Goal: Task Accomplishment & Management: Use online tool/utility

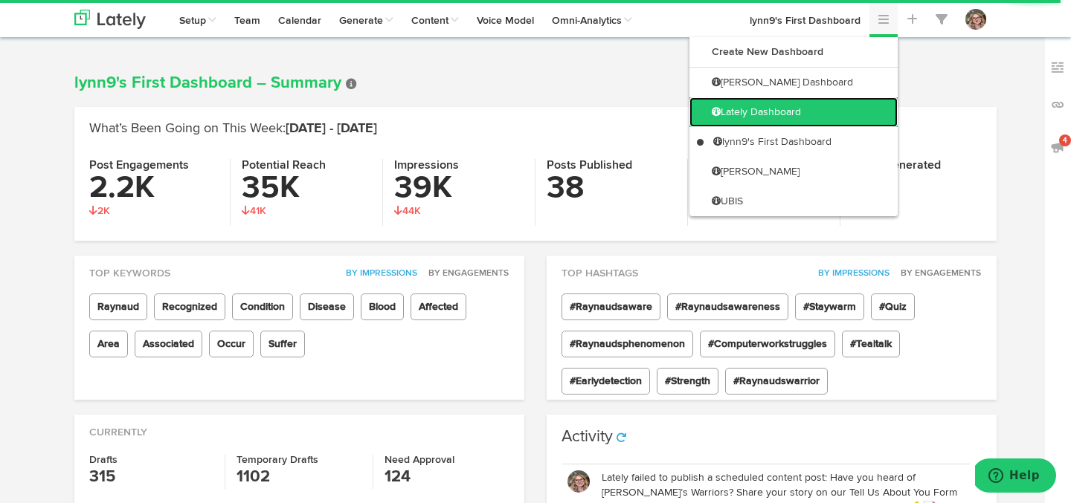
click at [846, 109] on link "Lately Dashboard" at bounding box center [793, 112] width 208 height 30
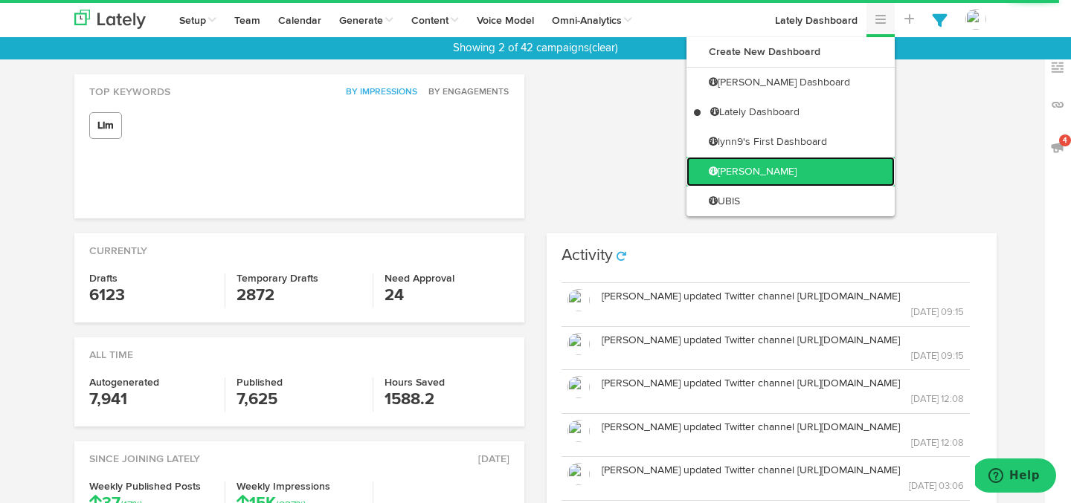
click at [814, 164] on link "[PERSON_NAME]" at bounding box center [790, 172] width 208 height 30
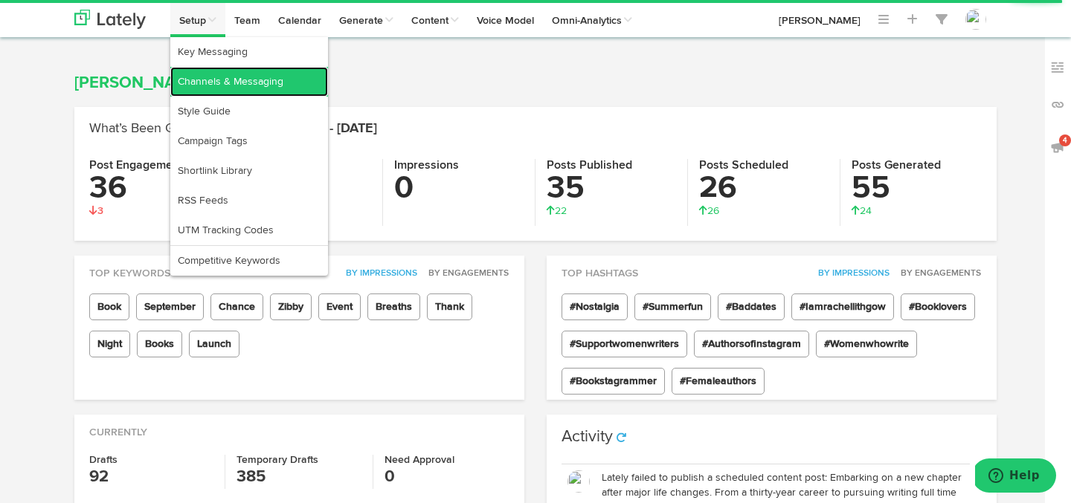
click at [216, 88] on link "Channels & Messaging" at bounding box center [249, 82] width 158 height 30
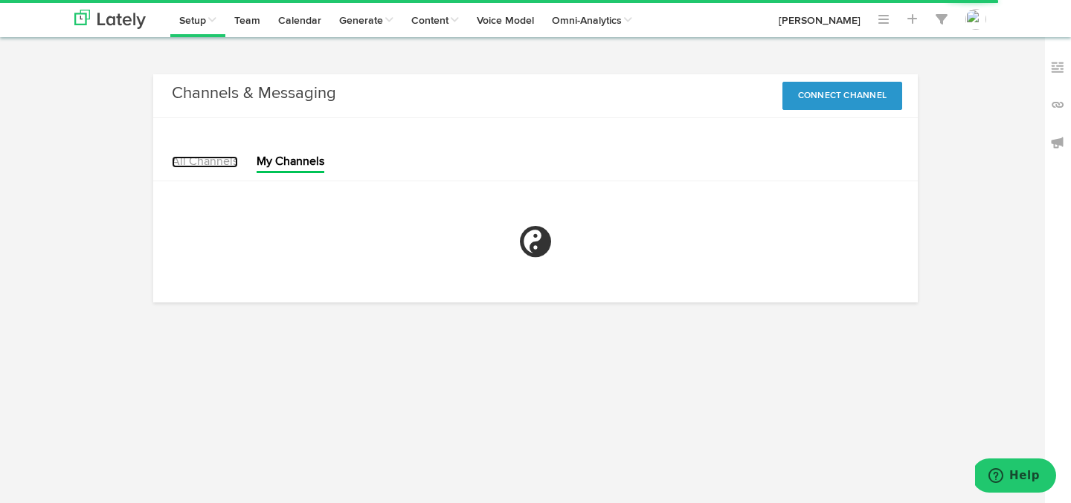
click at [210, 158] on link "All Channels" at bounding box center [205, 162] width 66 height 12
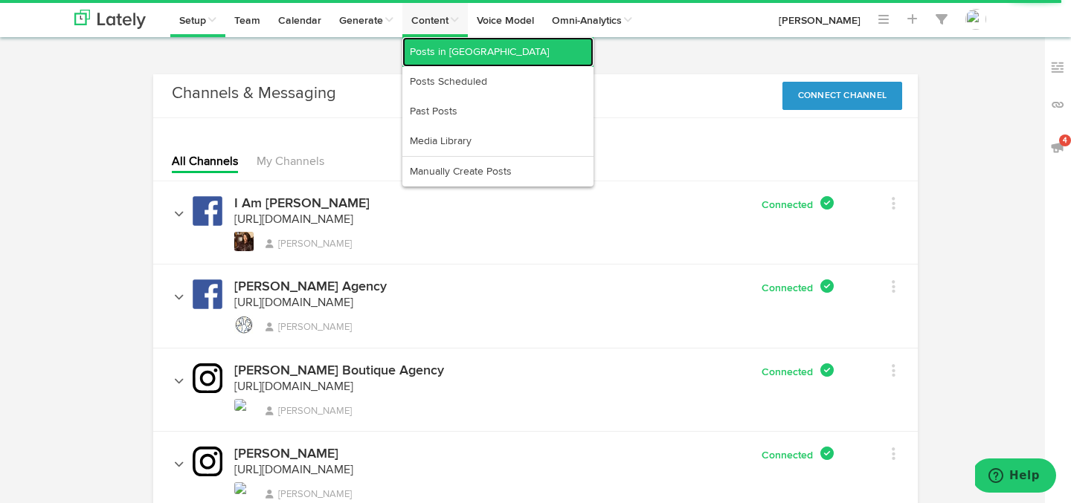
click at [420, 49] on link "Posts in [GEOGRAPHIC_DATA]" at bounding box center [497, 52] width 191 height 30
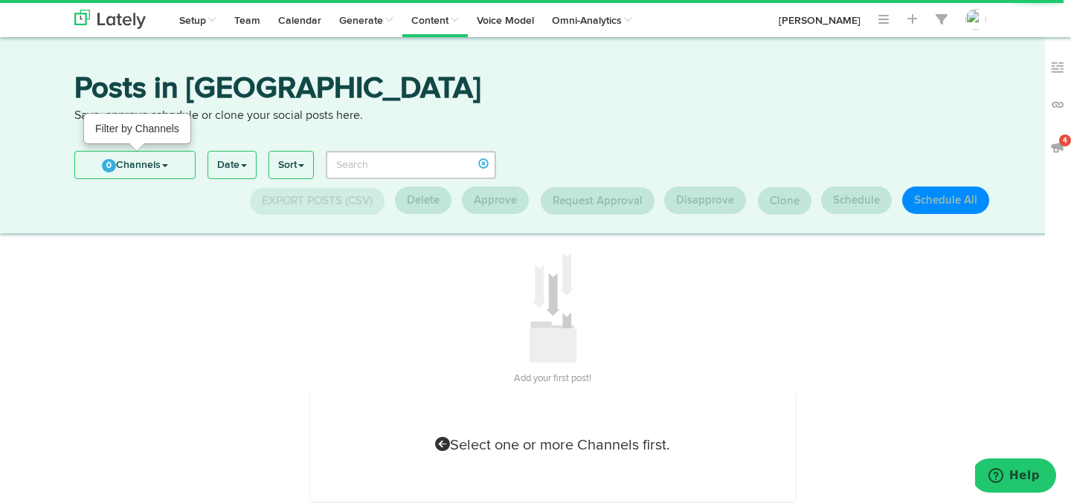
click at [122, 164] on link "0 Channels" at bounding box center [135, 165] width 120 height 27
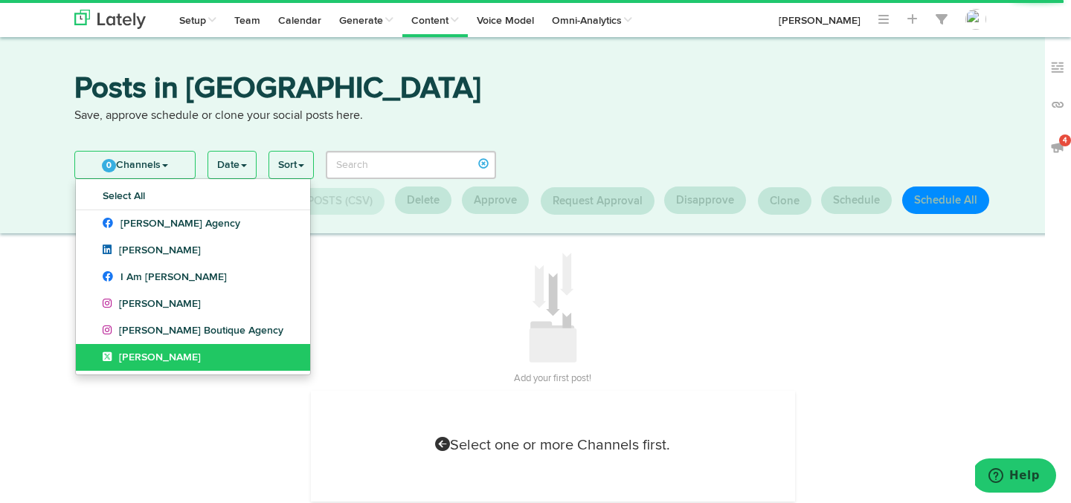
click at [147, 351] on link "[PERSON_NAME]" at bounding box center [193, 357] width 234 height 27
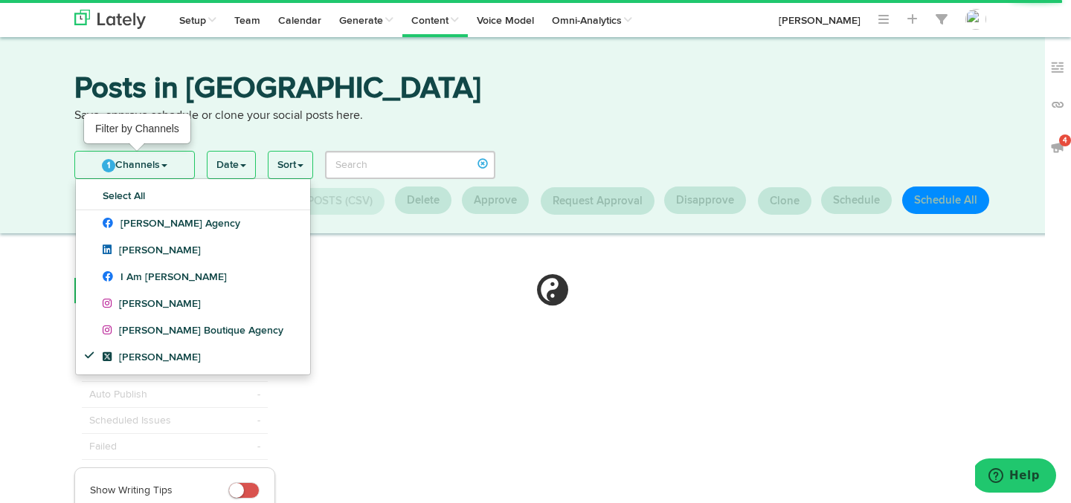
click at [118, 168] on link "1 Channels" at bounding box center [134, 165] width 119 height 27
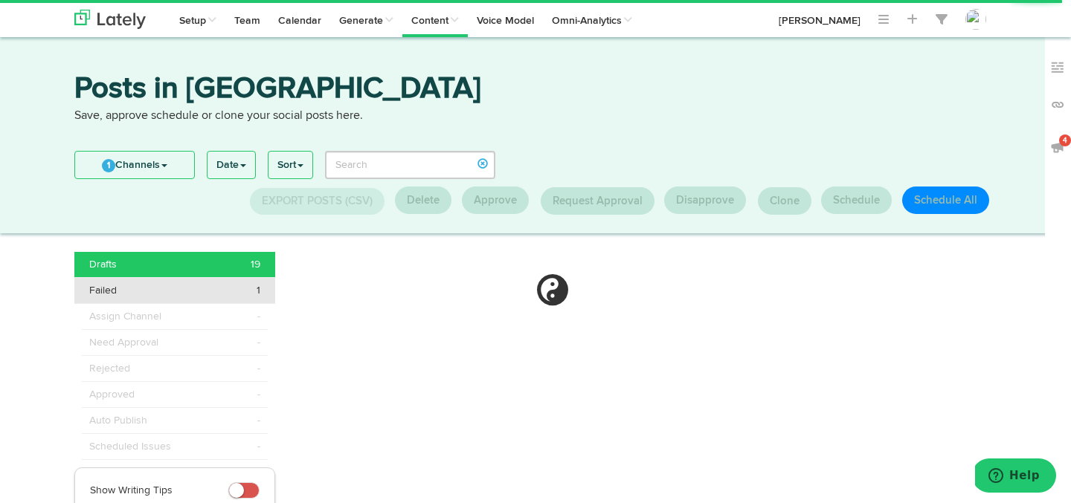
click at [155, 286] on div "Failed 1" at bounding box center [174, 290] width 171 height 15
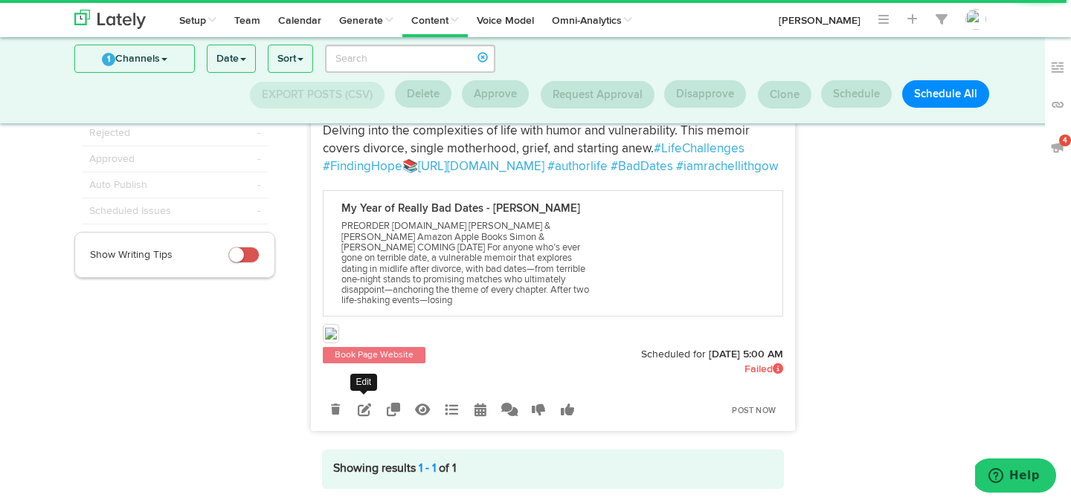
scroll to position [141, 0]
click at [367, 403] on icon at bounding box center [364, 409] width 13 height 13
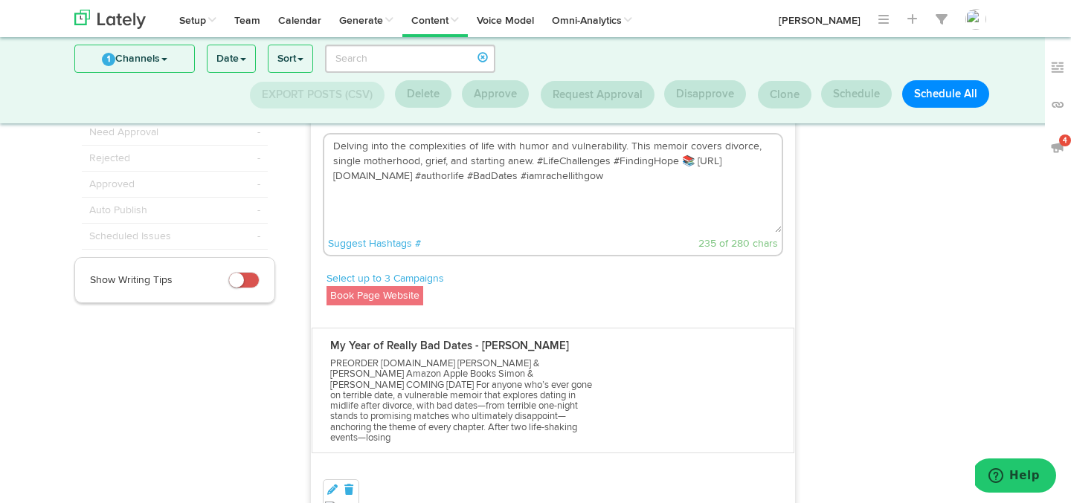
scroll to position [108, 0]
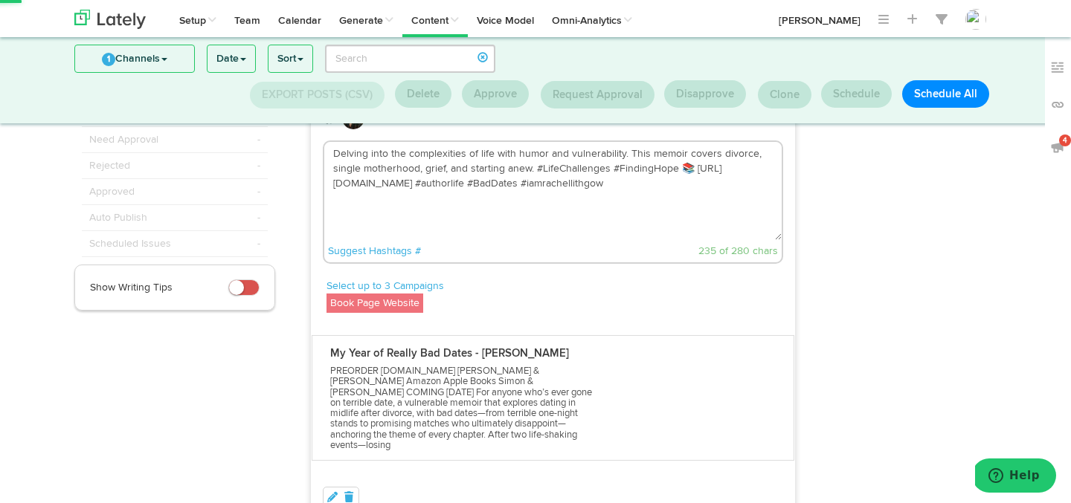
click at [610, 234] on textarea "Delving into the complexities of life with humor and vulnerability. This memoir…" at bounding box center [553, 191] width 458 height 98
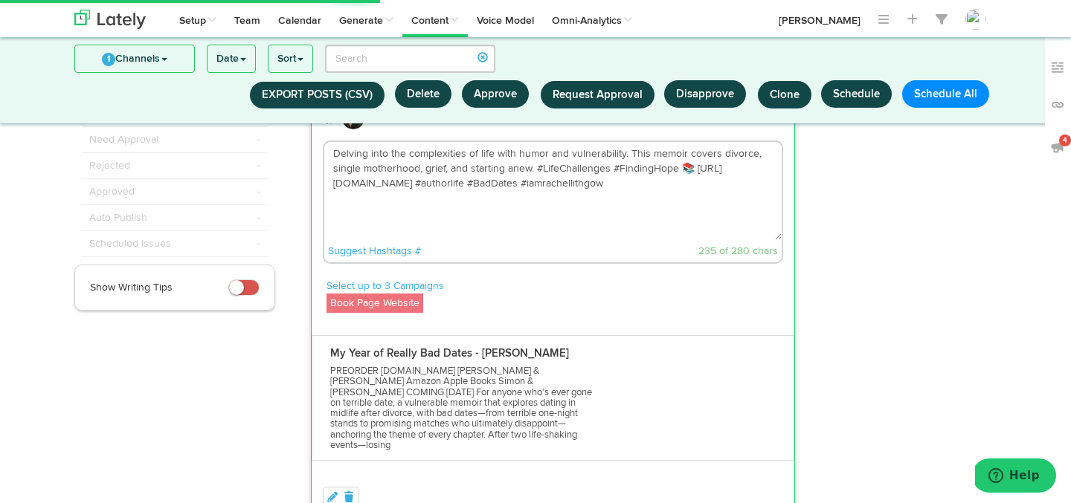
drag, startPoint x: 482, startPoint y: 185, endPoint x: 434, endPoint y: 183, distance: 47.6
click at [434, 183] on textarea "Delving into the complexities of life with humor and vulnerability. This memoir…" at bounding box center [553, 191] width 458 height 98
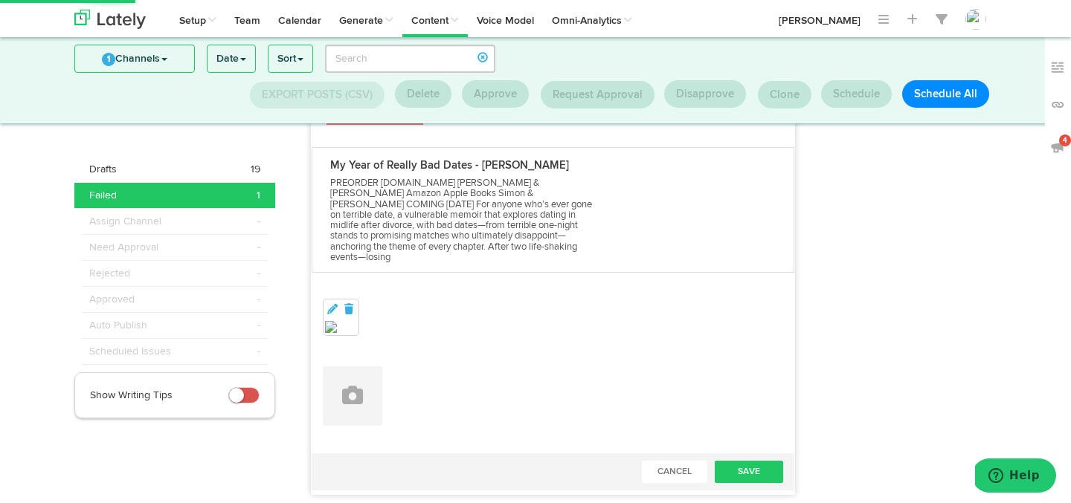
scroll to position [329, 0]
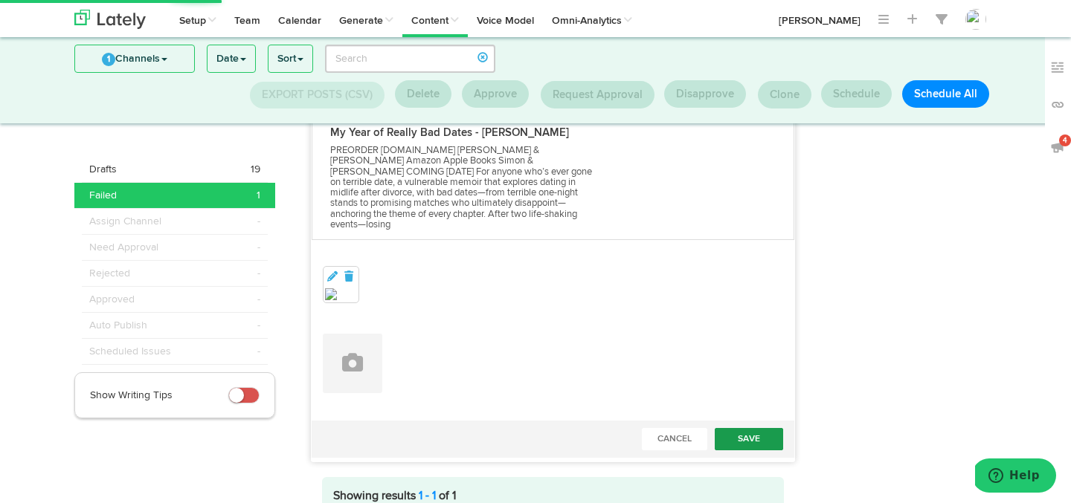
type textarea "Delving into the complexities of life with humor and vulnerability. This memoir…"
click at [753, 429] on button "Save" at bounding box center [749, 439] width 68 height 22
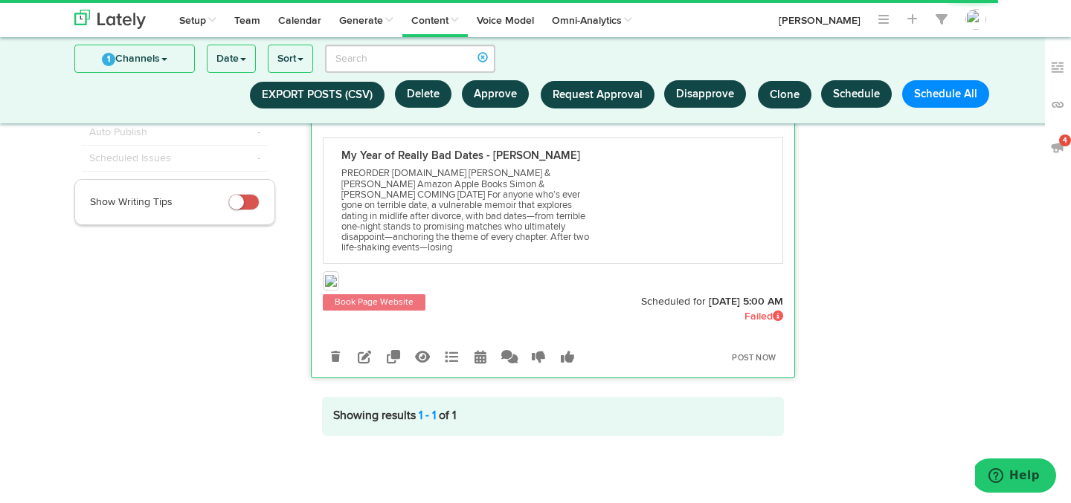
scroll to position [193, 0]
click at [743, 349] on link "Post Now" at bounding box center [753, 359] width 59 height 21
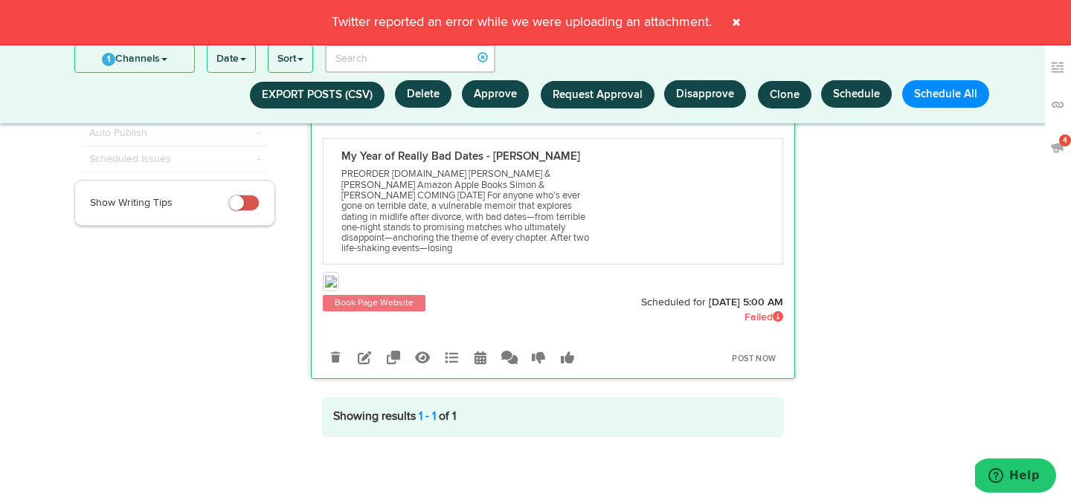
click at [367, 351] on icon at bounding box center [364, 357] width 13 height 13
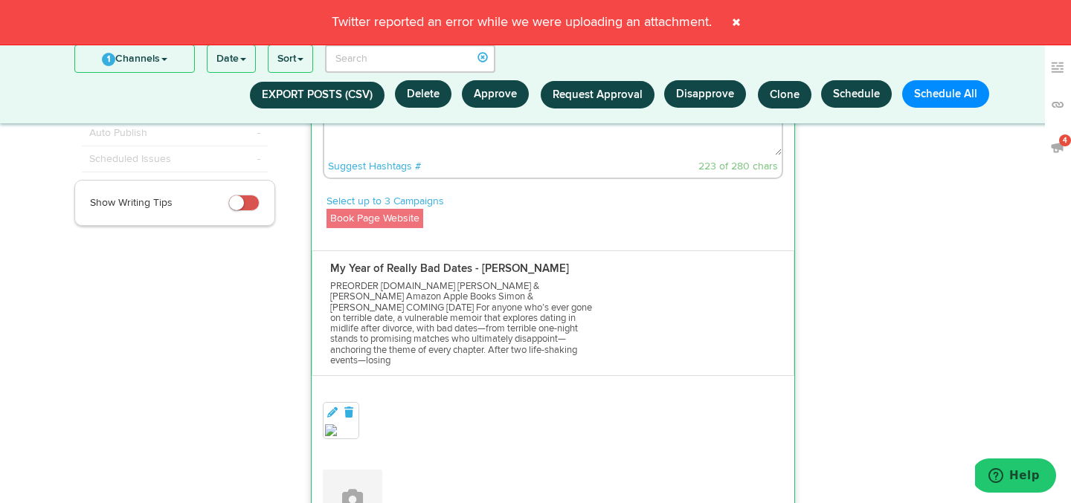
scroll to position [231, 0]
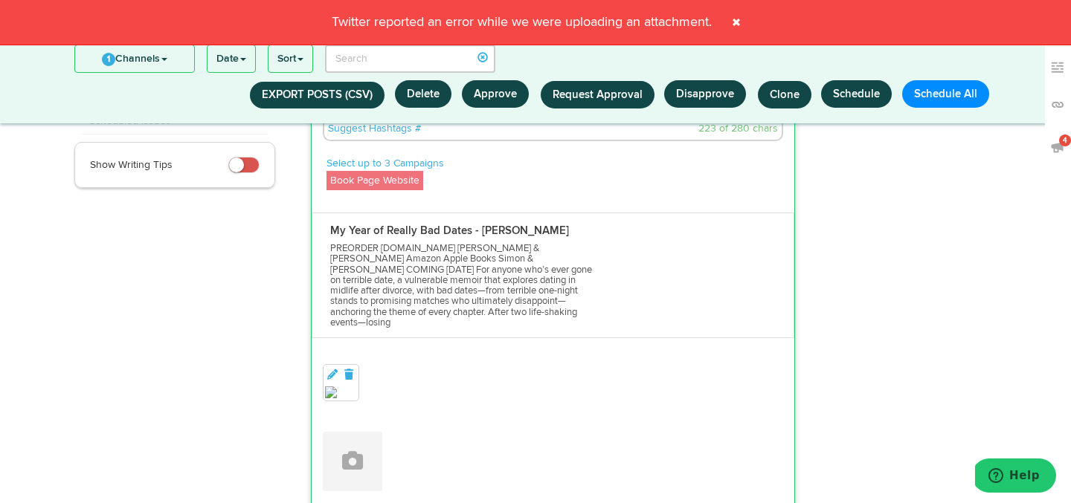
click at [357, 364] on div at bounding box center [341, 382] width 36 height 37
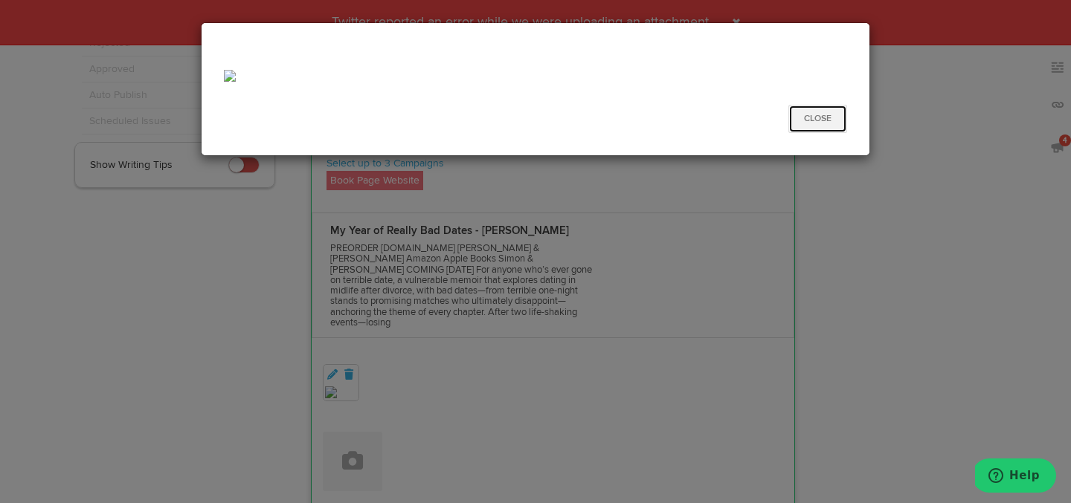
click at [822, 117] on button "Close" at bounding box center [817, 119] width 59 height 28
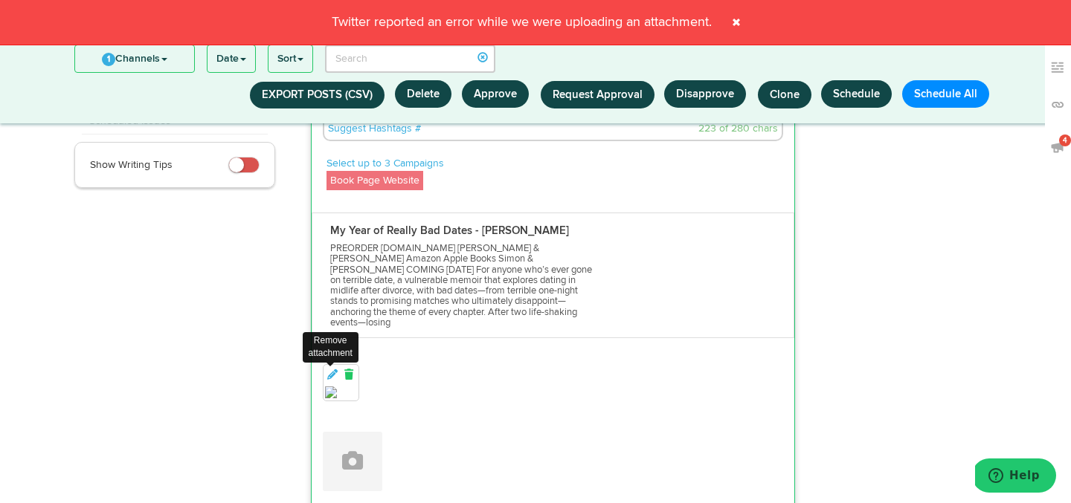
click at [347, 370] on icon at bounding box center [348, 375] width 13 height 10
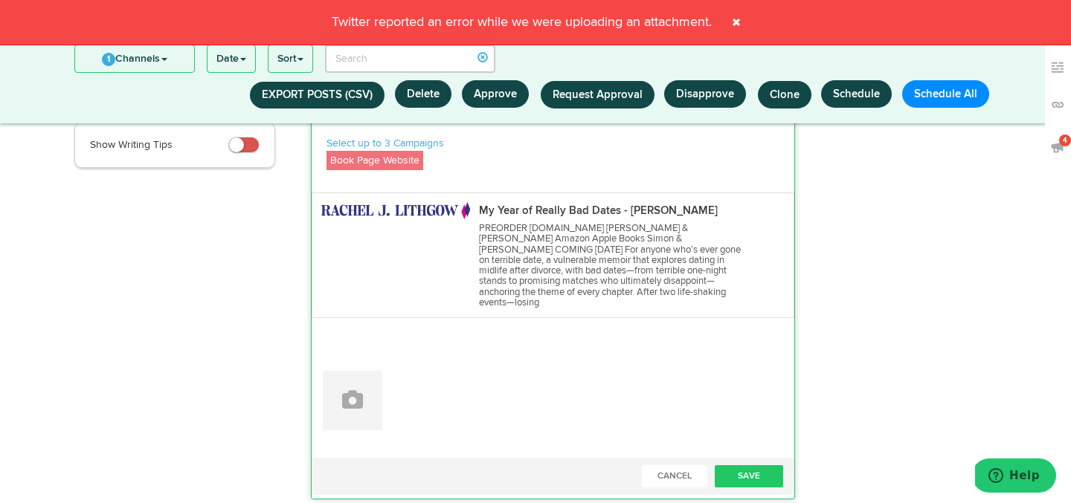
scroll to position [268, 0]
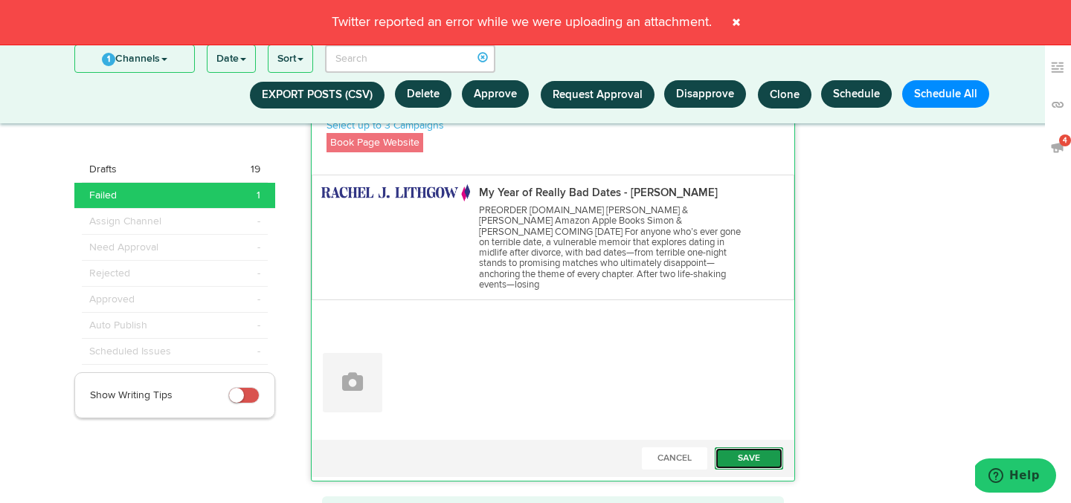
click at [735, 454] on button "Save" at bounding box center [749, 459] width 68 height 22
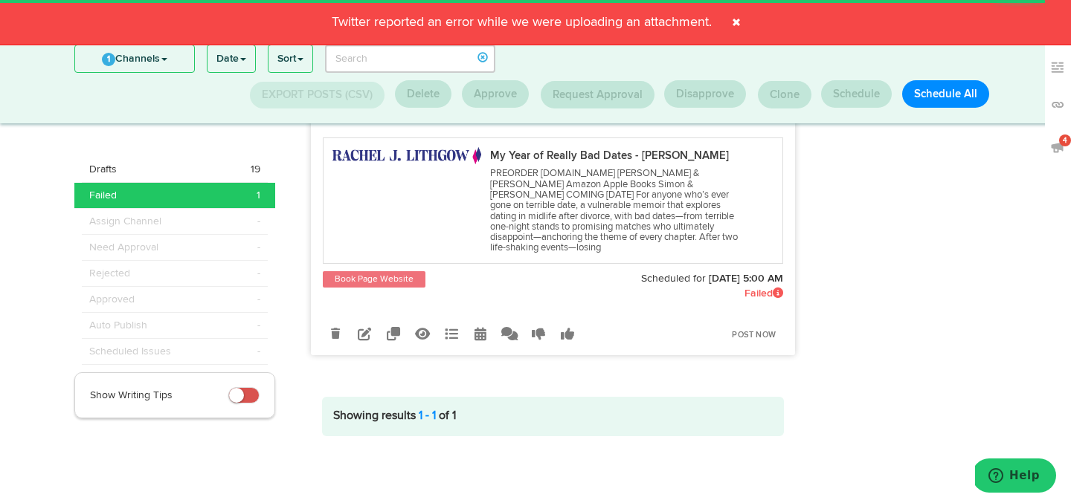
scroll to position [193, 0]
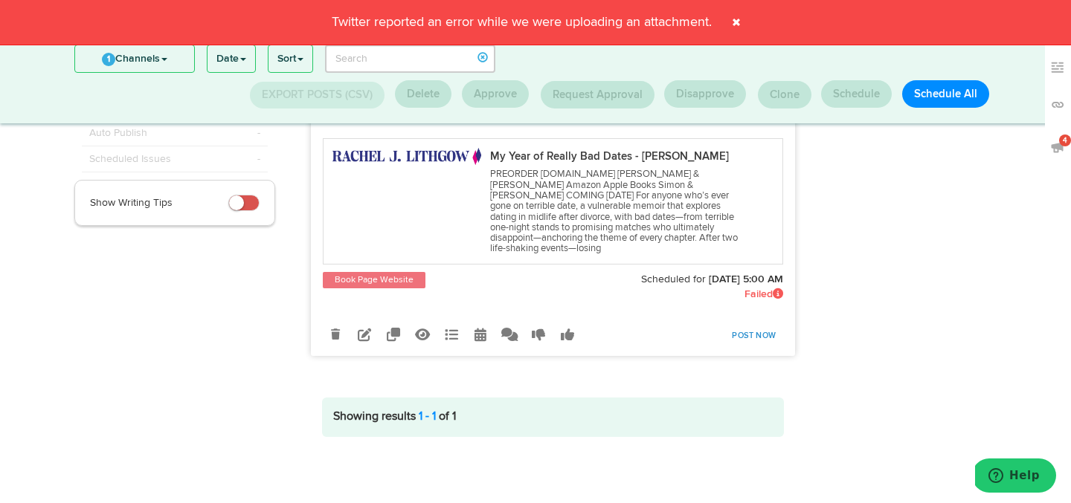
click at [754, 328] on link "Post Now" at bounding box center [753, 336] width 59 height 21
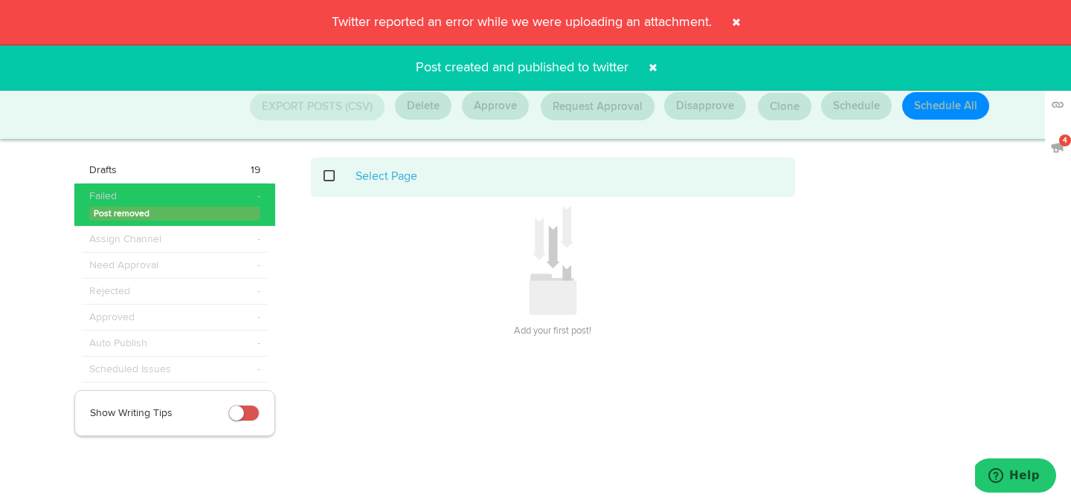
scroll to position [0, 0]
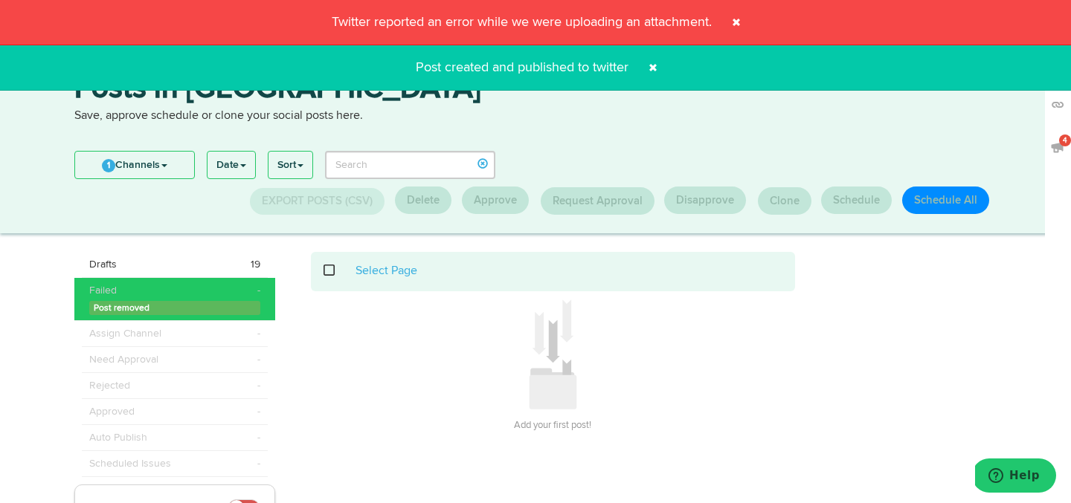
click at [737, 23] on span at bounding box center [736, 22] width 24 height 24
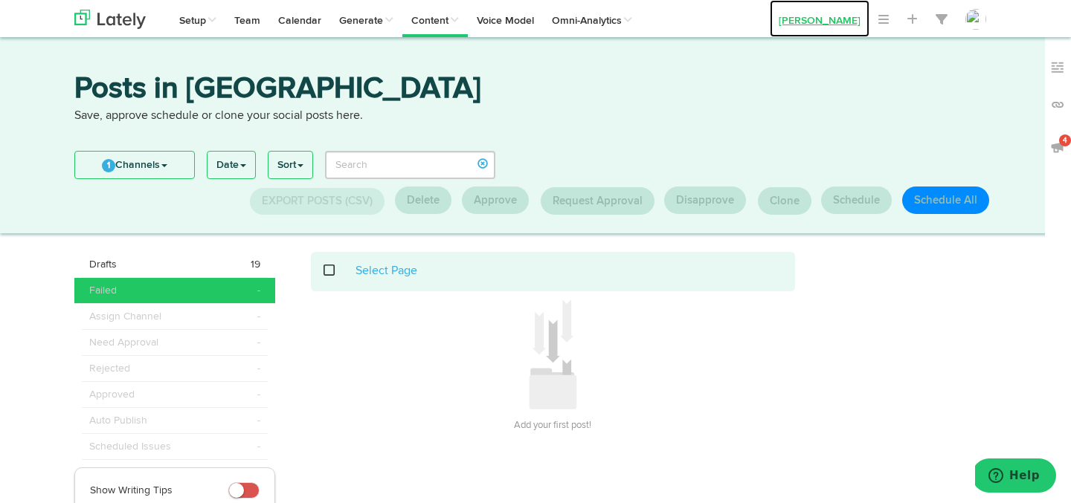
click at [834, 19] on link "[PERSON_NAME]" at bounding box center [820, 18] width 100 height 37
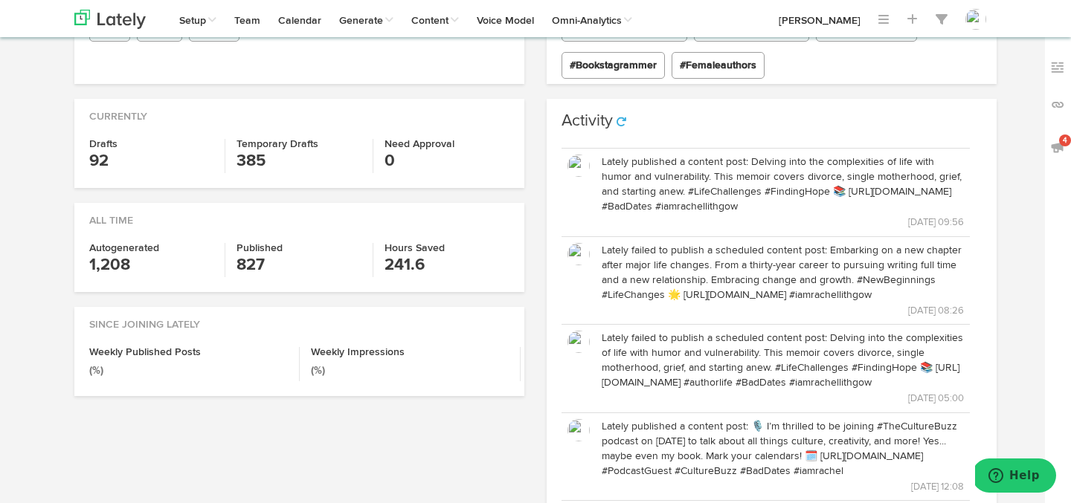
scroll to position [370, 0]
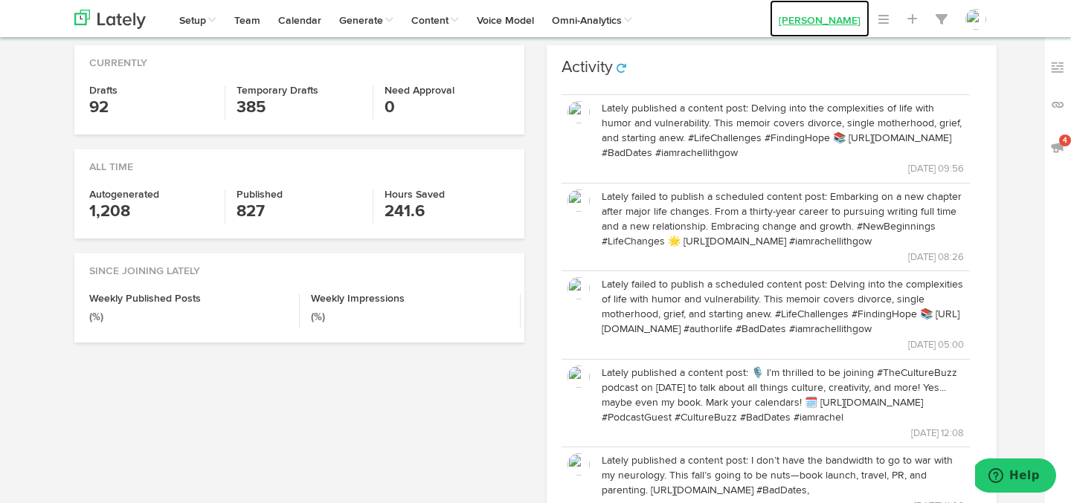
click at [814, 21] on link "[PERSON_NAME]" at bounding box center [820, 18] width 100 height 37
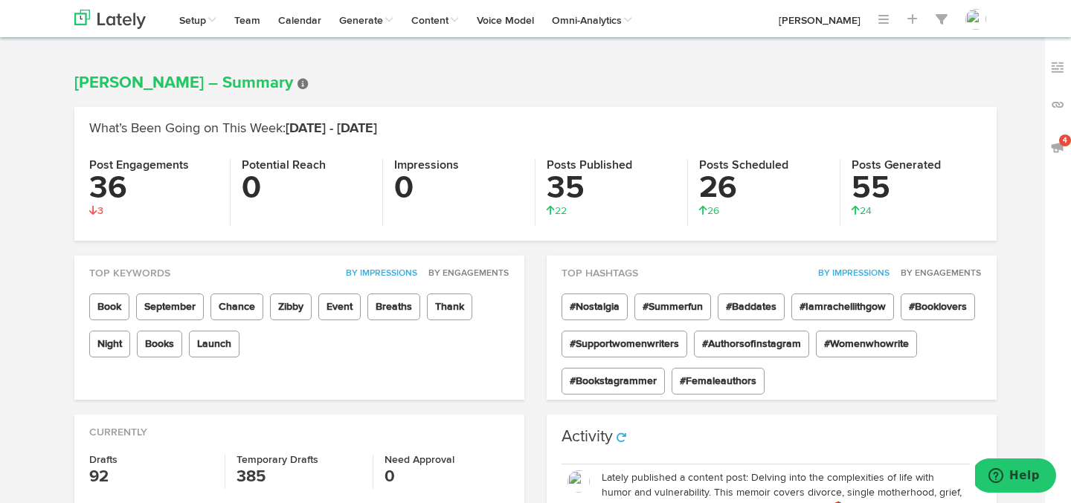
click at [1052, 96] on div "4" at bounding box center [1058, 288] width 26 height 503
click at [1058, 103] on img at bounding box center [1057, 104] width 15 height 15
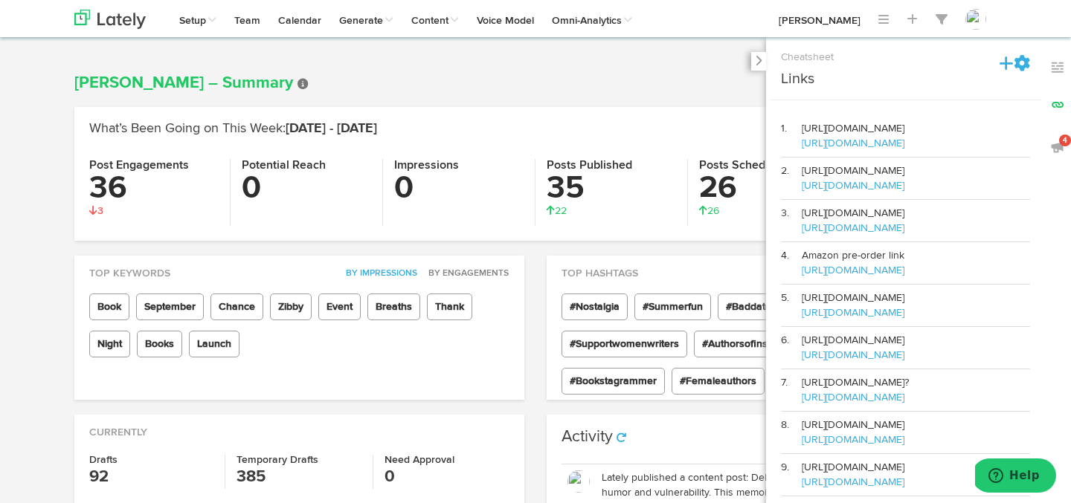
click at [733, 14] on div "Channels Create Generate Pipeline Team Basic Analytics (limited on mobile) Dash…" at bounding box center [535, 18] width 945 height 37
click at [756, 68] on div at bounding box center [758, 61] width 15 height 19
click at [756, 55] on icon at bounding box center [758, 60] width 7 height 11
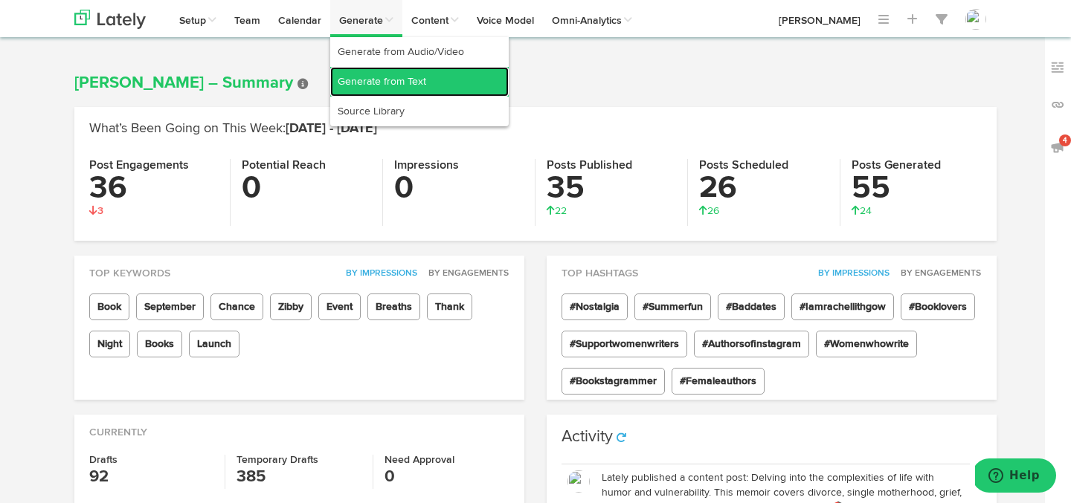
click at [366, 80] on link "Generate from Text" at bounding box center [419, 82] width 178 height 30
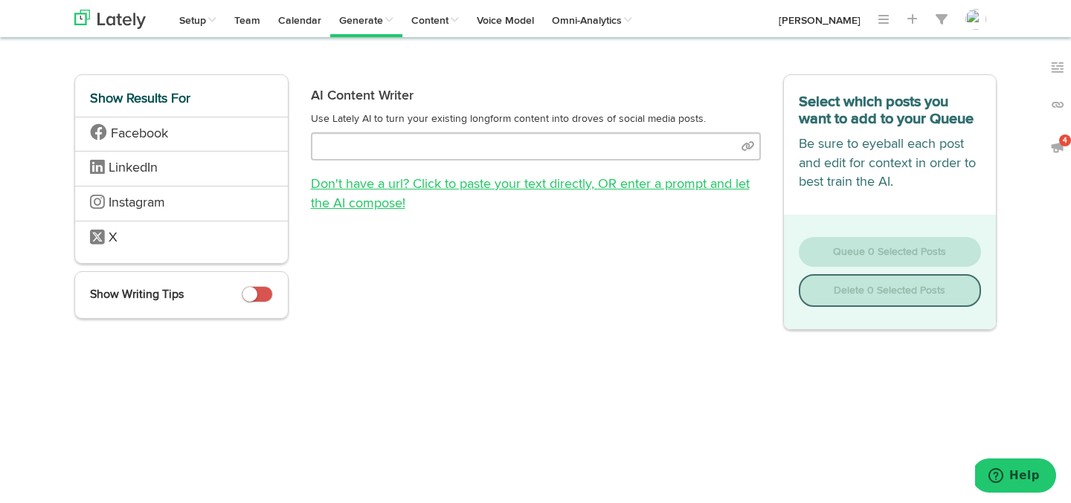
click at [403, 182] on link "Don't have a url? Click to paste your text directly , OR enter a prompt and let…" at bounding box center [530, 194] width 439 height 33
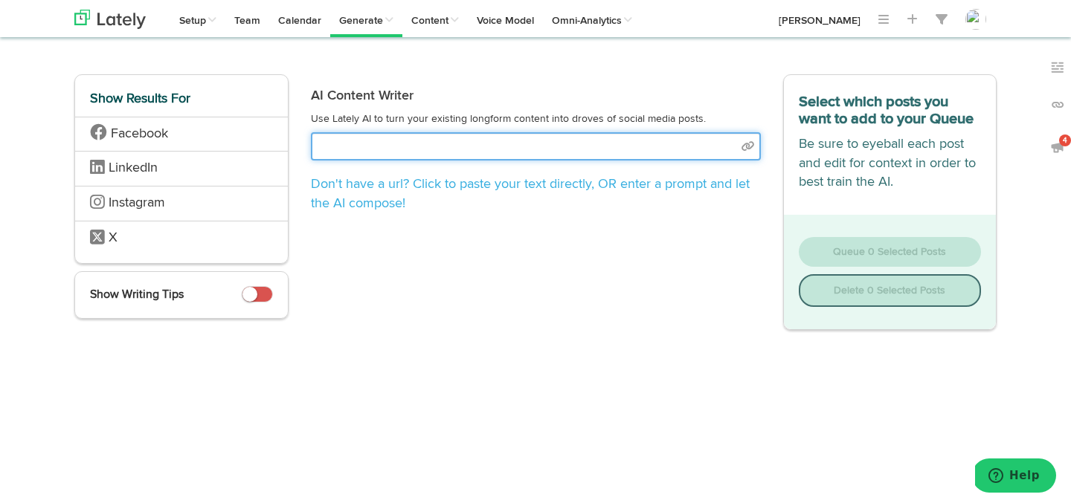
click at [435, 145] on input "text" at bounding box center [536, 146] width 450 height 28
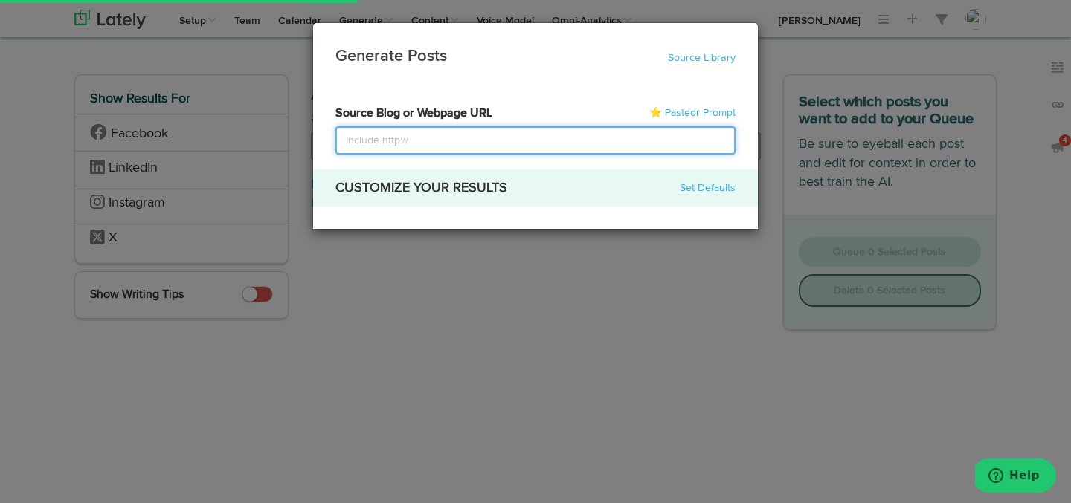
select select "natural"
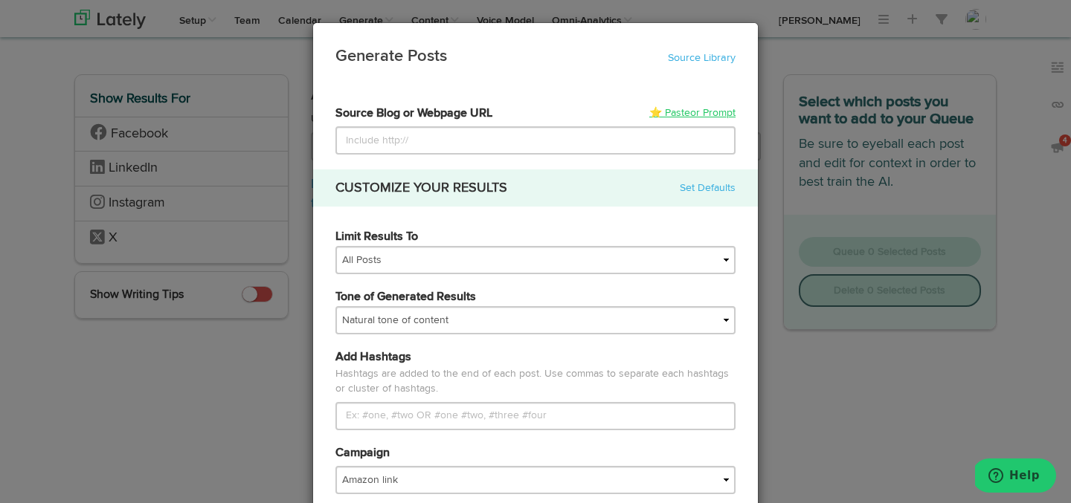
click at [701, 114] on span "or Prompt" at bounding box center [712, 113] width 45 height 10
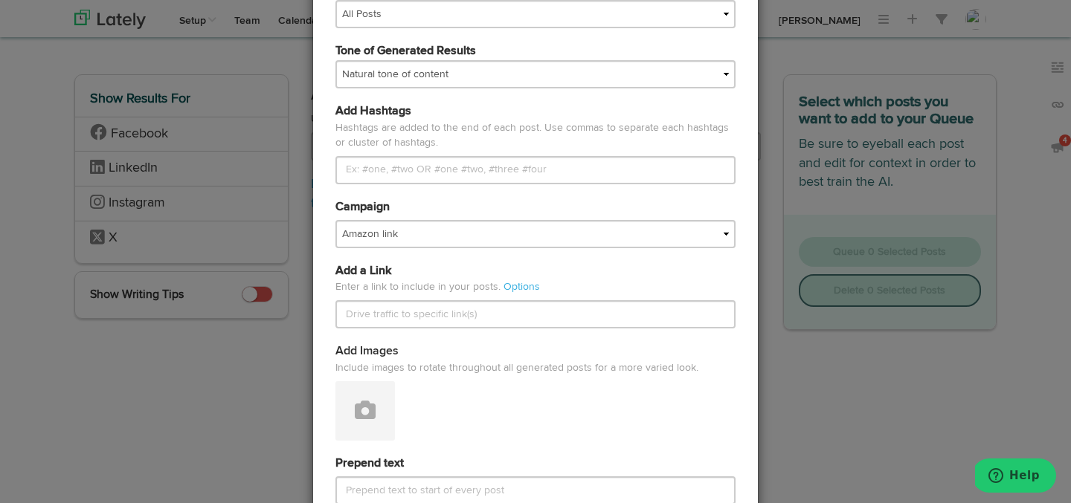
scroll to position [429, 0]
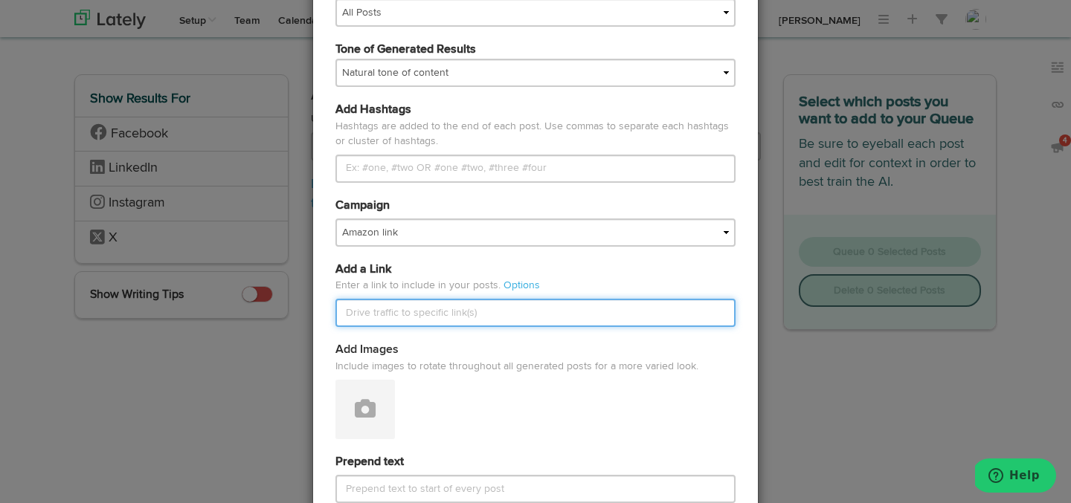
click at [382, 312] on input "text" at bounding box center [535, 313] width 400 height 28
paste input "[URL][DOMAIN_NAME][DATE]"
type input "[URL][DOMAIN_NAME][DATE]"
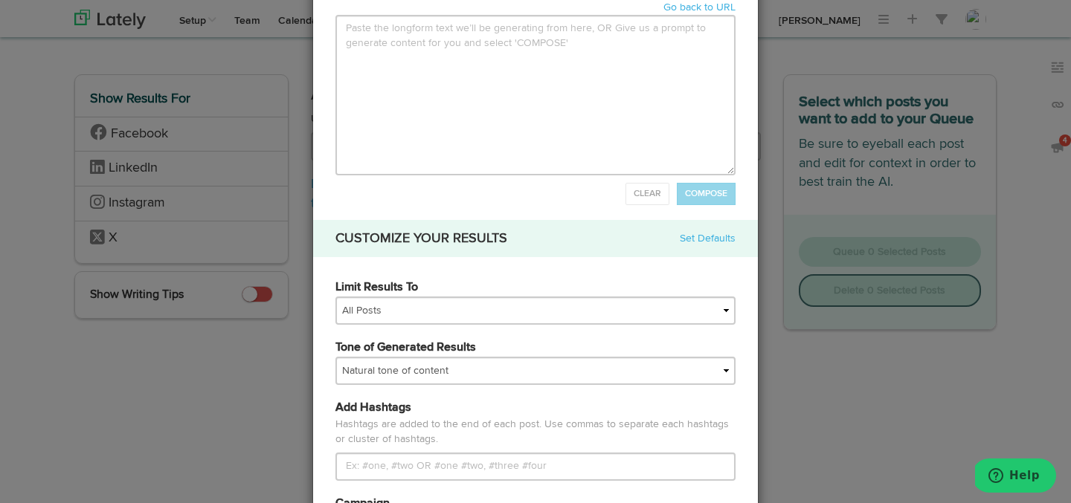
scroll to position [54, 0]
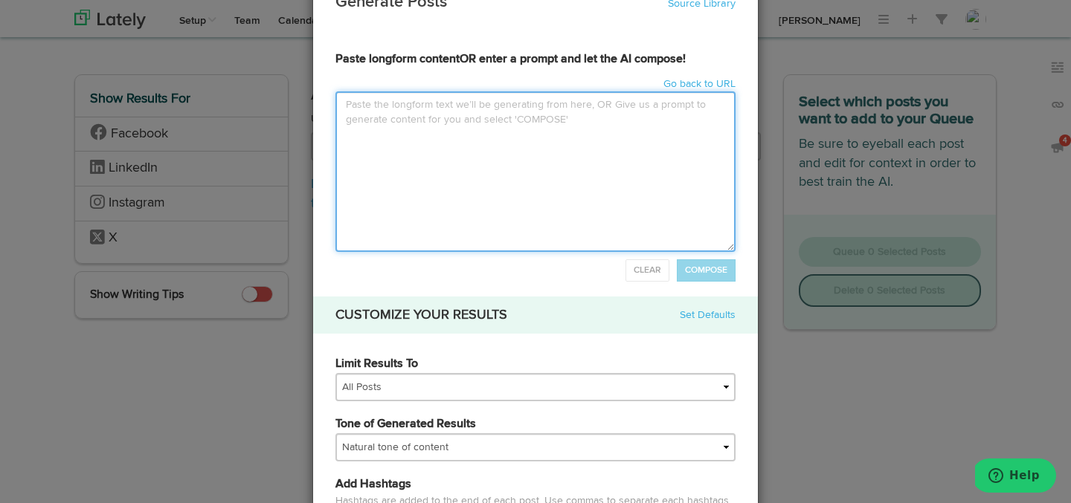
click at [415, 180] on textarea at bounding box center [535, 171] width 400 height 161
paste textarea "Lo Ipsum Dolor Sitam Conse Adi Elit sedd, E tem incidid utlabor etd m Aliq enim…"
type input "Lo Ipsum Dolor Sitam Conse AdiPisc elit, S doe tempori utlabor etd m Aliq enima…"
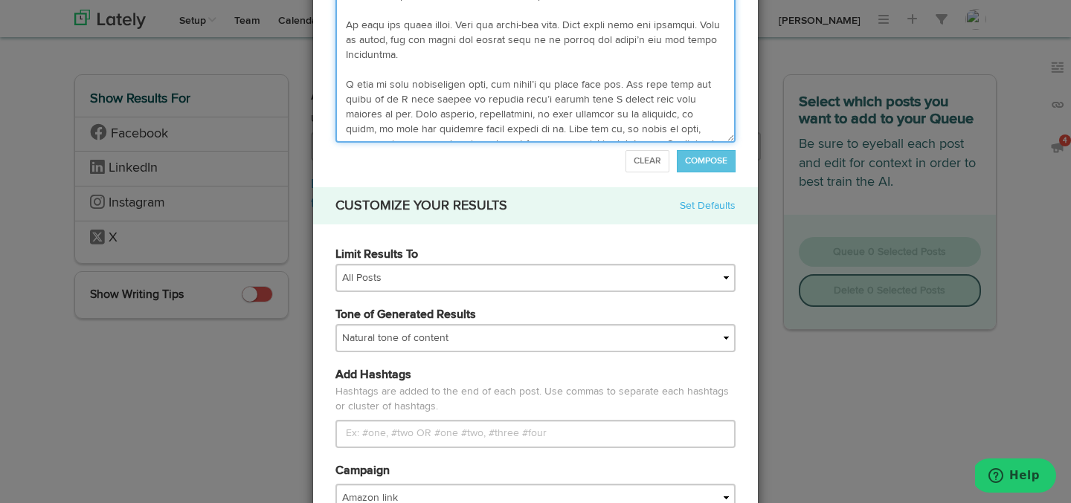
scroll to position [244, 0]
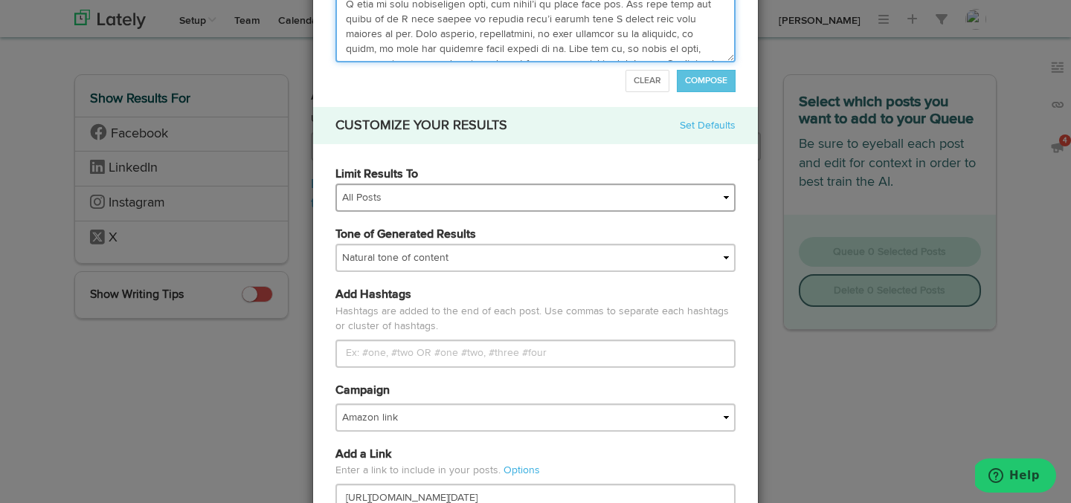
type textarea "Lo Ipsum Dolor Sitam Conse Adi Elit sedd, E tem incidid utlabor etd m Aliq enim…"
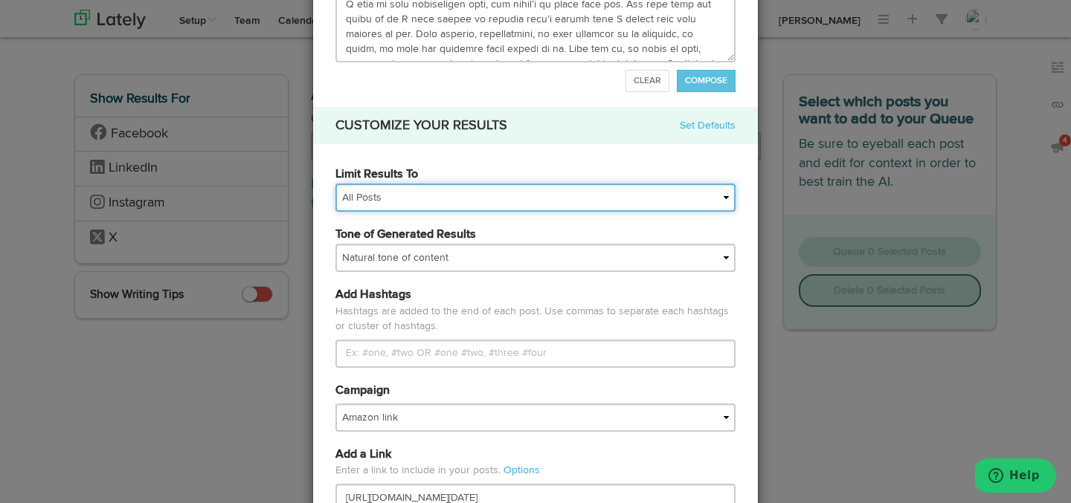
click at [469, 204] on select "All Posts Top 30 Posts Top 25 Posts Top 20 Posts Top 15 Posts Top 10 Posts" at bounding box center [535, 198] width 400 height 28
select select "15"
click at [335, 184] on select "All Posts Top 30 Posts Top 25 Posts Top 20 Posts Top 15 Posts Top 10 Posts" at bounding box center [535, 198] width 400 height 28
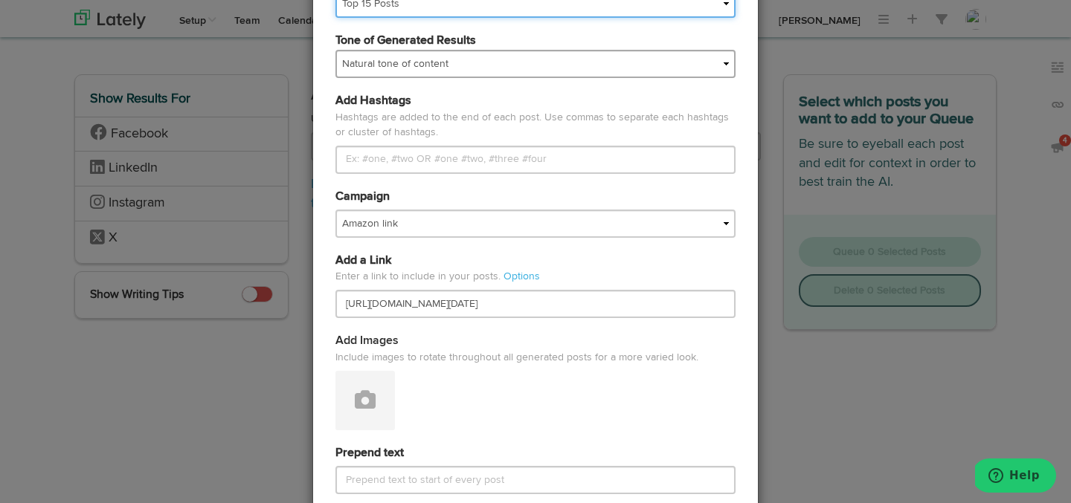
scroll to position [473, 0]
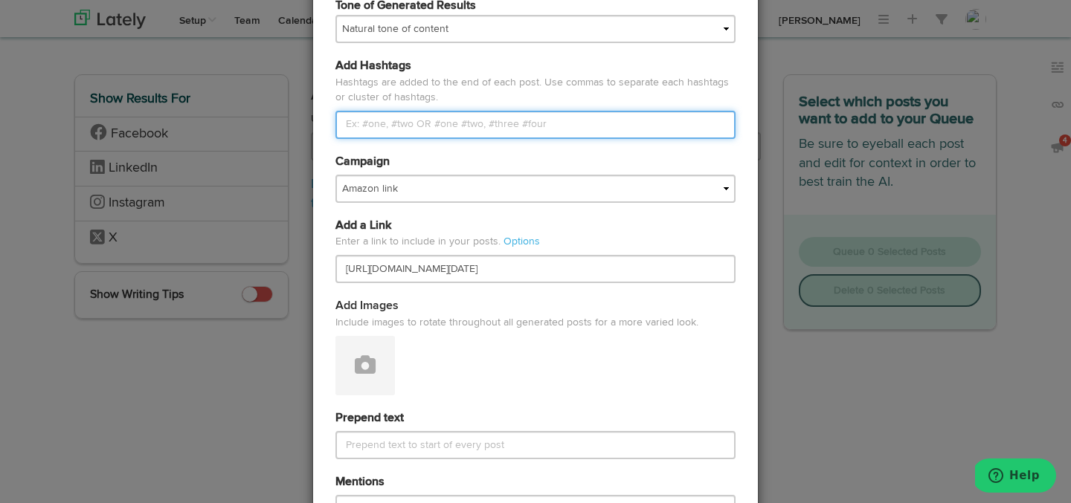
click at [422, 130] on input "Limit Results To" at bounding box center [535, 125] width 400 height 28
type input "#BadDates, #WhiteAfterLabourDay, #iamrachellithgow, #authorlife"
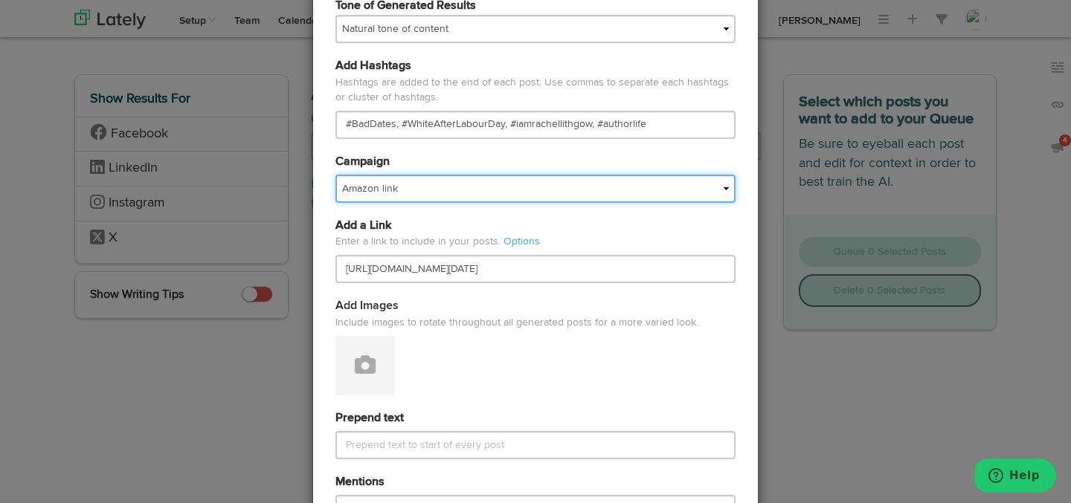
click at [438, 192] on select "Amazon link BL Pre Events Book 1: First Date Book Page Website Book Soup For Bo…" at bounding box center [535, 189] width 400 height 28
select select "67604f7b52c21cd55e9d33bc"
click at [335, 175] on select "Amazon link BL Pre Events Book 1: First Date Book Page Website Book Soup For Bo…" at bounding box center [535, 189] width 400 height 28
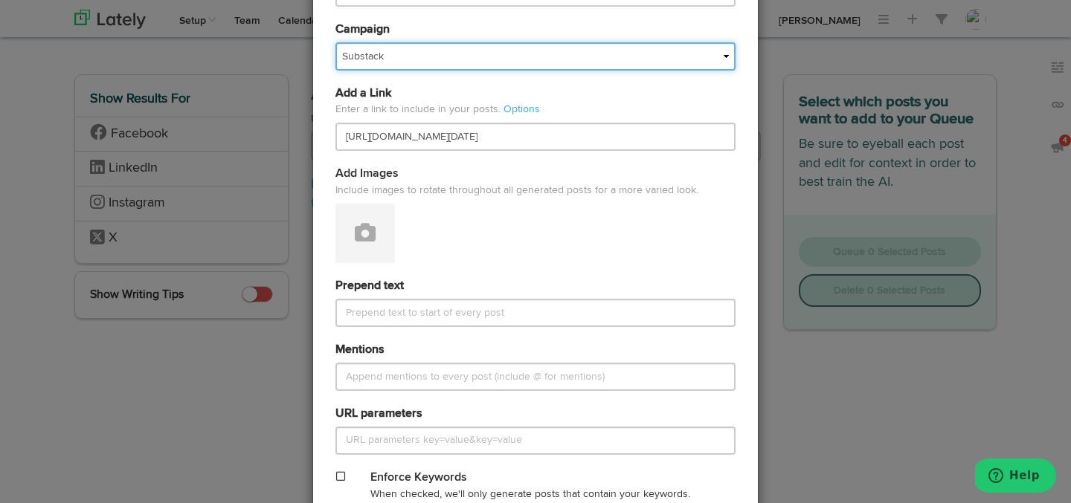
scroll to position [686, 0]
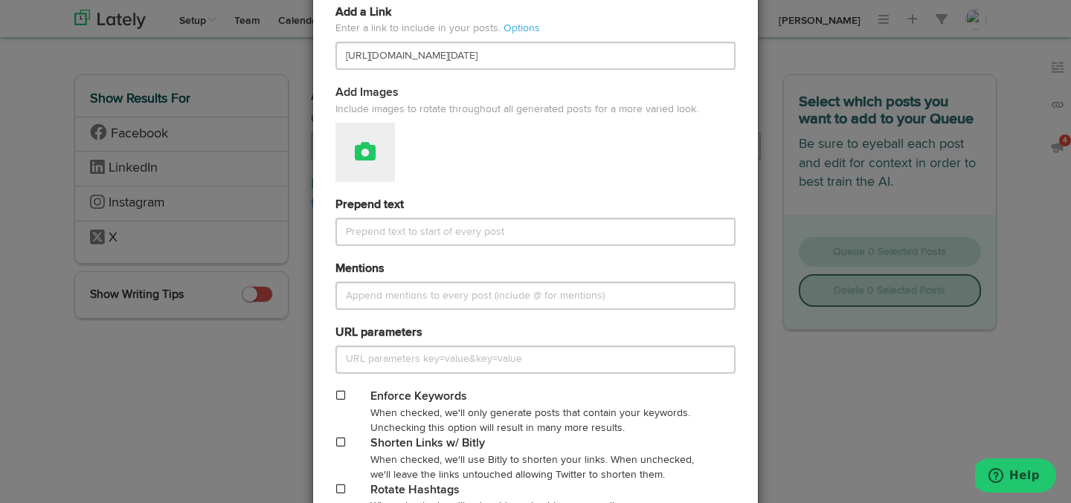
click at [355, 157] on icon at bounding box center [365, 151] width 21 height 21
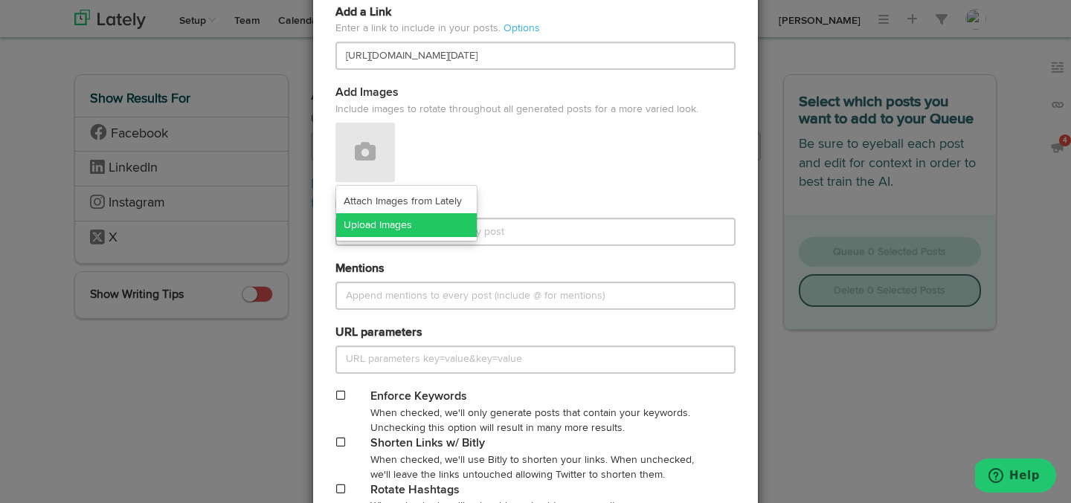
click at [355, 227] on link "Upload Images" at bounding box center [406, 225] width 141 height 24
click at [378, 228] on link "Upload Images" at bounding box center [406, 225] width 141 height 24
click at [409, 222] on link "Upload Images" at bounding box center [406, 225] width 141 height 24
click at [527, 140] on div "Add Images Include images to rotate throughout all generated posts for a more v…" at bounding box center [535, 133] width 422 height 97
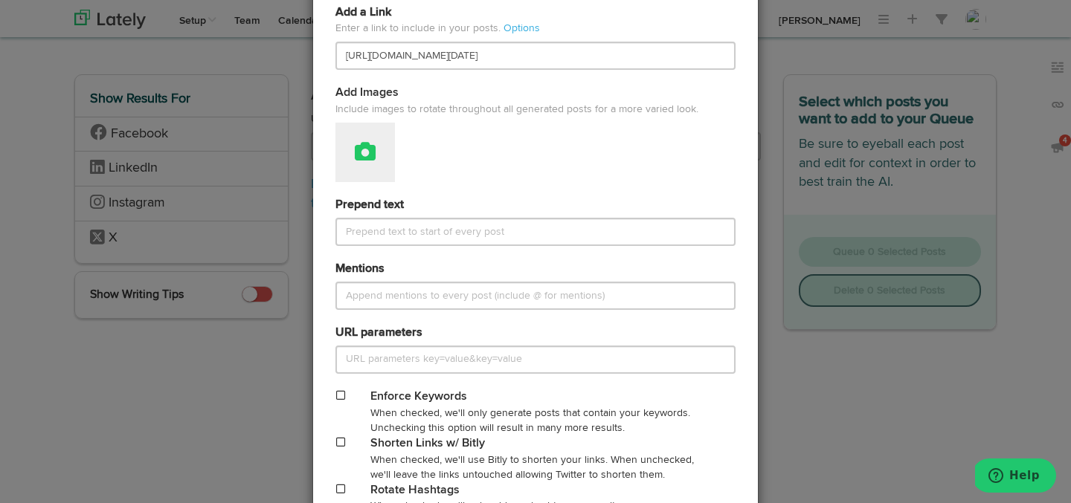
click at [364, 145] on icon at bounding box center [365, 151] width 21 height 21
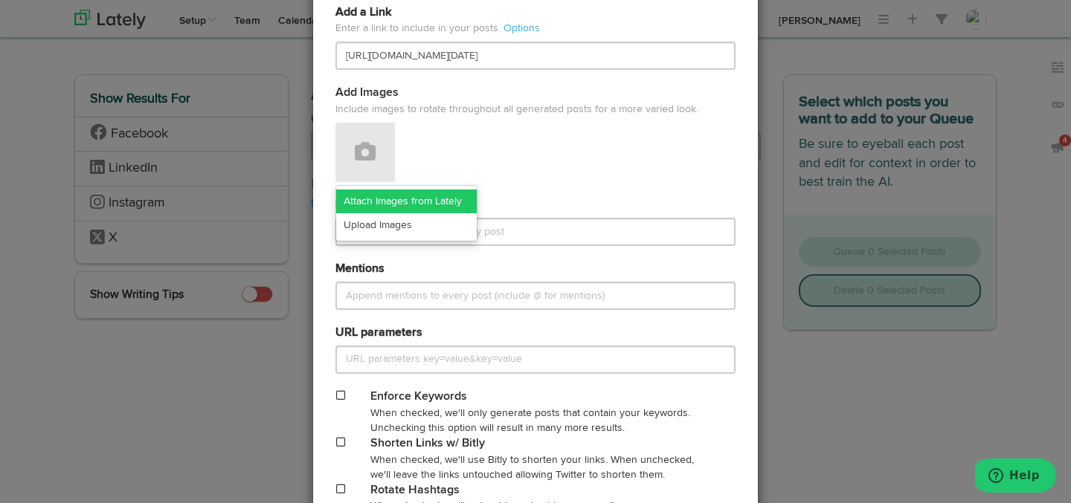
click at [360, 198] on link "Attach Images from Lately" at bounding box center [406, 202] width 141 height 24
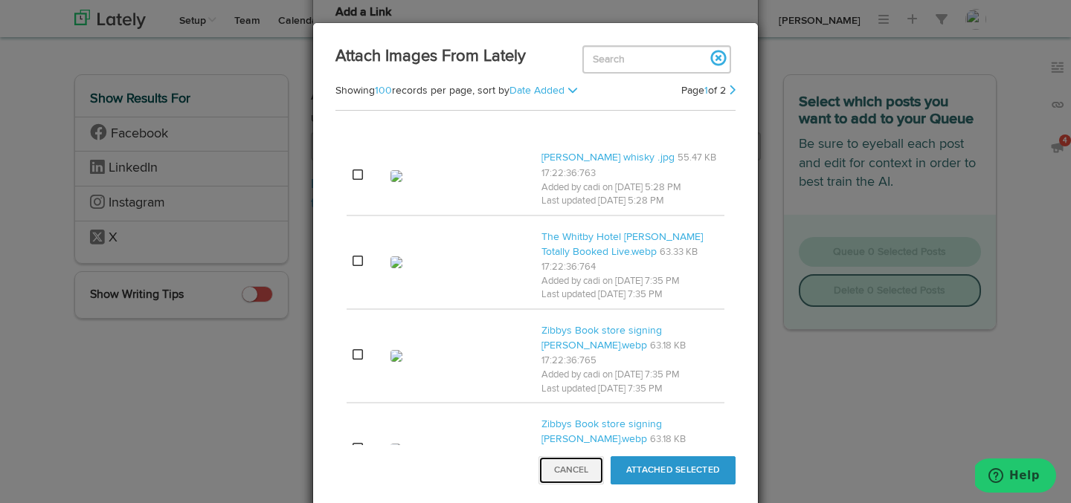
click at [578, 465] on button "Cancel" at bounding box center [570, 471] width 65 height 28
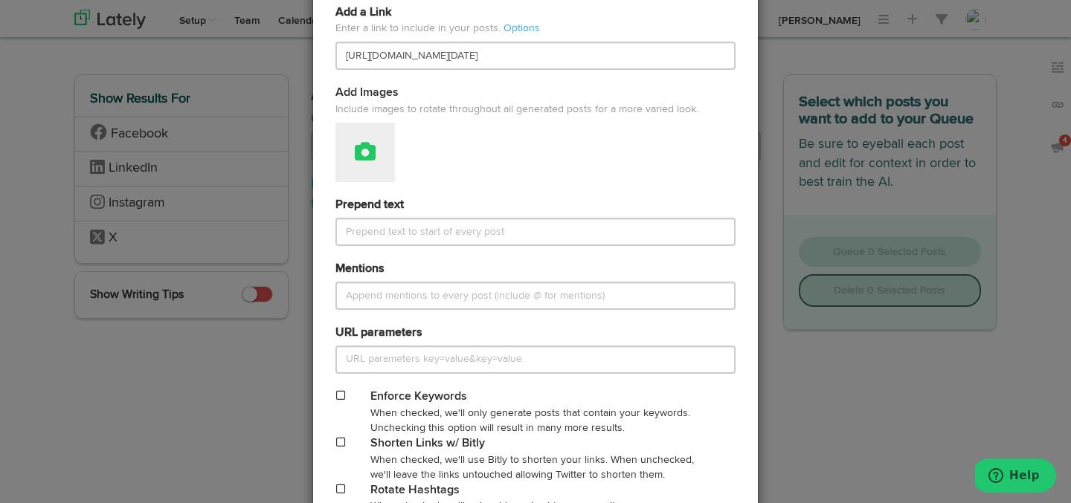
click at [350, 153] on button at bounding box center [364, 152] width 59 height 59
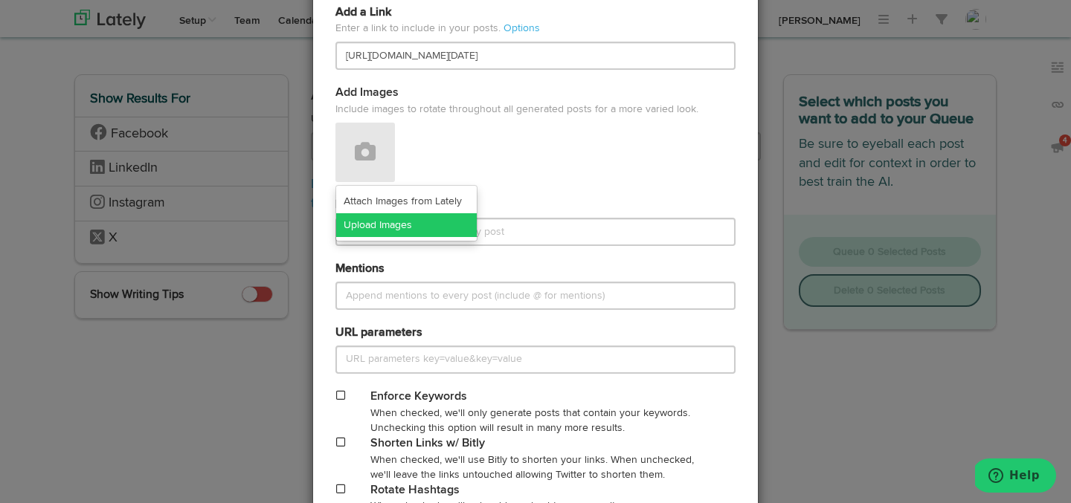
click at [355, 222] on link "Upload Images" at bounding box center [406, 225] width 141 height 24
click at [286, 51] on div "Generate Posts Source Library 67127490028ba80b1f772e1e 67604f7b52c21cd55e9d33bc…" at bounding box center [535, 251] width 1071 height 503
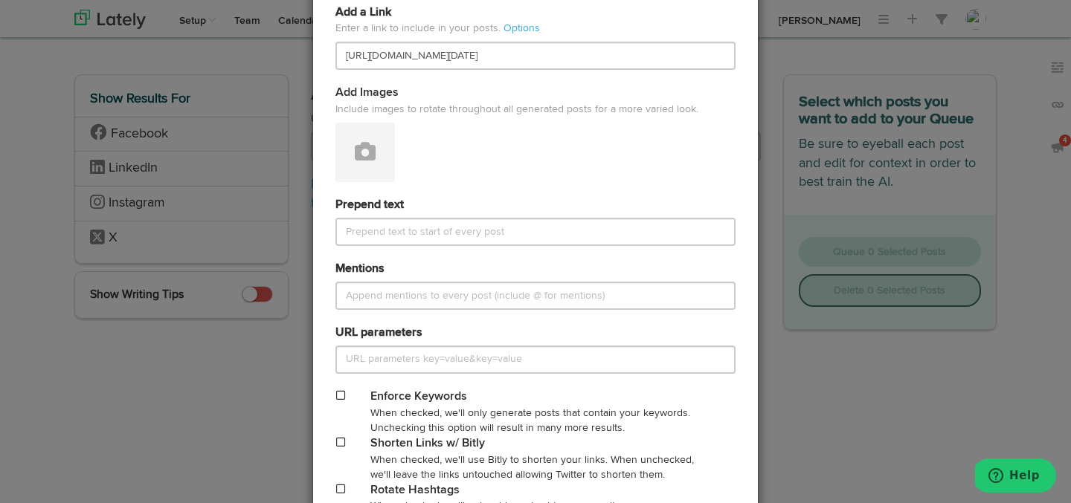
scroll to position [815, 0]
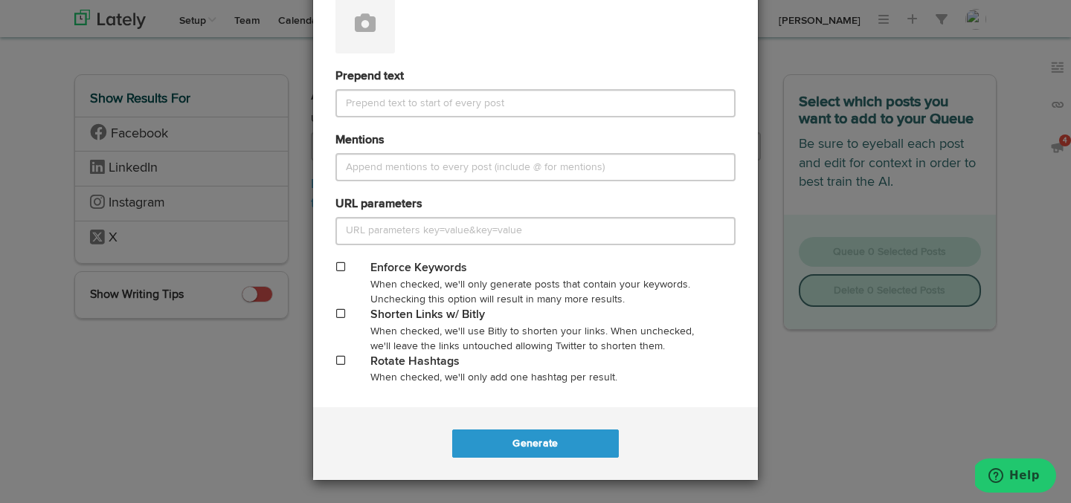
click at [338, 359] on span at bounding box center [340, 360] width 9 height 10
click at [524, 443] on button "Generate" at bounding box center [535, 444] width 166 height 28
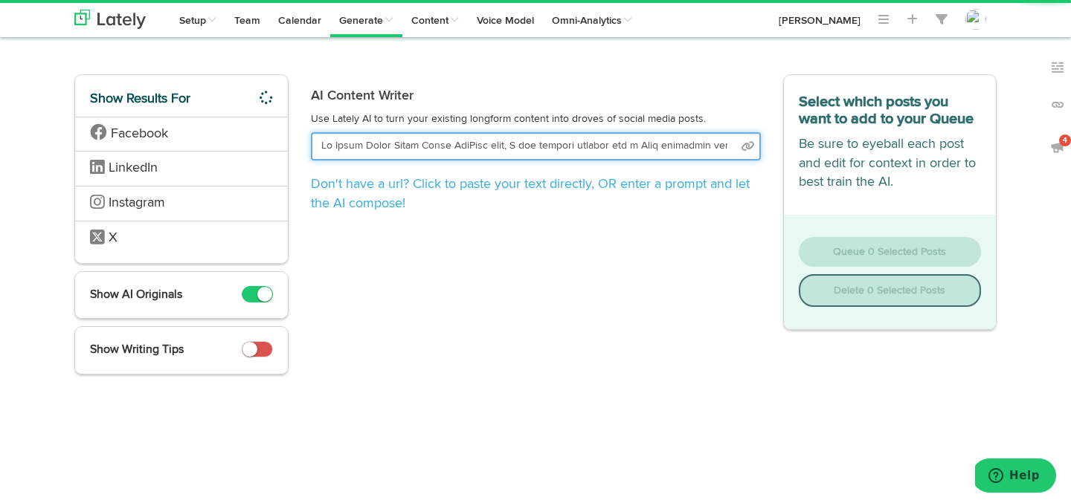
scroll to position [0, 26989]
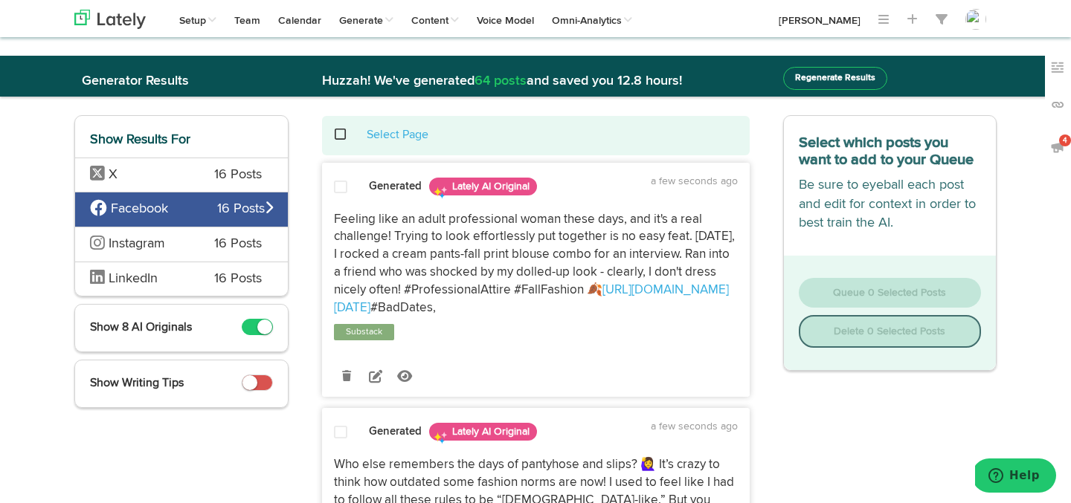
click at [167, 176] on span "X" at bounding box center [141, 175] width 102 height 19
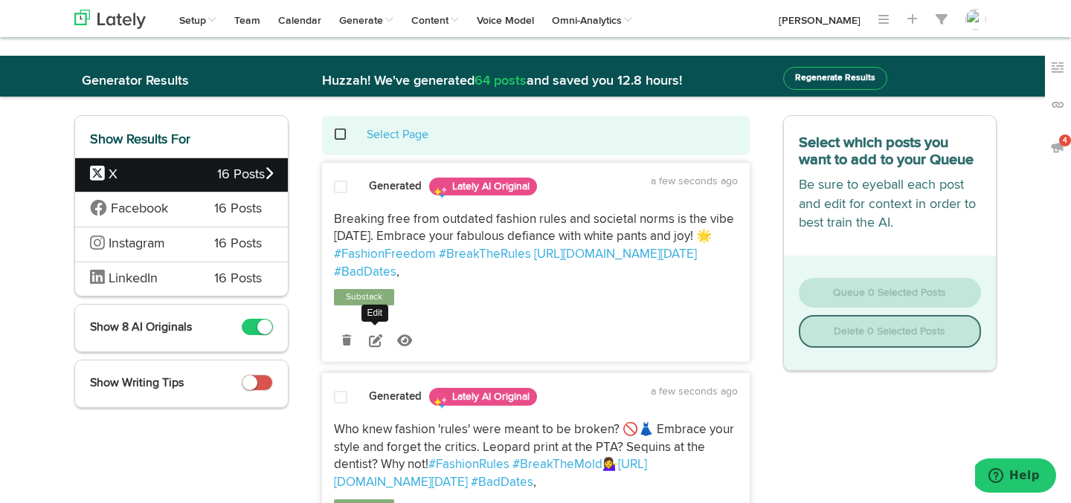
click at [376, 347] on icon at bounding box center [375, 340] width 13 height 13
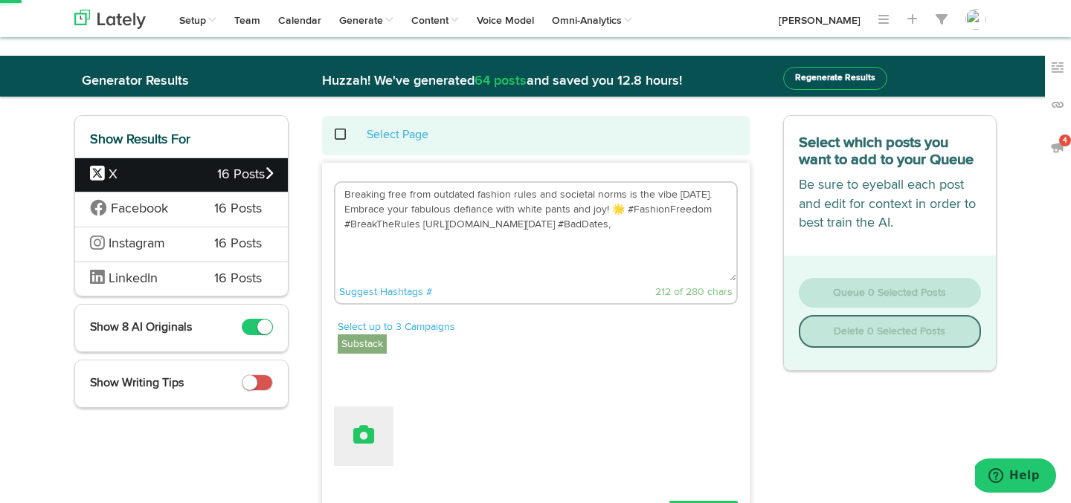
click at [362, 433] on icon at bounding box center [363, 435] width 21 height 21
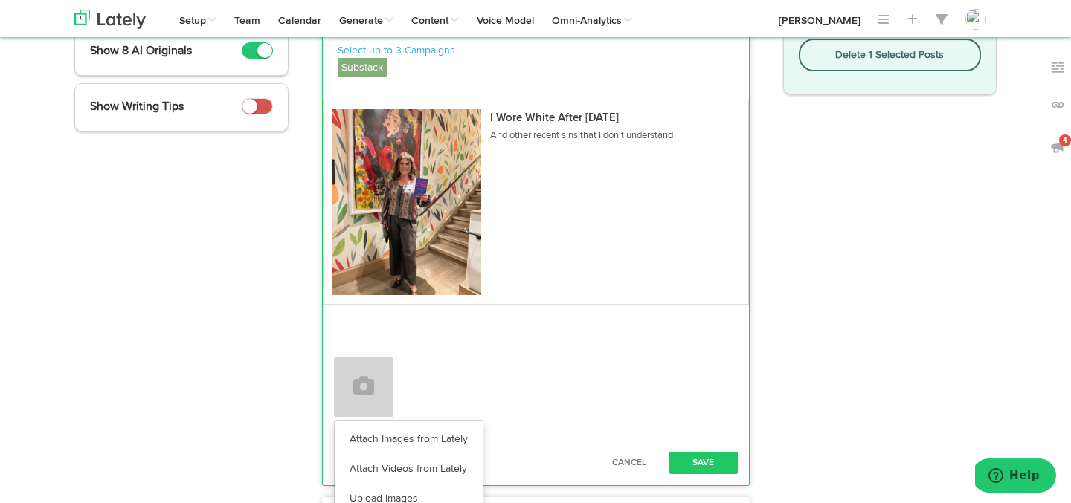
scroll to position [286, 0]
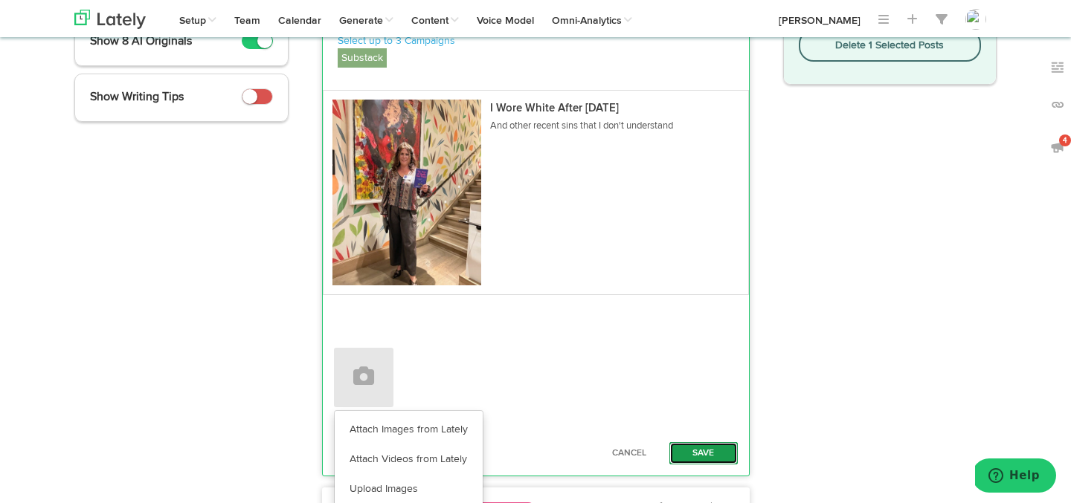
click at [693, 447] on button "Save" at bounding box center [703, 454] width 68 height 22
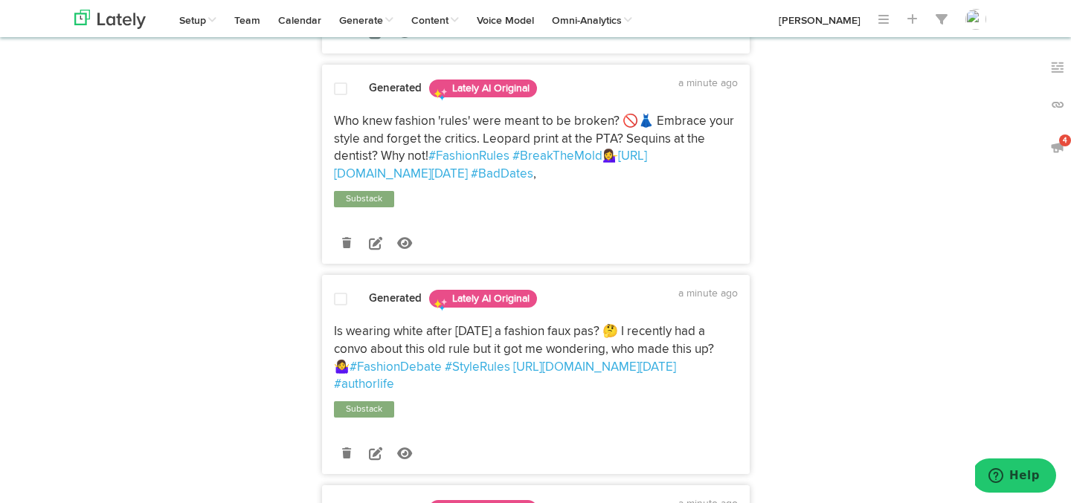
scroll to position [560, 0]
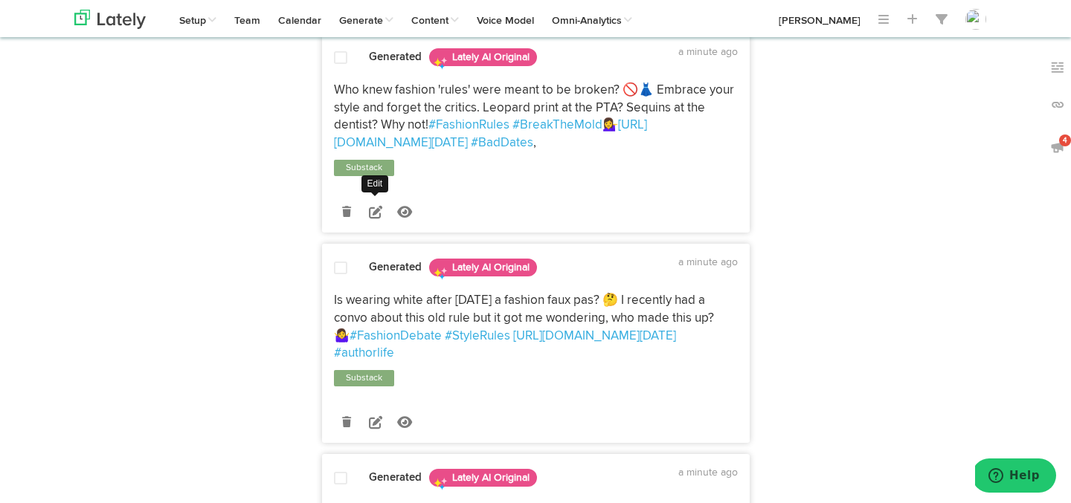
click at [373, 219] on icon at bounding box center [375, 211] width 13 height 13
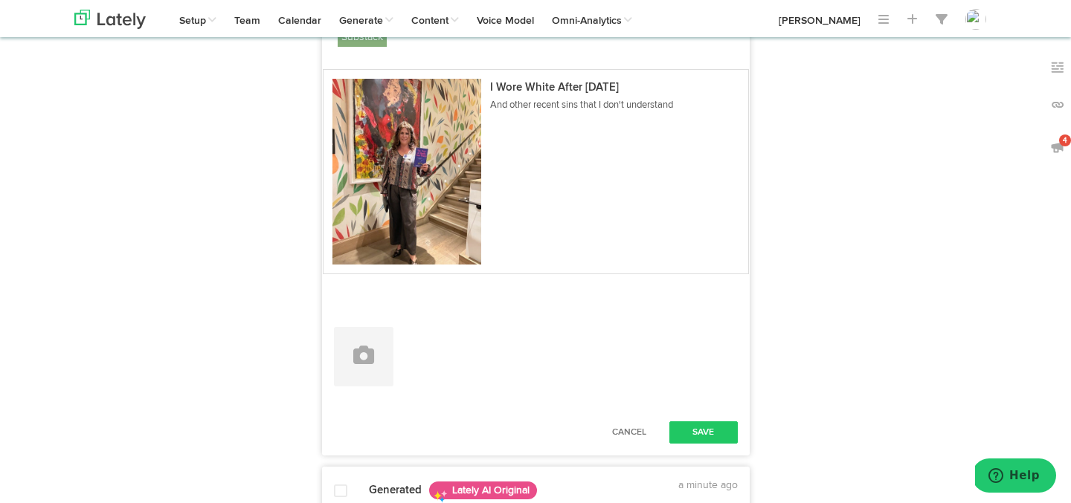
scroll to position [744, 0]
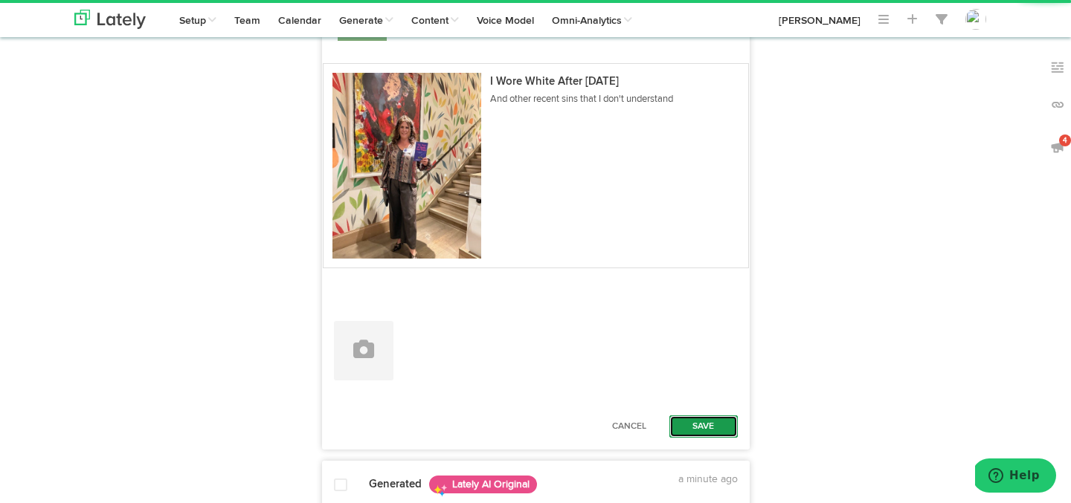
click at [722, 438] on button "Save" at bounding box center [703, 427] width 68 height 22
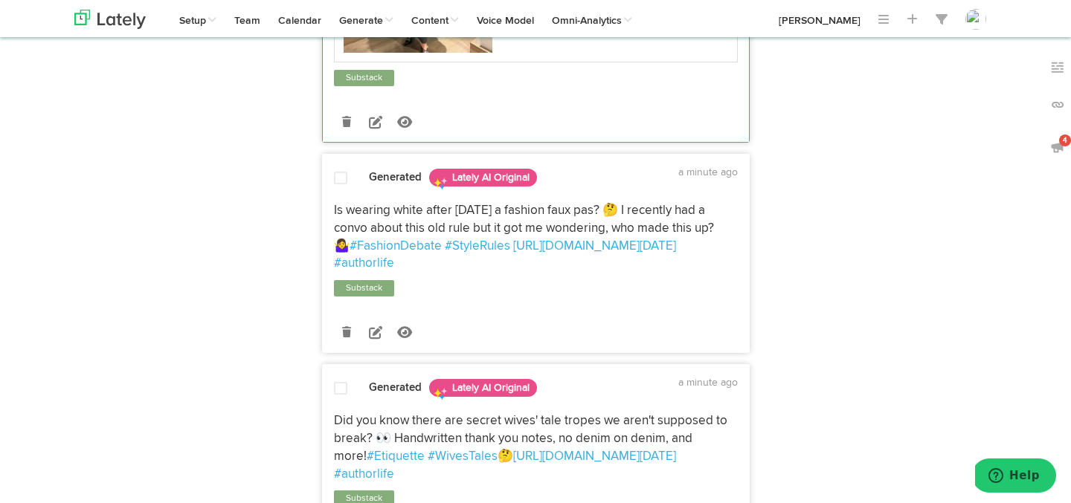
scroll to position [895, 0]
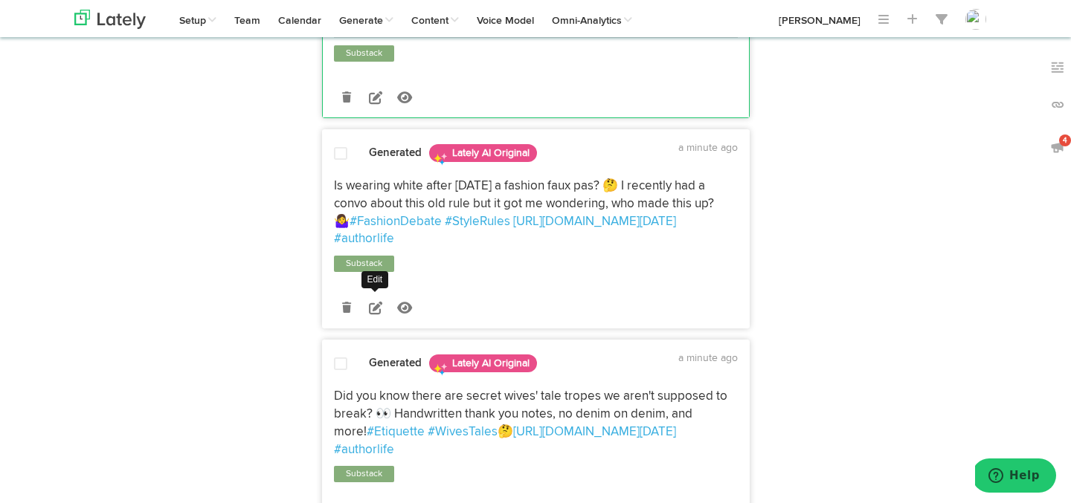
click at [372, 315] on icon at bounding box center [375, 307] width 13 height 13
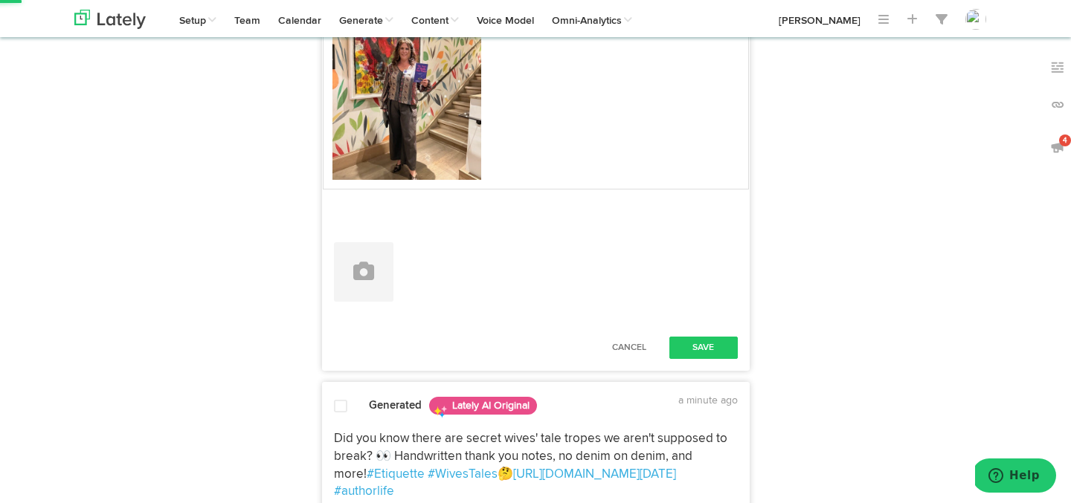
scroll to position [1264, 0]
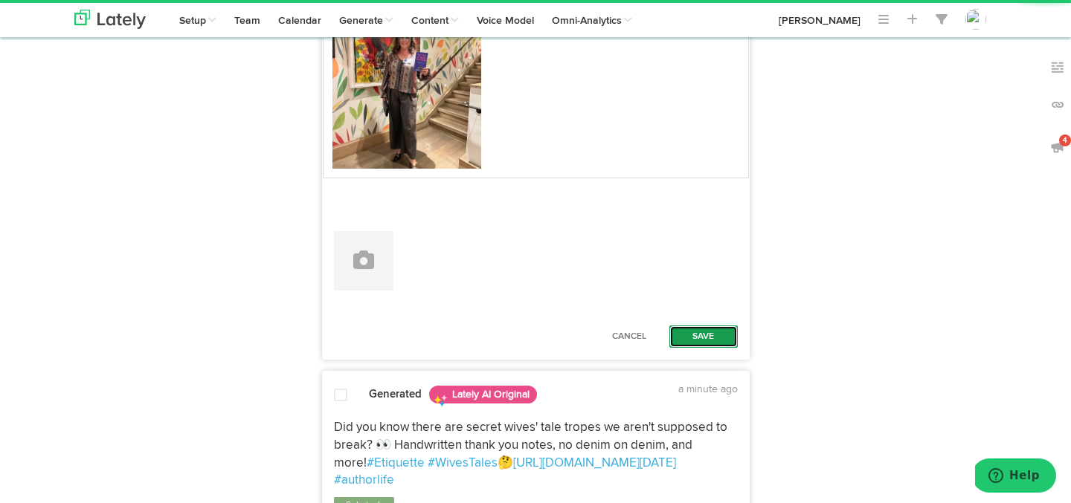
click at [696, 348] on button "Save" at bounding box center [703, 337] width 68 height 22
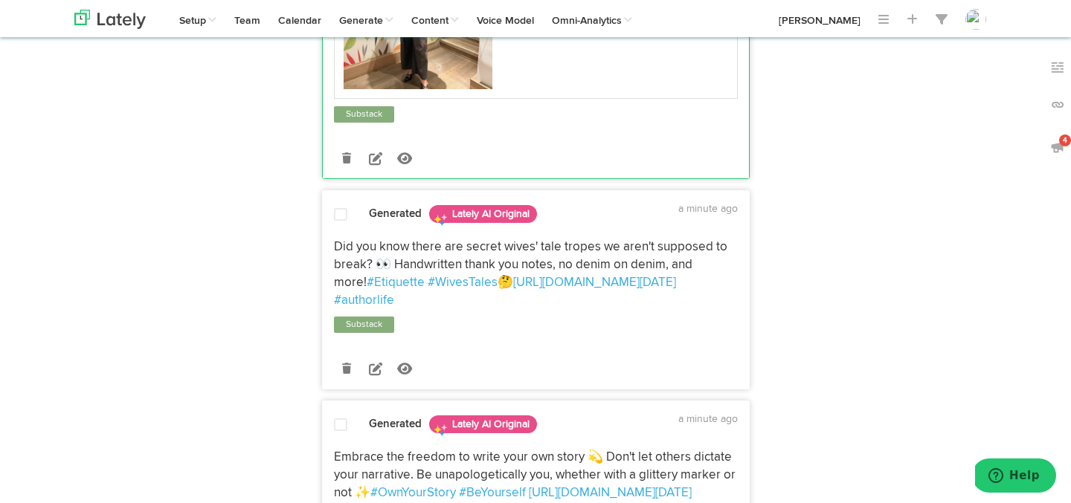
scroll to position [1326, 0]
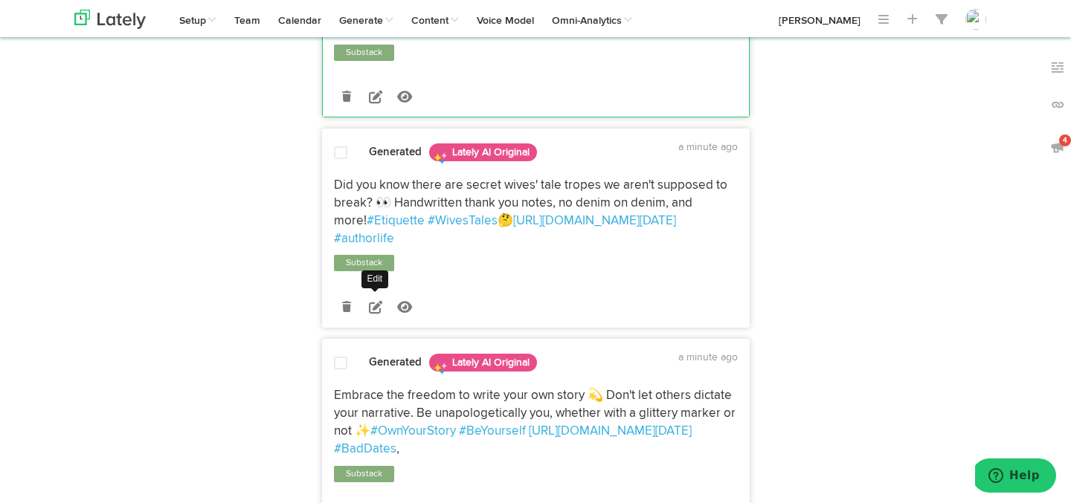
click at [371, 314] on icon at bounding box center [375, 306] width 13 height 13
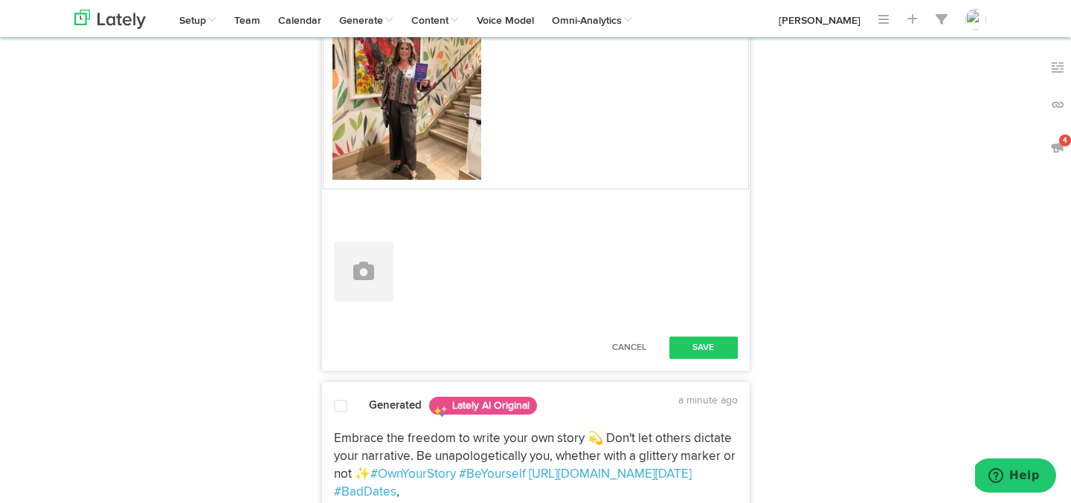
scroll to position [1699, 0]
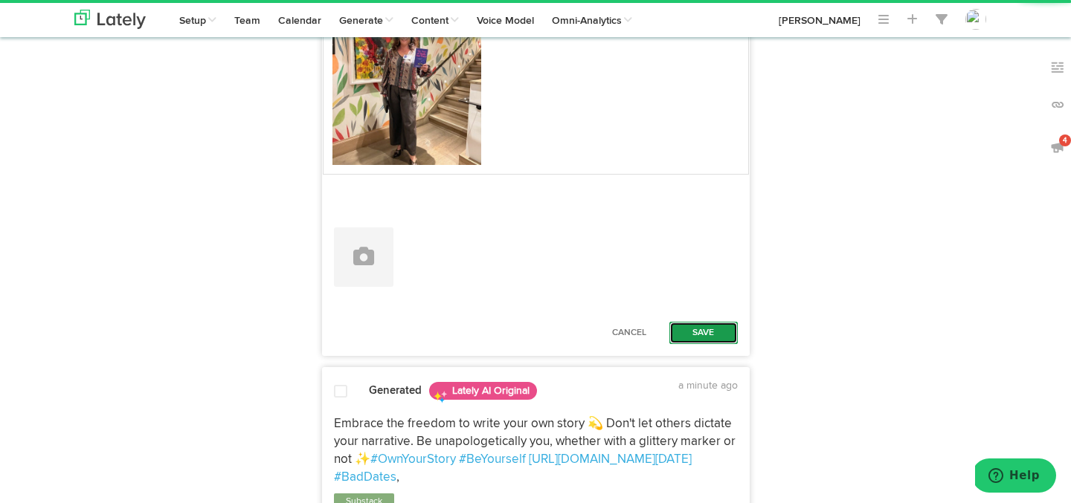
click at [694, 344] on button "Save" at bounding box center [703, 333] width 68 height 22
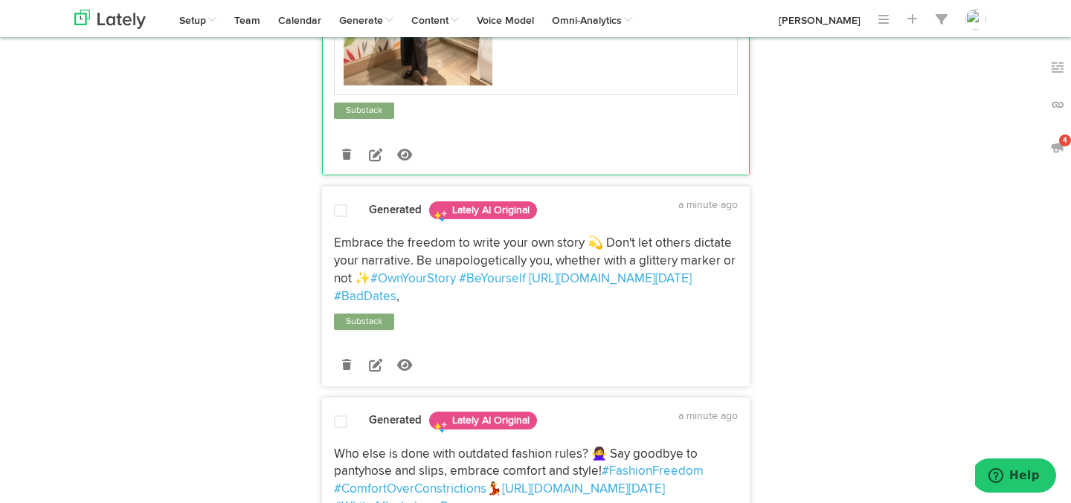
scroll to position [1777, 0]
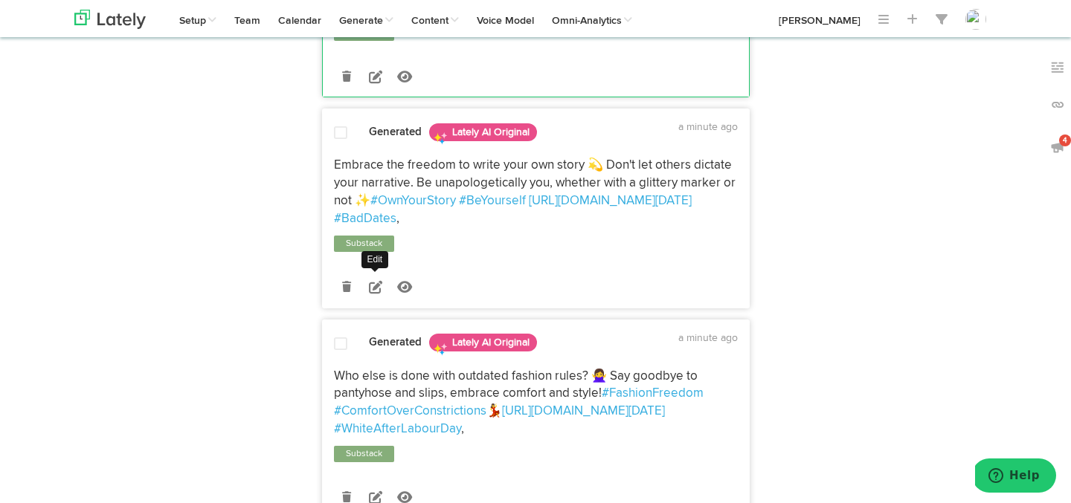
click at [380, 294] on icon at bounding box center [375, 286] width 13 height 13
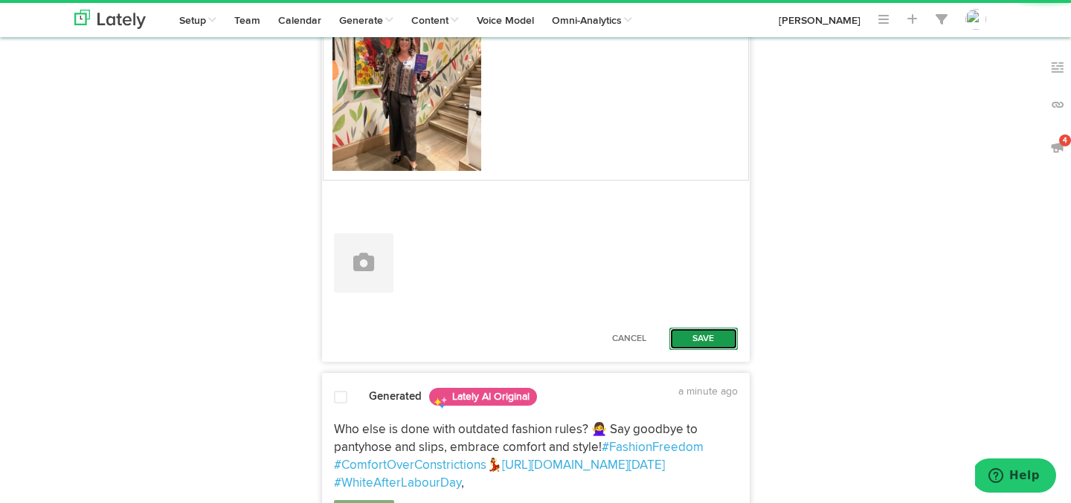
click at [695, 350] on button "Save" at bounding box center [703, 339] width 68 height 22
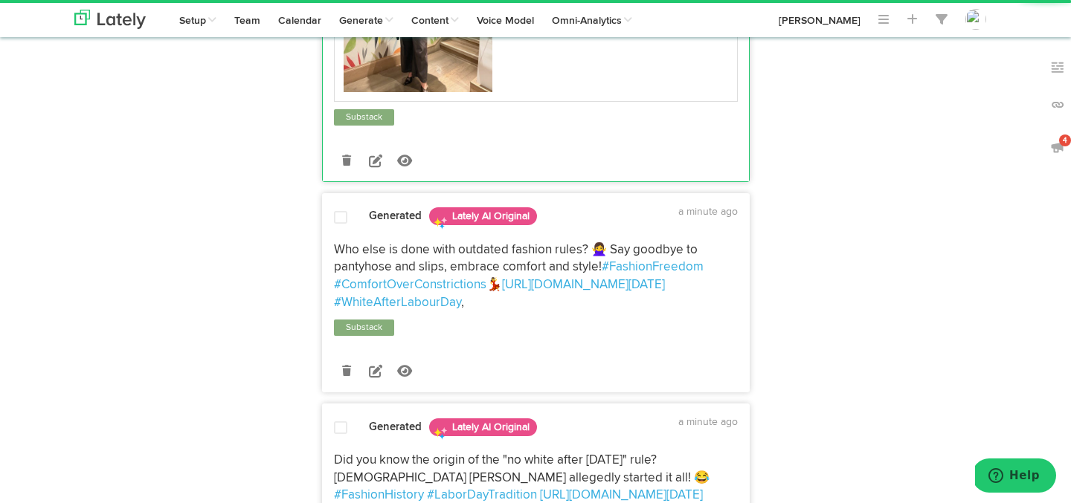
scroll to position [2222, 0]
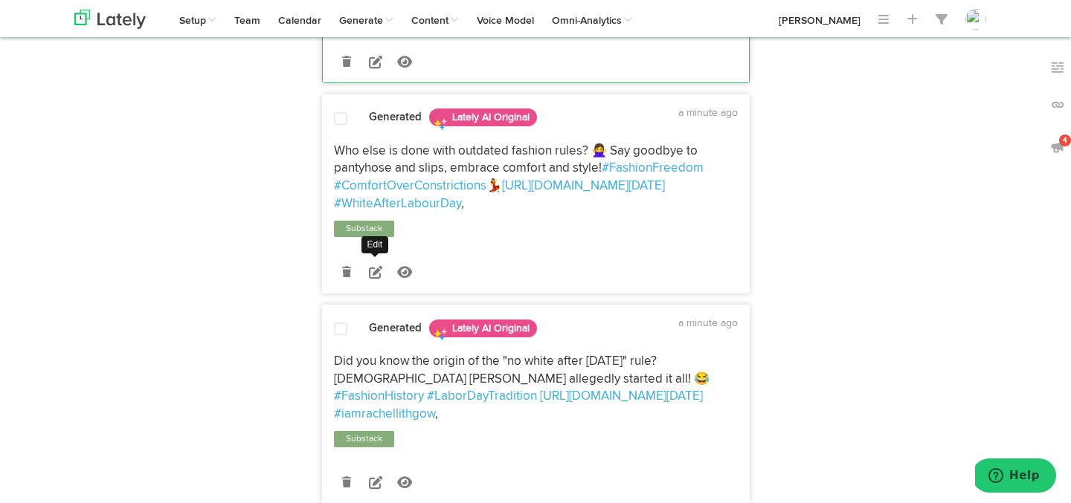
click at [379, 279] on icon at bounding box center [375, 272] width 13 height 13
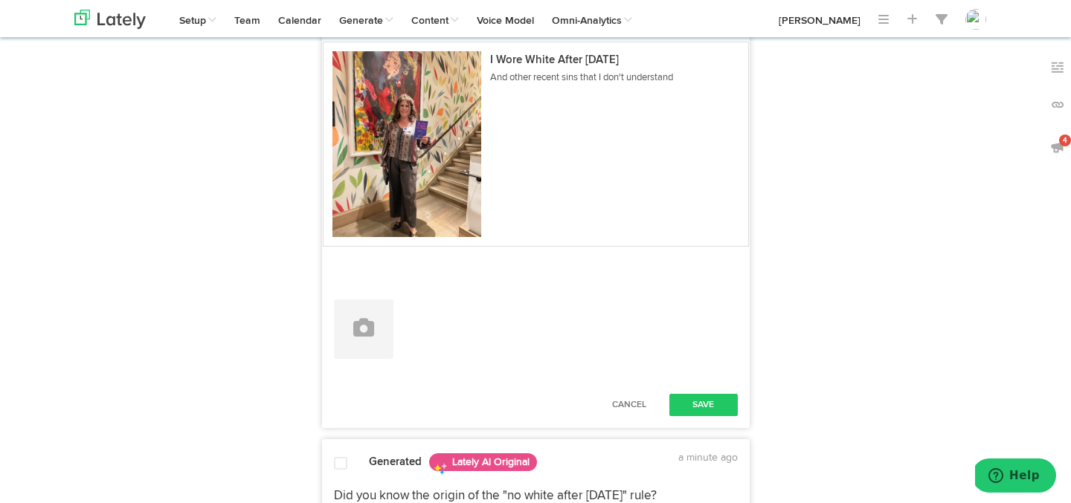
scroll to position [2523, 0]
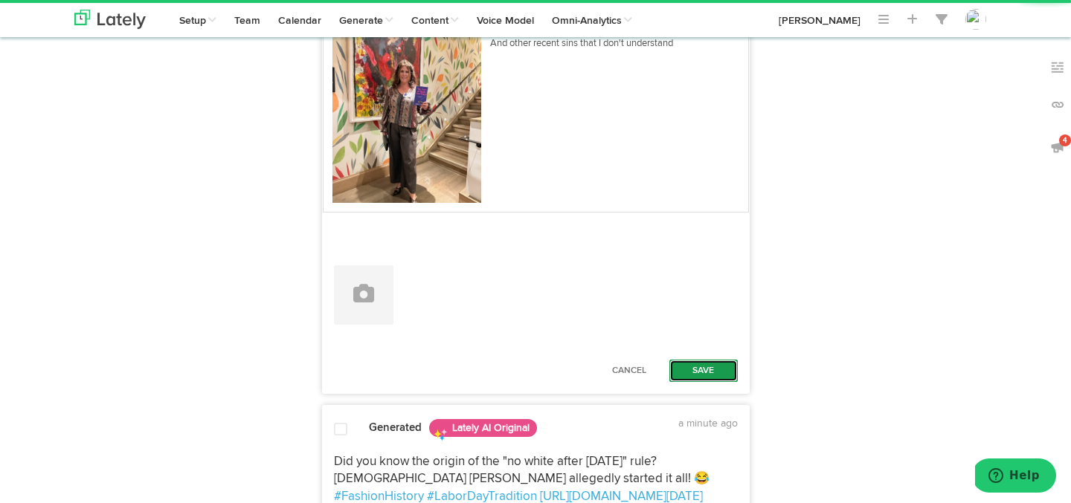
click at [689, 382] on button "Save" at bounding box center [703, 371] width 68 height 22
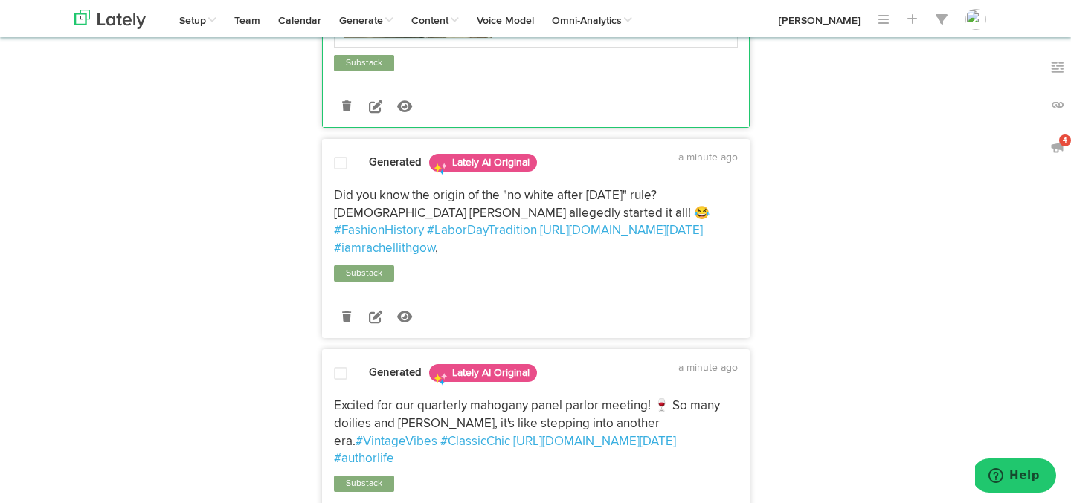
scroll to position [2660, 0]
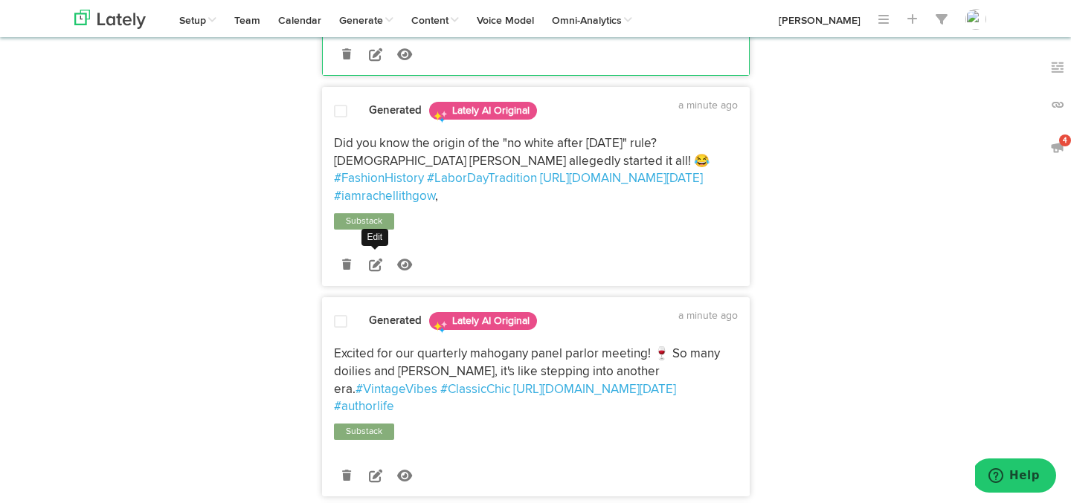
click at [371, 271] on icon at bounding box center [375, 264] width 13 height 13
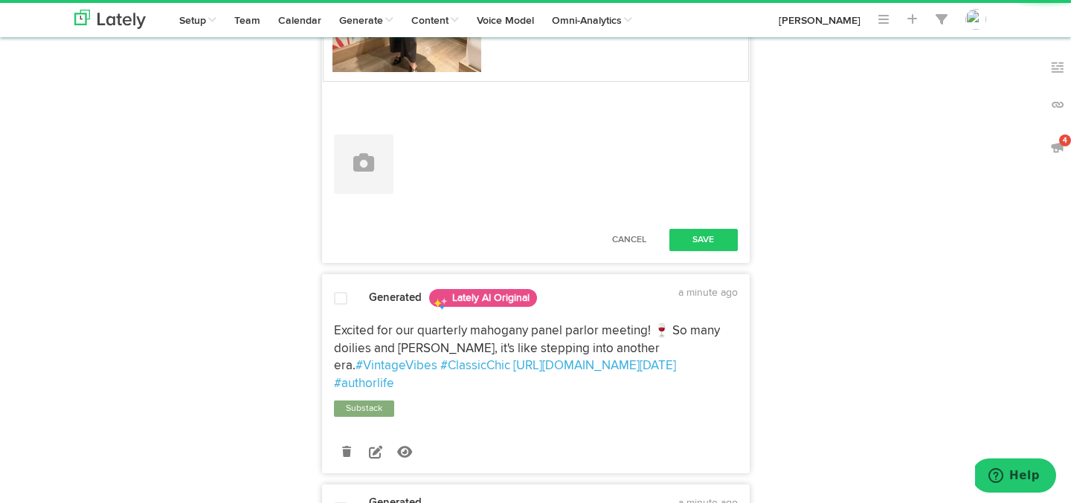
scroll to position [3095, 0]
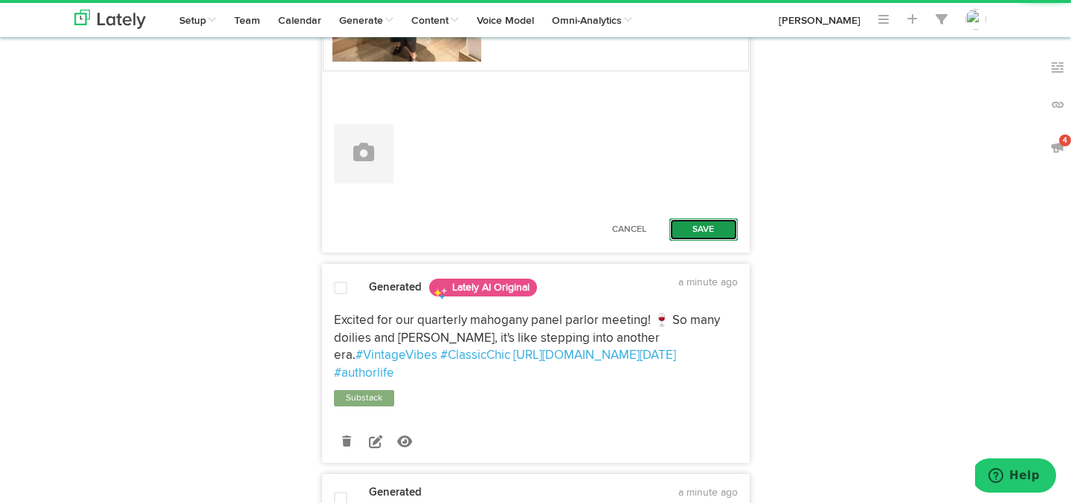
click at [693, 241] on button "Save" at bounding box center [703, 230] width 68 height 22
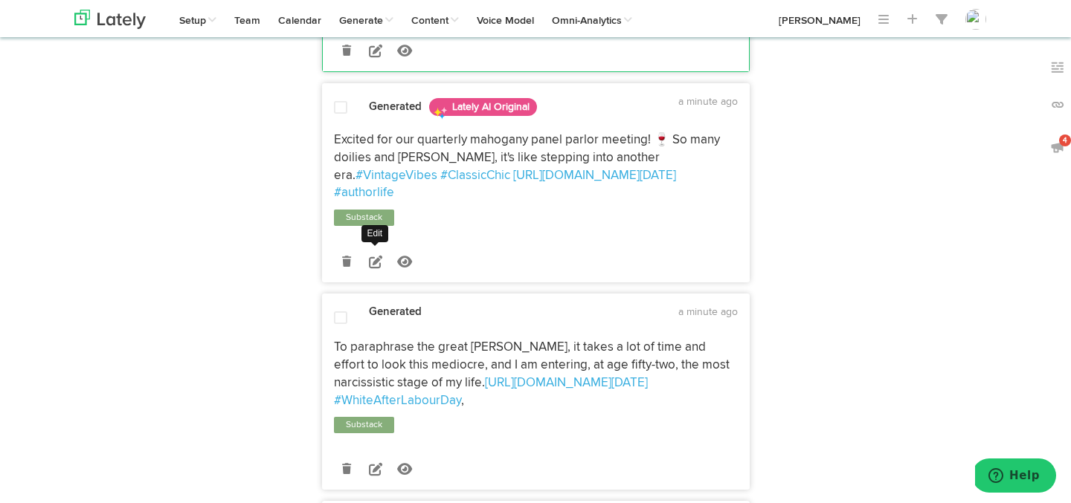
click at [373, 268] on icon at bounding box center [375, 261] width 13 height 13
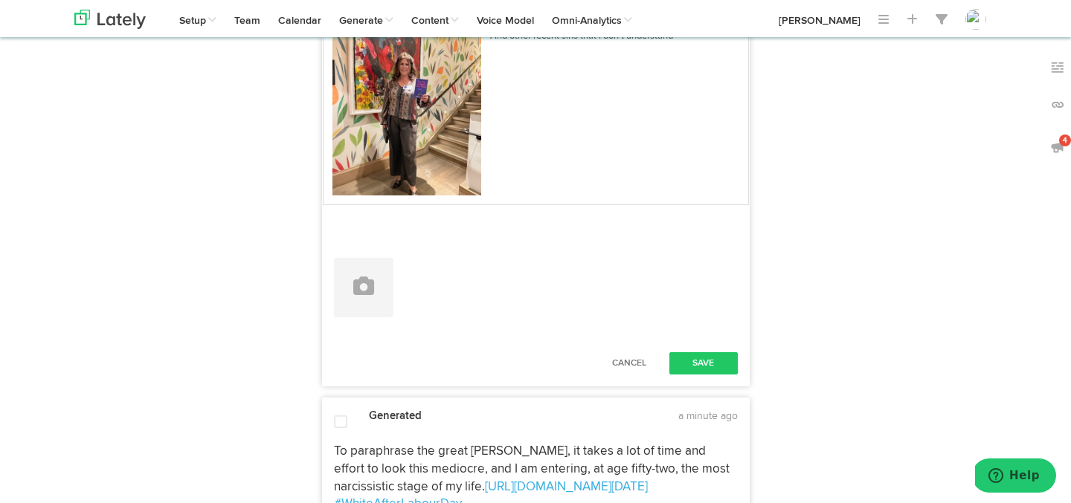
scroll to position [3399, 0]
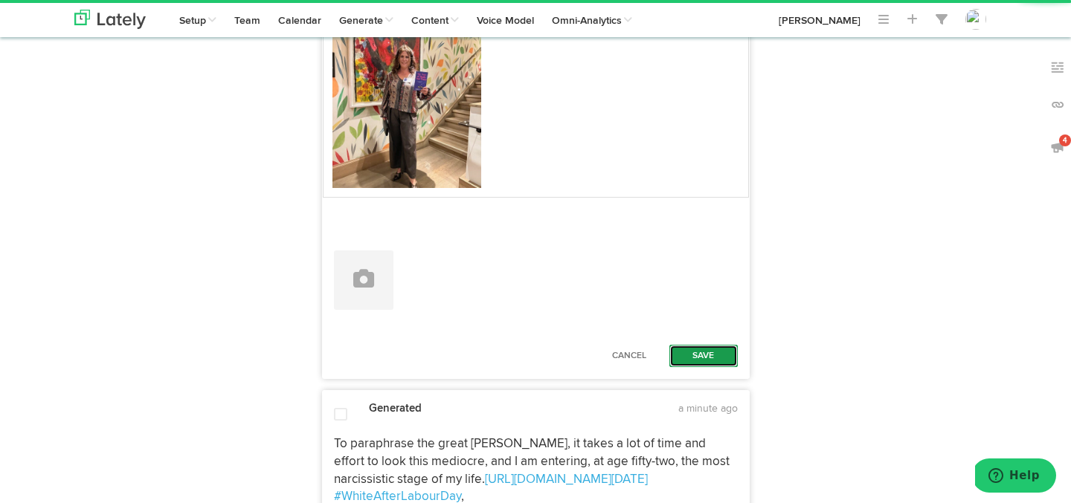
click at [725, 367] on button "Save" at bounding box center [703, 356] width 68 height 22
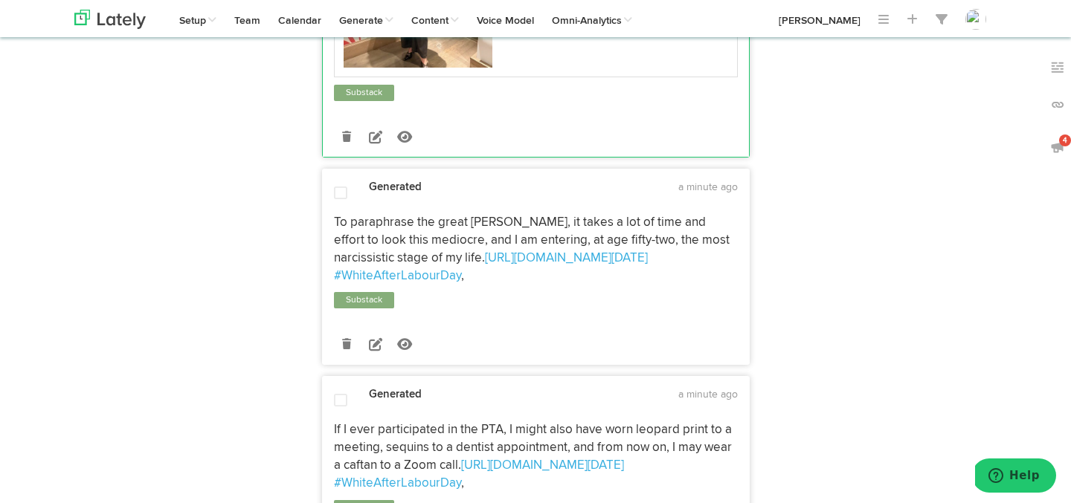
scroll to position [3484, 0]
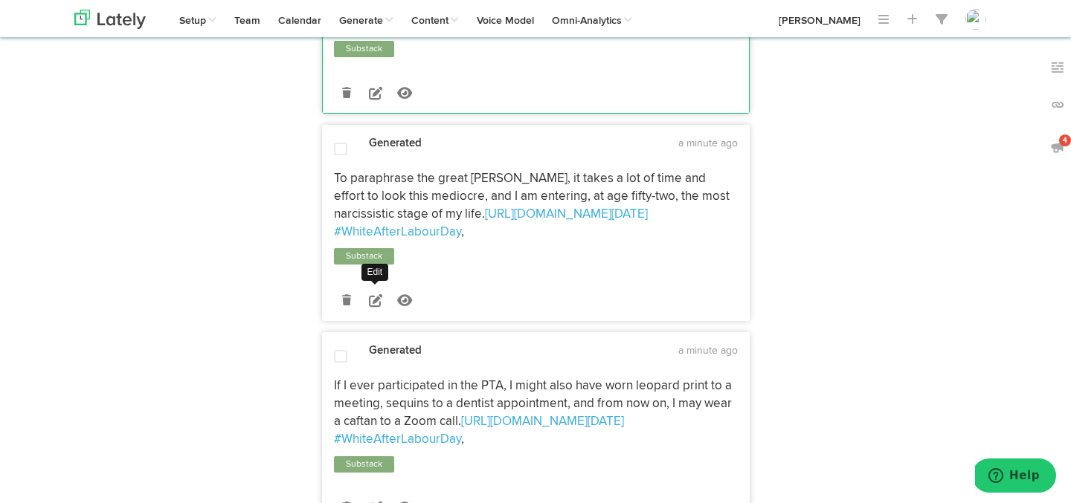
click at [376, 307] on icon at bounding box center [375, 300] width 13 height 13
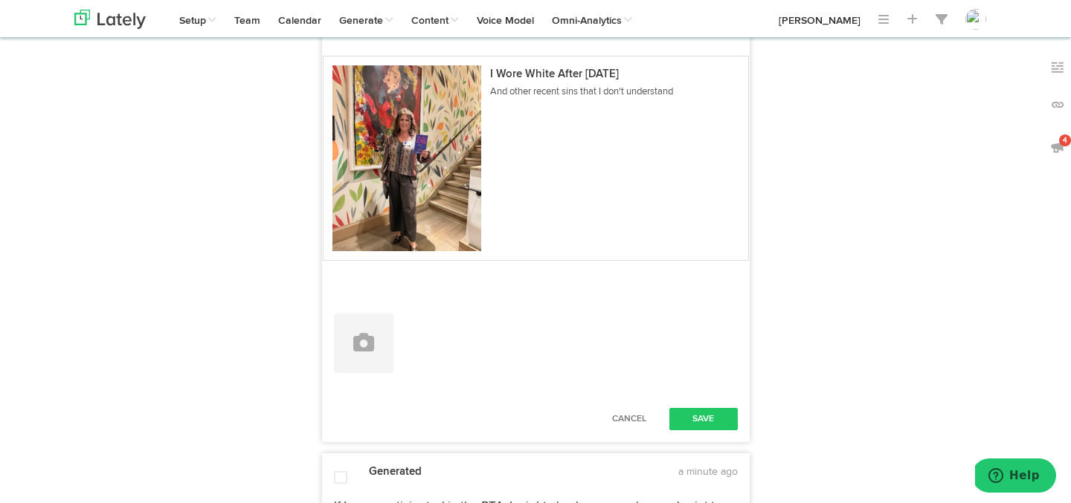
scroll to position [3822, 0]
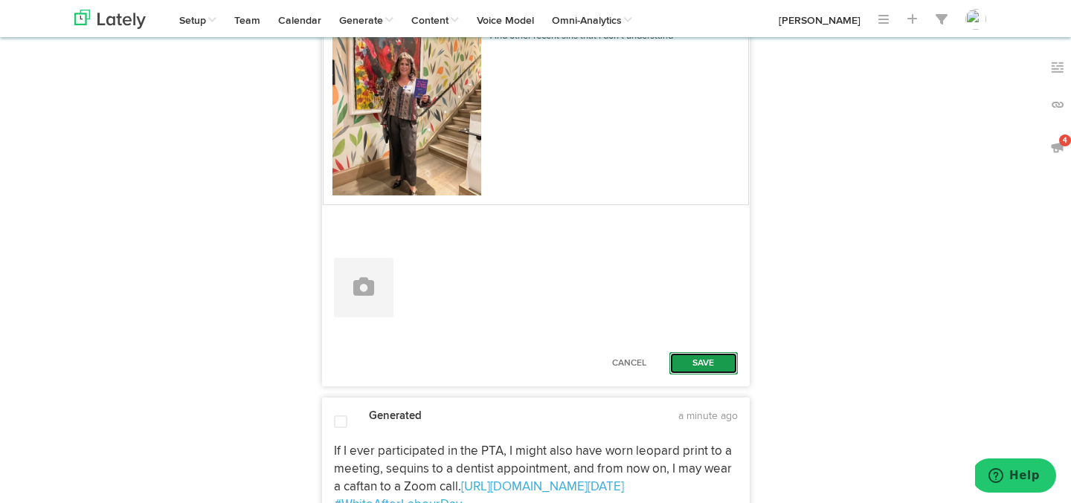
click at [702, 375] on button "Save" at bounding box center [703, 364] width 68 height 22
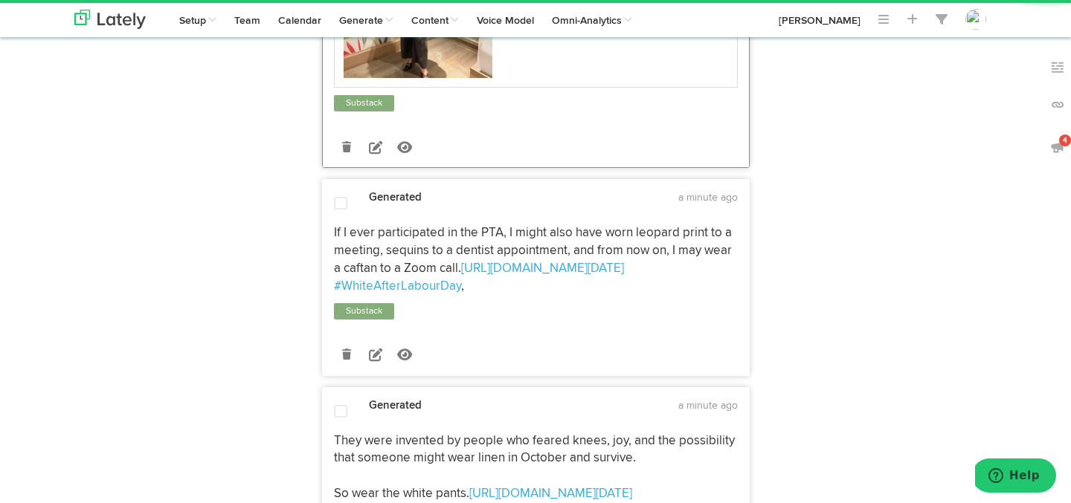
scroll to position [3909, 0]
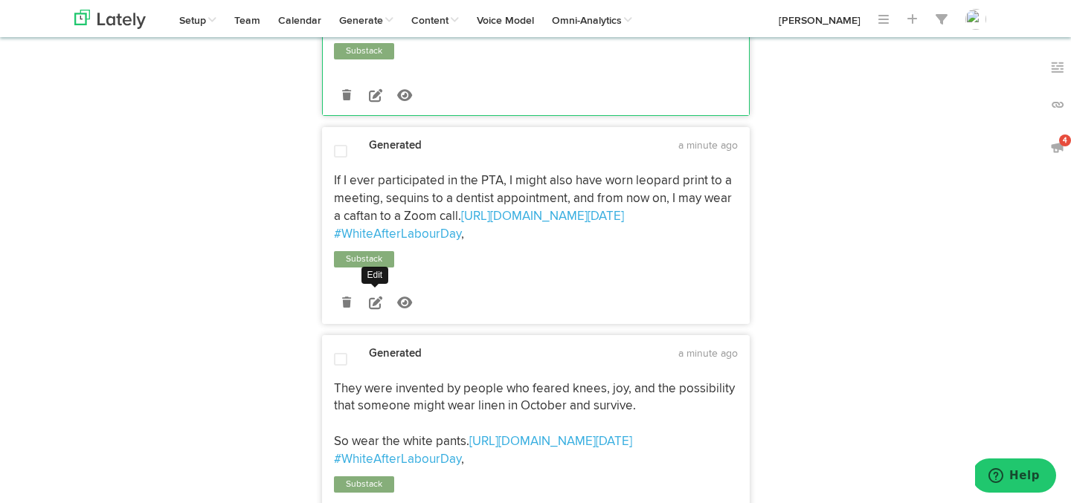
click at [376, 309] on icon at bounding box center [375, 302] width 13 height 13
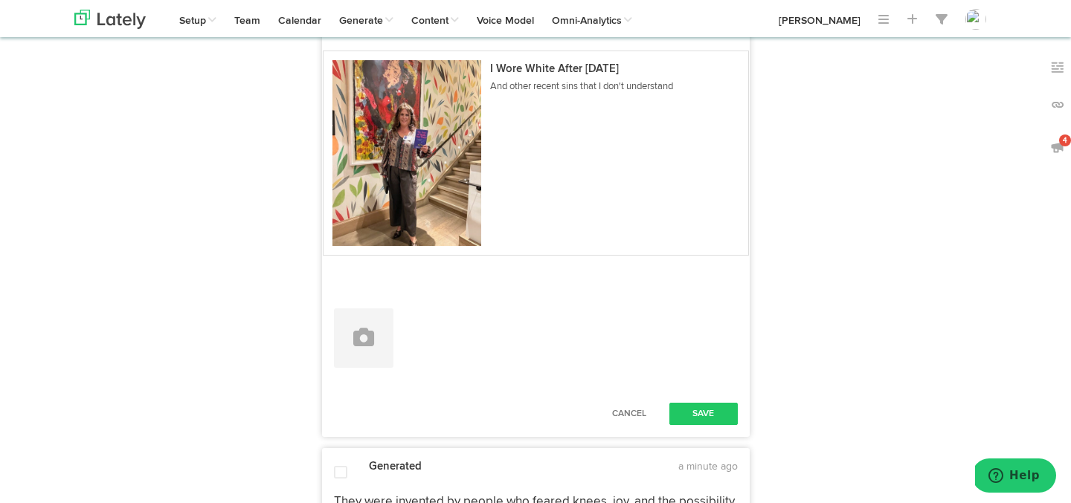
scroll to position [4266, 0]
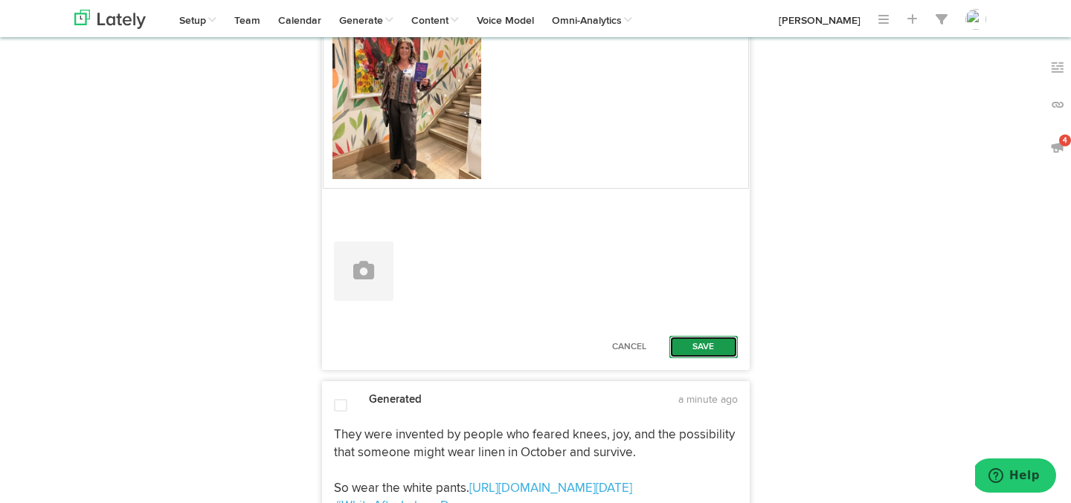
click at [715, 358] on button "Save" at bounding box center [703, 347] width 68 height 22
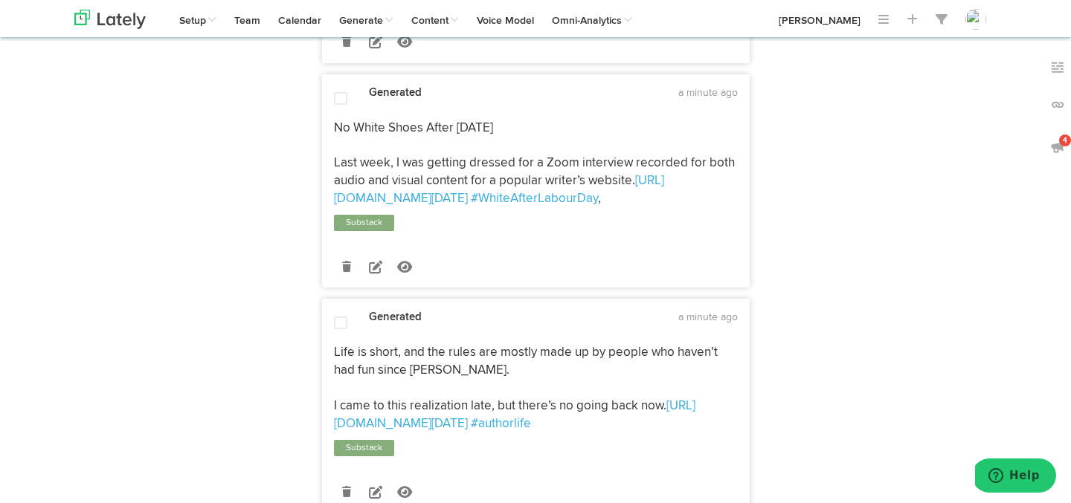
scroll to position [4653, 0]
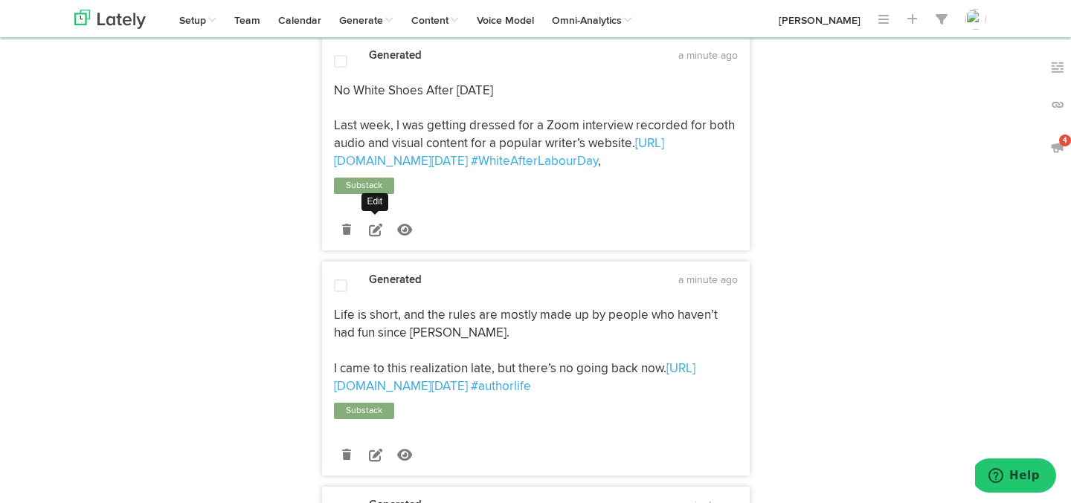
click at [373, 237] on icon at bounding box center [375, 229] width 13 height 13
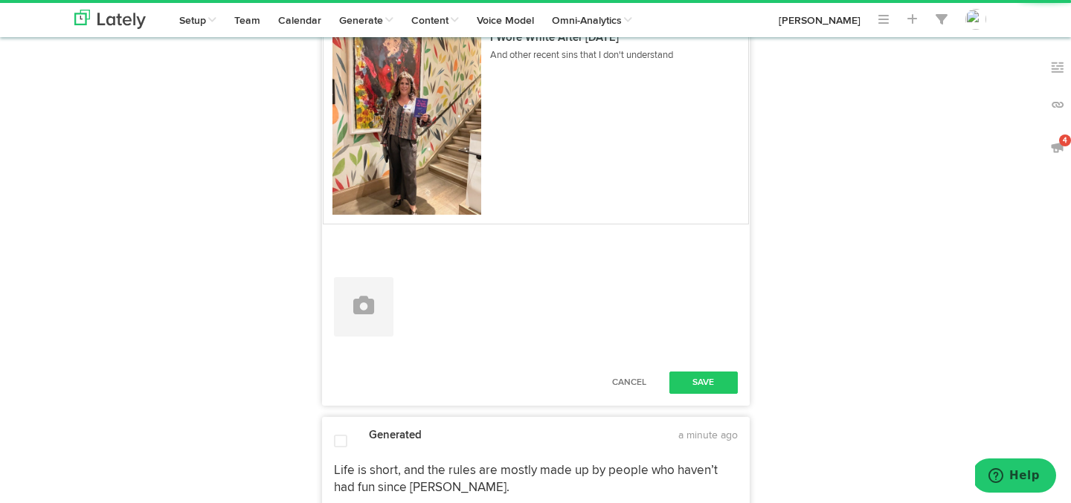
scroll to position [4909, 0]
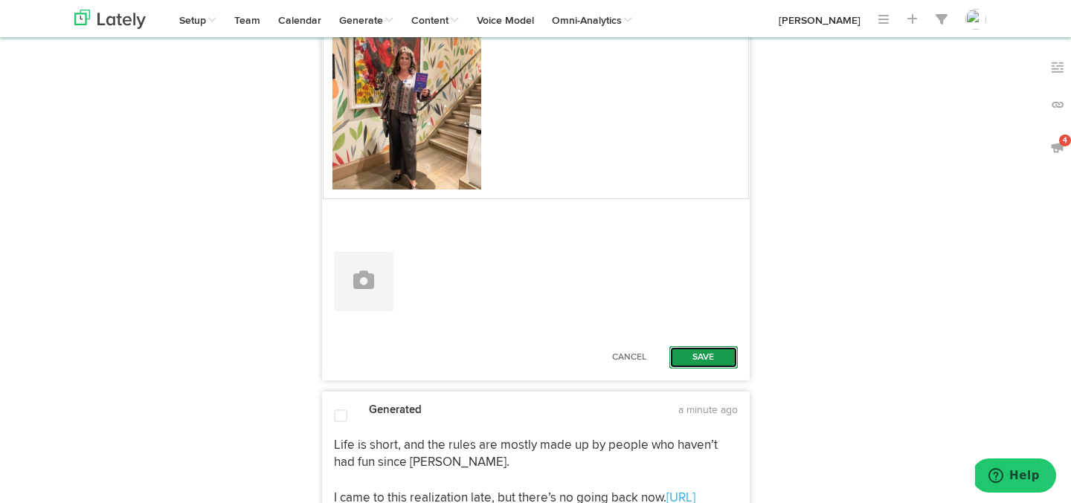
click at [695, 369] on button "Save" at bounding box center [703, 358] width 68 height 22
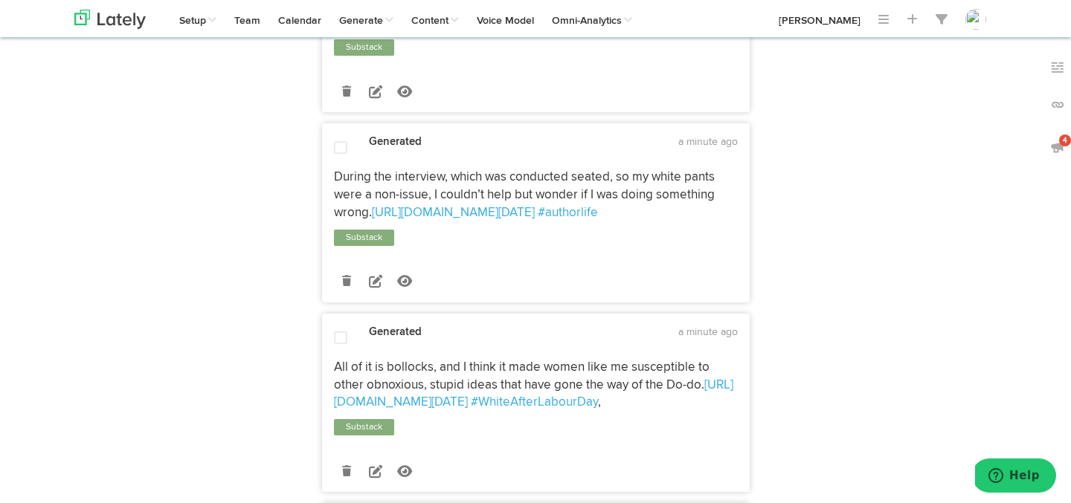
scroll to position [5254, 0]
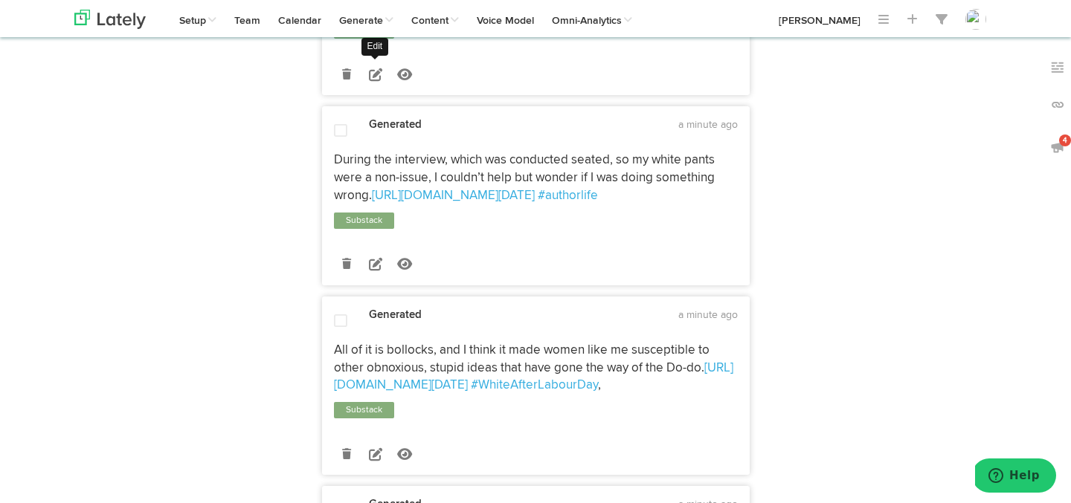
click at [371, 81] on icon at bounding box center [375, 74] width 13 height 13
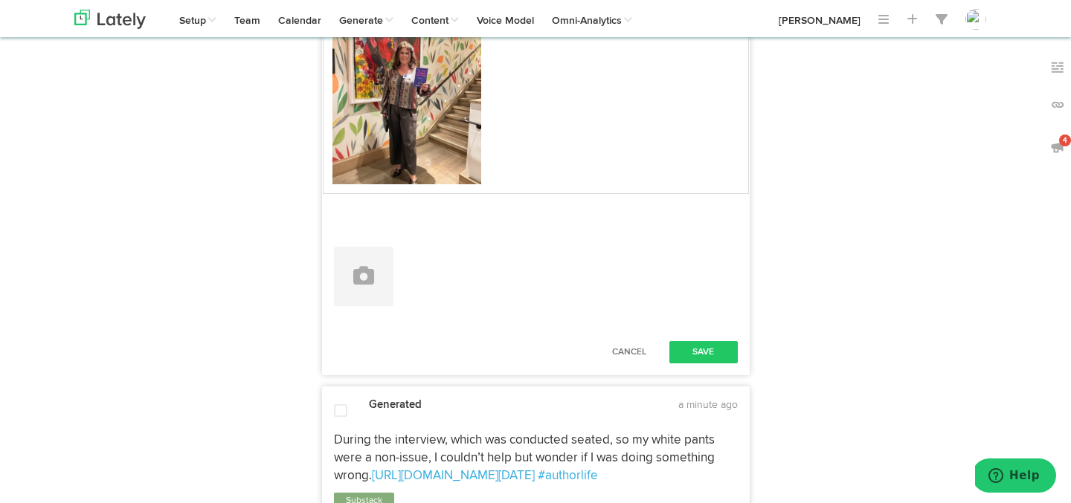
scroll to position [5378, 0]
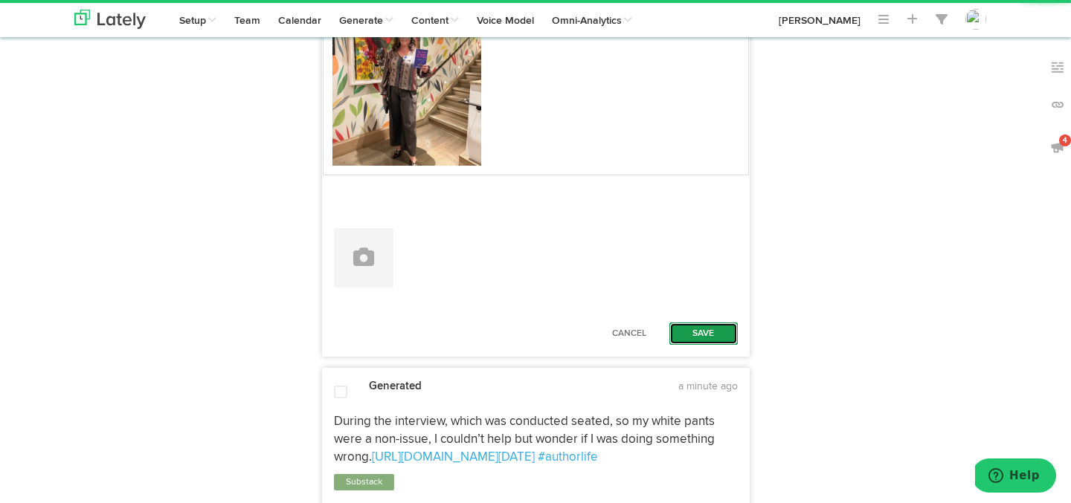
click at [699, 345] on button "Save" at bounding box center [703, 334] width 68 height 22
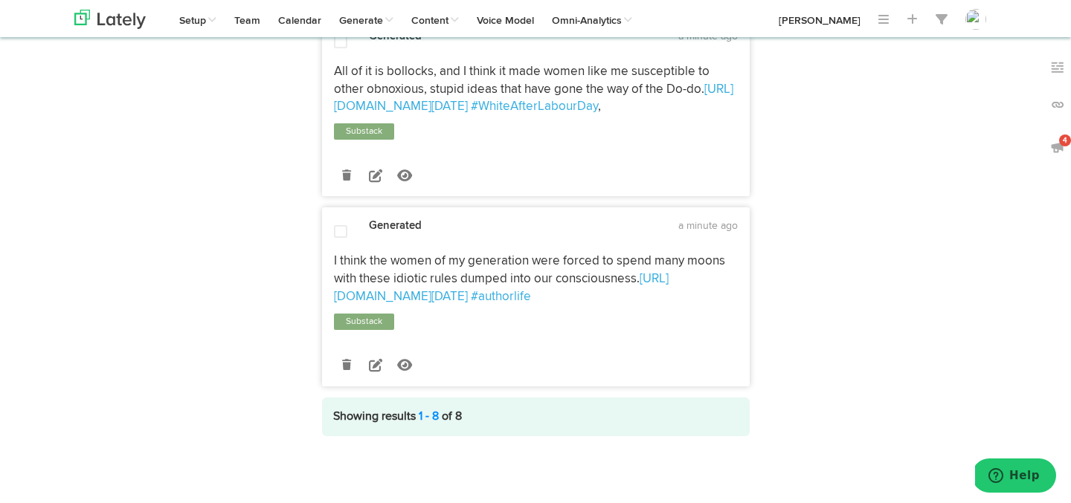
scroll to position [5933, 0]
click at [341, 224] on div "Generated 2 minutes ago I think the women of my generation were forced to spend…" at bounding box center [536, 302] width 426 height 167
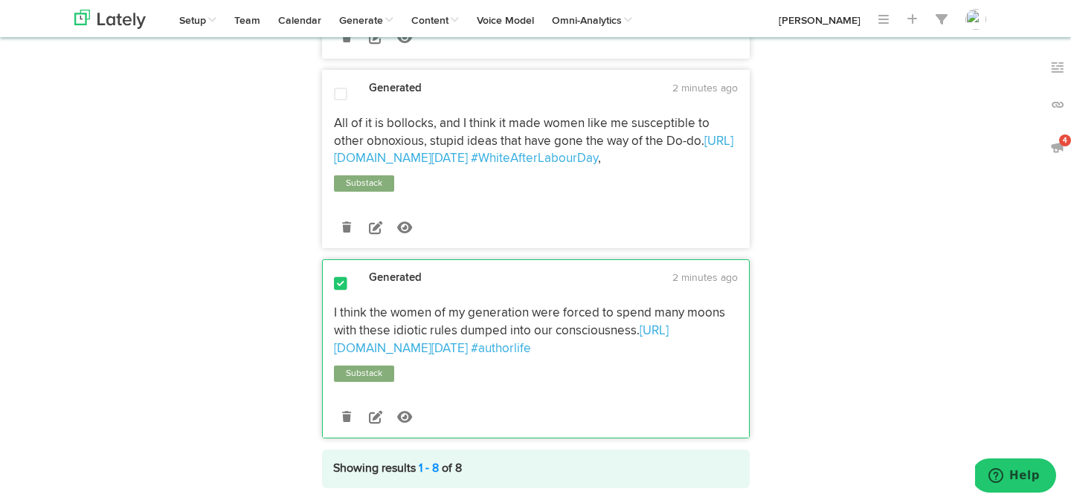
click at [341, 224] on div "Generated 2 minutes ago All of it is bollocks, and I think it made women like m…" at bounding box center [536, 159] width 428 height 178
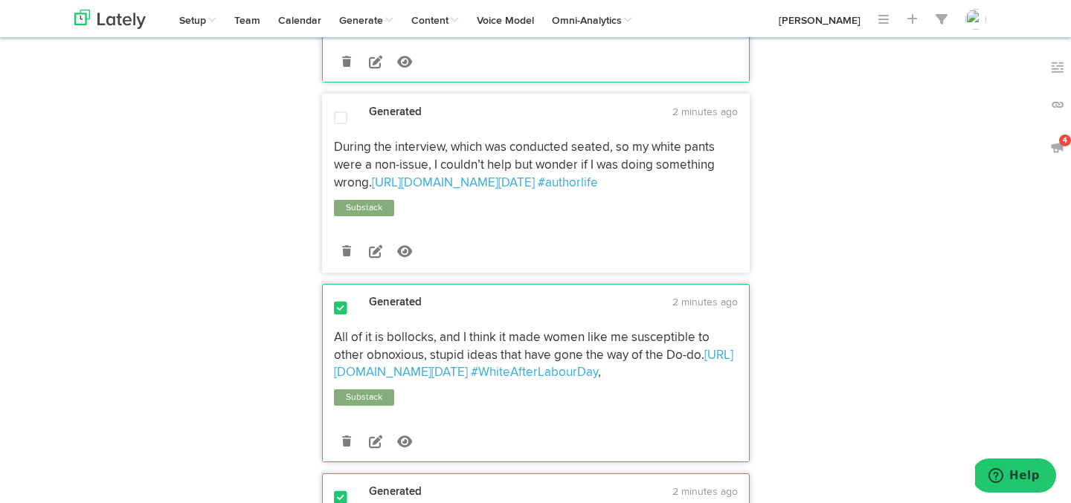
click at [343, 126] on span at bounding box center [340, 118] width 13 height 15
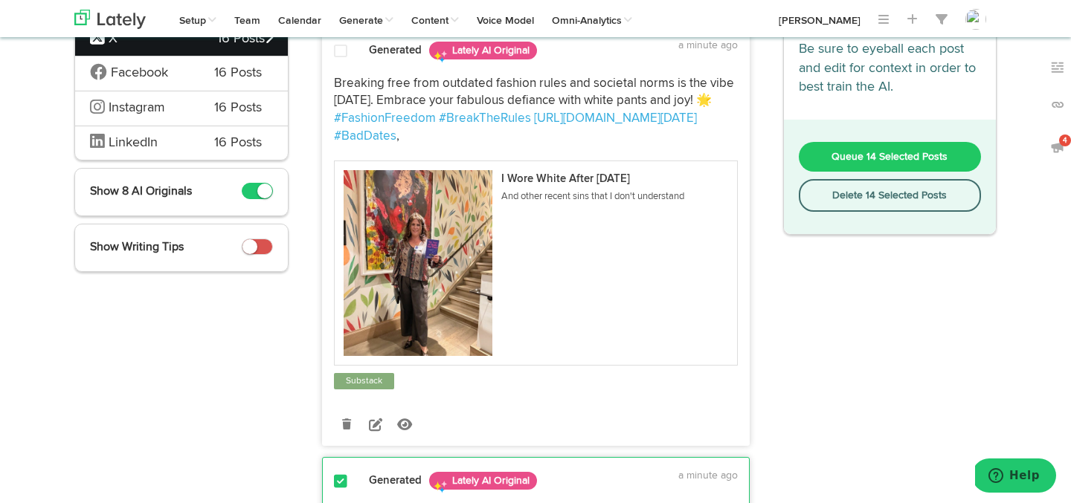
scroll to position [0, 0]
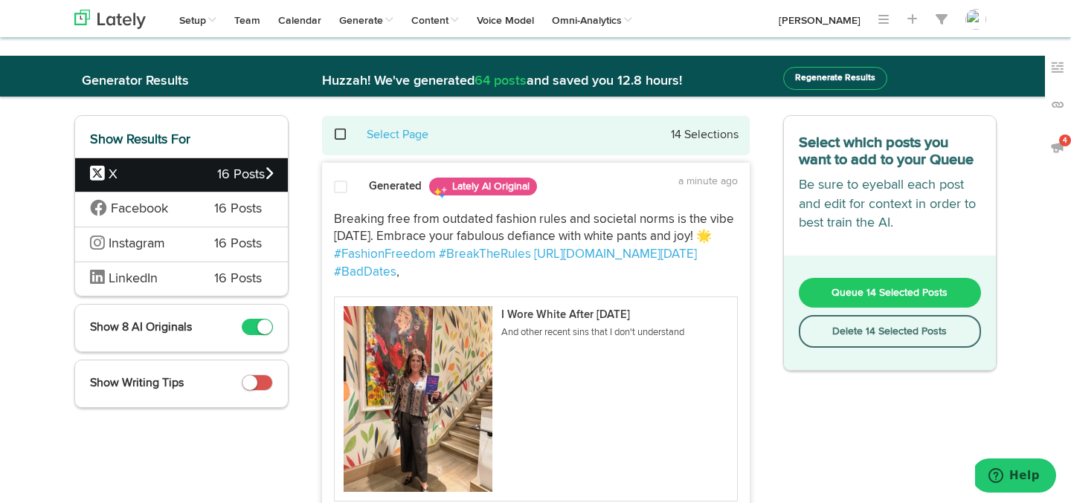
click at [338, 135] on span at bounding box center [348, 135] width 30 height 1
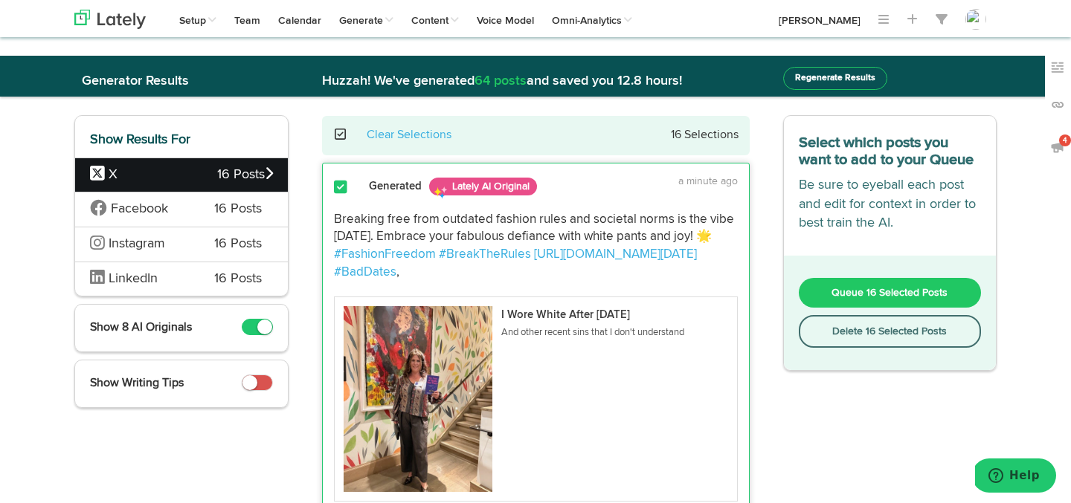
click at [338, 135] on span at bounding box center [348, 135] width 30 height 1
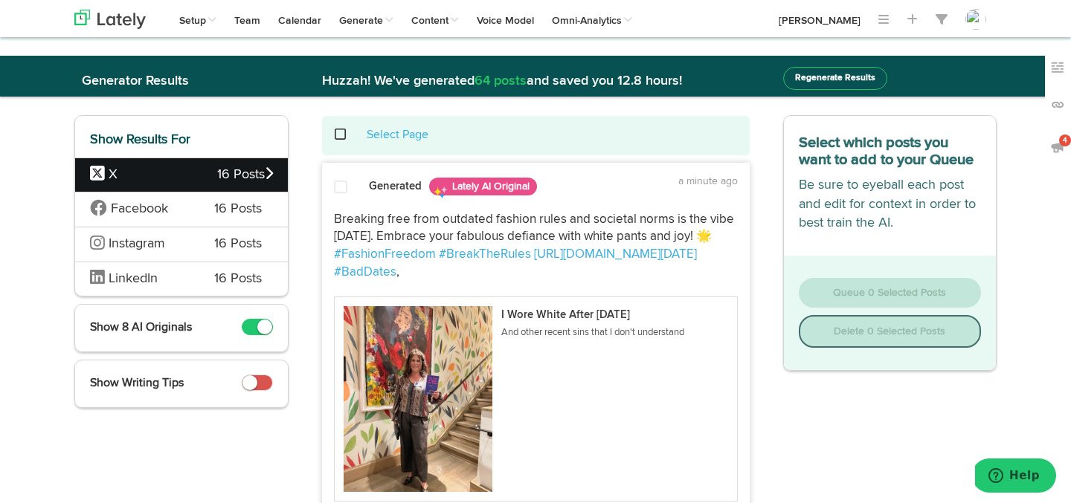
click at [341, 184] on span at bounding box center [340, 187] width 13 height 15
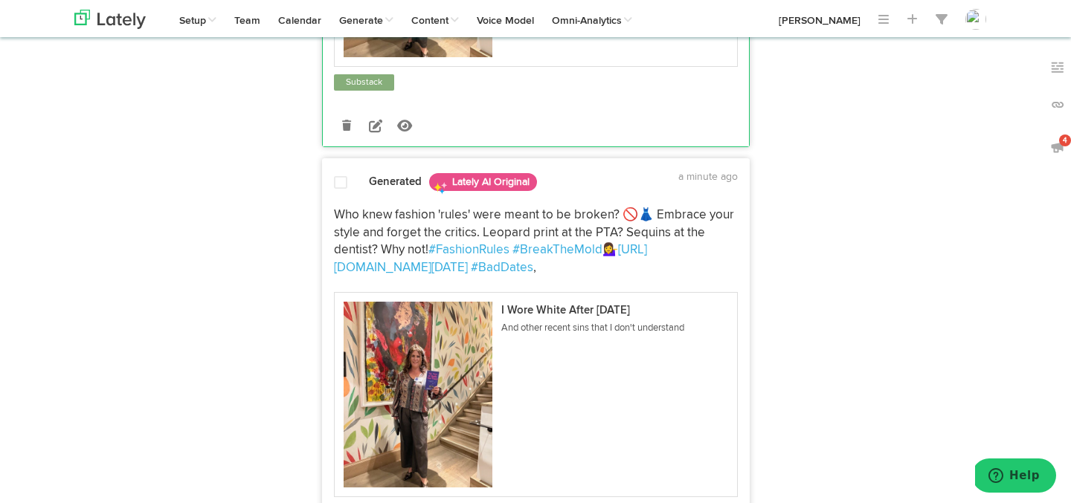
click at [341, 187] on div "Generated Lately AI Original a minute ago" at bounding box center [536, 183] width 426 height 26
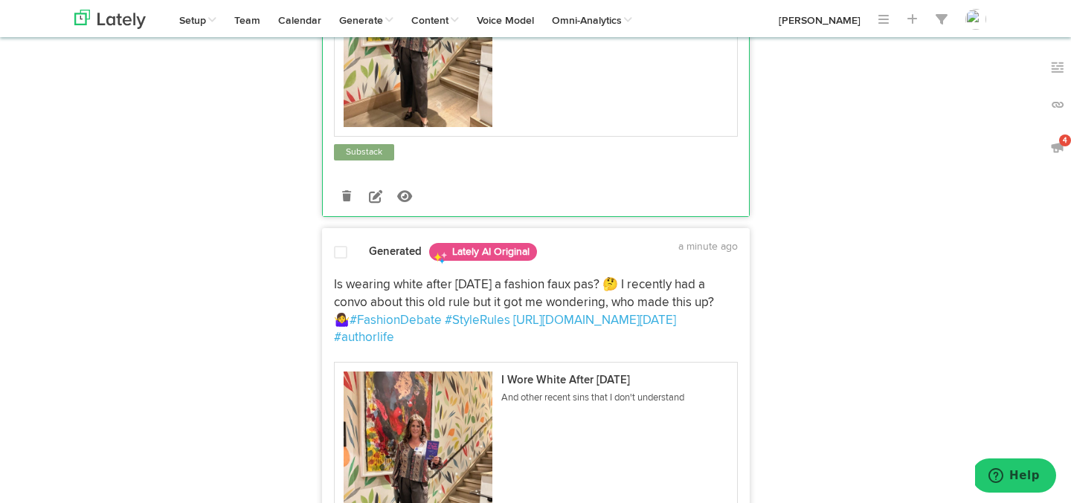
click at [344, 260] on span at bounding box center [340, 252] width 13 height 15
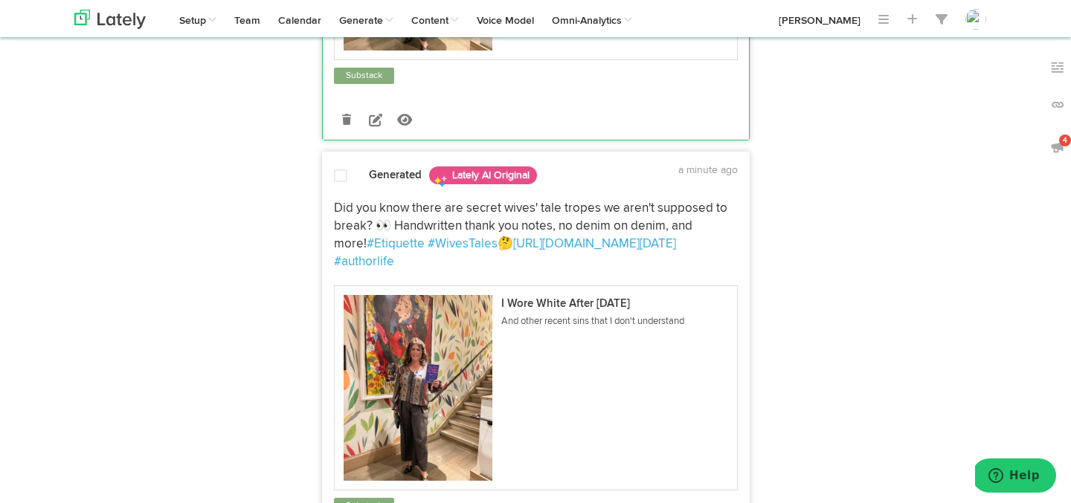
click at [345, 189] on div at bounding box center [341, 179] width 36 height 20
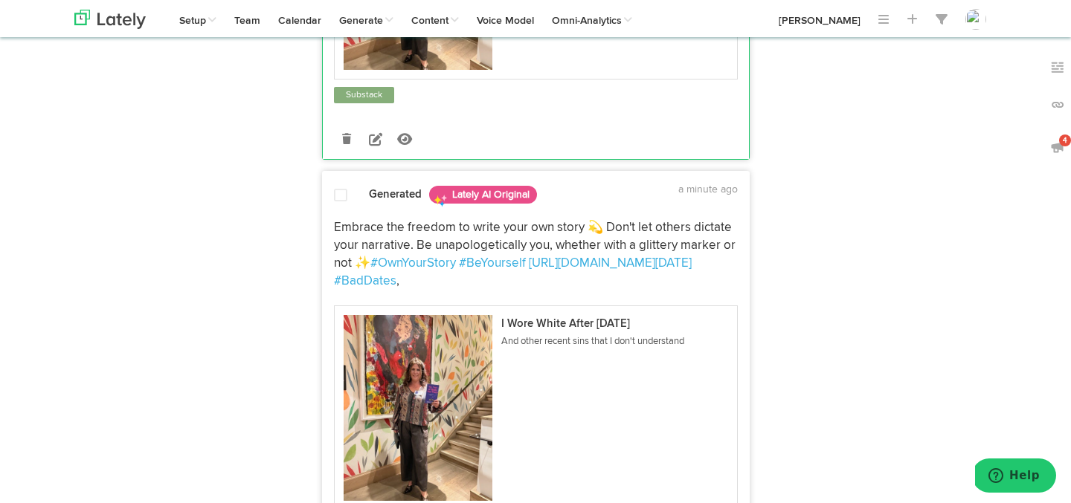
click at [345, 203] on span at bounding box center [340, 195] width 13 height 15
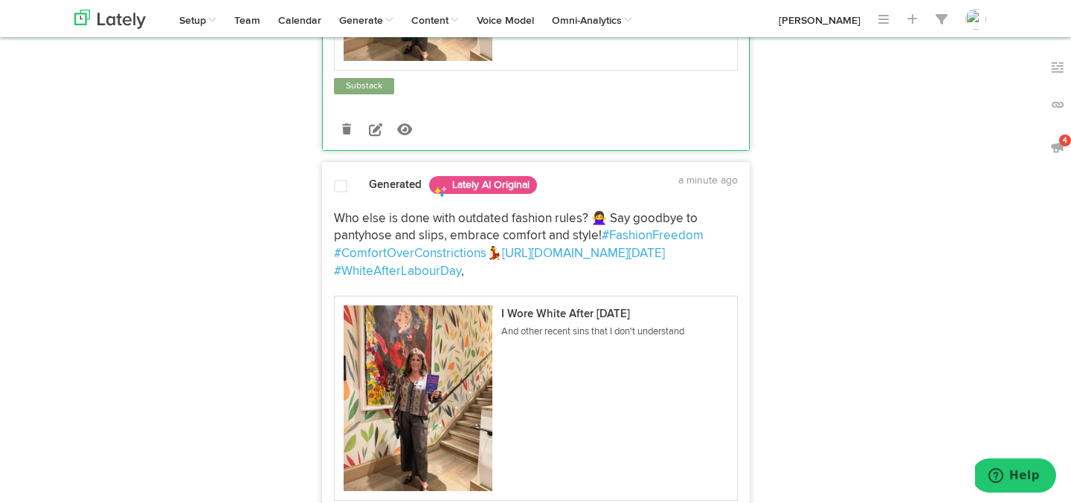
click at [344, 194] on span at bounding box center [340, 186] width 13 height 15
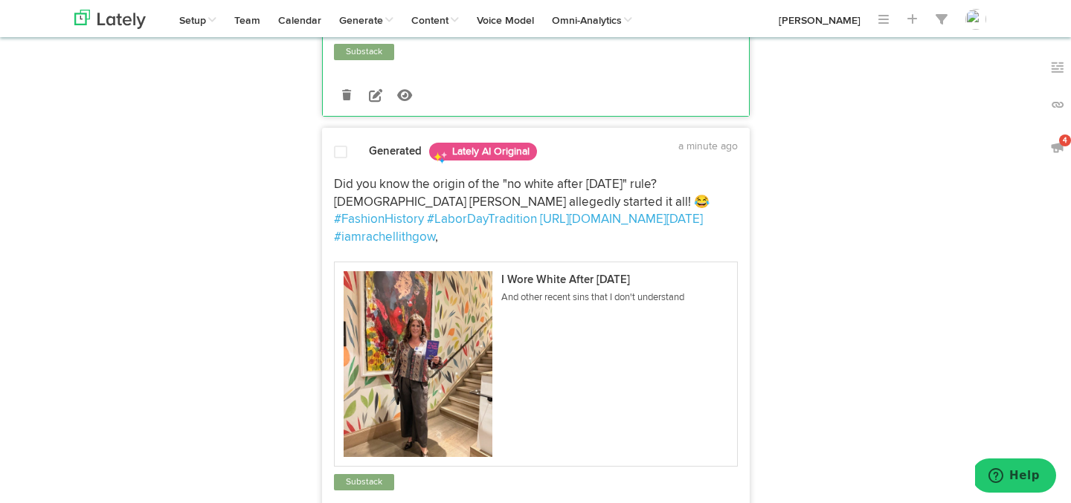
click at [344, 160] on span at bounding box center [340, 152] width 13 height 15
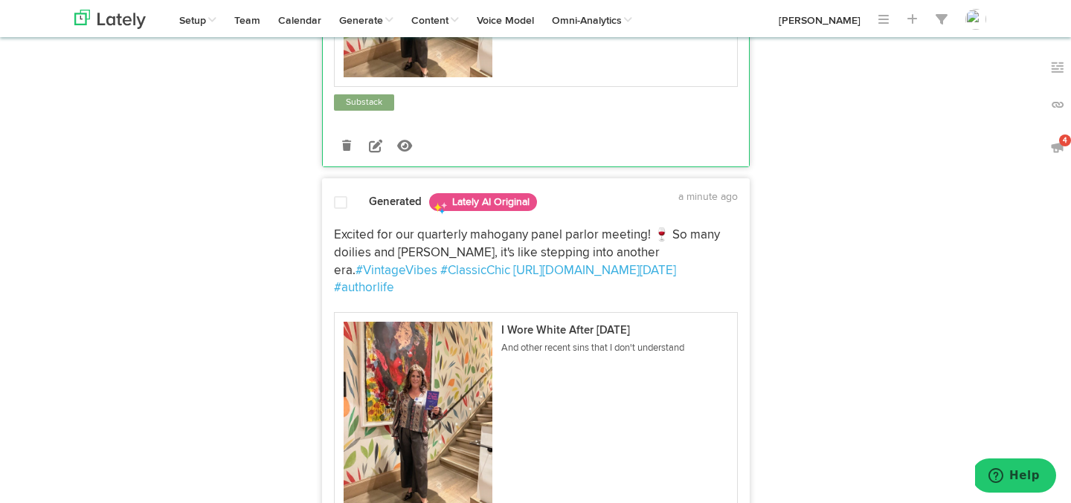
click at [341, 216] on div "Generated Lately AI Original a minute ago" at bounding box center [536, 203] width 426 height 26
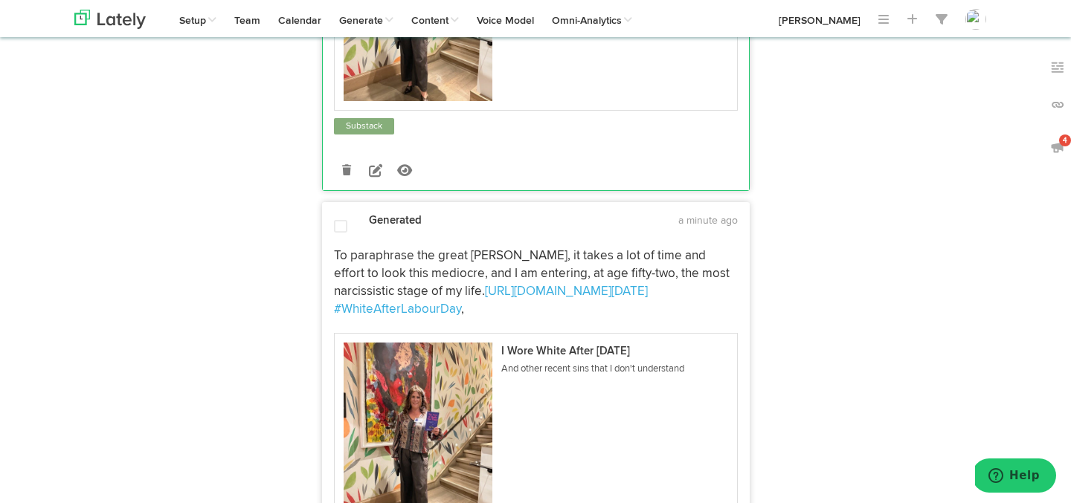
click at [341, 237] on div "Generated a minute ago" at bounding box center [536, 224] width 426 height 23
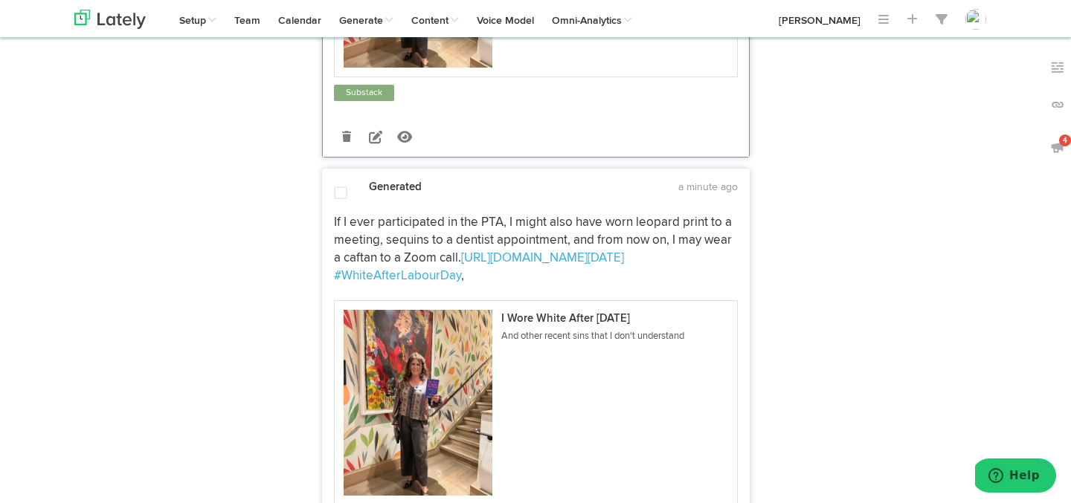
click at [341, 203] on div at bounding box center [341, 194] width 36 height 17
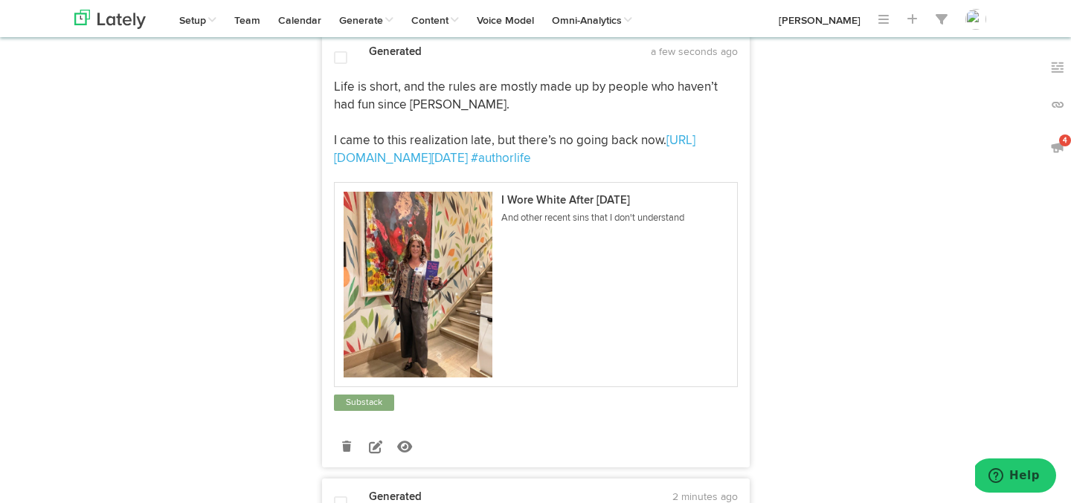
scroll to position [5103, 0]
click at [347, 178] on div "Life is short, and the rules are mostly made up by people who haven’t had fun s…" at bounding box center [536, 241] width 426 height 342
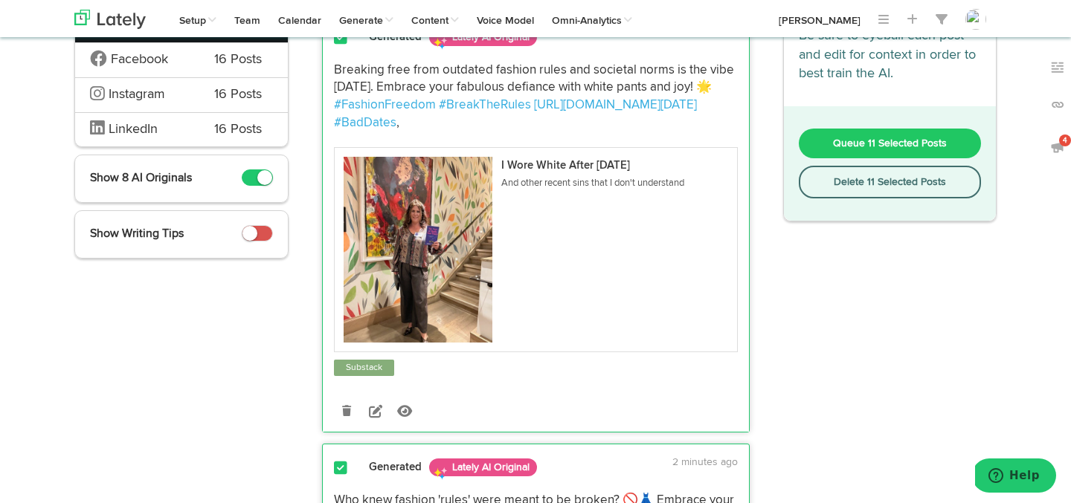
scroll to position [0, 0]
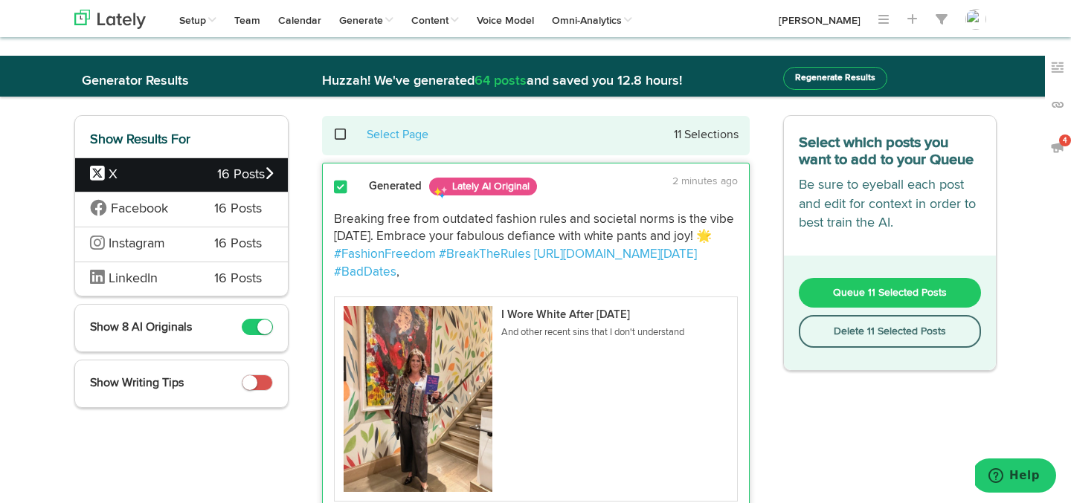
click at [828, 286] on button "Queue 11 Selected Posts" at bounding box center [890, 293] width 183 height 30
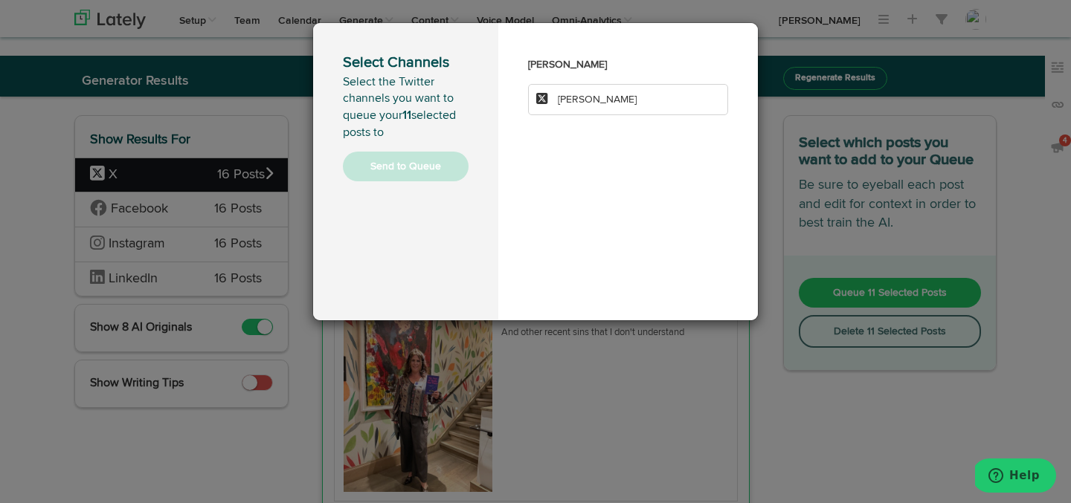
click at [600, 98] on span "[PERSON_NAME]" at bounding box center [597, 99] width 79 height 10
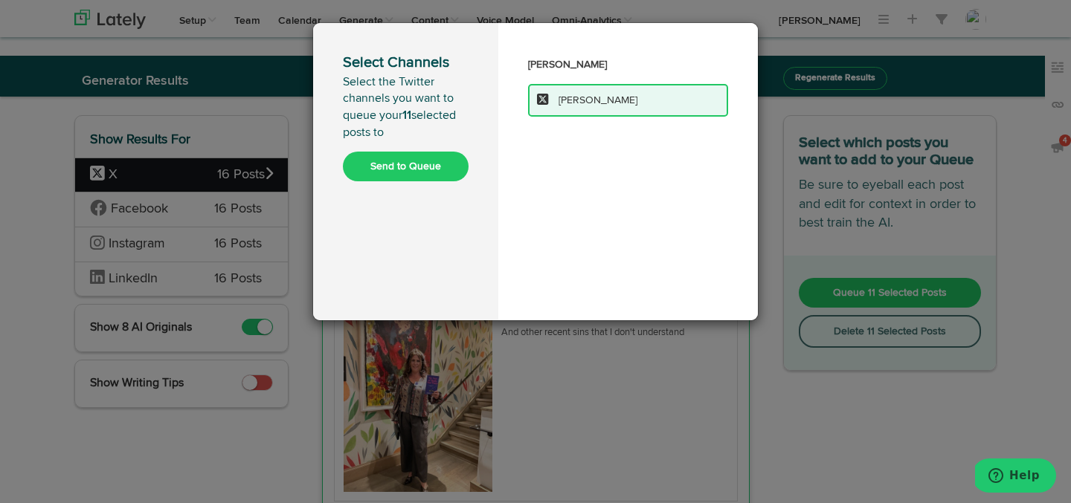
click at [444, 158] on button "Send to Queue" at bounding box center [406, 167] width 126 height 30
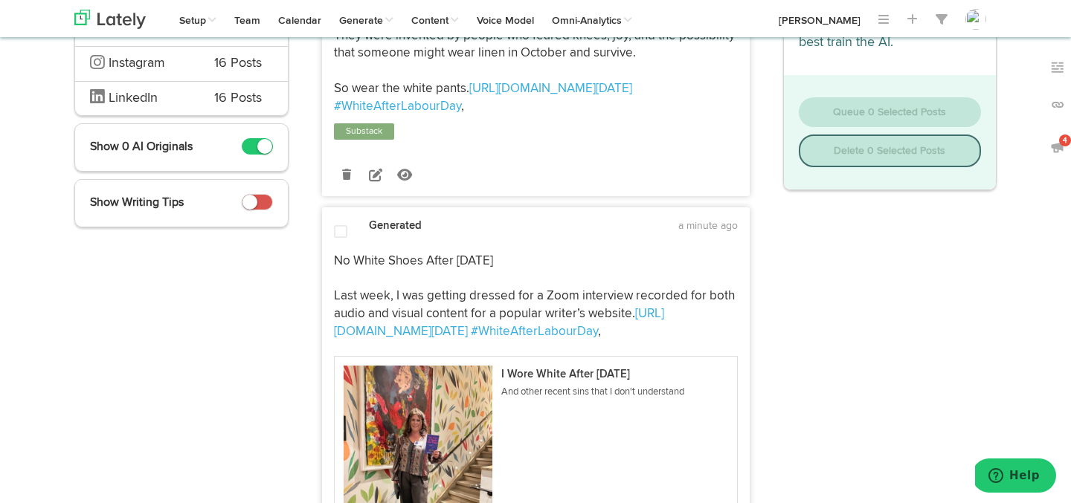
scroll to position [131, 0]
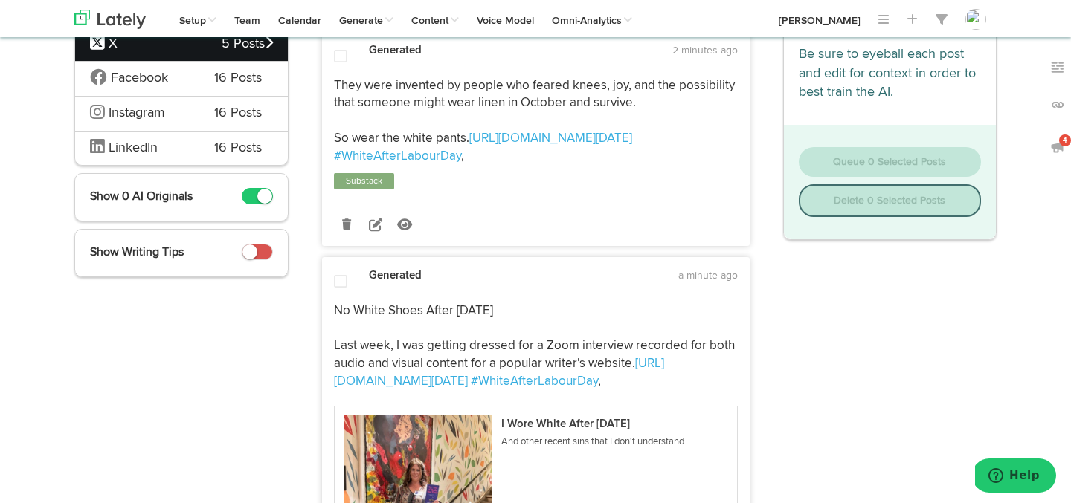
click at [347, 282] on div at bounding box center [341, 282] width 36 height 17
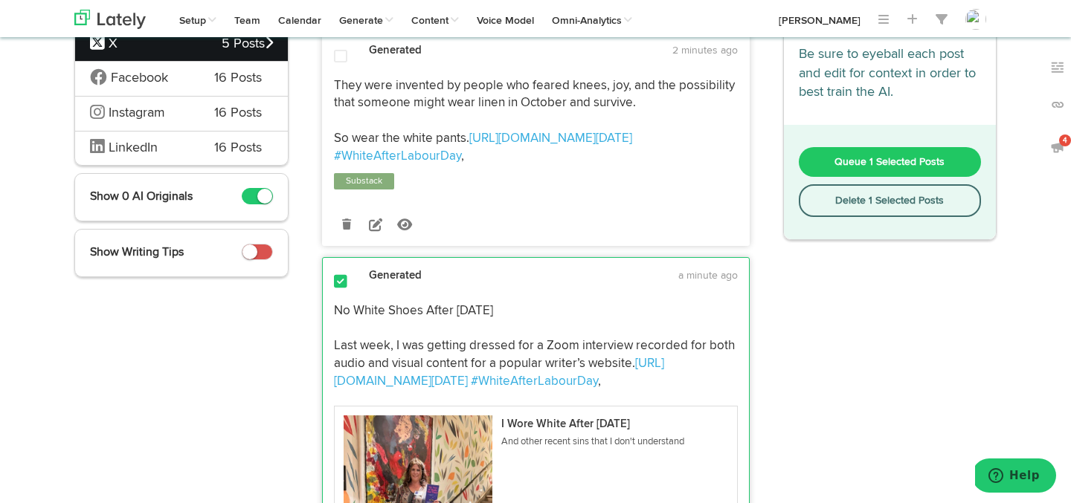
click at [818, 165] on button "Queue 1 Selected Posts" at bounding box center [890, 162] width 183 height 30
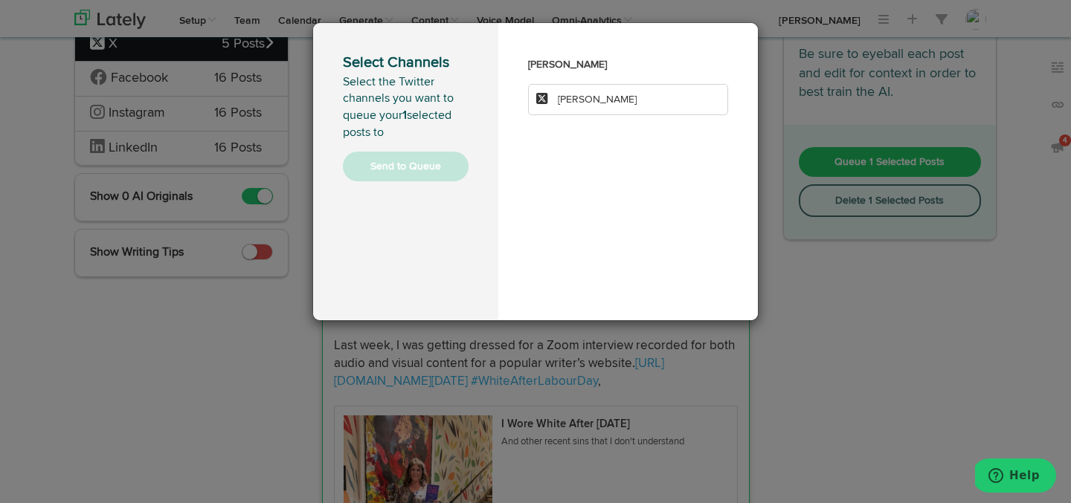
click at [648, 73] on h3 "[PERSON_NAME]" at bounding box center [628, 65] width 200 height 24
click at [550, 65] on h3 "[PERSON_NAME]" at bounding box center [628, 65] width 200 height 24
click at [645, 103] on li "[PERSON_NAME]" at bounding box center [628, 99] width 200 height 31
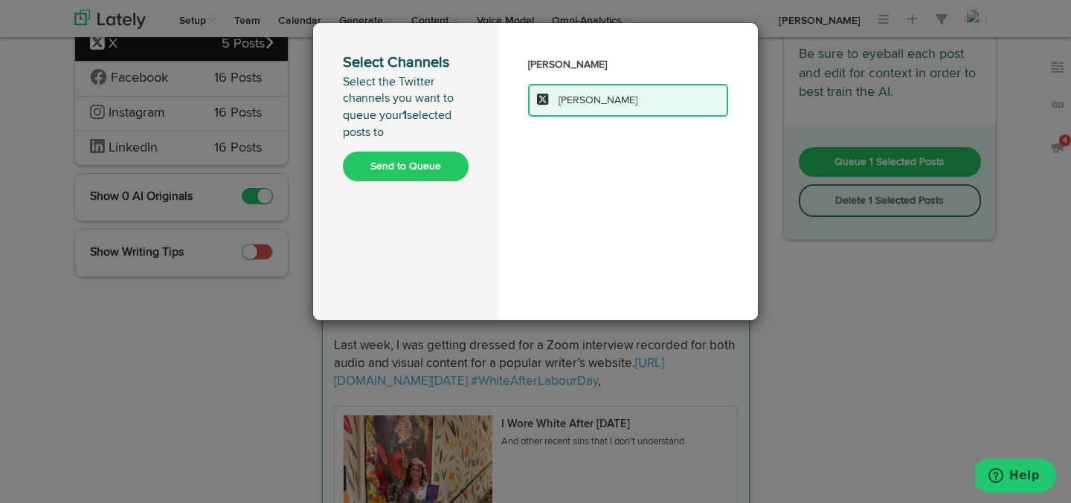
click at [447, 159] on button "Send to Queue" at bounding box center [406, 167] width 126 height 30
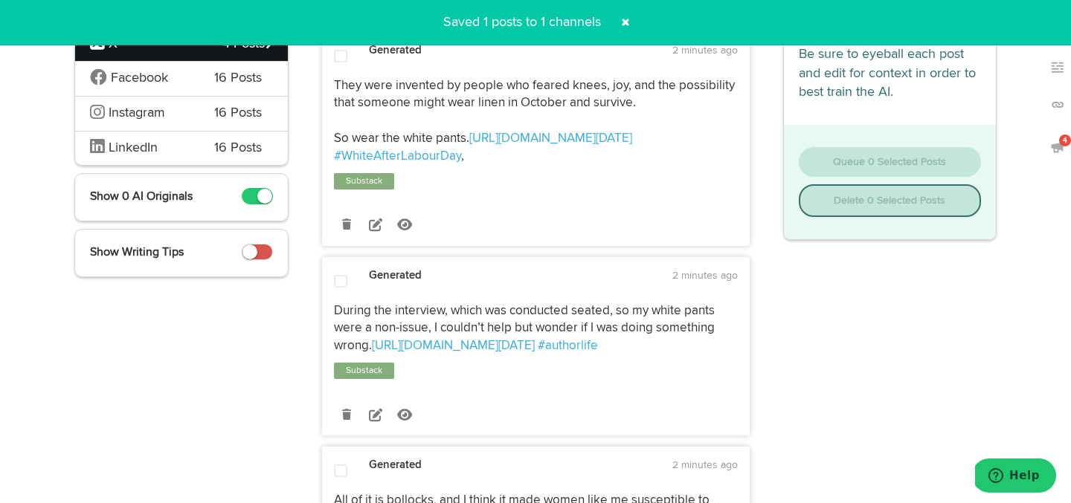
click at [627, 22] on span at bounding box center [626, 22] width 24 height 24
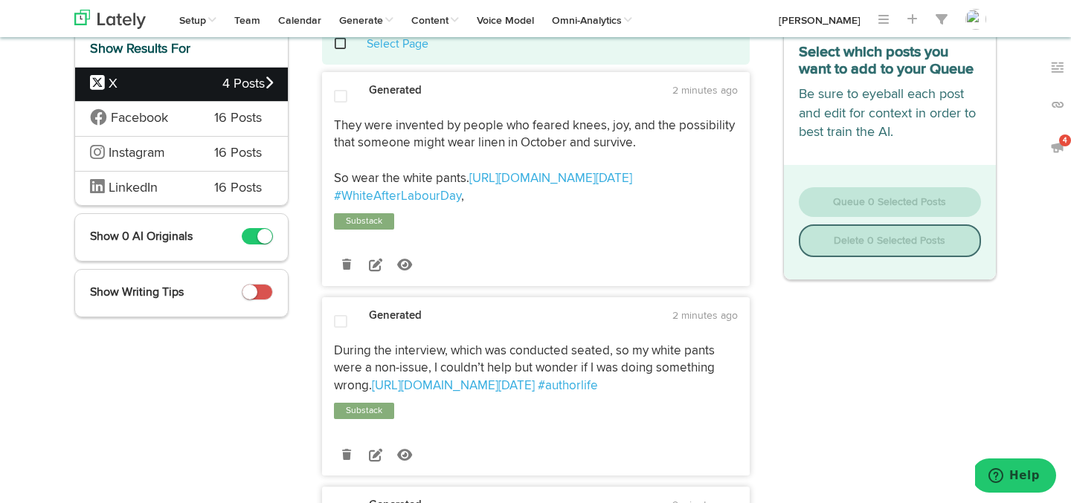
scroll to position [56, 0]
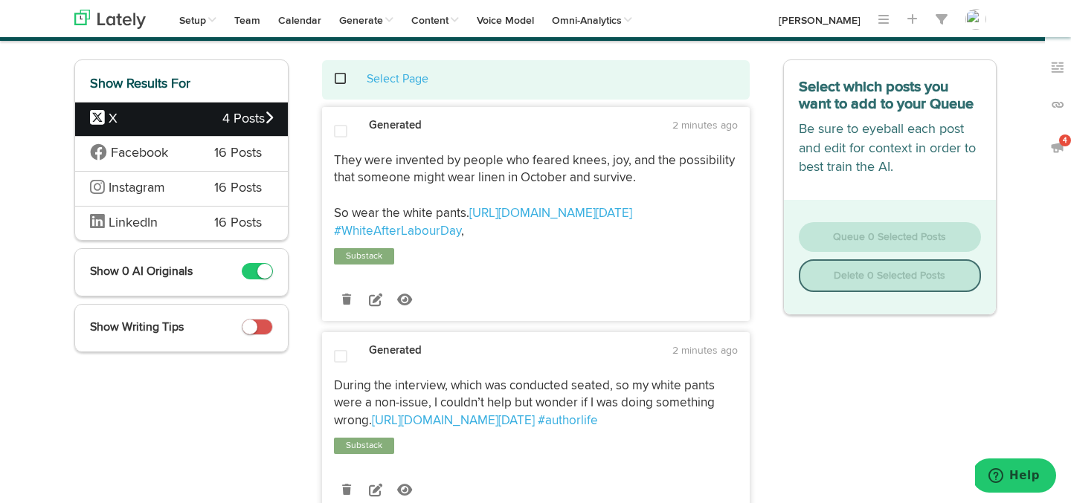
click at [334, 79] on span at bounding box center [348, 79] width 30 height 1
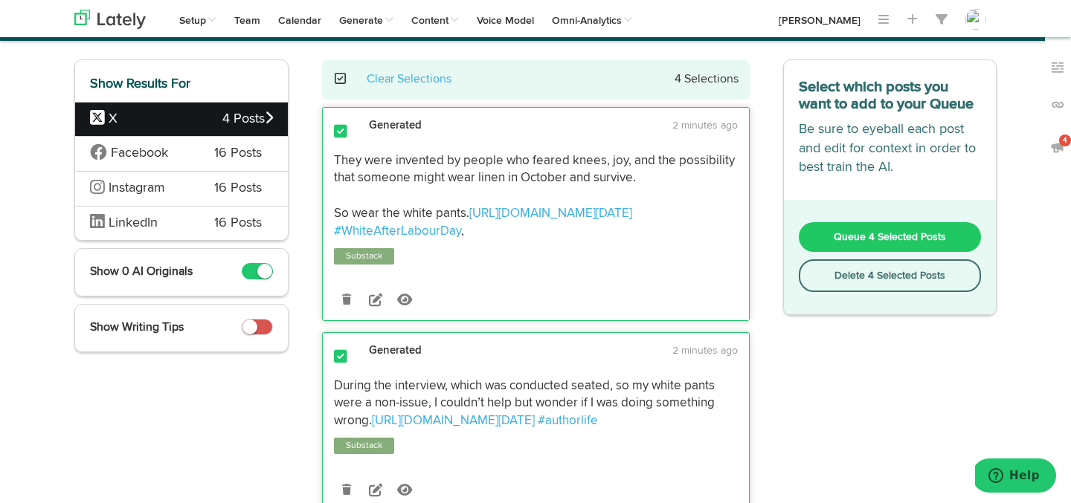
click at [815, 266] on button "Delete 4 Selected Posts" at bounding box center [890, 276] width 183 height 33
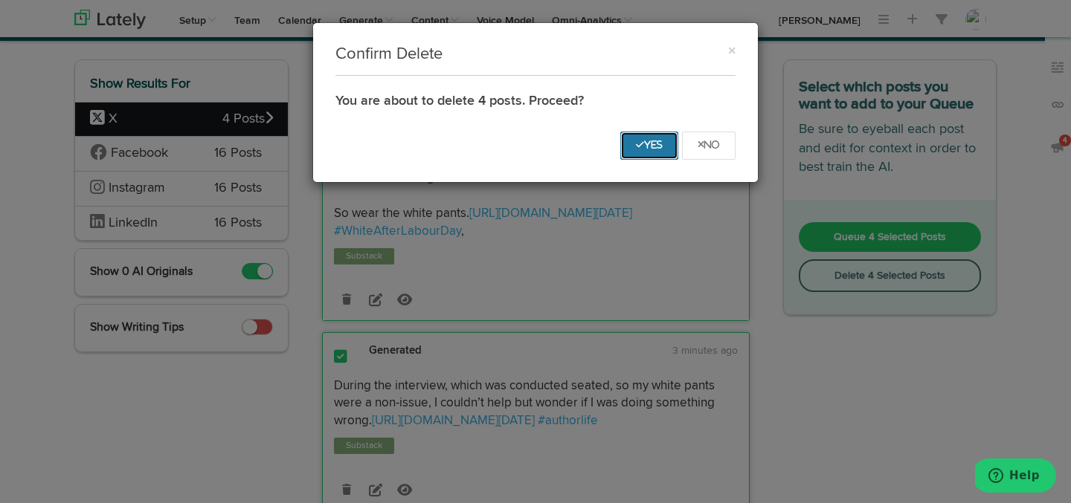
click at [651, 141] on icon "Yes" at bounding box center [649, 145] width 27 height 9
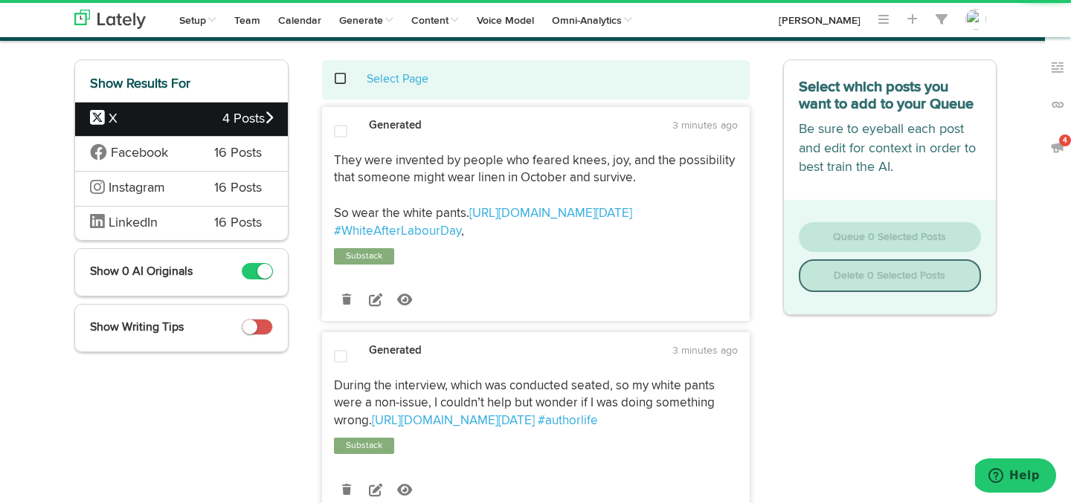
scroll to position [0, 0]
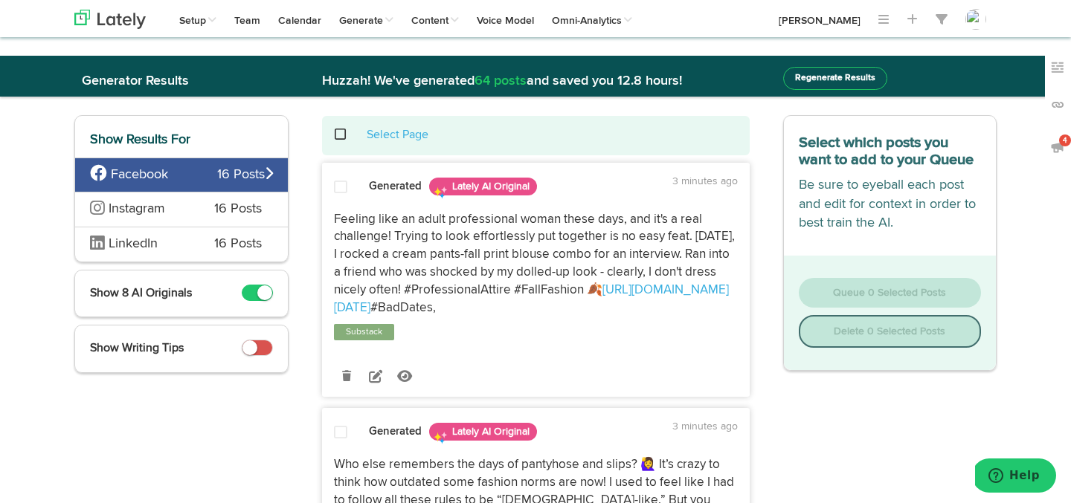
click at [184, 245] on span "LinkedIn" at bounding box center [141, 244] width 102 height 19
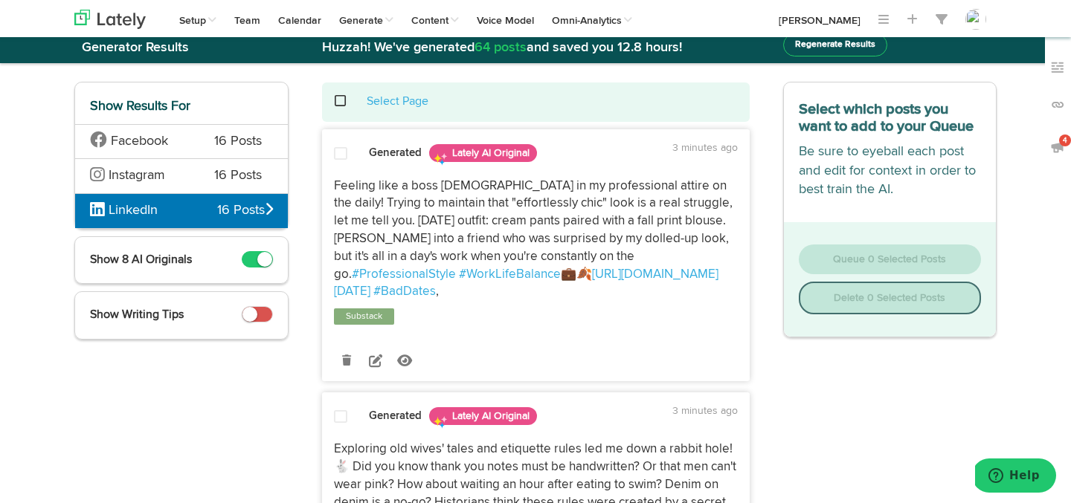
scroll to position [113, 0]
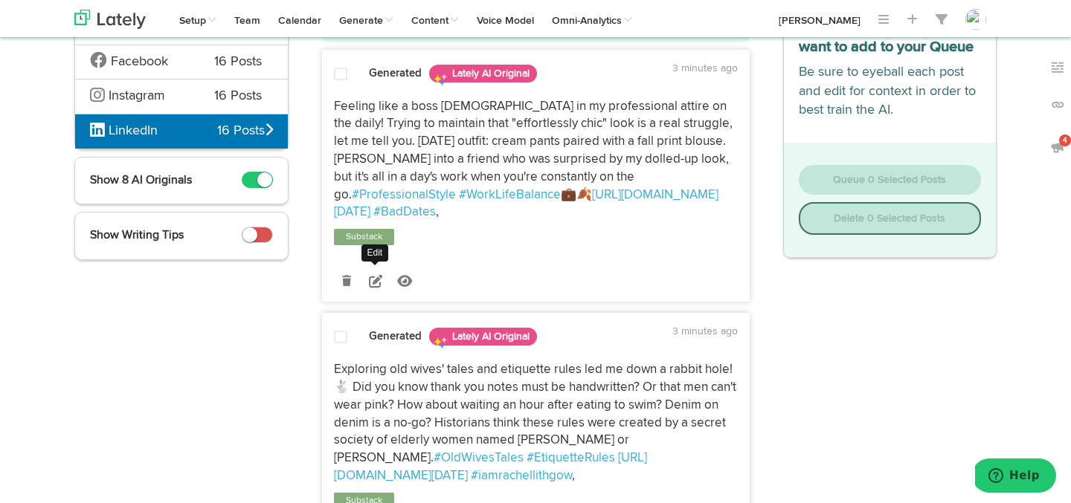
click at [374, 283] on icon at bounding box center [375, 280] width 13 height 13
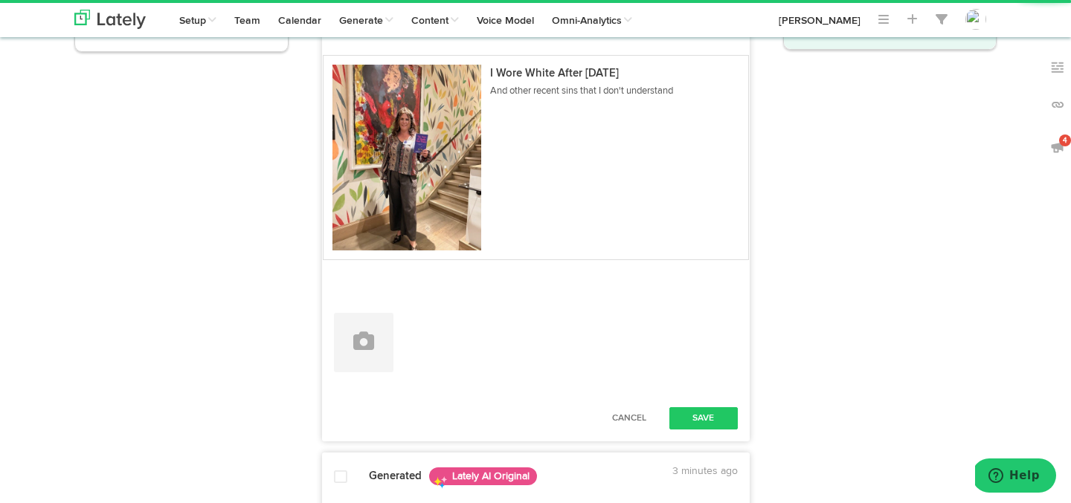
scroll to position [379, 0]
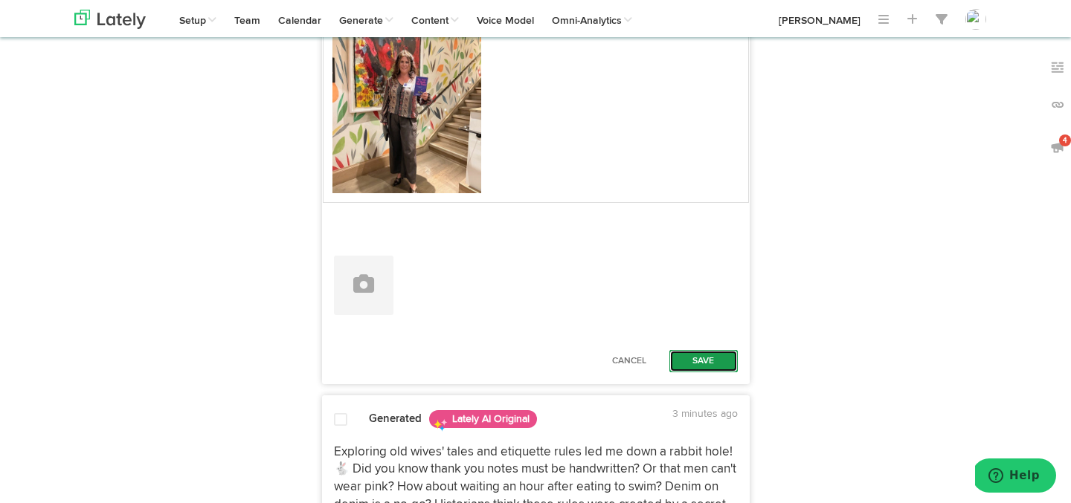
click at [691, 369] on button "Save" at bounding box center [703, 361] width 68 height 22
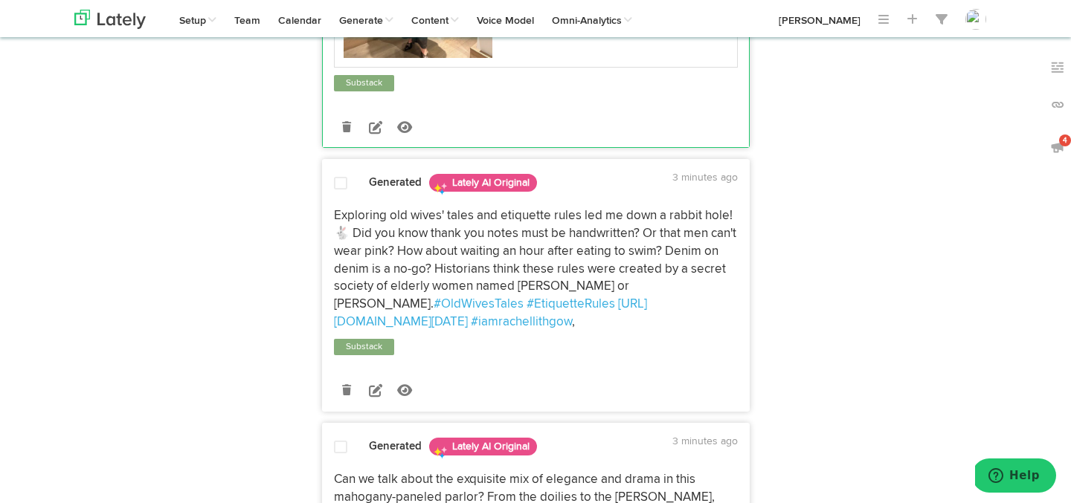
scroll to position [492, 0]
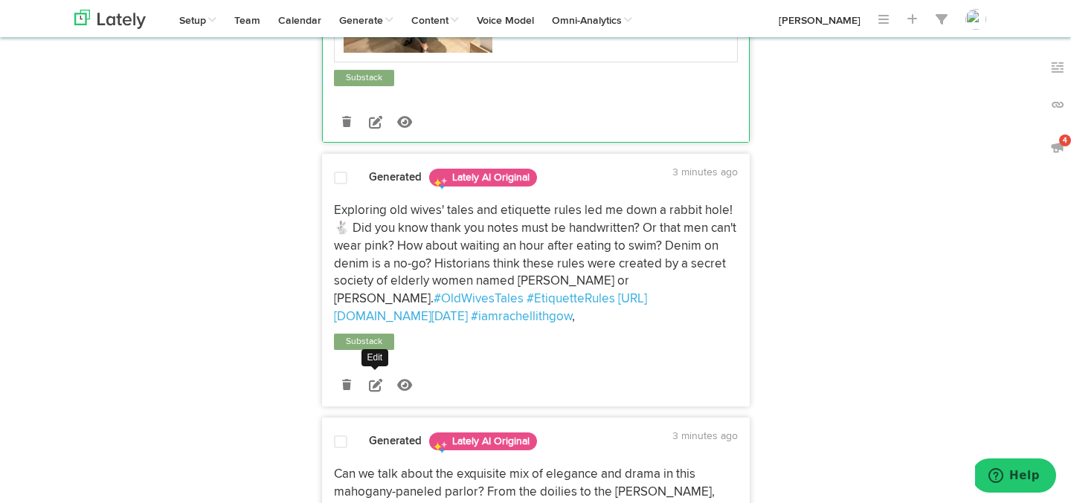
click at [378, 394] on link at bounding box center [376, 386] width 26 height 26
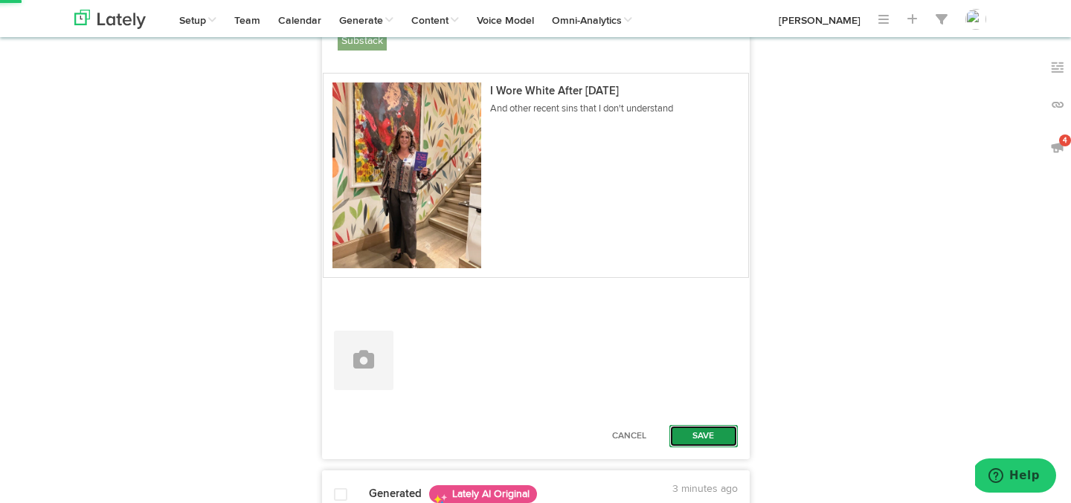
click at [698, 429] on button "Save" at bounding box center [703, 436] width 68 height 22
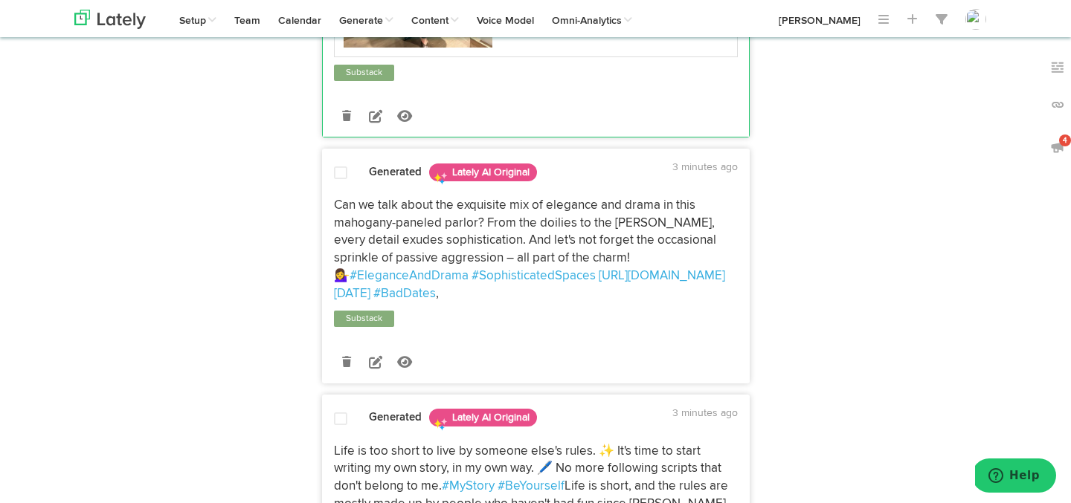
scroll to position [994, 0]
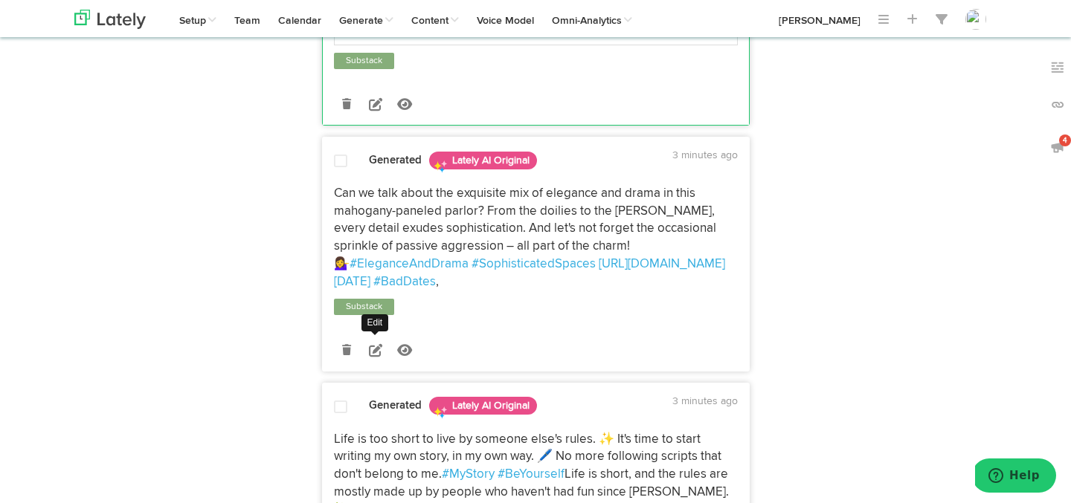
click at [374, 357] on icon at bounding box center [375, 350] width 13 height 13
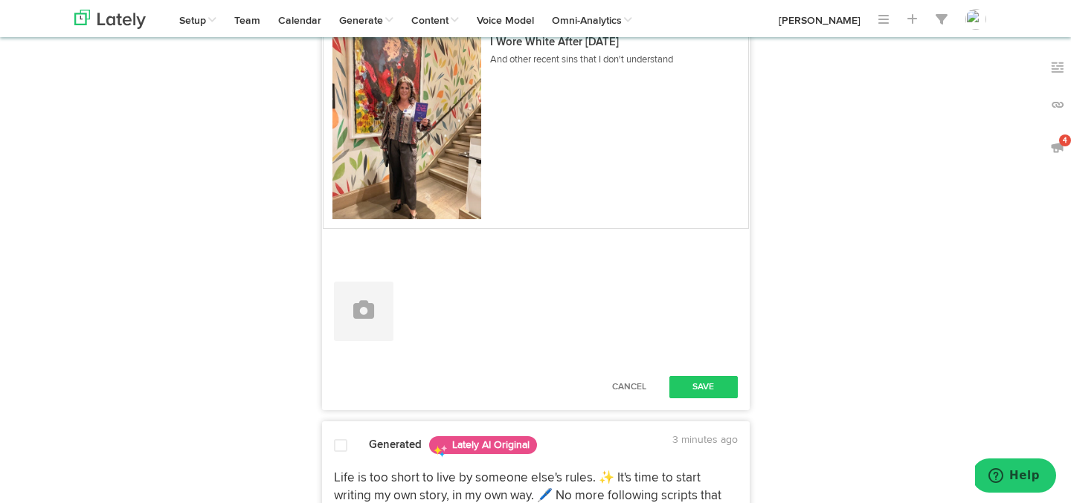
scroll to position [1369, 0]
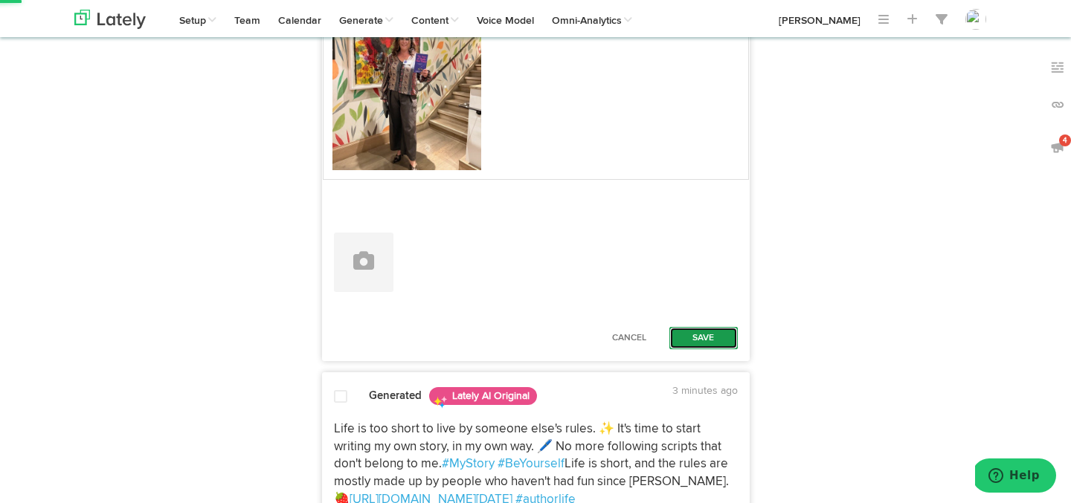
click at [692, 350] on button "Save" at bounding box center [703, 338] width 68 height 22
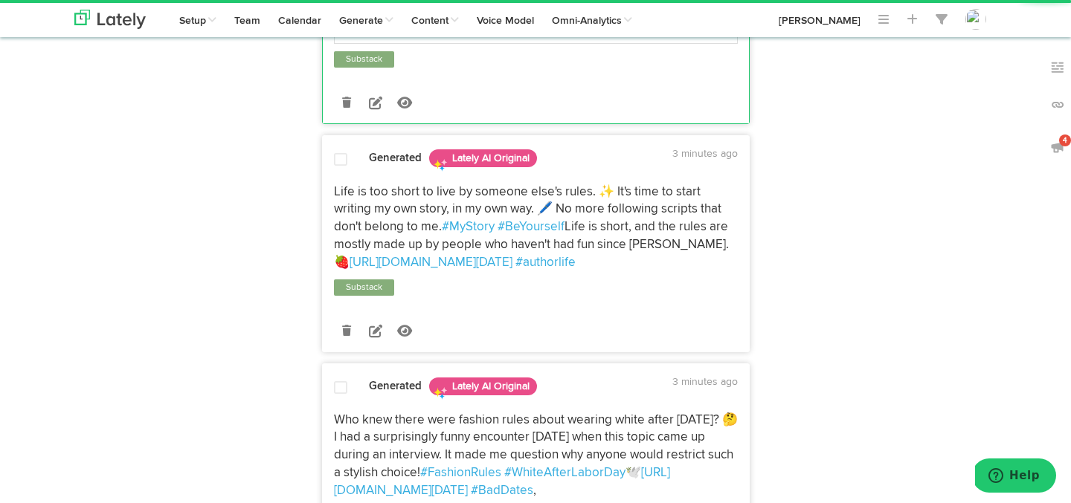
scroll to position [1481, 0]
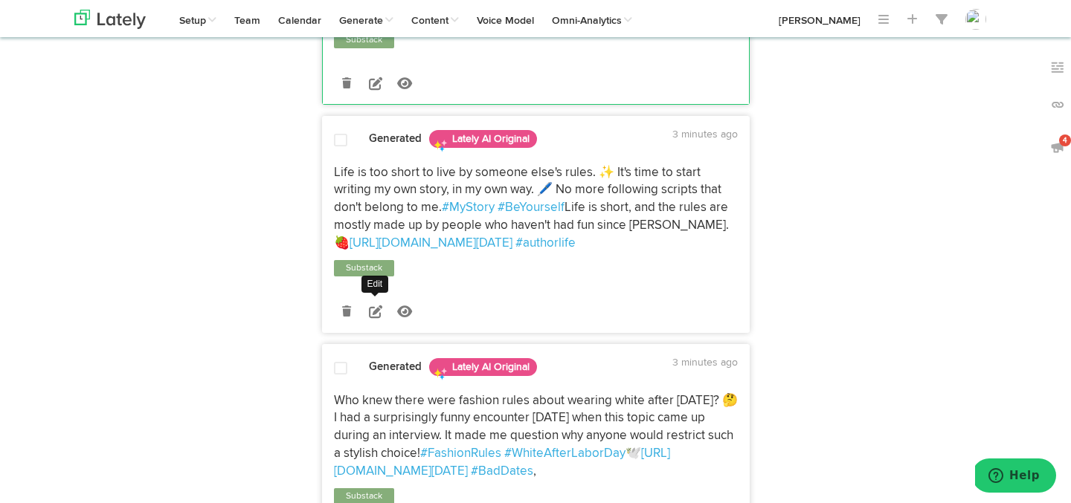
click at [381, 318] on icon at bounding box center [375, 311] width 13 height 13
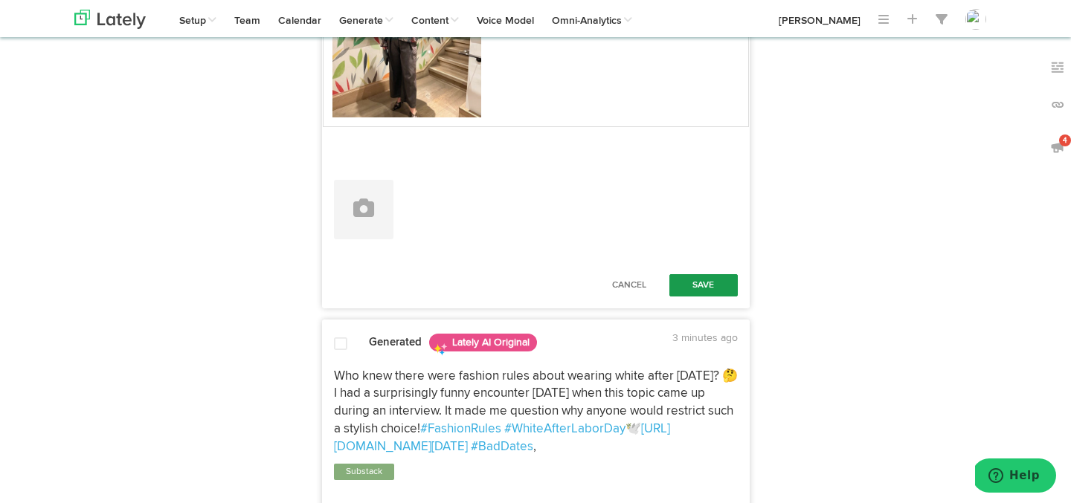
scroll to position [1891, 0]
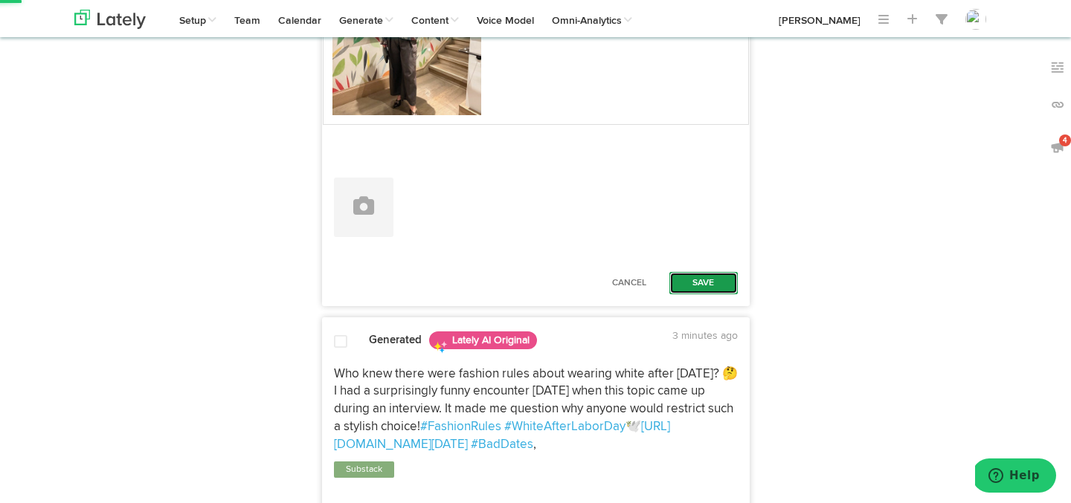
click at [694, 294] on button "Save" at bounding box center [703, 283] width 68 height 22
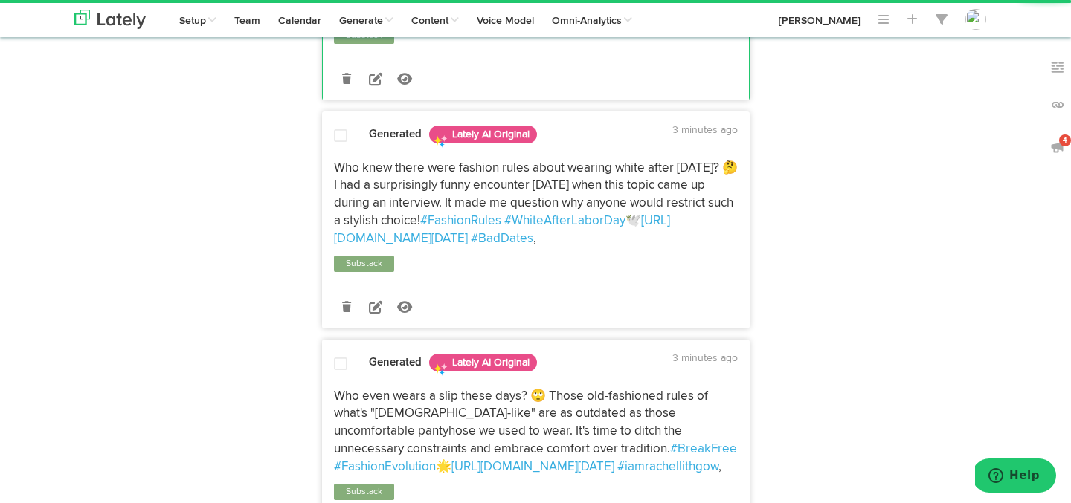
scroll to position [1960, 0]
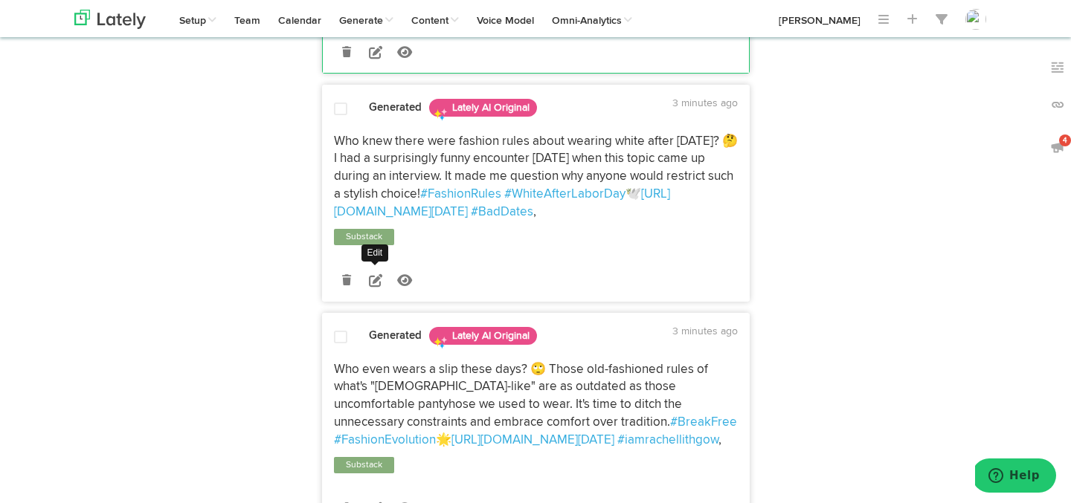
click at [374, 287] on icon at bounding box center [375, 280] width 13 height 13
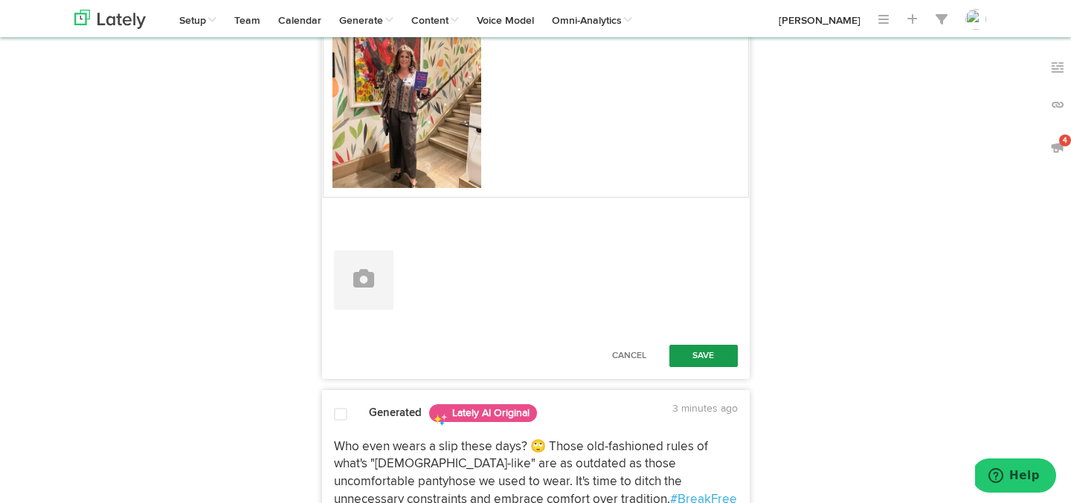
scroll to position [2278, 0]
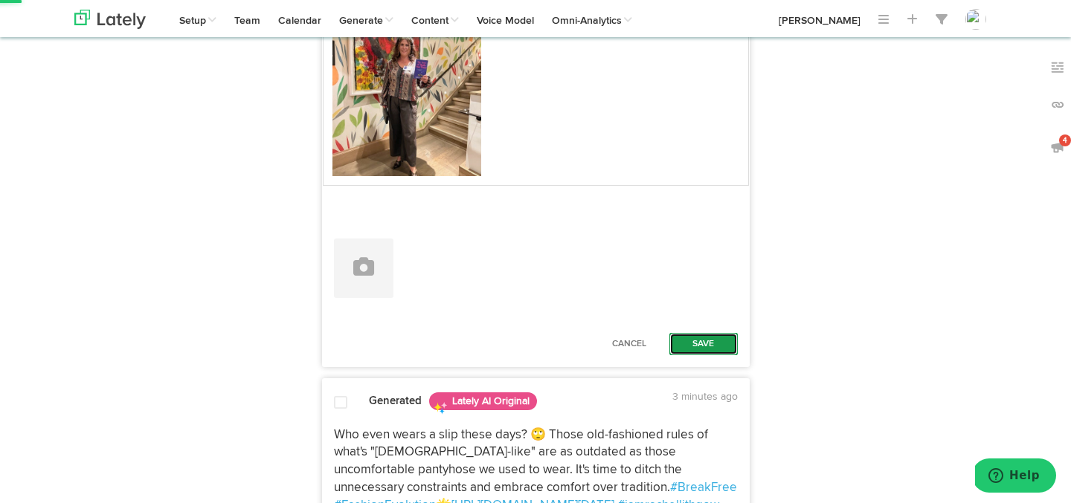
click at [698, 355] on button "Save" at bounding box center [703, 344] width 68 height 22
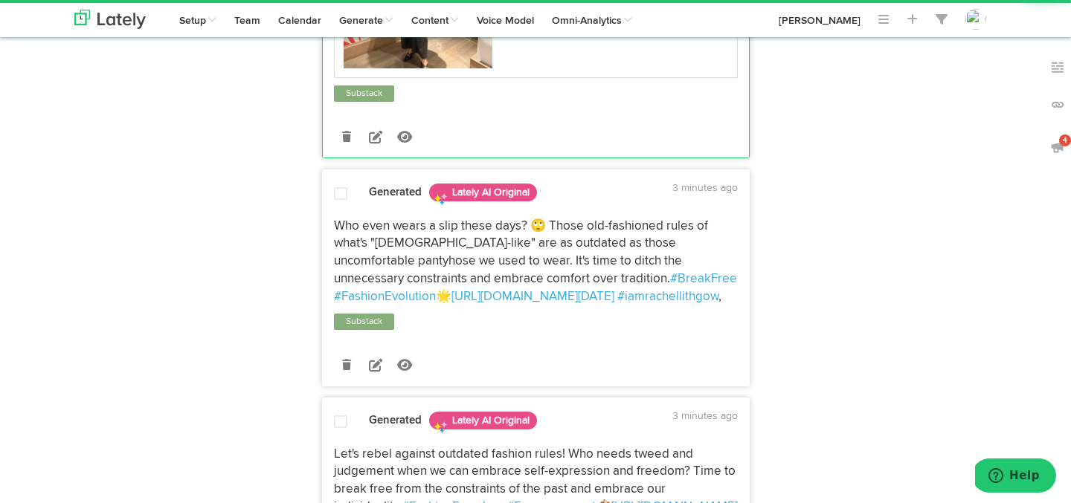
scroll to position [2390, 0]
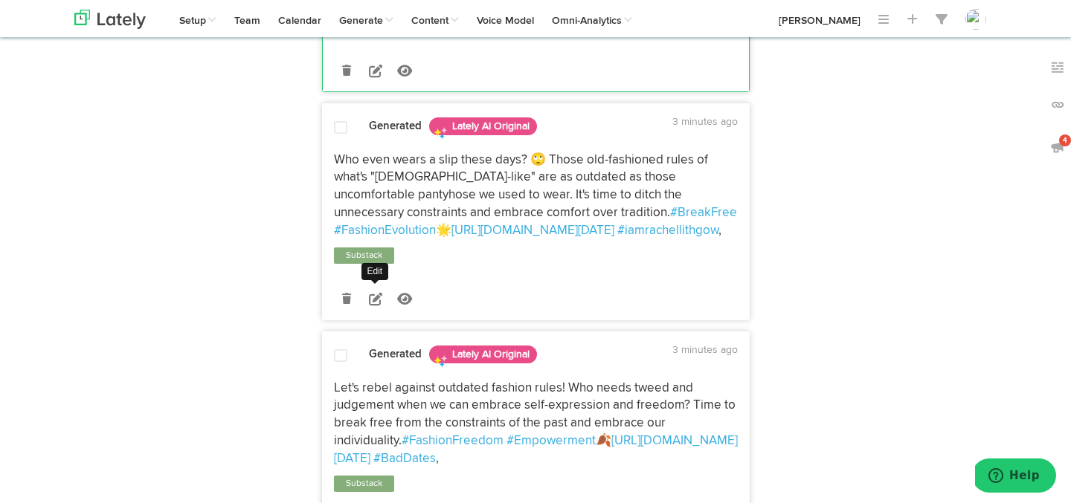
click at [373, 306] on icon at bounding box center [375, 298] width 13 height 13
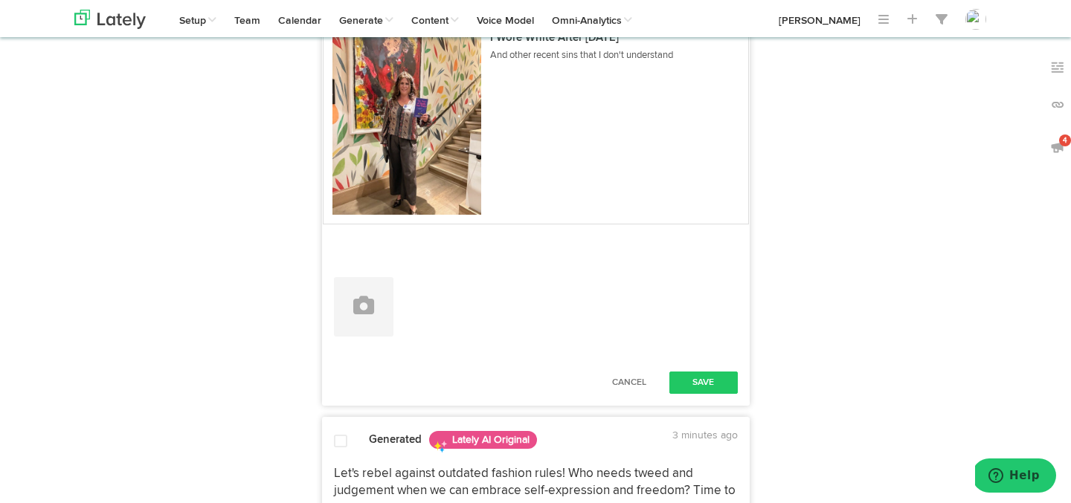
scroll to position [2755, 0]
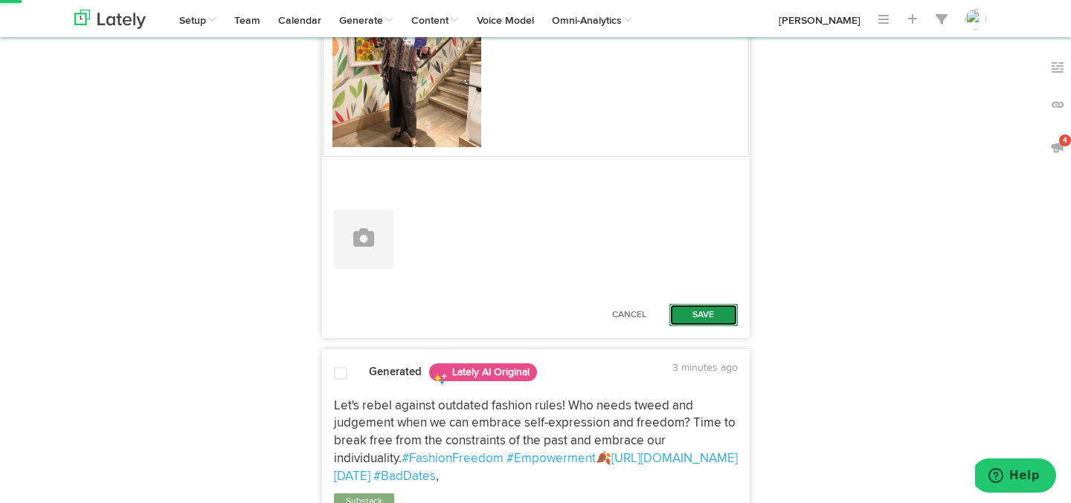
click at [702, 326] on button "Save" at bounding box center [703, 315] width 68 height 22
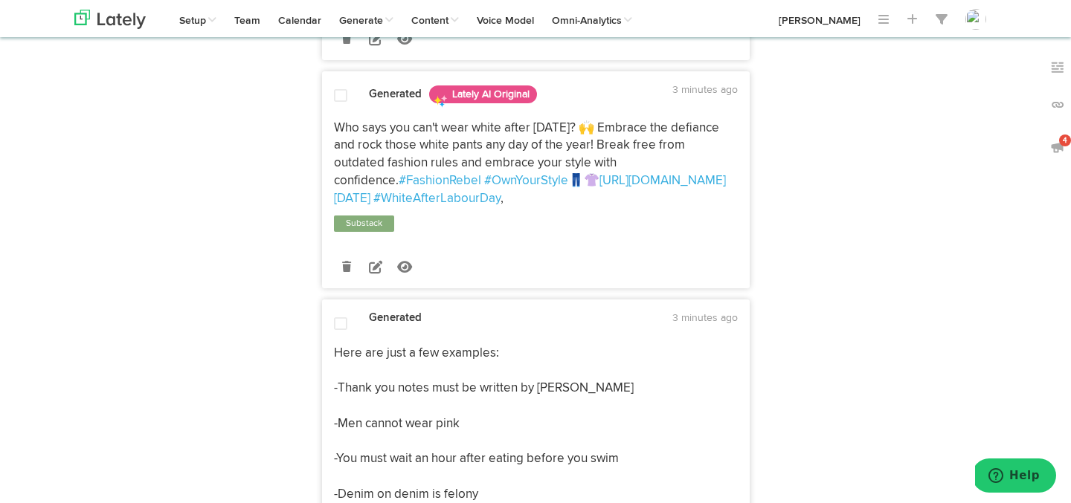
scroll to position [3142, 0]
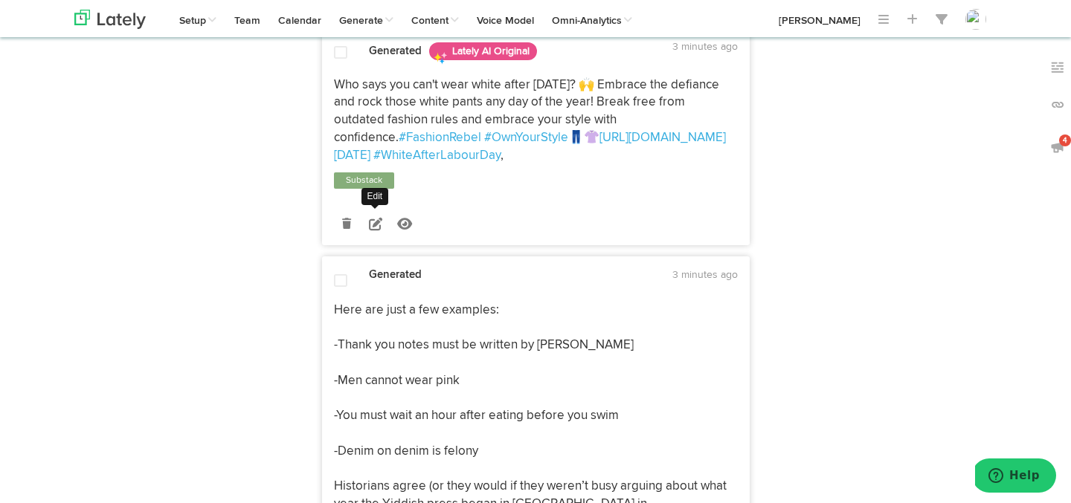
click at [378, 231] on icon at bounding box center [375, 223] width 13 height 13
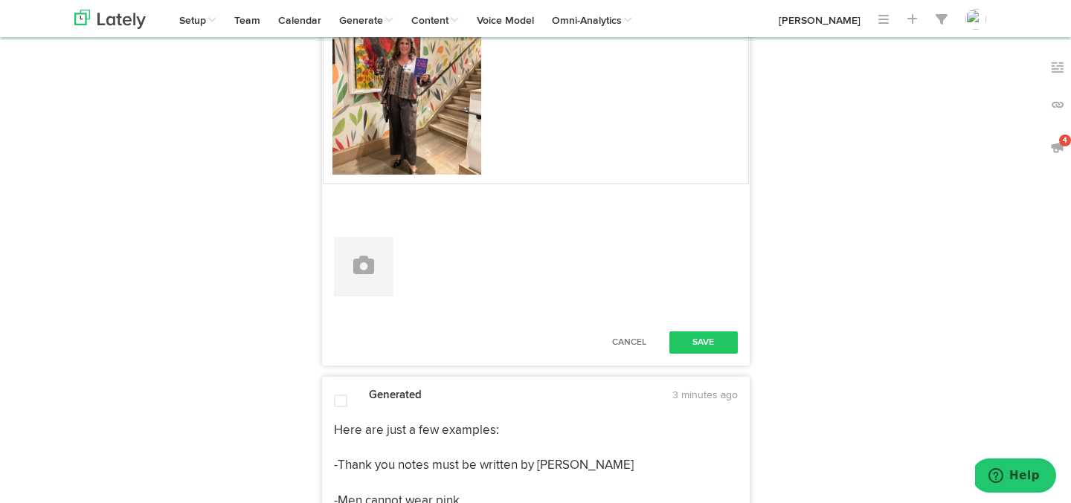
scroll to position [3414, 0]
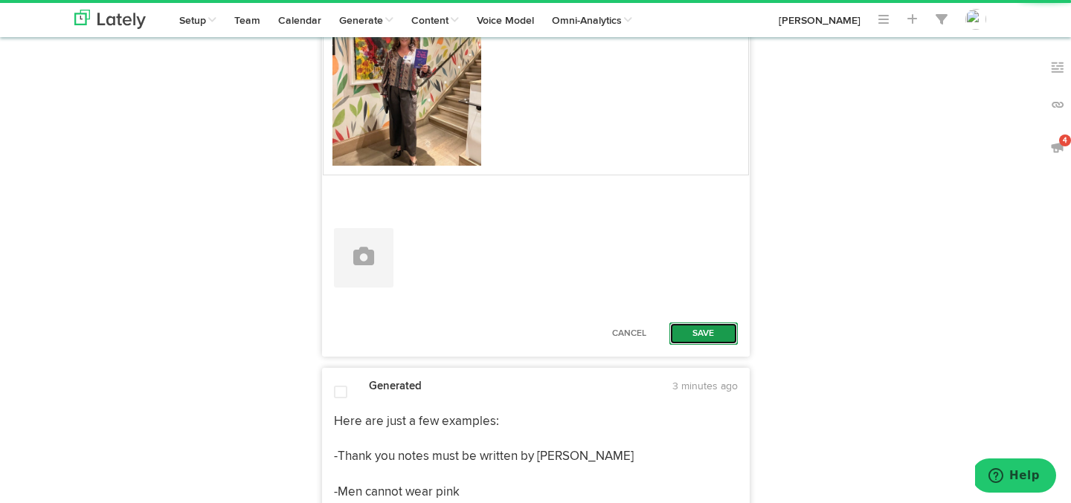
click at [701, 345] on button "Save" at bounding box center [703, 334] width 68 height 22
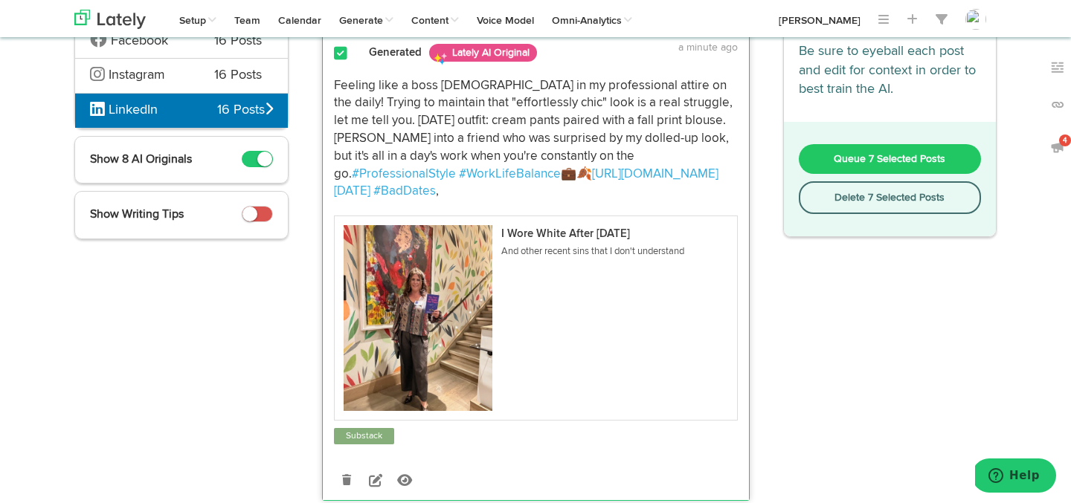
scroll to position [0, 0]
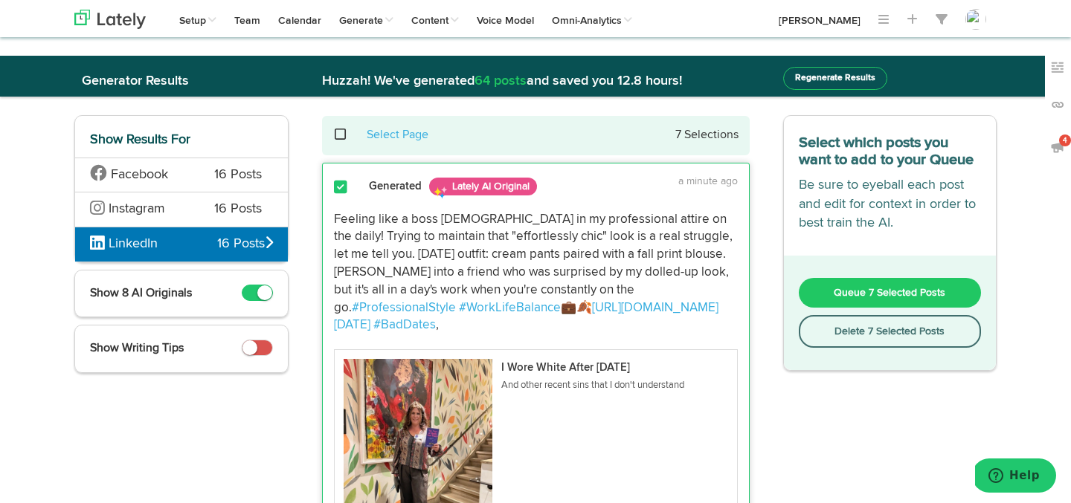
click at [826, 289] on button "Queue 7 Selected Posts" at bounding box center [890, 293] width 183 height 30
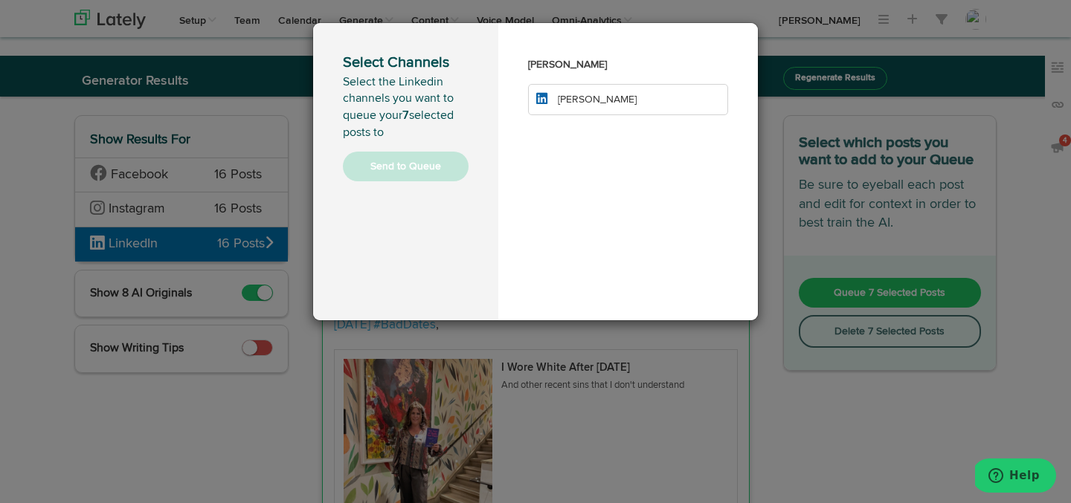
click at [657, 104] on li "[PERSON_NAME]" at bounding box center [628, 99] width 200 height 31
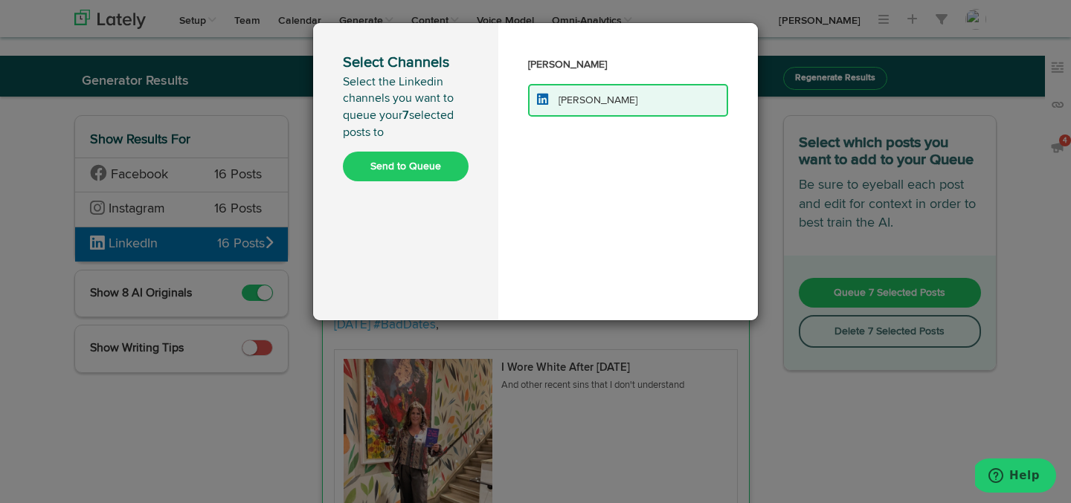
click at [440, 166] on button "Send to Queue" at bounding box center [406, 167] width 126 height 30
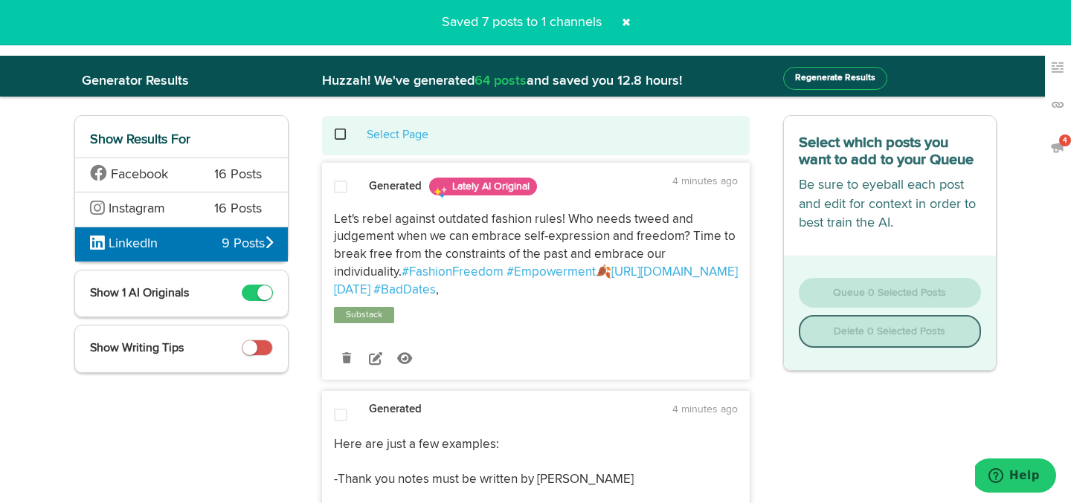
click at [628, 25] on span at bounding box center [626, 22] width 24 height 24
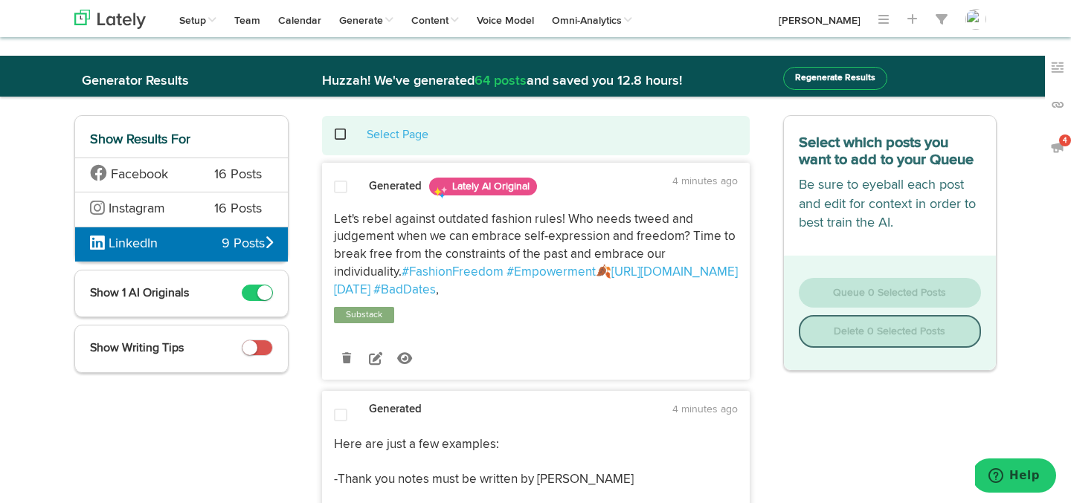
click at [338, 135] on span at bounding box center [348, 135] width 30 height 1
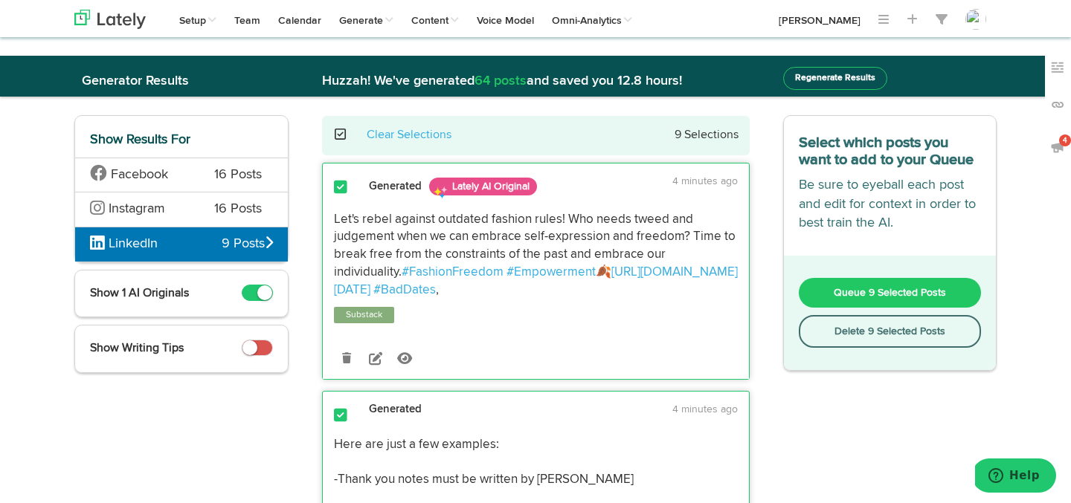
click at [858, 341] on button "Delete 9 Selected Posts" at bounding box center [890, 331] width 183 height 33
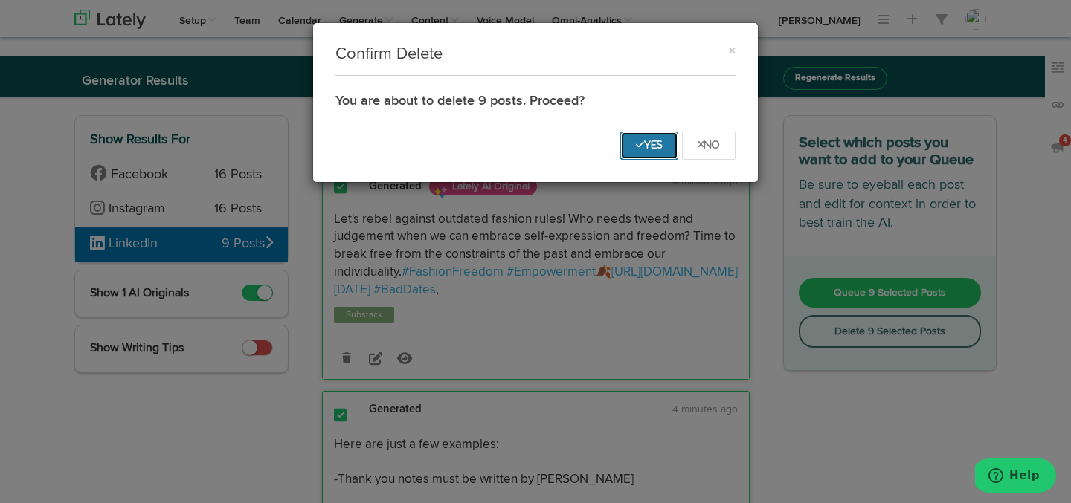
click at [631, 155] on button "Yes" at bounding box center [649, 146] width 58 height 28
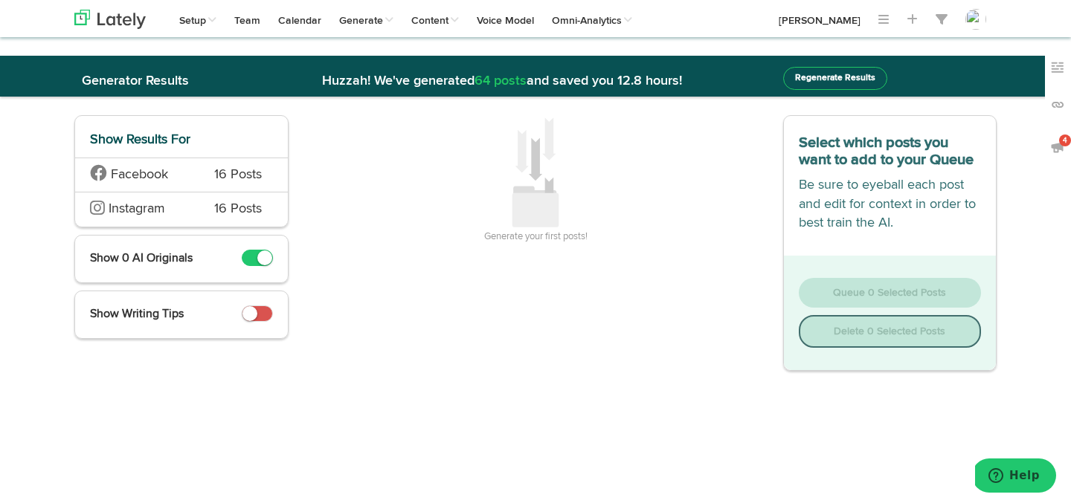
click at [202, 204] on div "Instagram 16 Posts" at bounding box center [181, 209] width 213 height 35
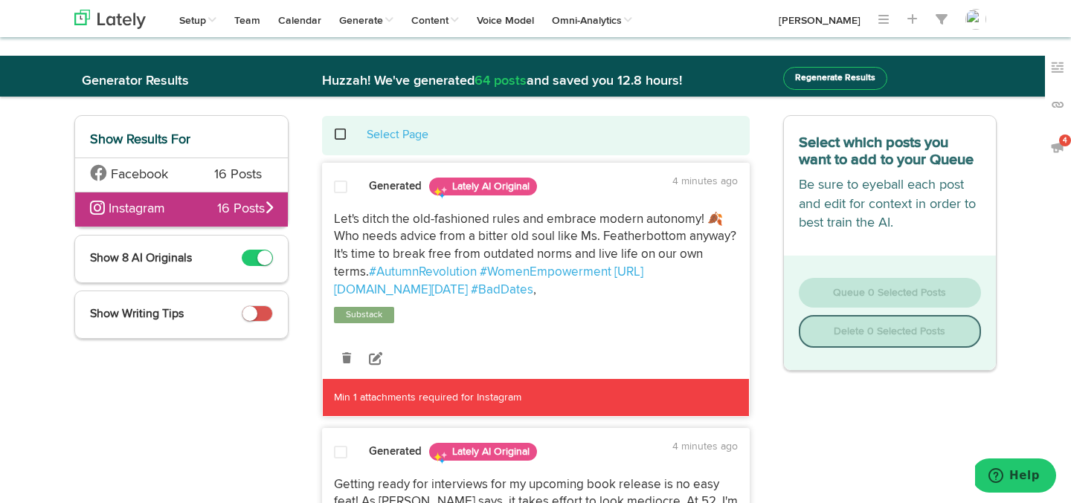
click at [341, 135] on span at bounding box center [348, 135] width 30 height 1
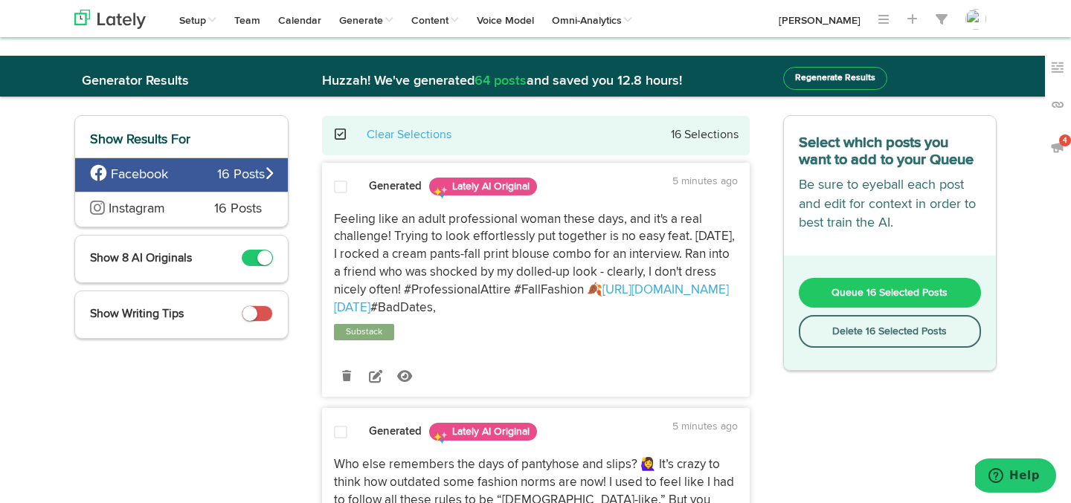
click at [184, 213] on span "Instagram" at bounding box center [141, 209] width 102 height 19
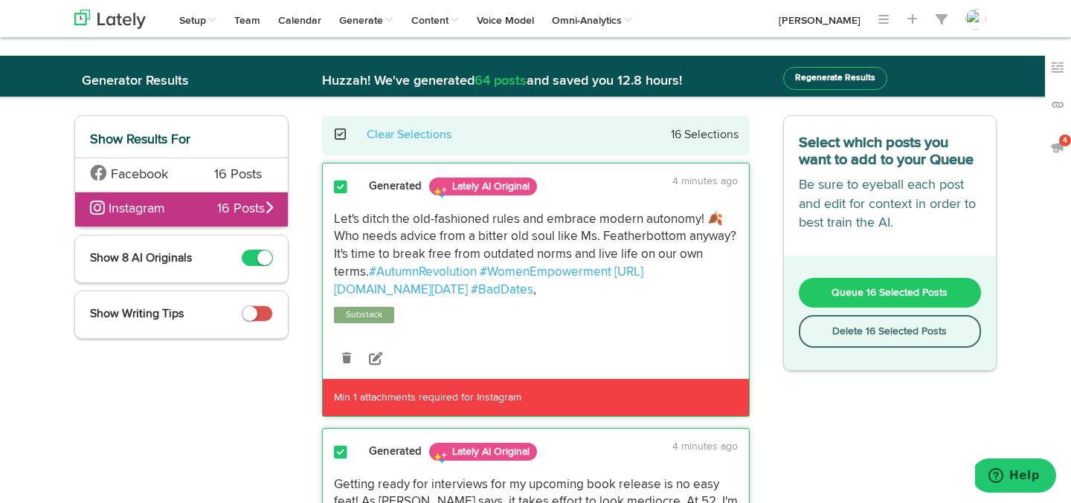
click at [826, 332] on button "Delete 16 Selected Posts" at bounding box center [890, 331] width 183 height 33
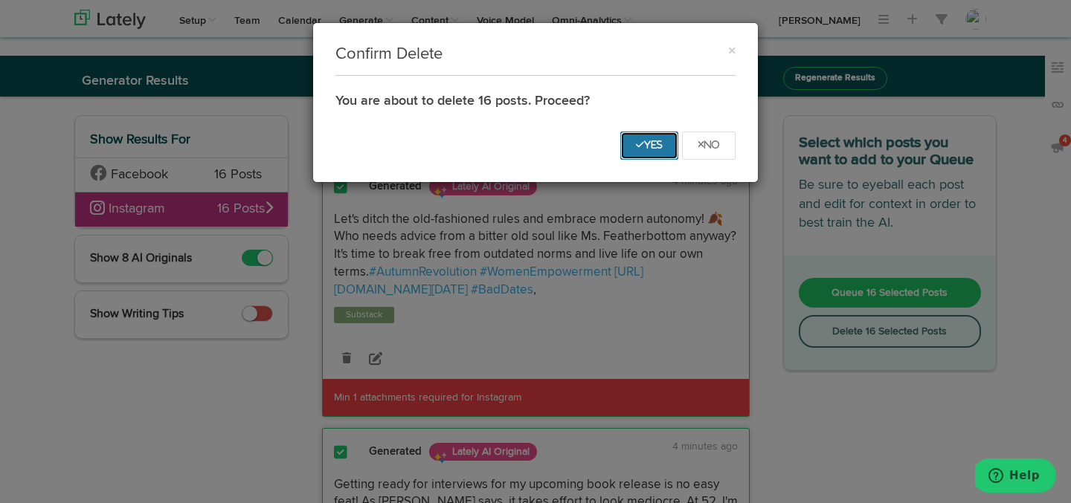
click at [649, 147] on icon "Yes" at bounding box center [649, 145] width 27 height 9
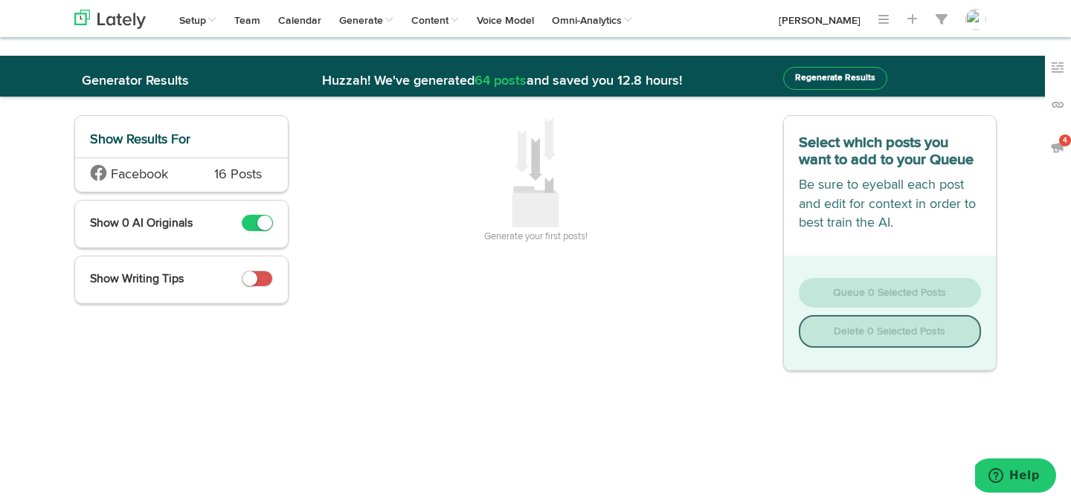
click at [203, 171] on div "Facebook 16 Posts" at bounding box center [181, 175] width 213 height 35
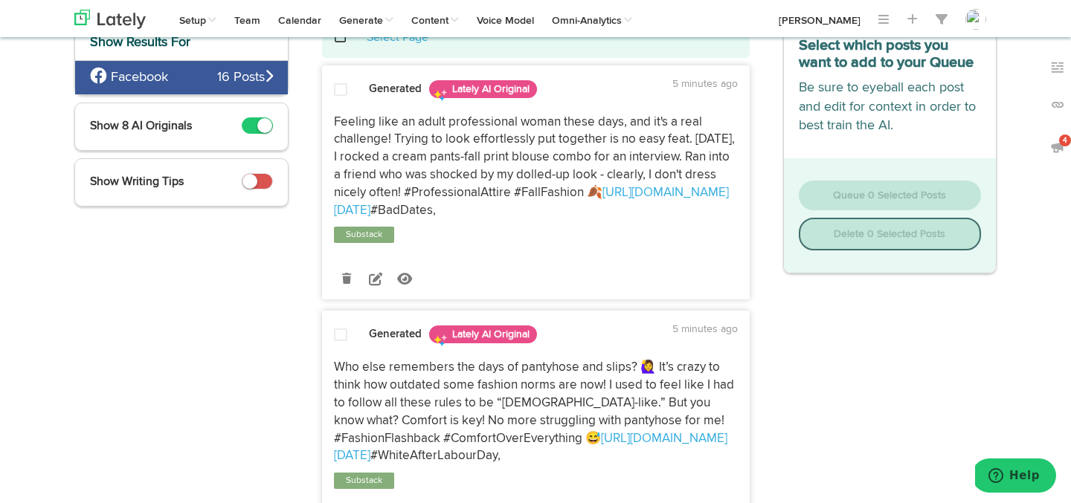
scroll to position [106, 0]
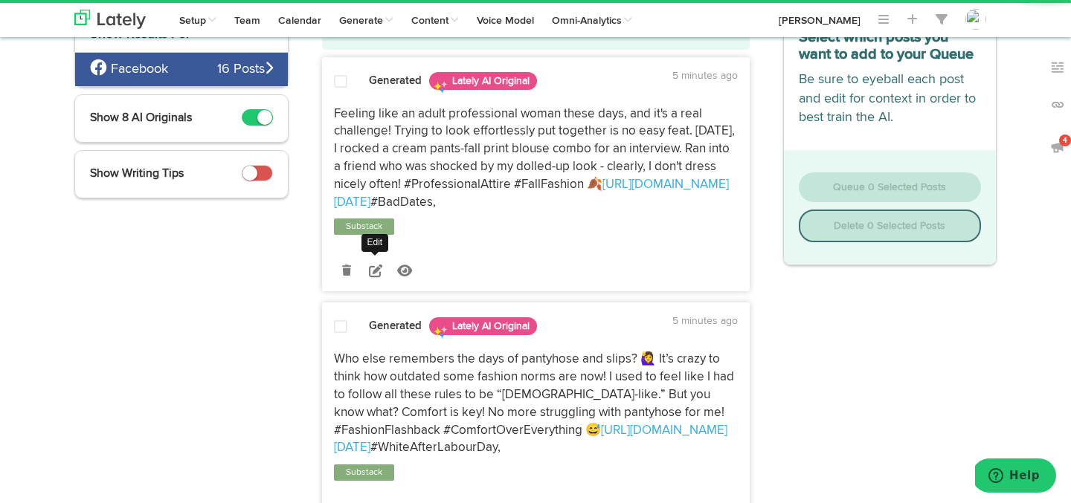
click at [377, 277] on icon at bounding box center [375, 270] width 13 height 13
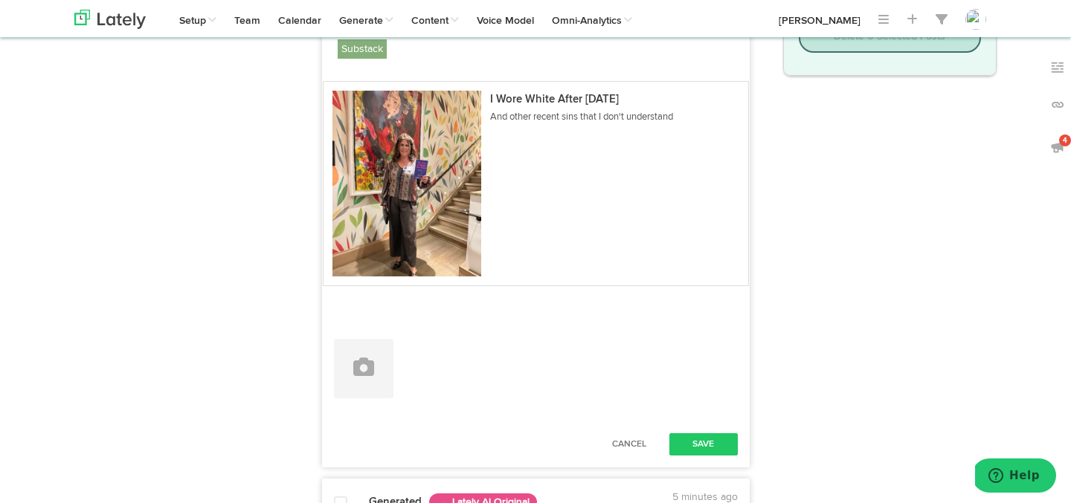
scroll to position [354, 0]
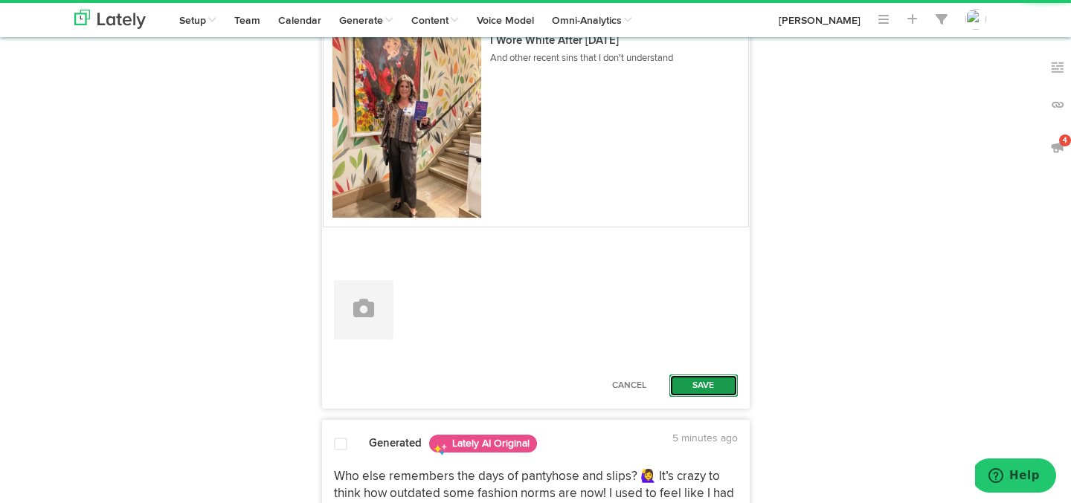
click at [697, 383] on button "Save" at bounding box center [703, 386] width 68 height 22
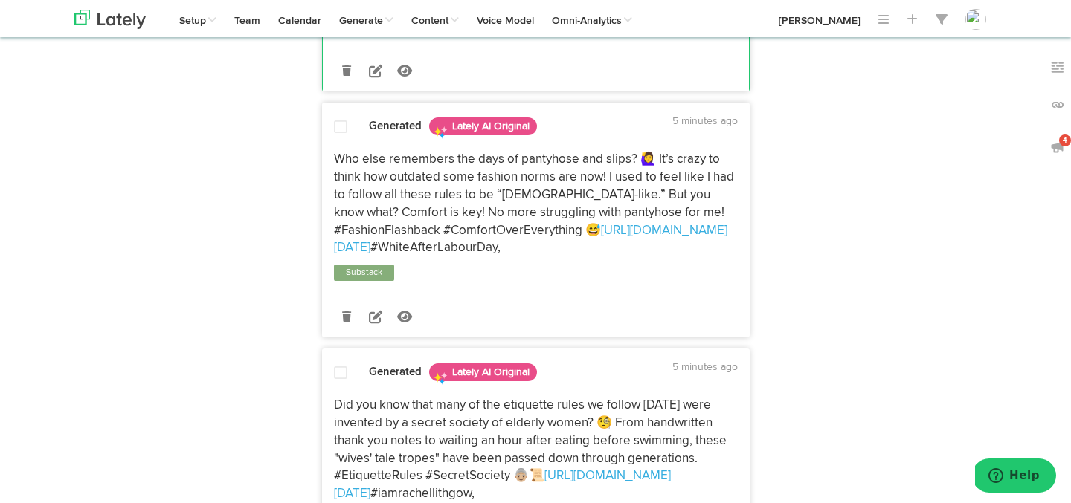
scroll to position [550, 0]
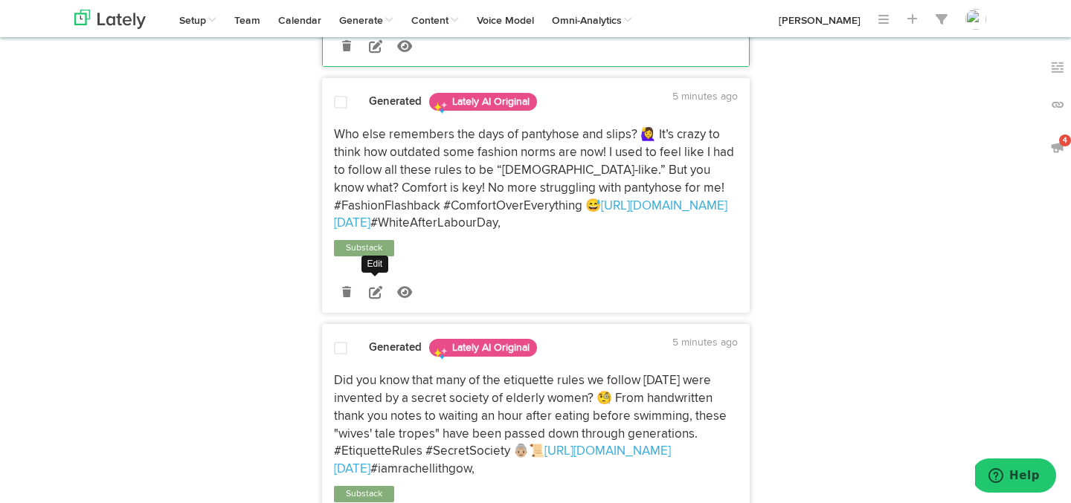
click at [377, 299] on icon at bounding box center [375, 292] width 13 height 13
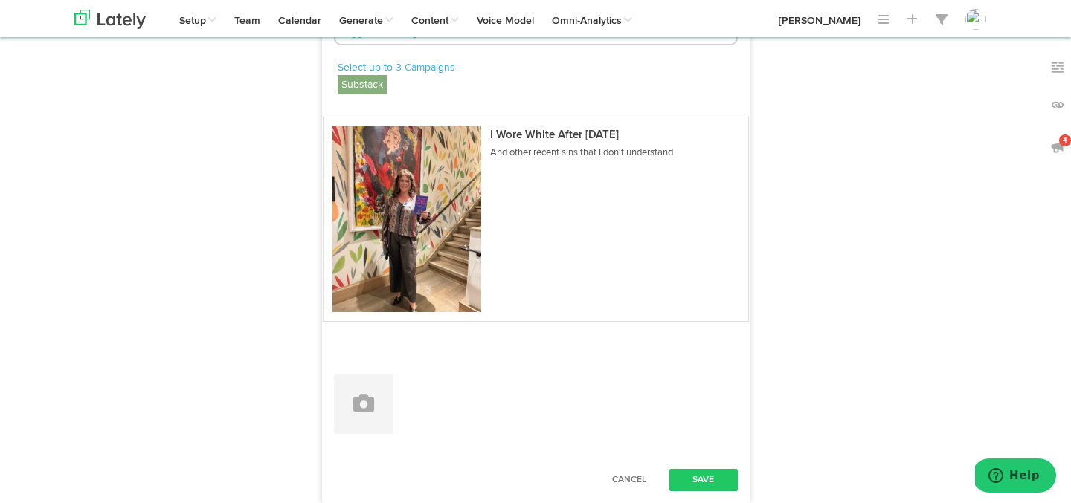
scroll to position [927, 0]
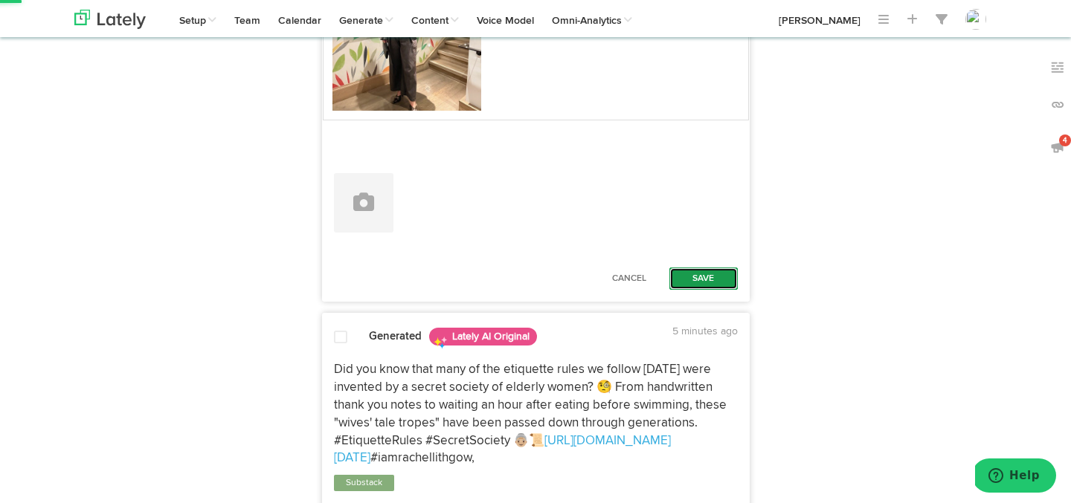
click at [683, 290] on button "Save" at bounding box center [703, 279] width 68 height 22
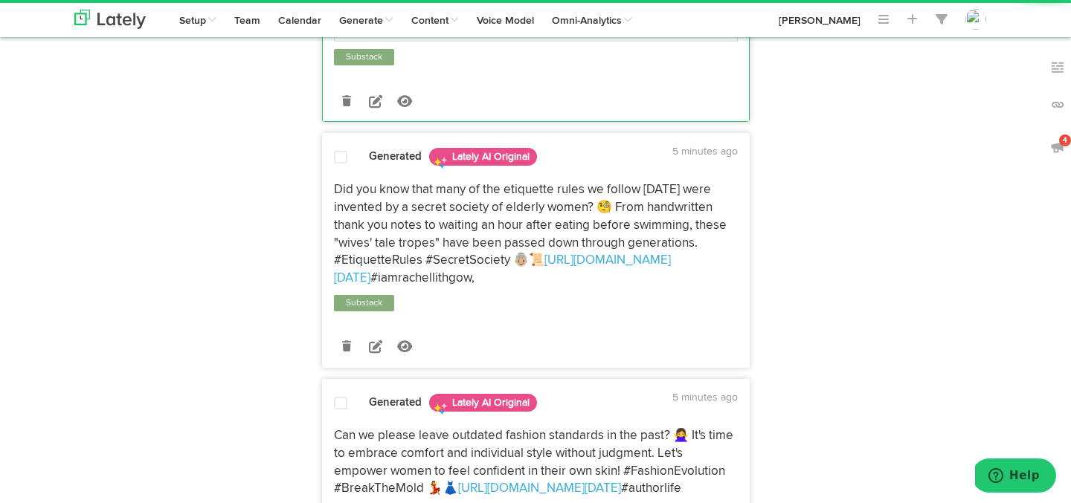
scroll to position [998, 0]
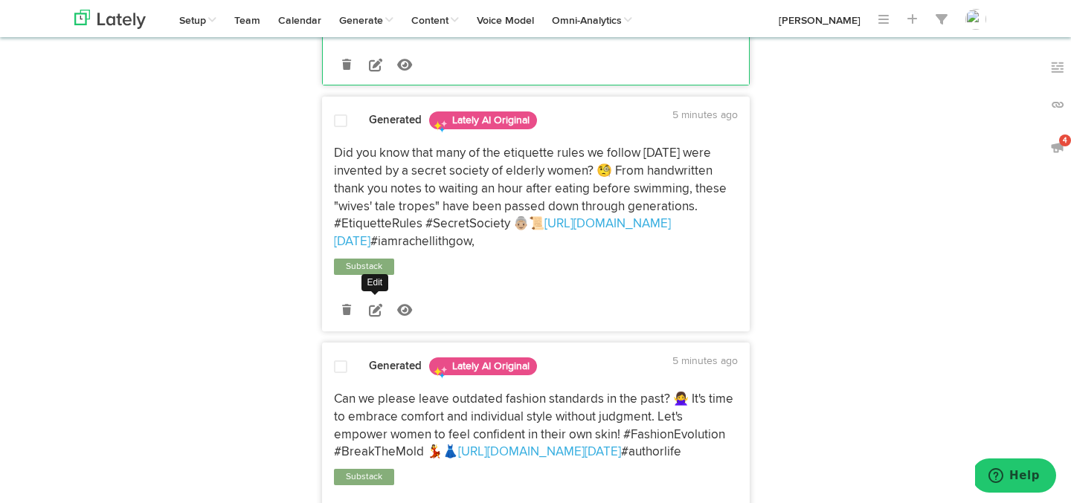
click at [376, 317] on icon at bounding box center [375, 309] width 13 height 13
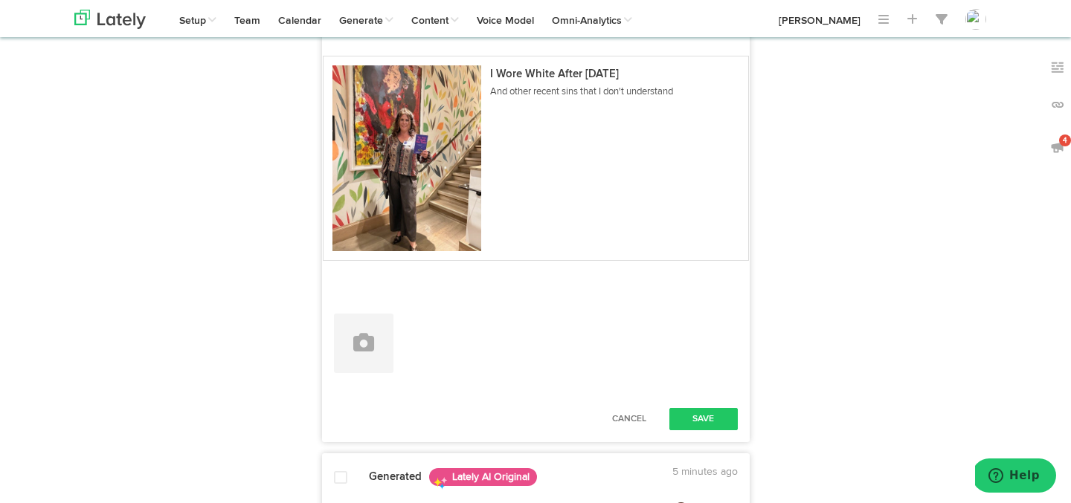
scroll to position [1292, 0]
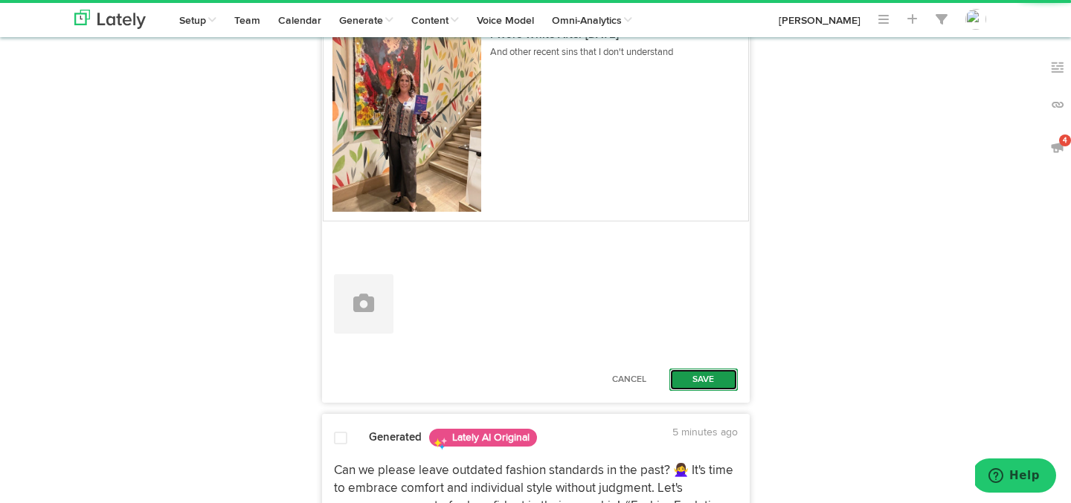
click at [691, 391] on button "Save" at bounding box center [703, 380] width 68 height 22
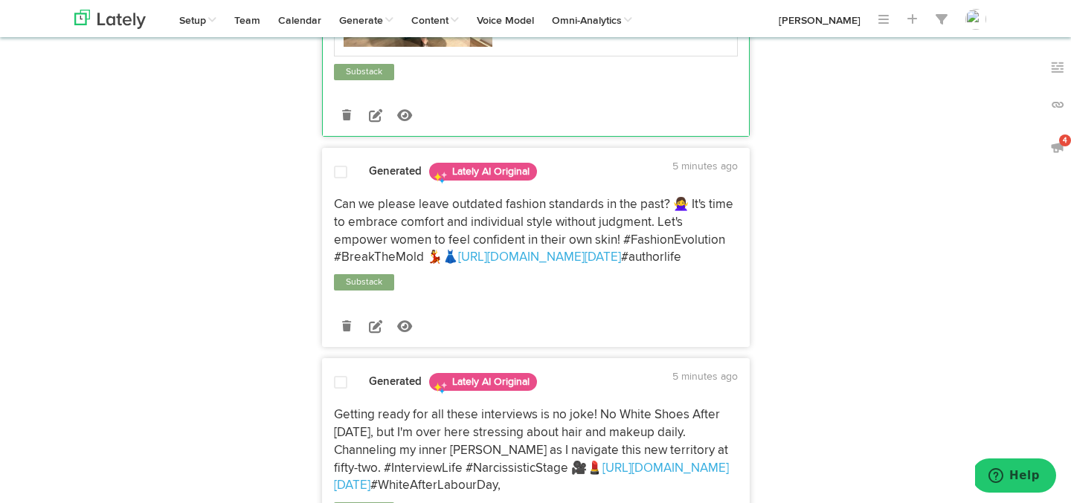
scroll to position [1439, 0]
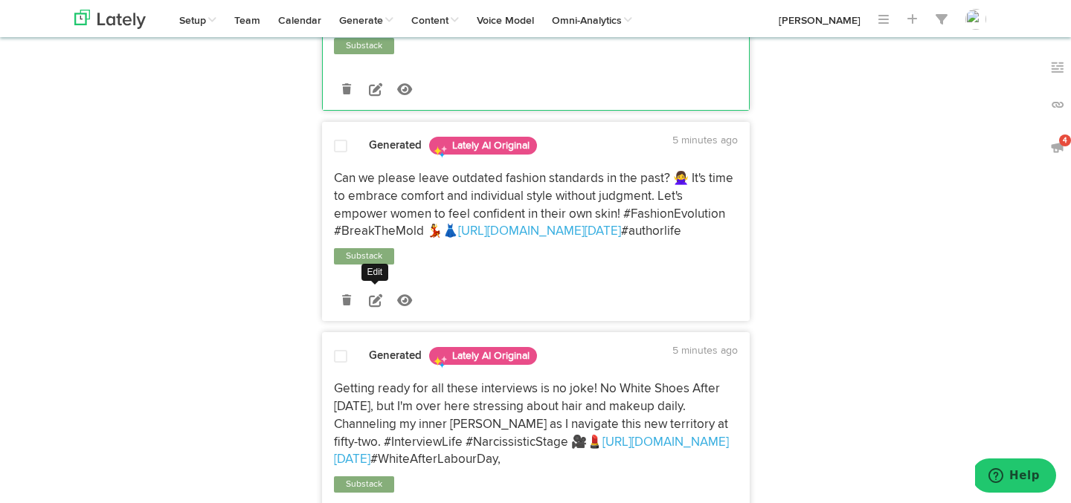
click at [375, 307] on icon at bounding box center [375, 300] width 13 height 13
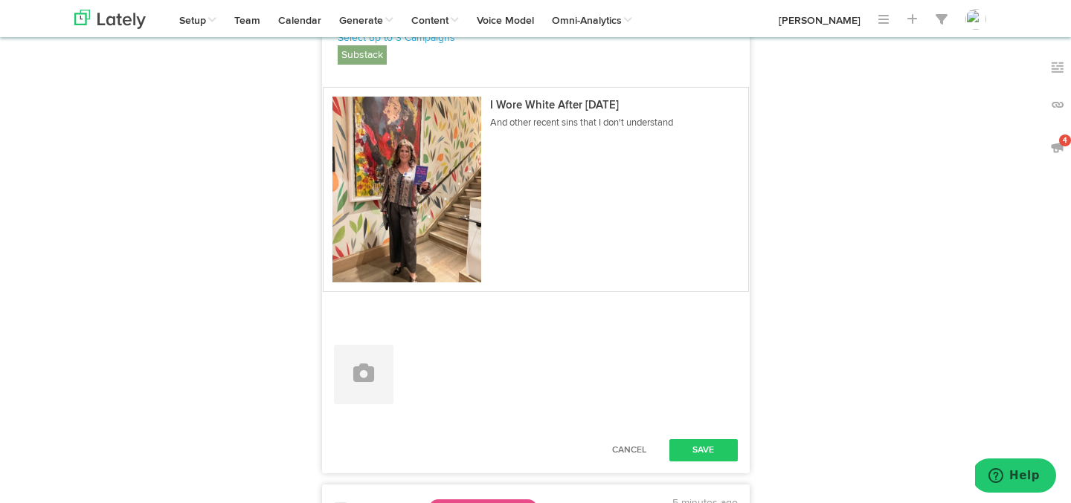
scroll to position [1752, 0]
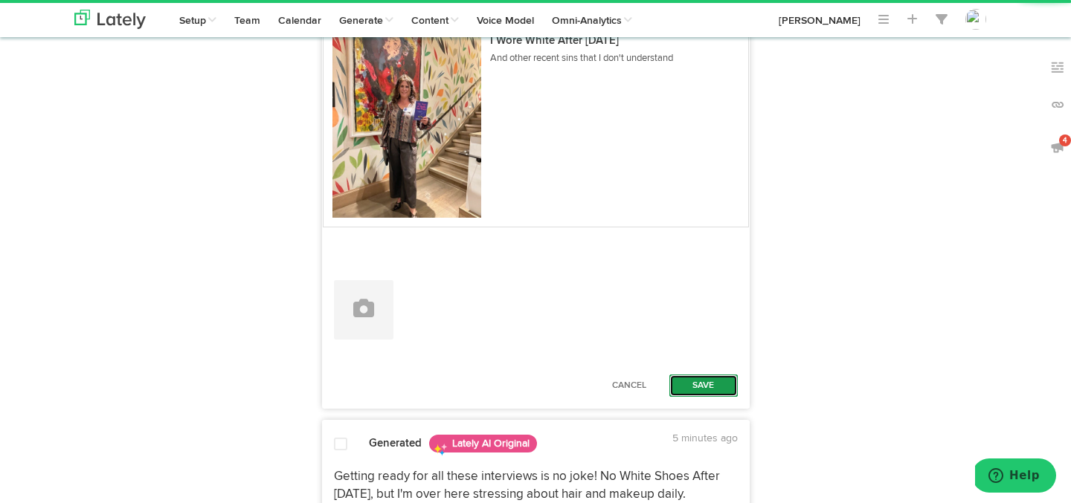
click at [675, 397] on button "Save" at bounding box center [703, 386] width 68 height 22
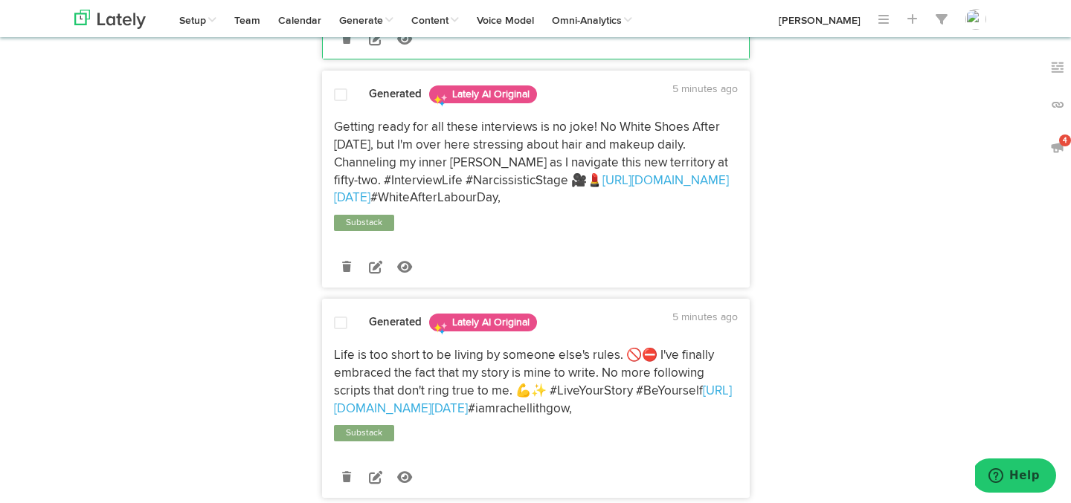
scroll to position [1943, 0]
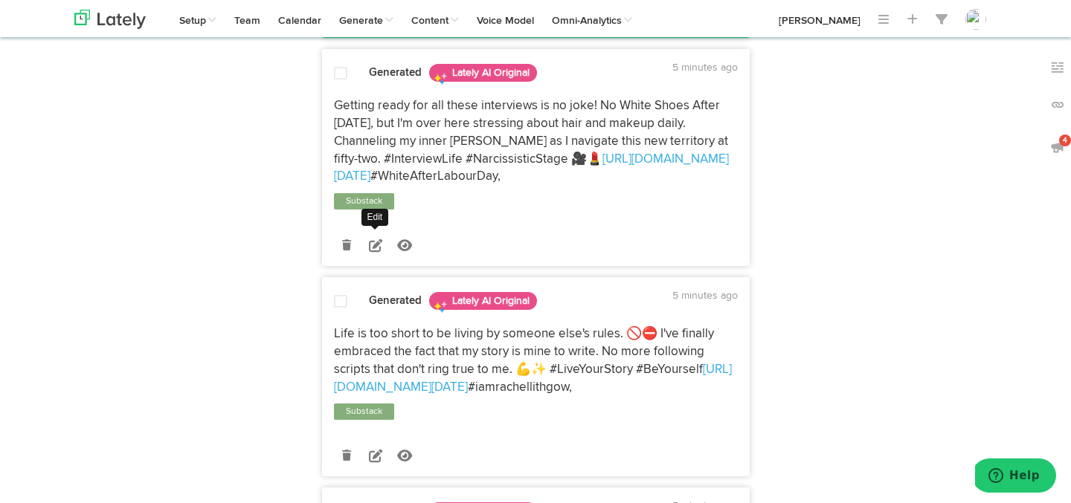
click at [376, 258] on link at bounding box center [376, 245] width 26 height 26
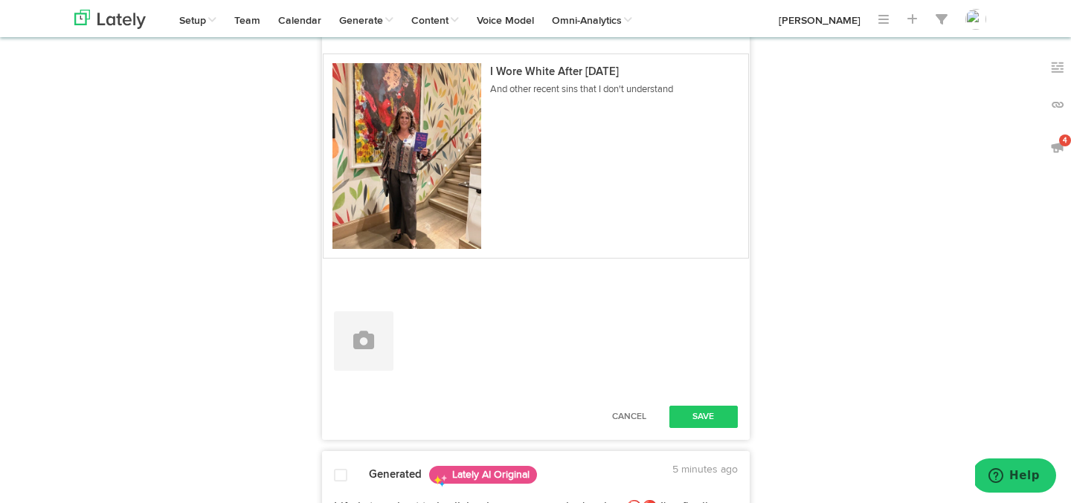
scroll to position [2175, 0]
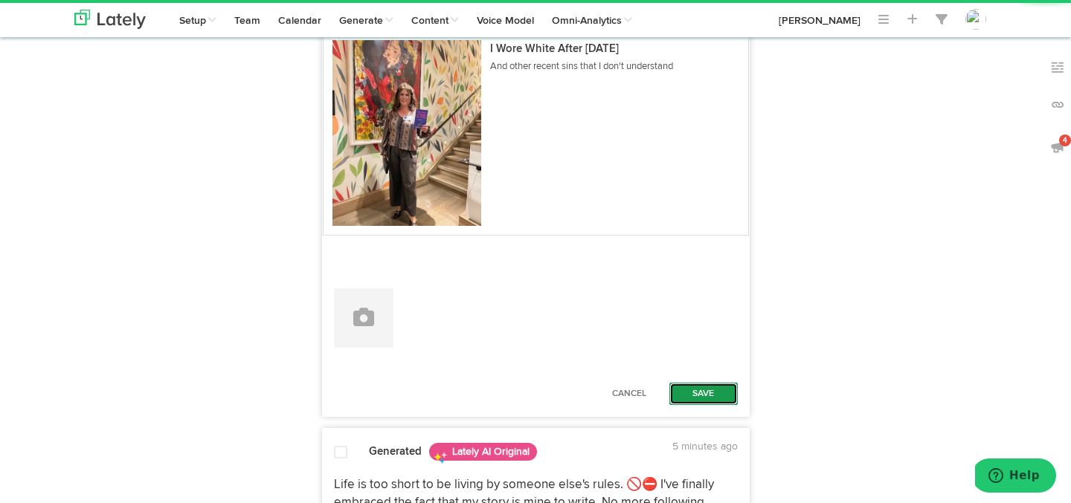
click at [689, 405] on button "Save" at bounding box center [703, 394] width 68 height 22
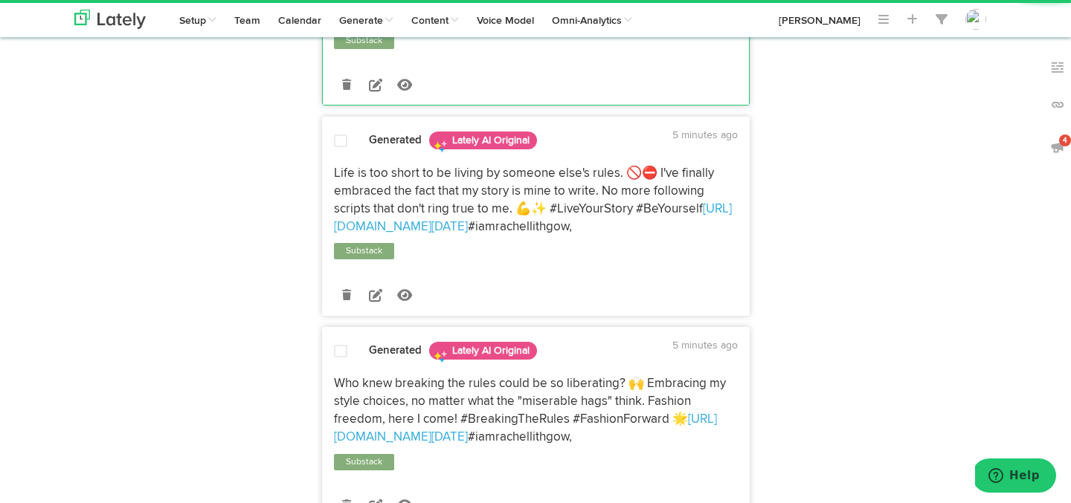
scroll to position [2361, 0]
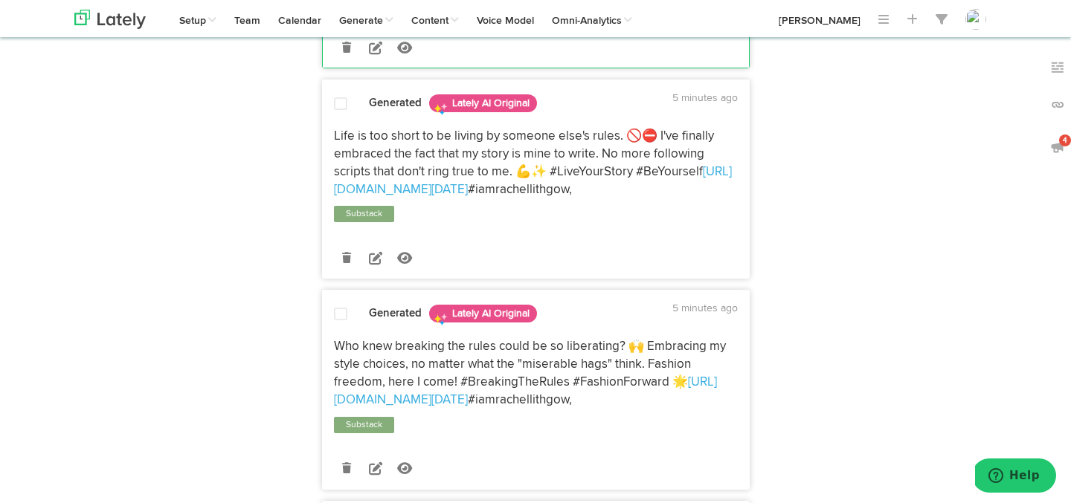
click at [374, 265] on icon at bounding box center [375, 257] width 13 height 13
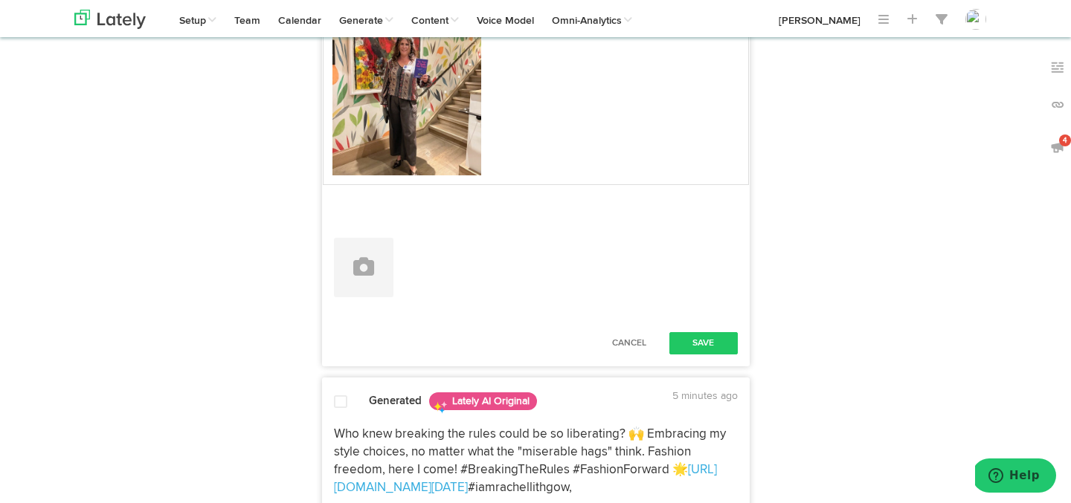
scroll to position [2712, 0]
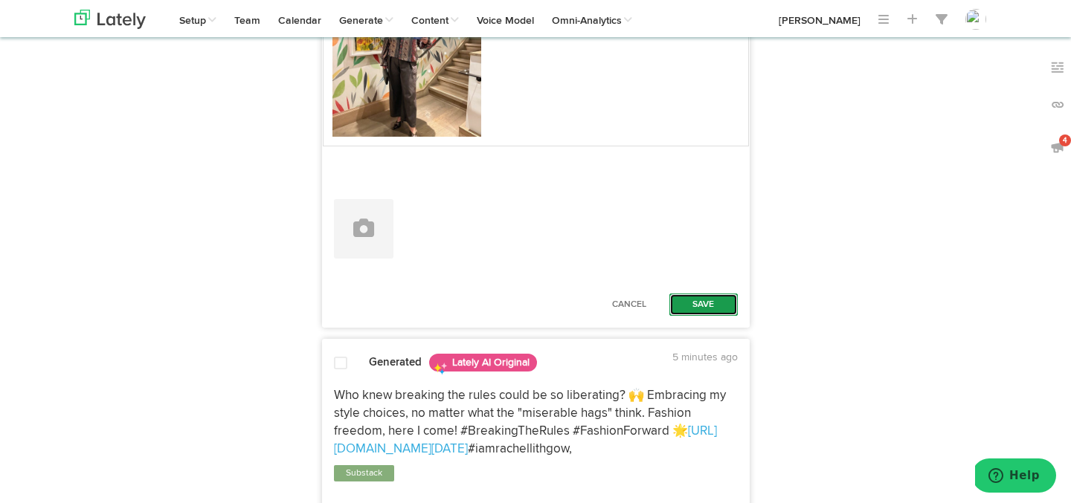
click at [683, 316] on button "Save" at bounding box center [703, 305] width 68 height 22
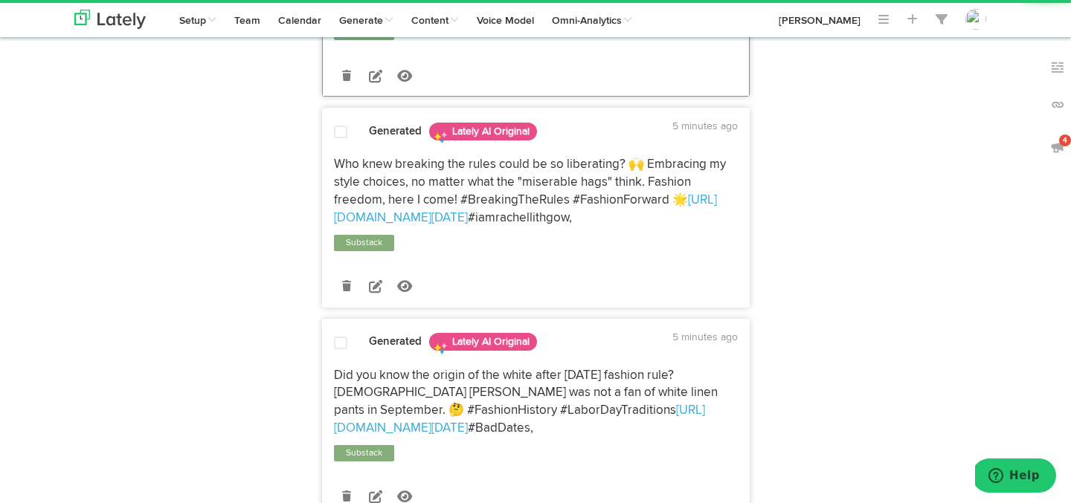
scroll to position [2807, 0]
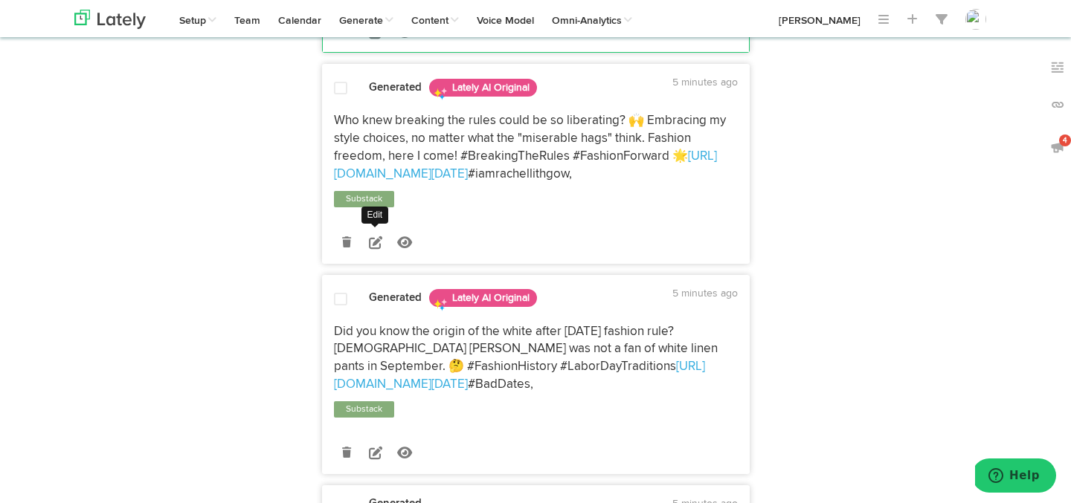
click at [376, 249] on icon at bounding box center [375, 242] width 13 height 13
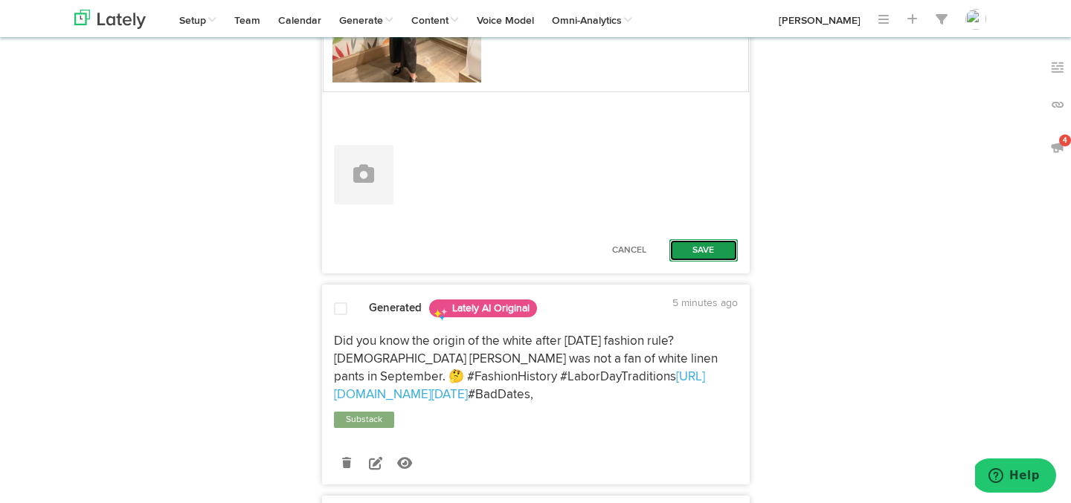
click at [716, 262] on button "Save" at bounding box center [703, 250] width 68 height 22
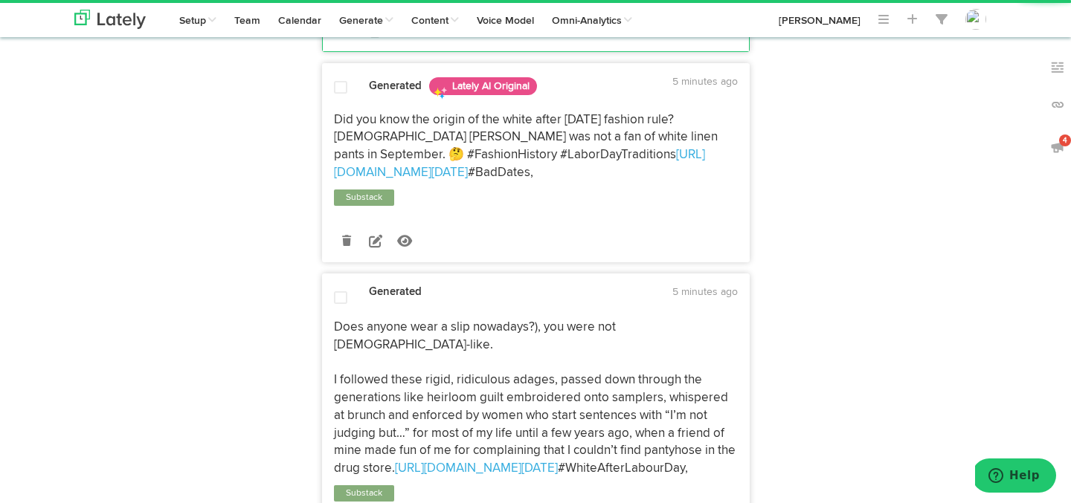
scroll to position [3317, 0]
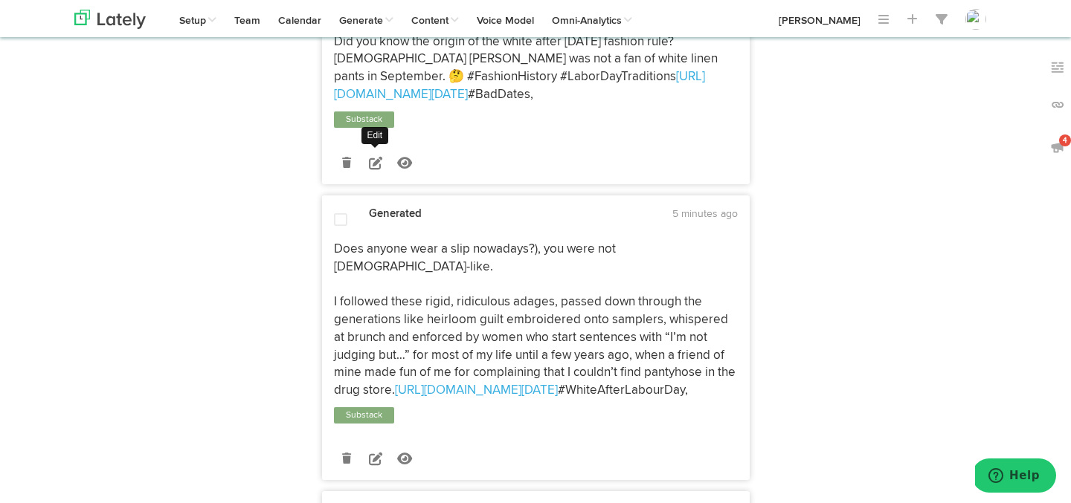
click at [369, 170] on icon at bounding box center [375, 162] width 13 height 13
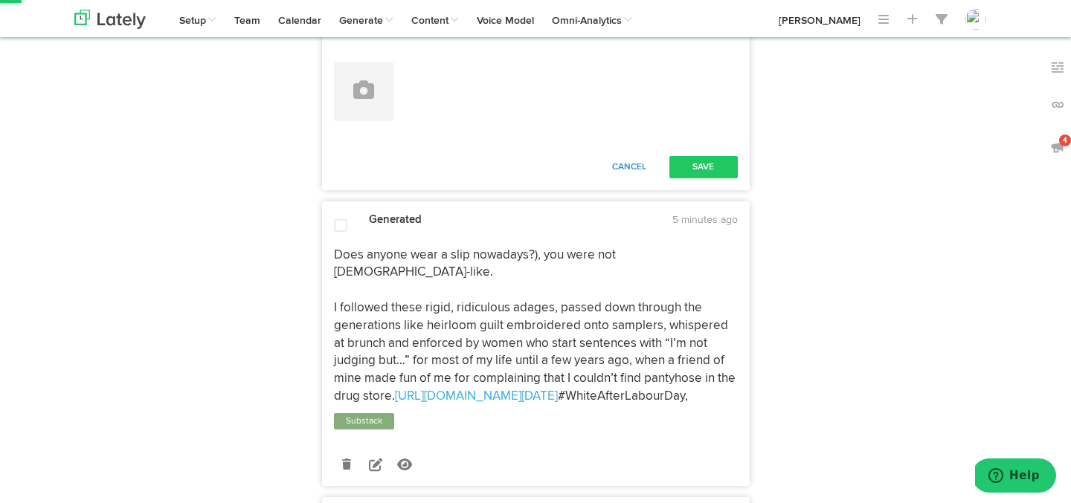
scroll to position [3725, 0]
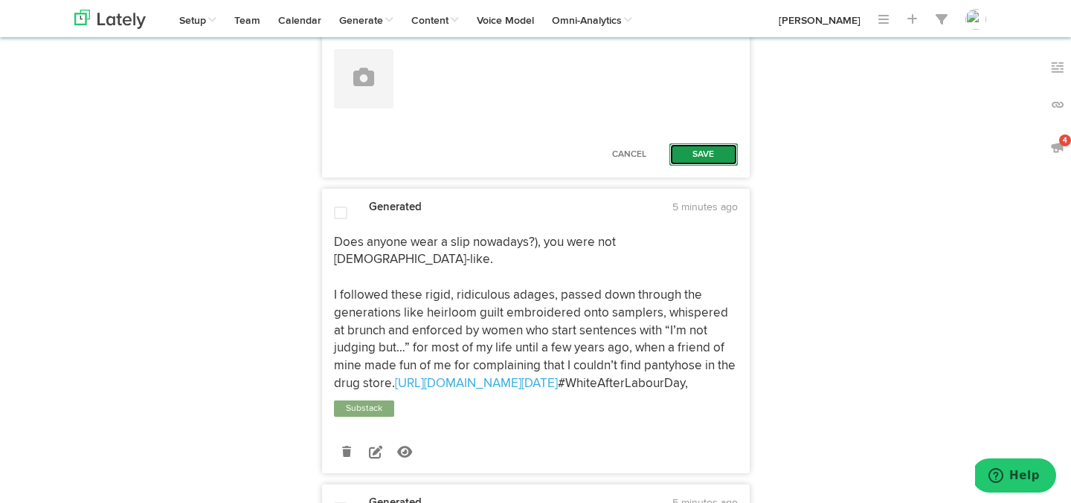
click at [682, 166] on button "Save" at bounding box center [703, 155] width 68 height 22
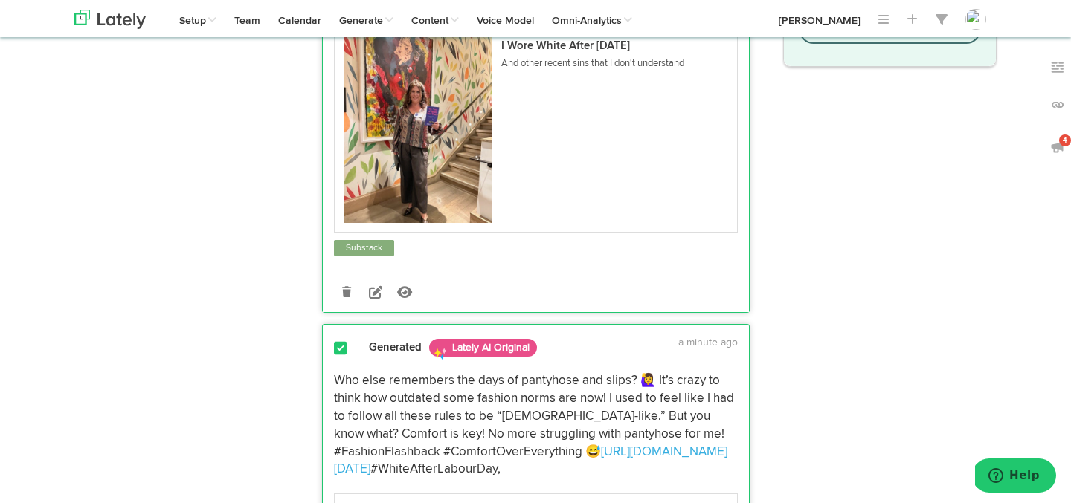
scroll to position [0, 0]
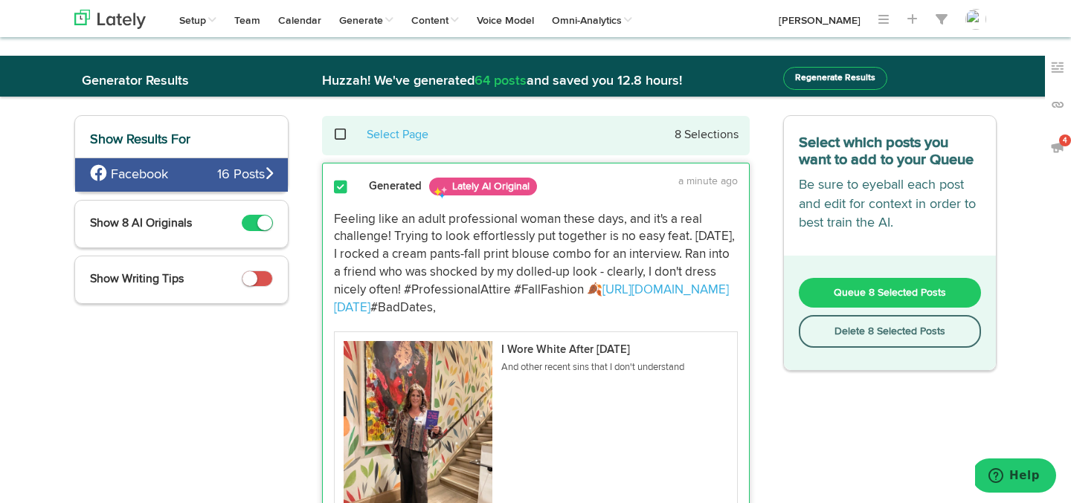
click at [811, 287] on button "Queue 8 Selected Posts" at bounding box center [890, 293] width 183 height 30
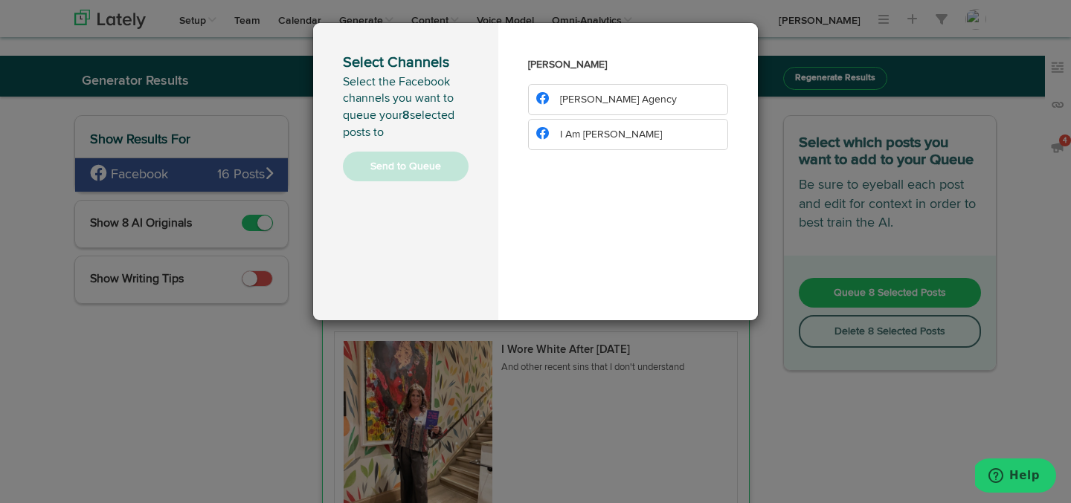
click at [638, 134] on span "I Am [PERSON_NAME]" at bounding box center [611, 134] width 102 height 10
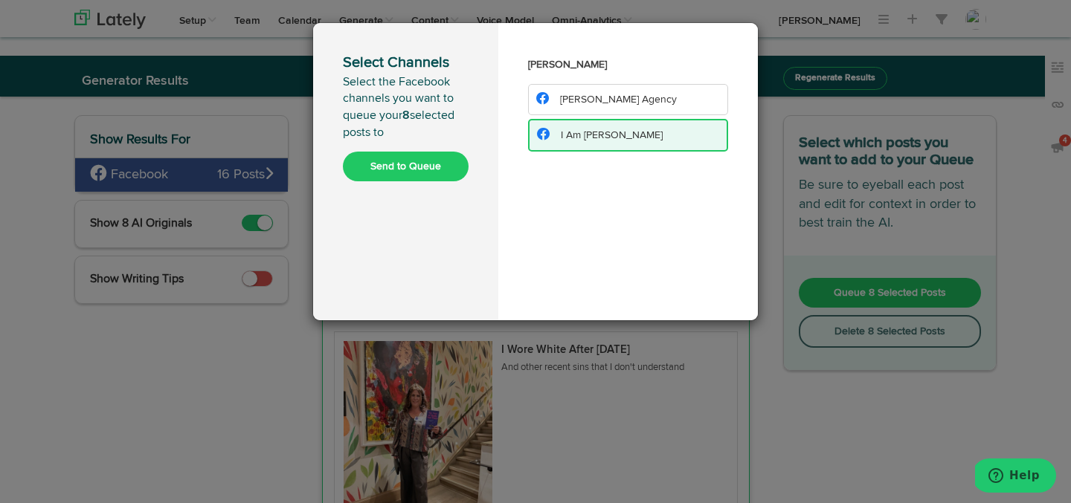
click at [434, 165] on button "Send to Queue" at bounding box center [406, 167] width 126 height 30
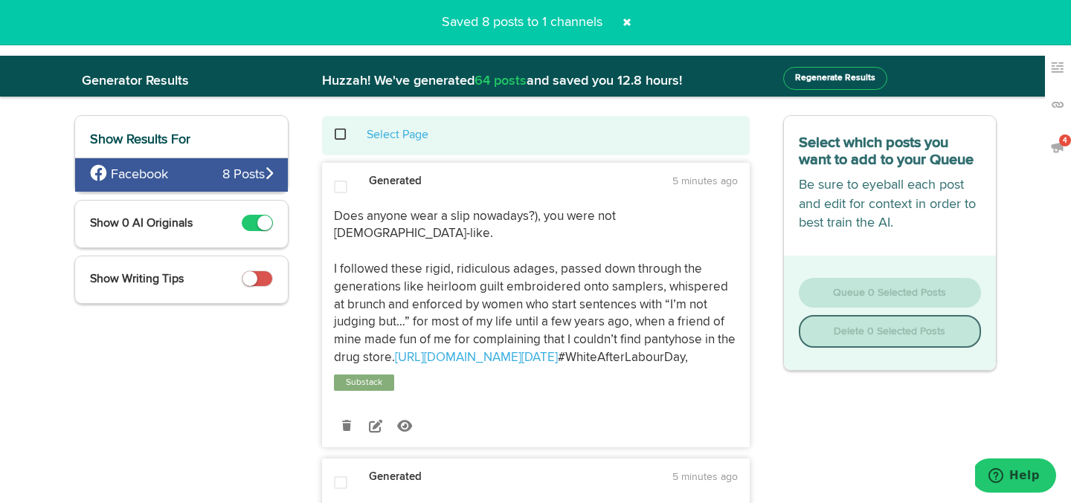
click at [339, 135] on span at bounding box center [348, 135] width 30 height 1
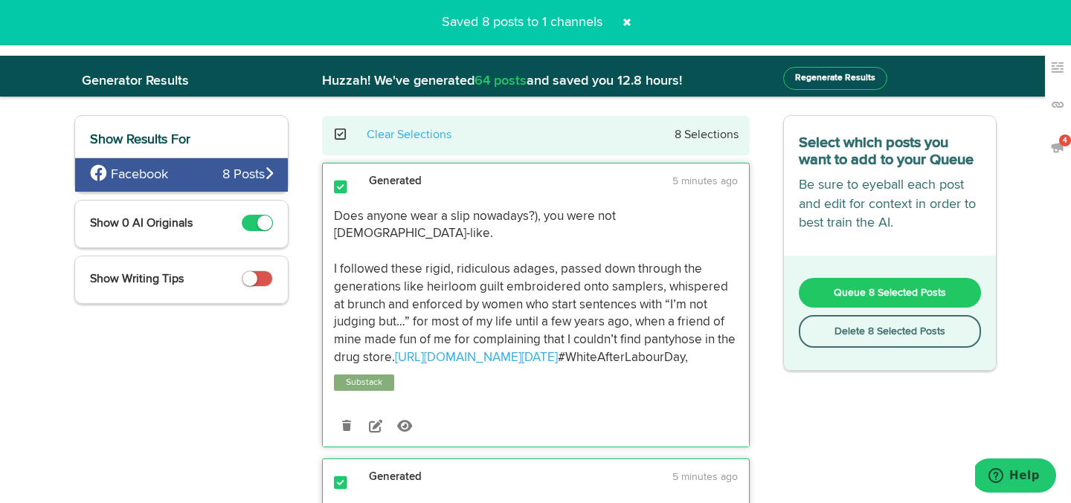
click at [839, 338] on button "Delete 8 Selected Posts" at bounding box center [890, 331] width 183 height 33
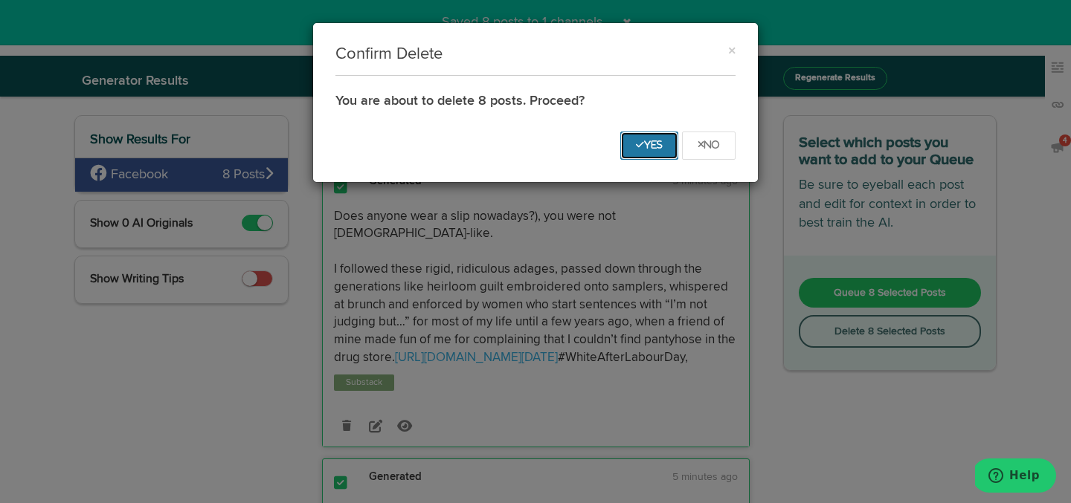
click at [651, 144] on icon "Yes" at bounding box center [649, 145] width 27 height 9
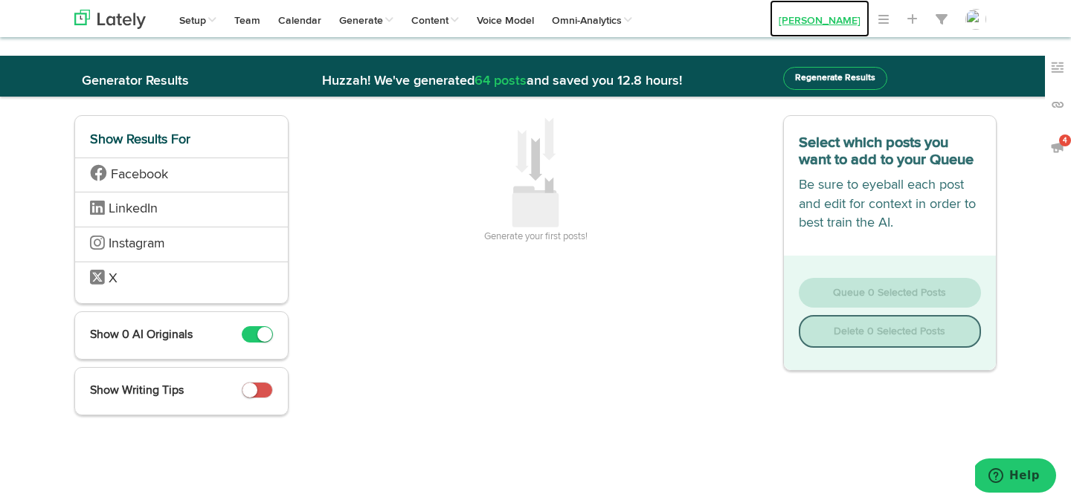
click at [817, 31] on link "[PERSON_NAME]" at bounding box center [820, 18] width 100 height 37
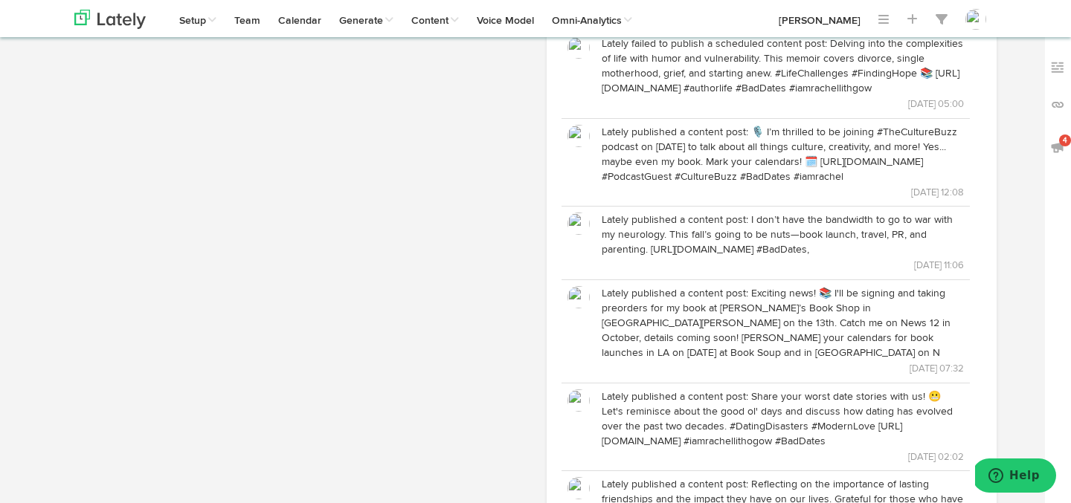
scroll to position [655, 0]
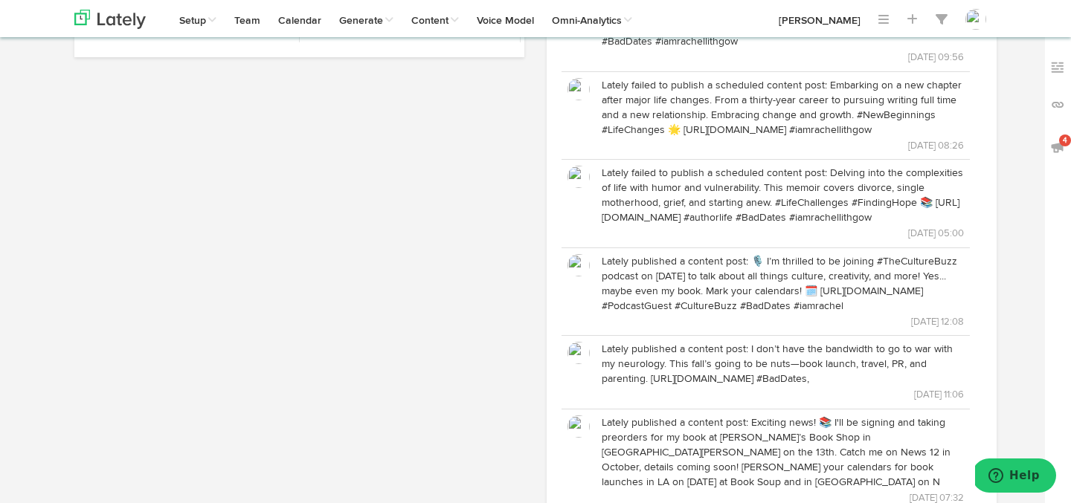
click at [614, 184] on p "Lately failed to publish a scheduled content post: Delving into the complexitie…" at bounding box center [783, 195] width 362 height 59
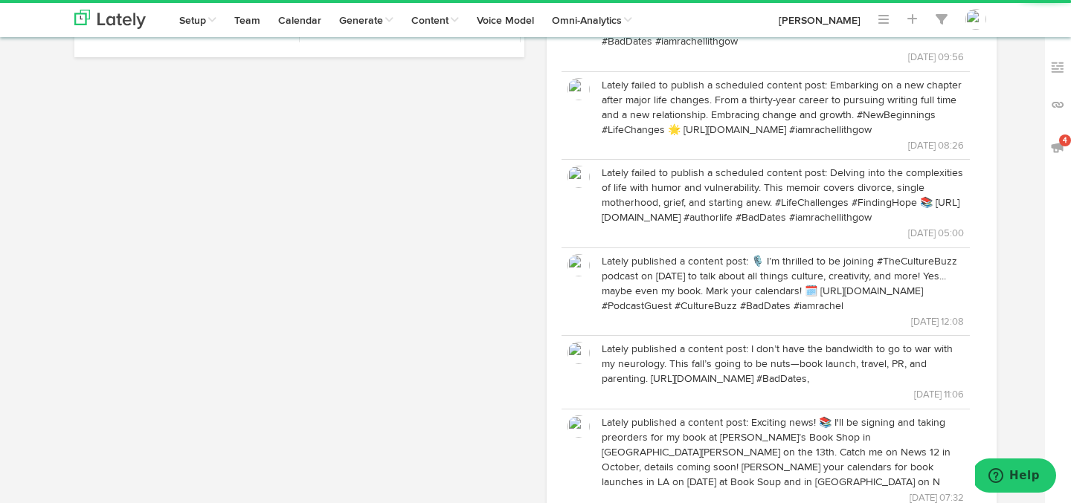
click at [797, 183] on p "Lately failed to publish a scheduled content post: Delving into the complexitie…" at bounding box center [783, 195] width 362 height 59
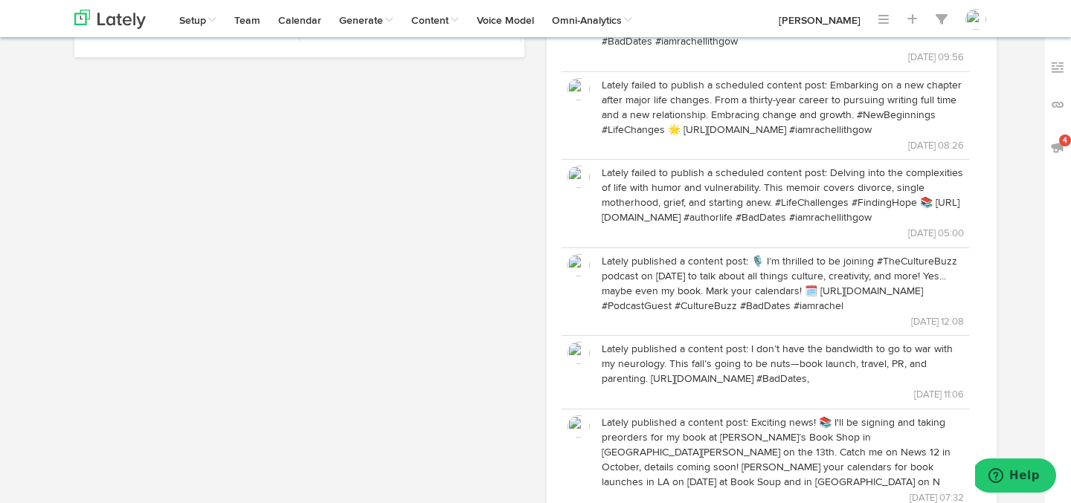
click at [582, 176] on img at bounding box center [578, 177] width 22 height 22
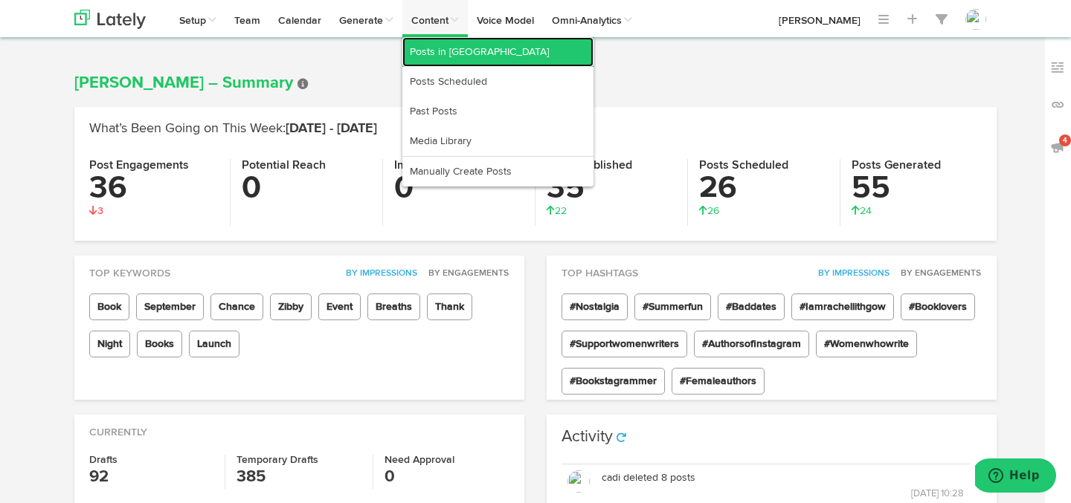
click at [440, 49] on link "Posts in [GEOGRAPHIC_DATA]" at bounding box center [497, 52] width 191 height 30
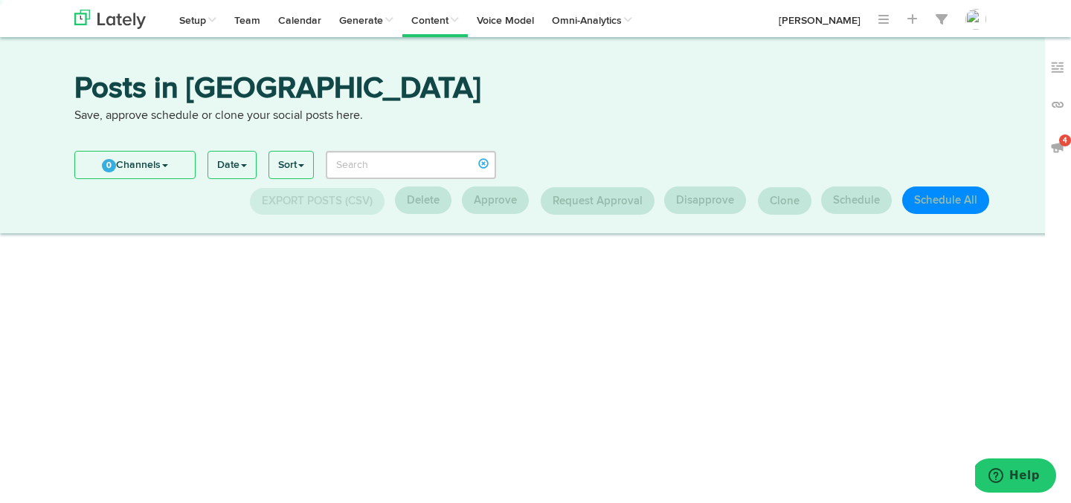
click at [99, 167] on link "0 Channels" at bounding box center [135, 165] width 120 height 27
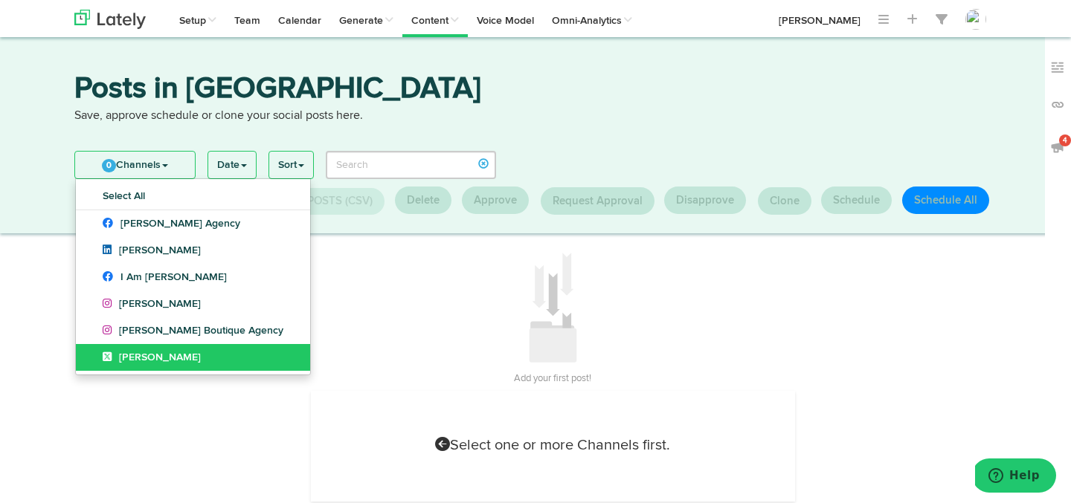
click at [97, 355] on link "[PERSON_NAME]" at bounding box center [193, 357] width 234 height 27
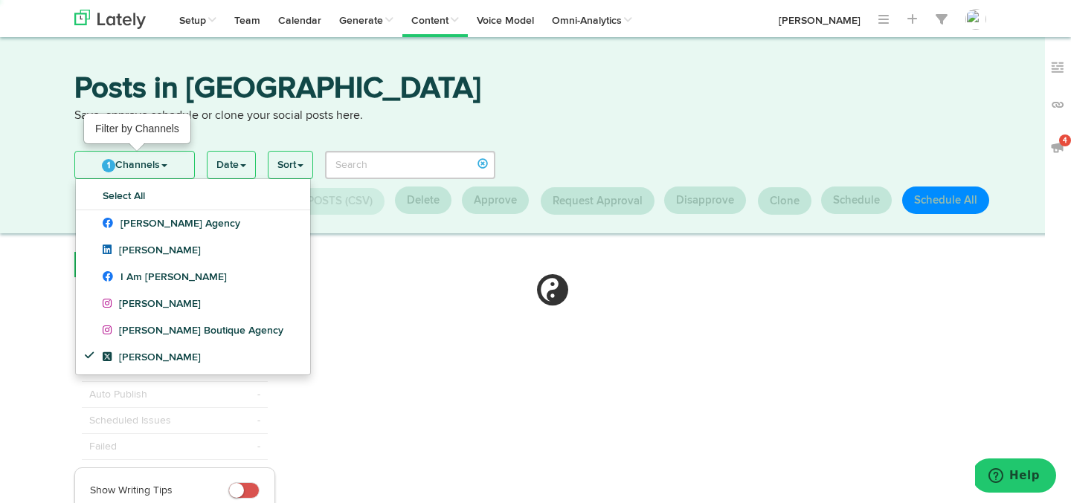
click at [119, 168] on link "1 Channels" at bounding box center [134, 165] width 119 height 27
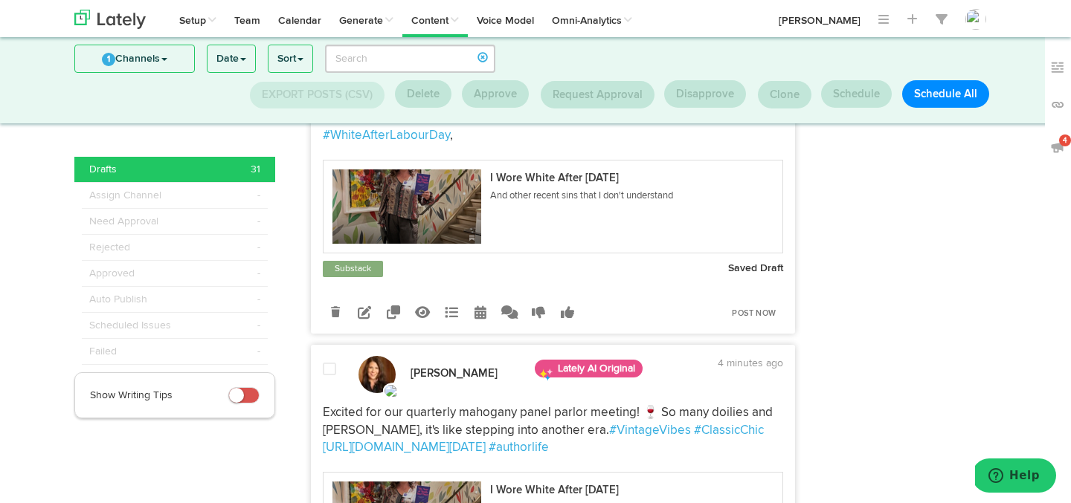
scroll to position [1255, 0]
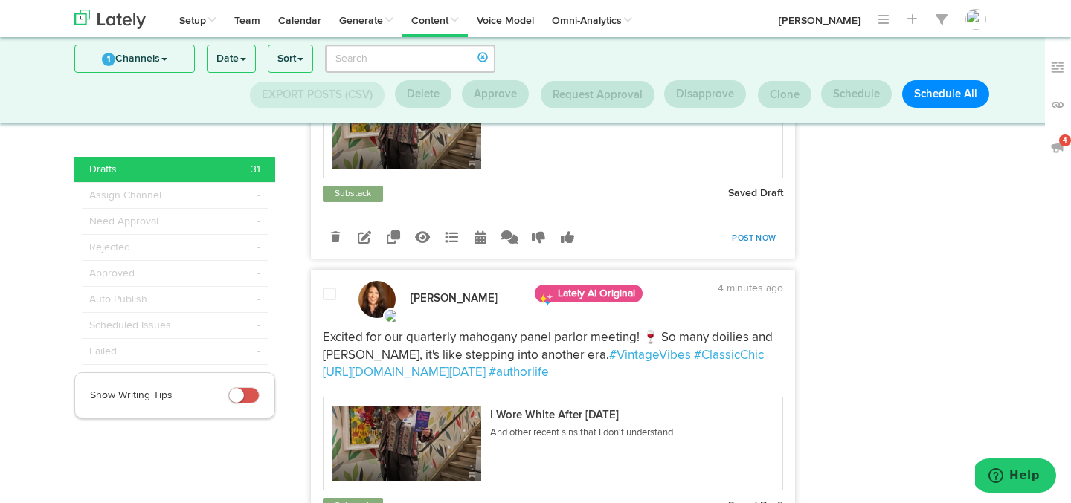
click at [747, 249] on link "Post Now" at bounding box center [753, 238] width 59 height 21
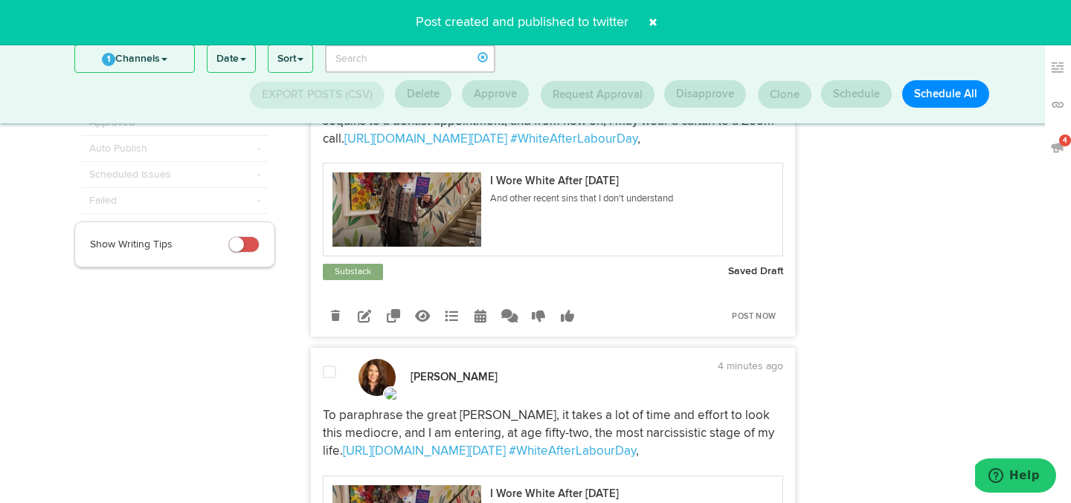
scroll to position [54, 0]
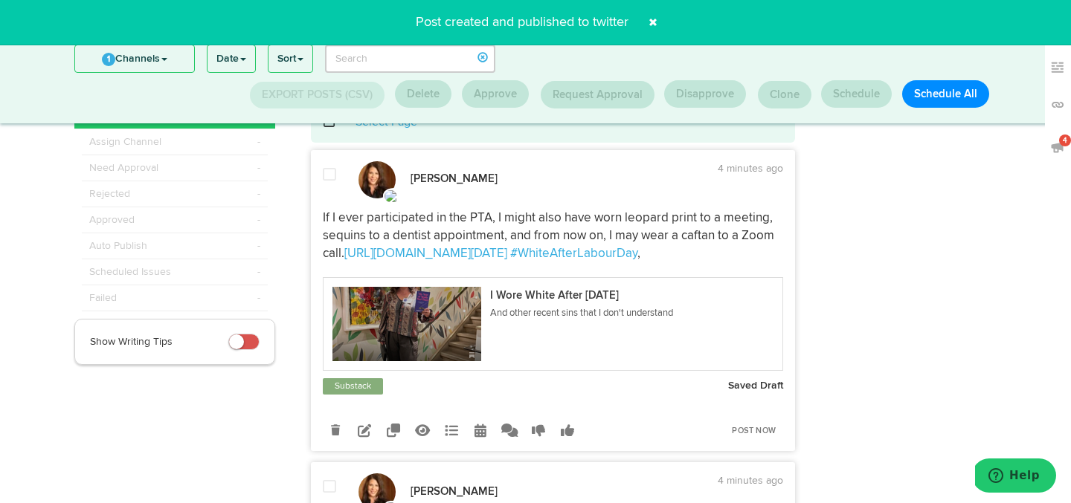
click at [326, 186] on div at bounding box center [330, 182] width 36 height 31
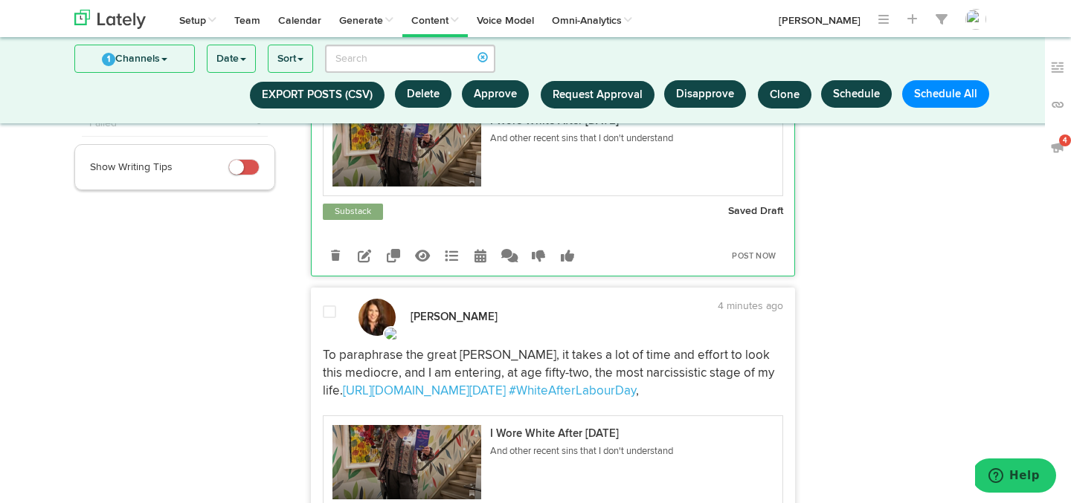
scroll to position [244, 0]
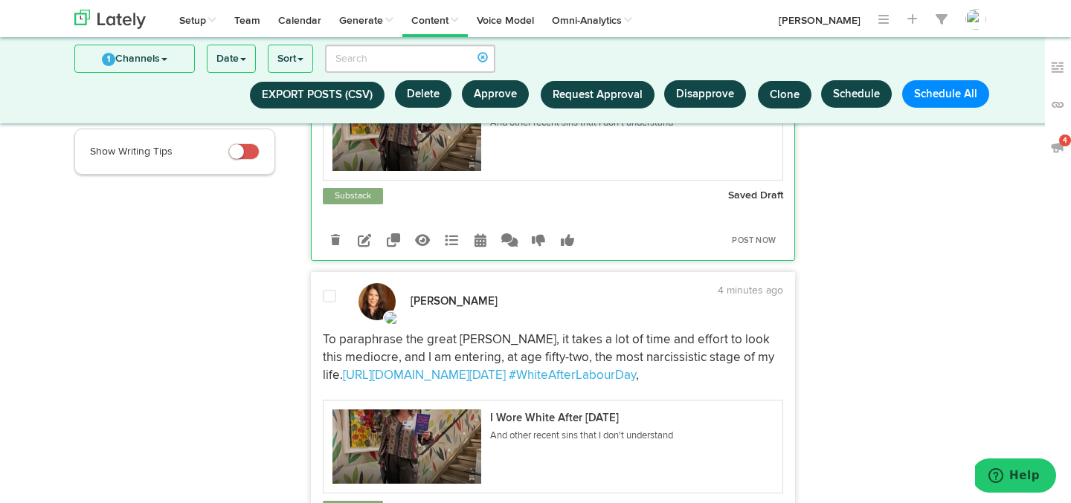
click at [329, 304] on span at bounding box center [329, 296] width 13 height 15
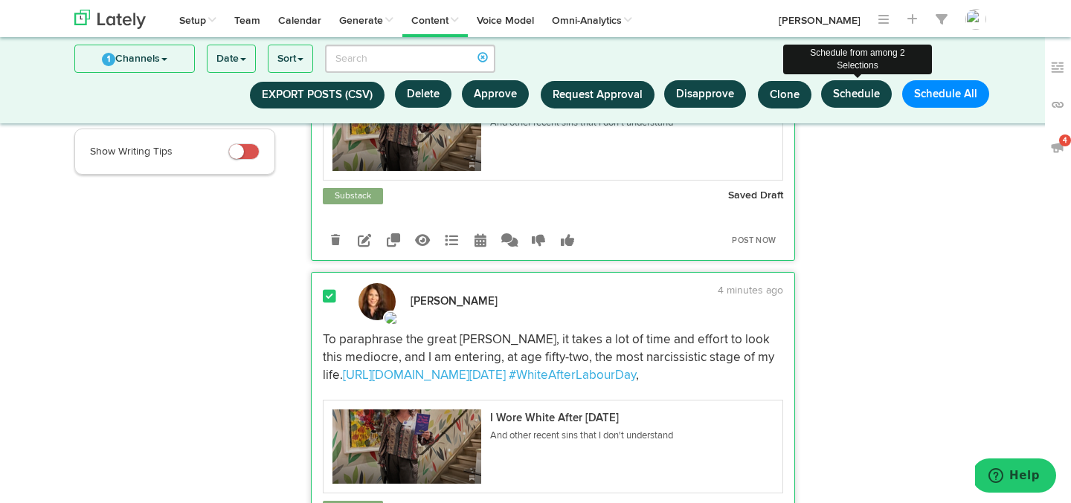
click at [854, 97] on button "Schedule" at bounding box center [856, 94] width 71 height 28
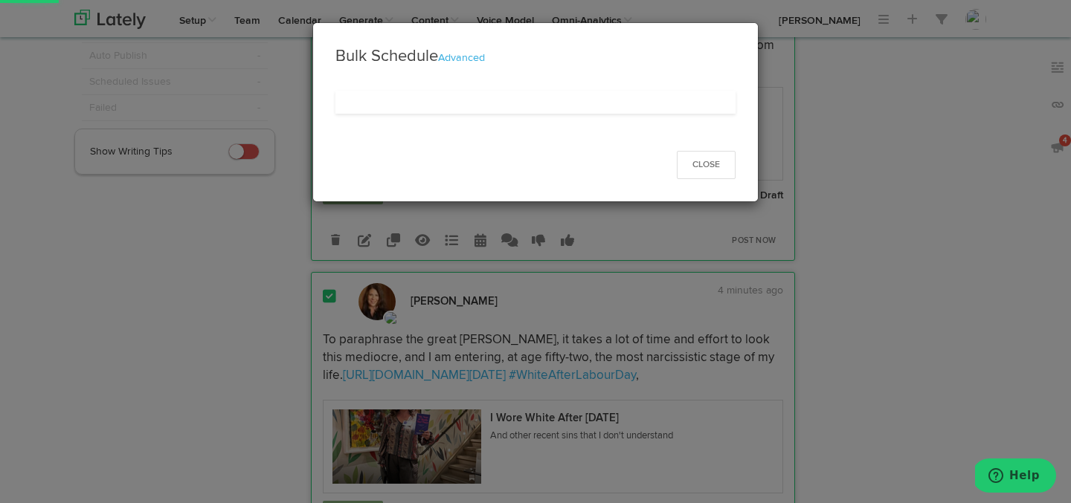
select select "11"
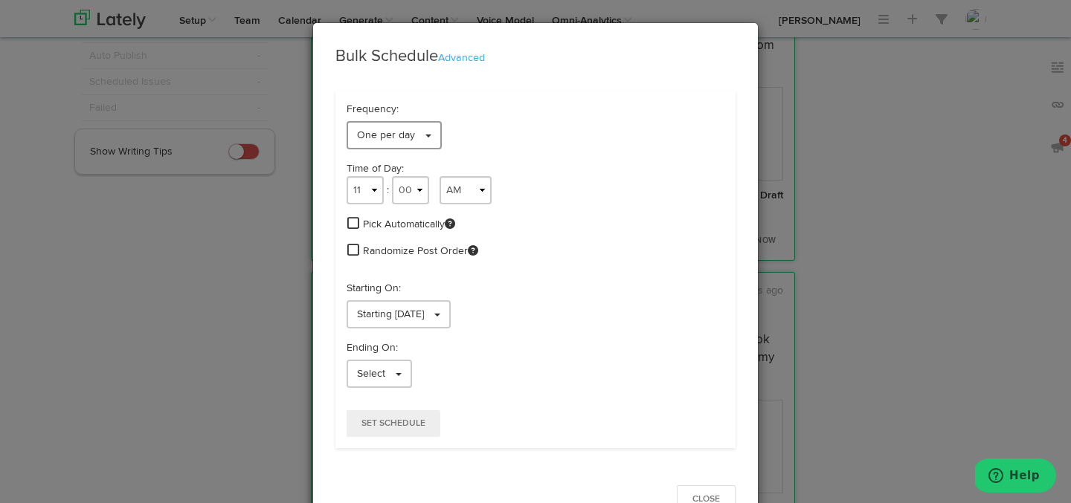
click at [431, 134] on link "One per day" at bounding box center [394, 135] width 95 height 28
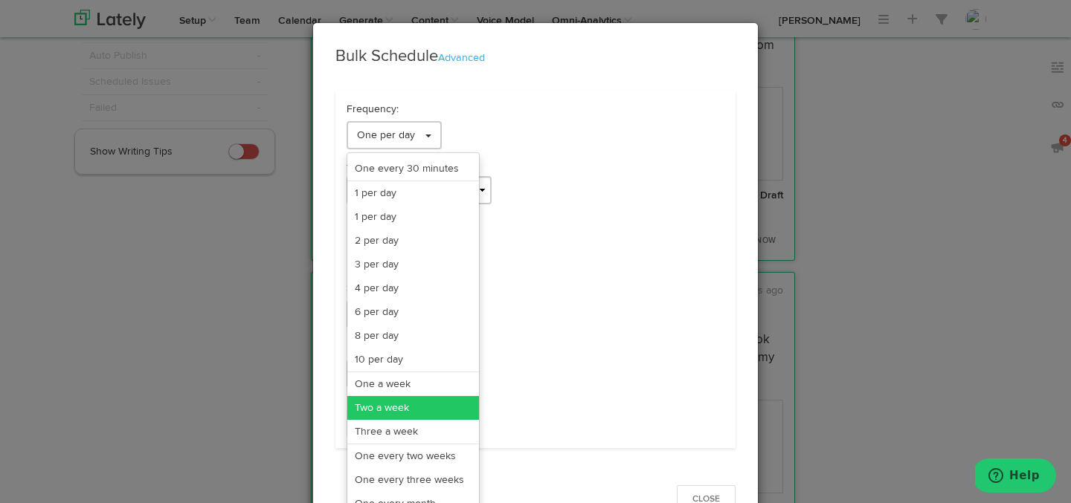
click at [401, 414] on link "Two a week" at bounding box center [413, 408] width 132 height 24
select select "11"
select select "6"
select select "PM"
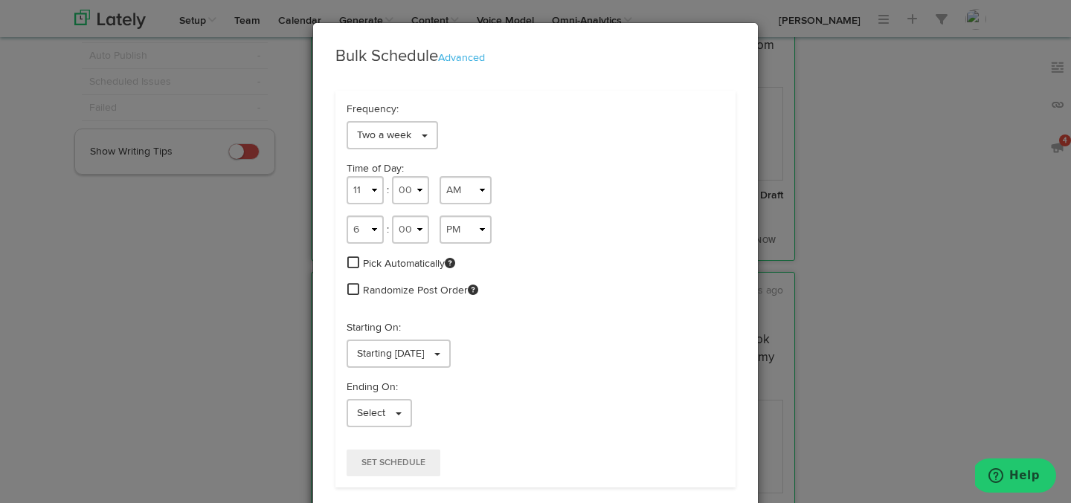
click at [476, 355] on div "Starting 10/07/2025" at bounding box center [536, 354] width 378 height 28
click at [451, 355] on link "Starting 10/07/2025" at bounding box center [399, 354] width 104 height 28
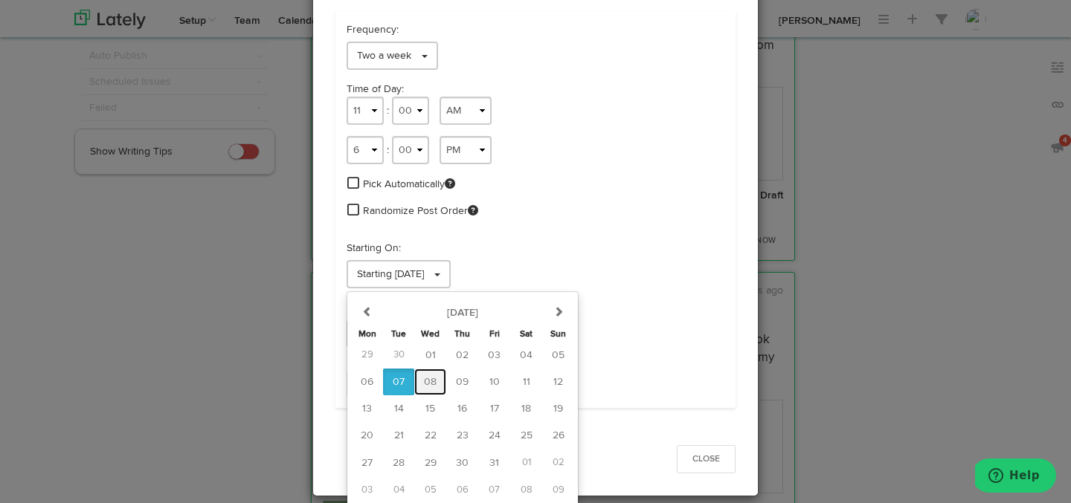
click at [435, 379] on span "08" at bounding box center [430, 382] width 13 height 10
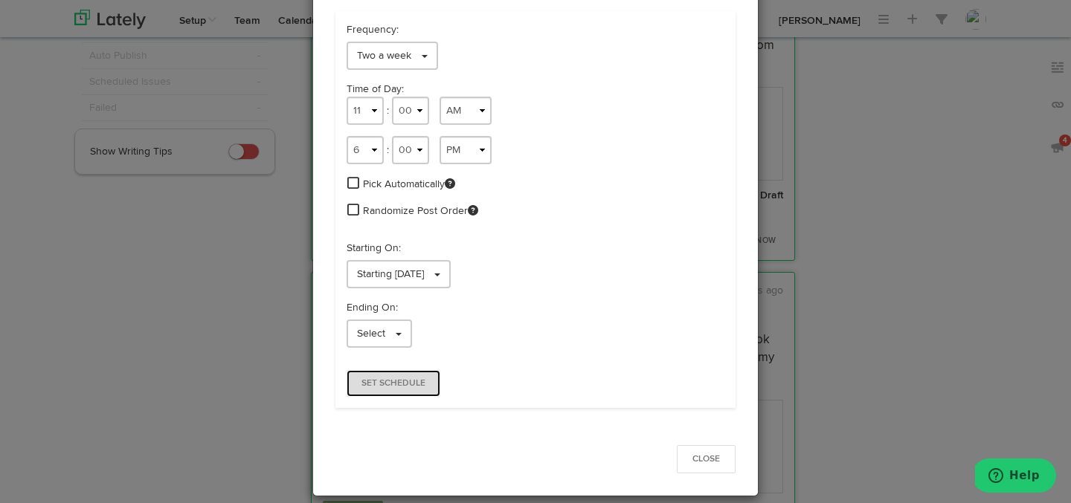
click at [416, 376] on button "Set Schedule" at bounding box center [394, 383] width 94 height 27
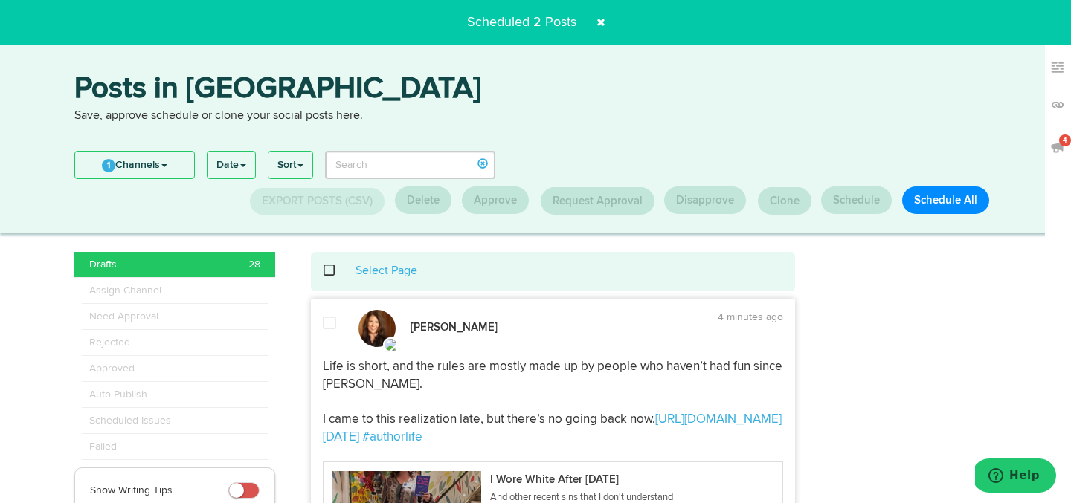
click at [605, 19] on span at bounding box center [601, 22] width 24 height 24
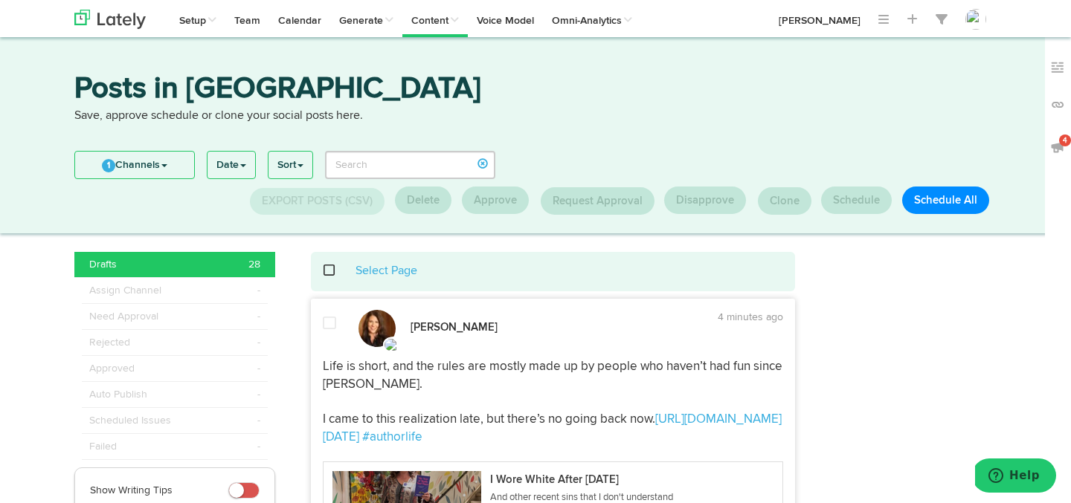
click at [335, 324] on div at bounding box center [330, 331] width 36 height 31
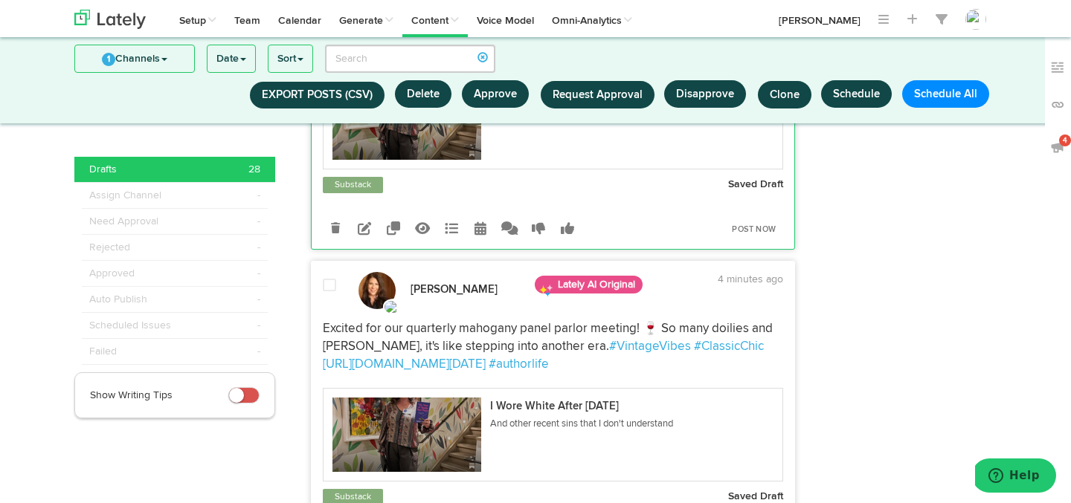
click at [329, 285] on span at bounding box center [329, 285] width 13 height 15
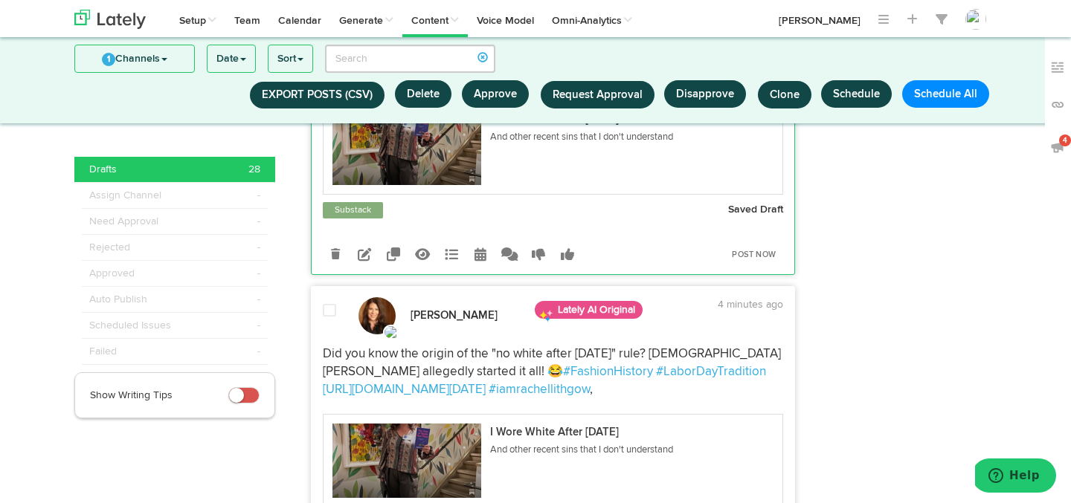
click at [329, 315] on span at bounding box center [329, 310] width 13 height 15
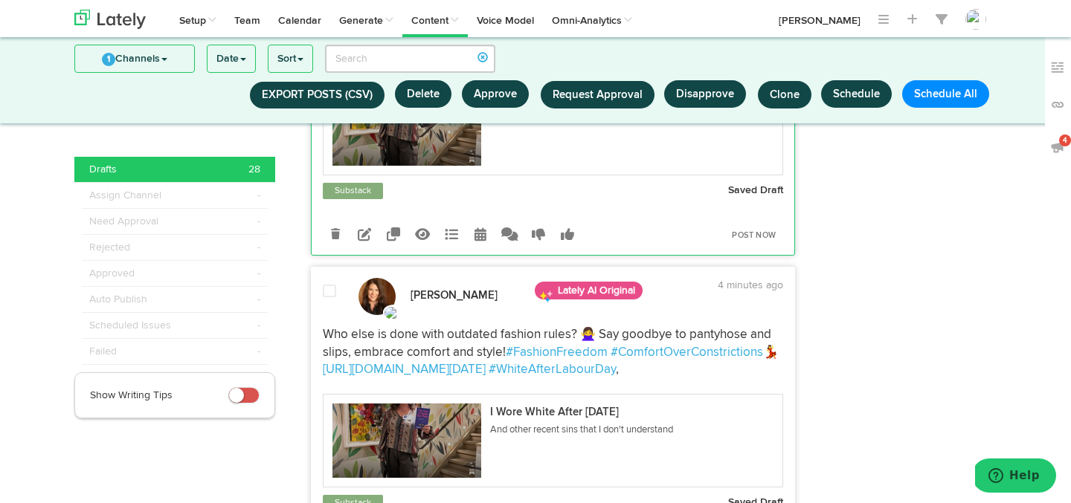
click at [329, 299] on span at bounding box center [329, 291] width 13 height 15
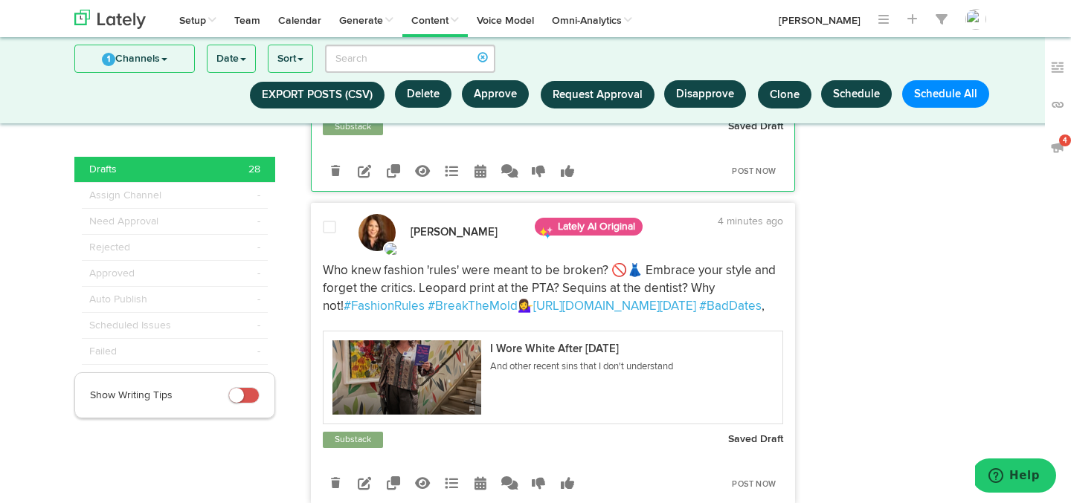
click at [330, 251] on div at bounding box center [330, 235] width 36 height 31
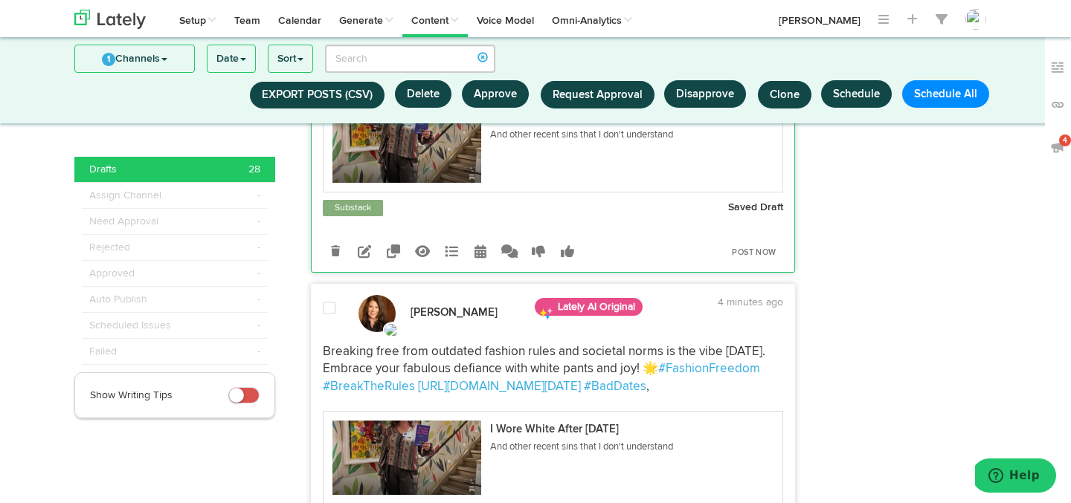
click at [332, 316] on span at bounding box center [329, 308] width 13 height 15
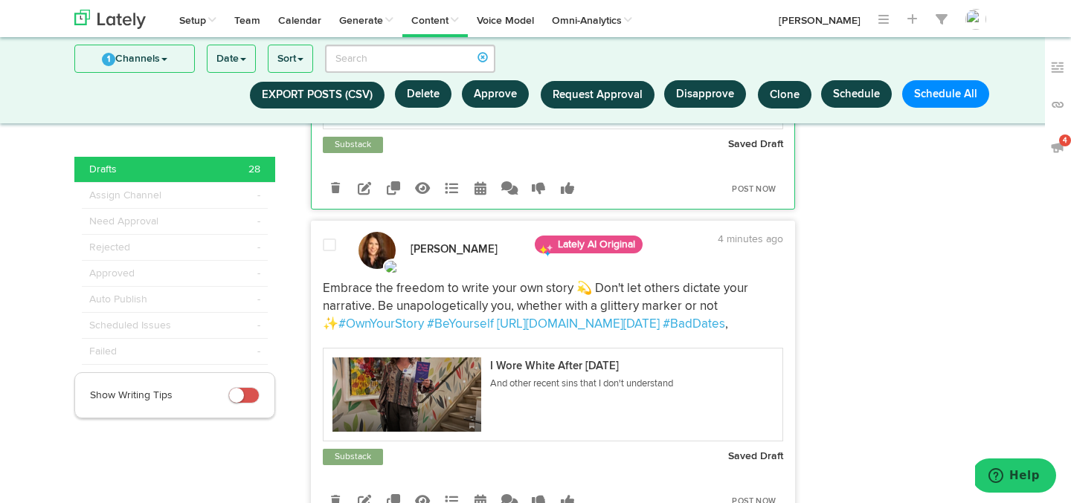
click at [332, 269] on div at bounding box center [330, 253] width 36 height 31
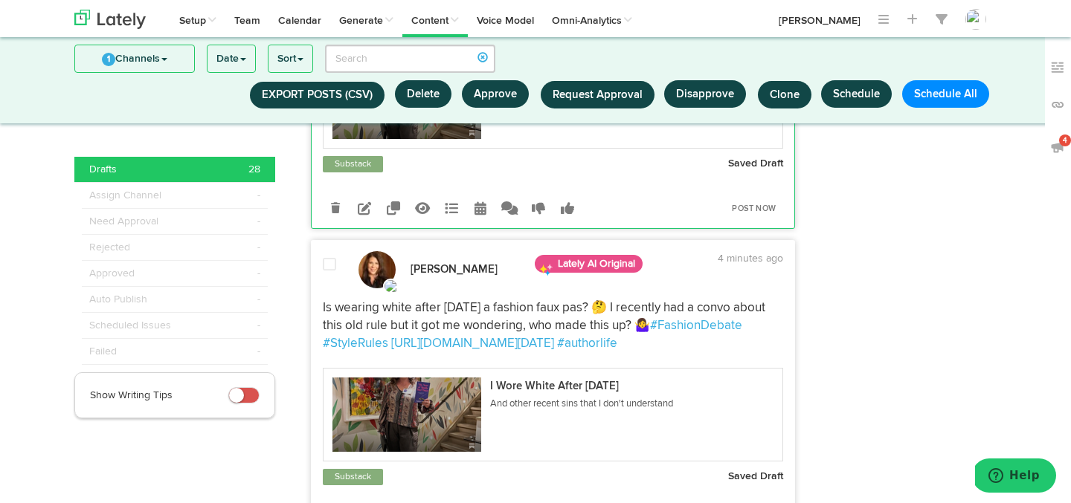
click at [333, 272] on span at bounding box center [329, 264] width 13 height 15
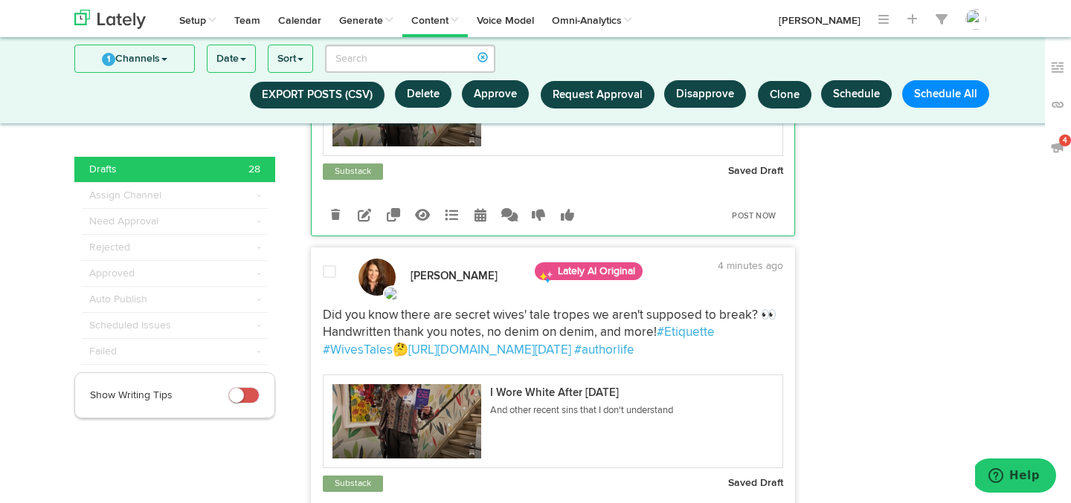
click at [334, 280] on span at bounding box center [329, 272] width 13 height 15
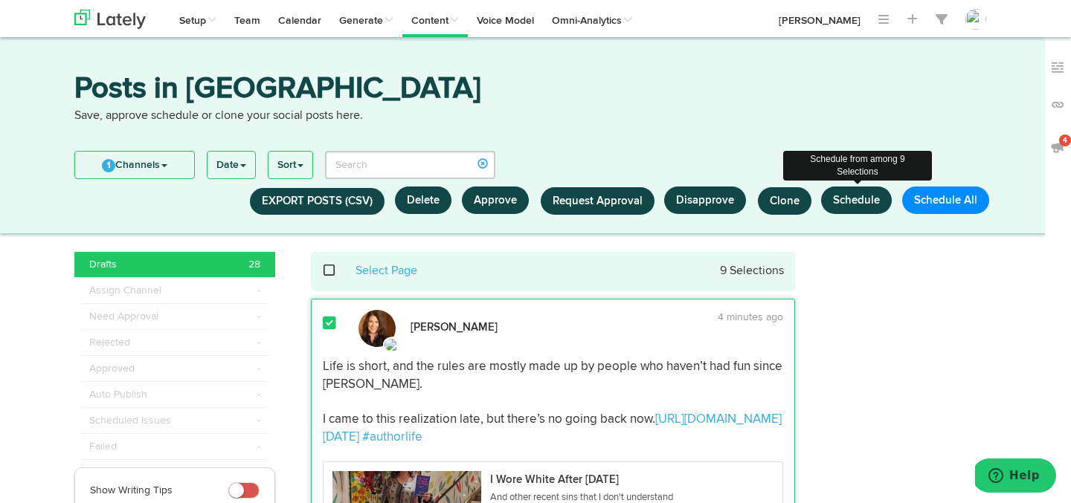
click at [860, 204] on button "Schedule" at bounding box center [856, 201] width 71 height 28
select select "11"
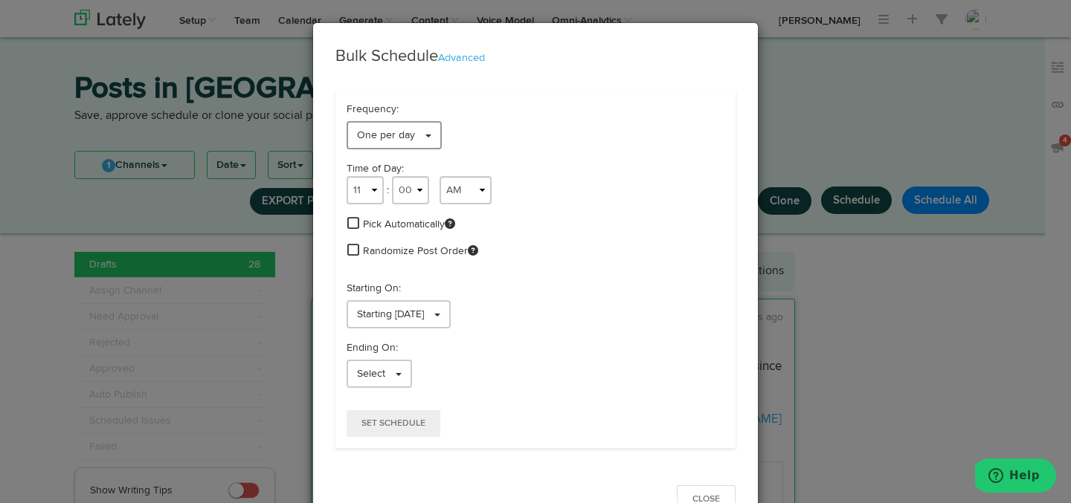
click at [425, 136] on span at bounding box center [428, 136] width 6 height 3
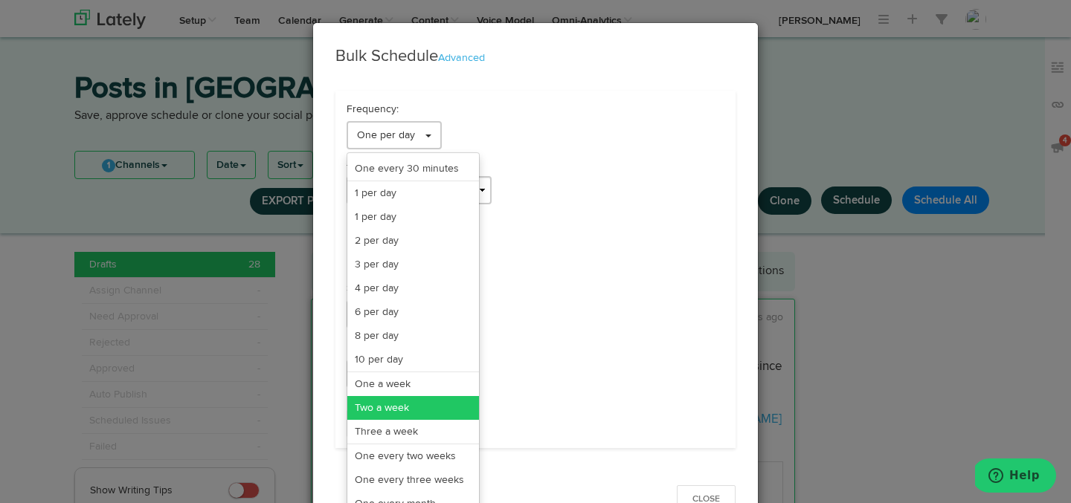
click at [411, 405] on link "Two a week" at bounding box center [413, 408] width 132 height 24
select select "11"
select select "6"
select select "PM"
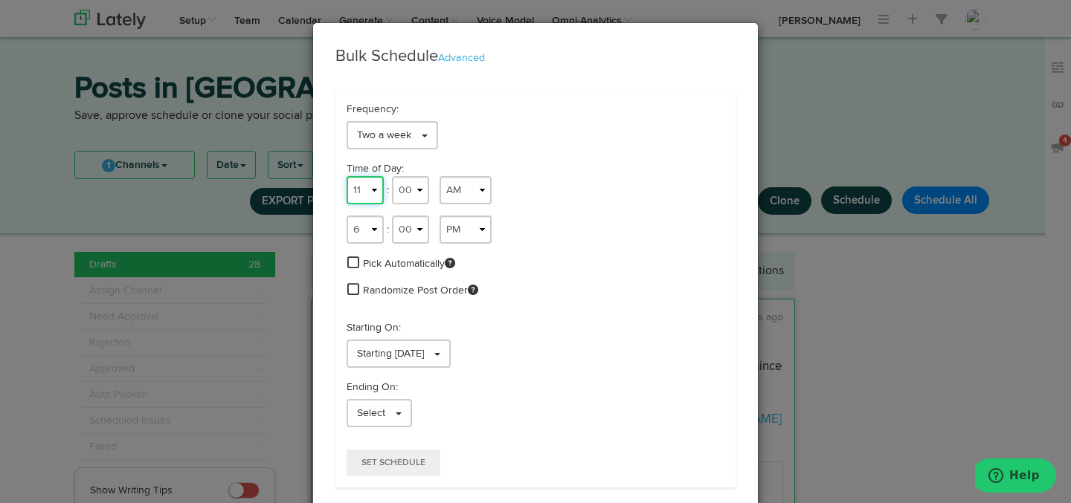
click at [370, 189] on select "1 2 3 4 5 6 7 8 9 10 11 12" at bounding box center [365, 190] width 37 height 28
select select "7"
click at [347, 176] on select "1 2 3 4 5 6 7 8 9 10 11 12" at bounding box center [365, 190] width 37 height 28
click at [404, 189] on select "00 01 02 03 04 05 06 07 08 09 10 11 12 13 14 15 16 17 18 19 20 21 22 23 24 25 2…" at bounding box center [410, 190] width 37 height 28
select select "09"
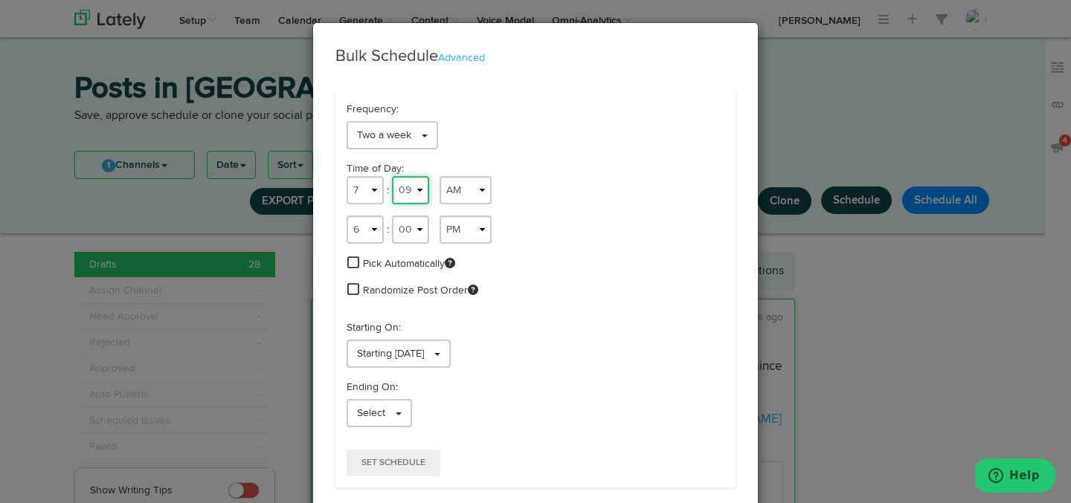
click at [392, 176] on select "00 01 02 03 04 05 06 07 08 09 10 11 12 13 14 15 16 17 18 19 20 21 22 23 24 25 2…" at bounding box center [410, 190] width 37 height 28
click at [374, 241] on select "1 2 3 4 5 6 7 8 9 10 11 12" at bounding box center [365, 230] width 37 height 28
select select "1"
click at [347, 216] on select "1 2 3 4 5 6 7 8 9 10 11 12" at bounding box center [365, 230] width 37 height 28
click at [413, 224] on select "00 01 02 03 04 05 06 07 08 09 10 11 12 13 14 15 16 17 18 19 20 21 22 23 24 25 2…" at bounding box center [410, 230] width 37 height 28
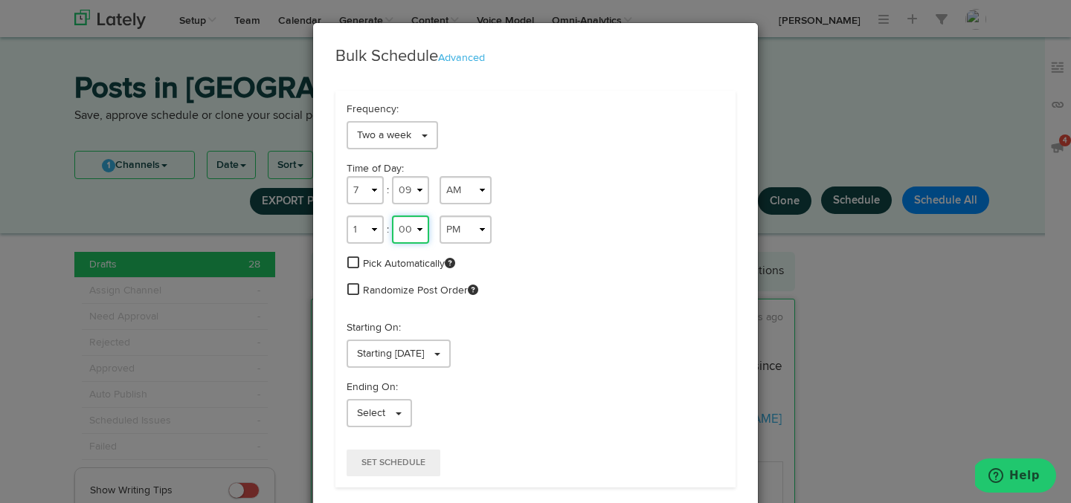
click at [392, 216] on select "00 01 02 03 04 05 06 07 08 09 10 11 12 13 14 15 16 17 18 19 20 21 22 23 24 25 2…" at bounding box center [410, 230] width 37 height 28
click at [413, 236] on select "00 01 02 03 04 05 06 07 08 09 10 11 12 13 14 15 16 17 18 19 20 21 22 23 24 25 2…" at bounding box center [410, 230] width 37 height 28
select select "01"
click at [392, 216] on select "00 01 02 03 04 05 06 07 08 09 10 11 12 13 14 15 16 17 18 19 20 21 22 23 24 25 2…" at bounding box center [410, 230] width 37 height 28
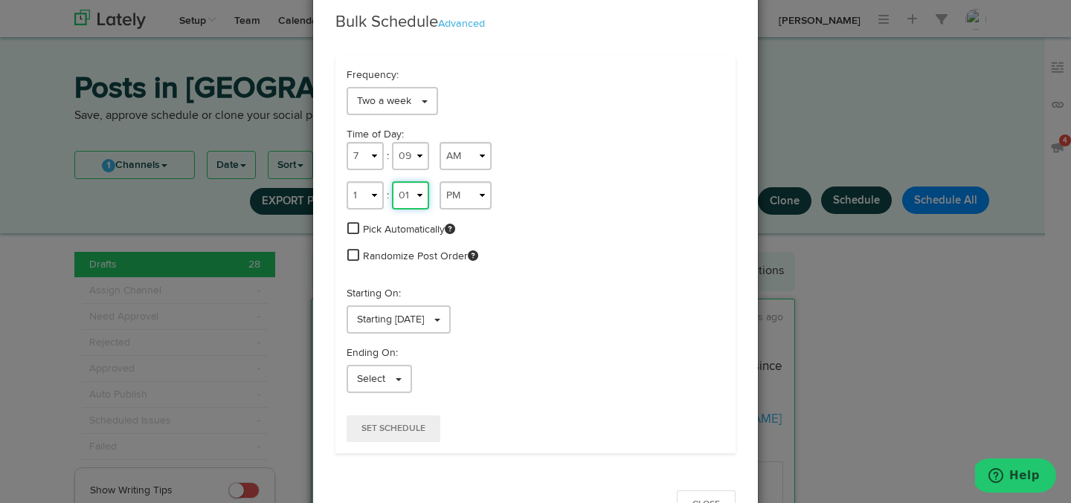
scroll to position [59, 0]
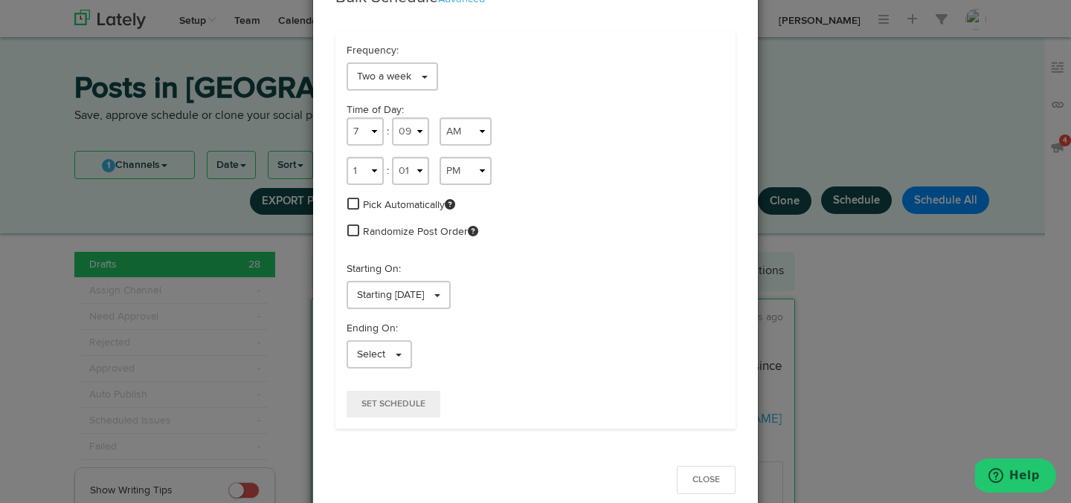
click at [354, 228] on span at bounding box center [353, 230] width 12 height 13
click at [440, 295] on span at bounding box center [437, 296] width 6 height 3
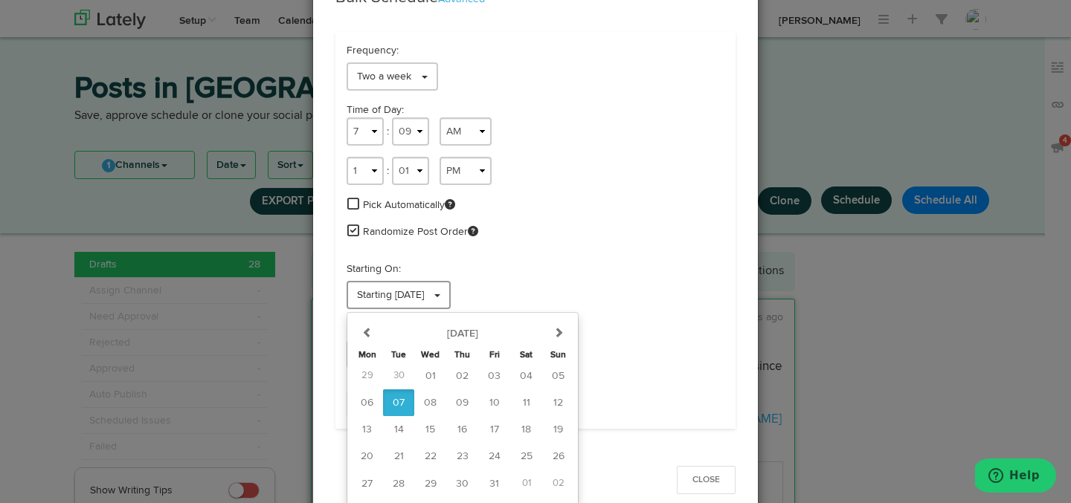
scroll to position [80, 0]
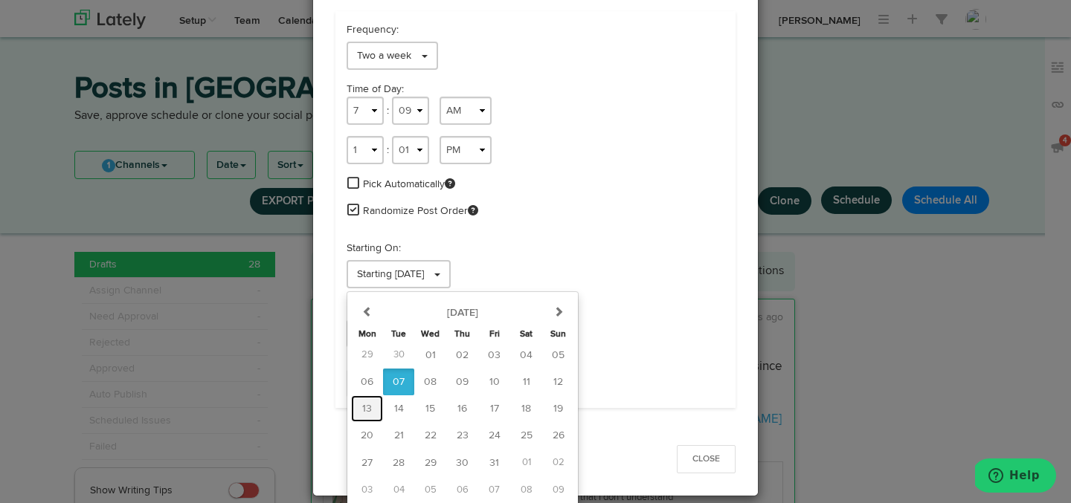
click at [377, 410] on button "13" at bounding box center [367, 409] width 32 height 27
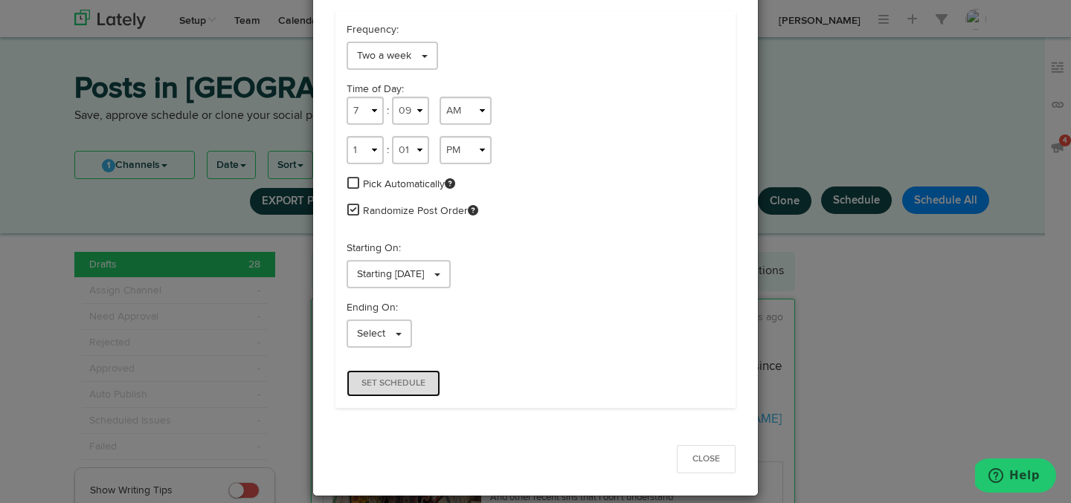
click at [378, 391] on button "Set Schedule" at bounding box center [394, 383] width 94 height 27
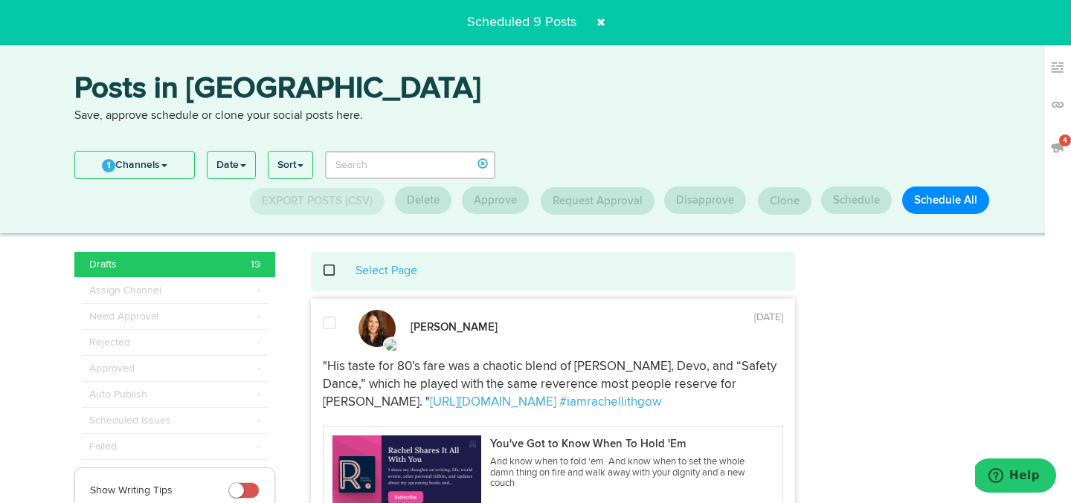
click at [601, 25] on span at bounding box center [601, 22] width 24 height 24
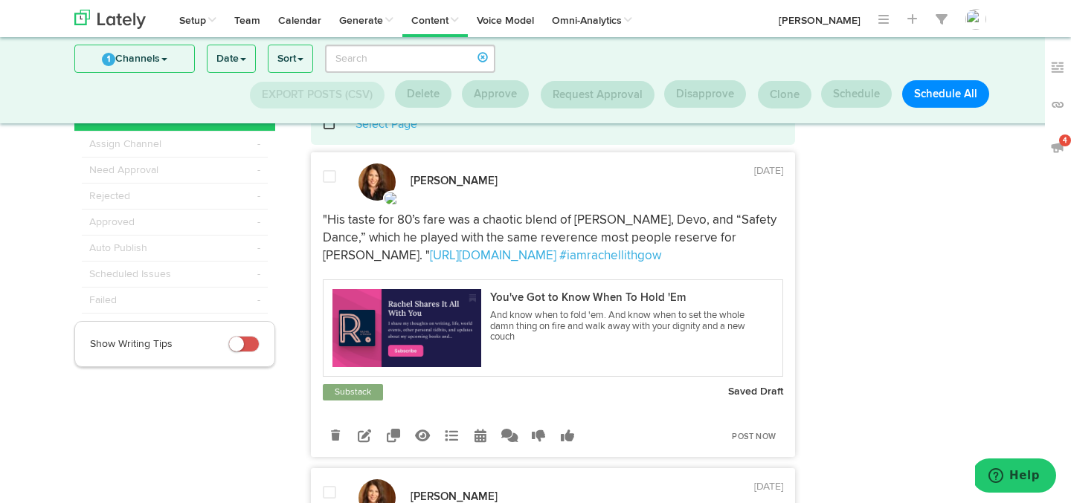
scroll to position [51, 0]
click at [332, 193] on div at bounding box center [330, 185] width 36 height 31
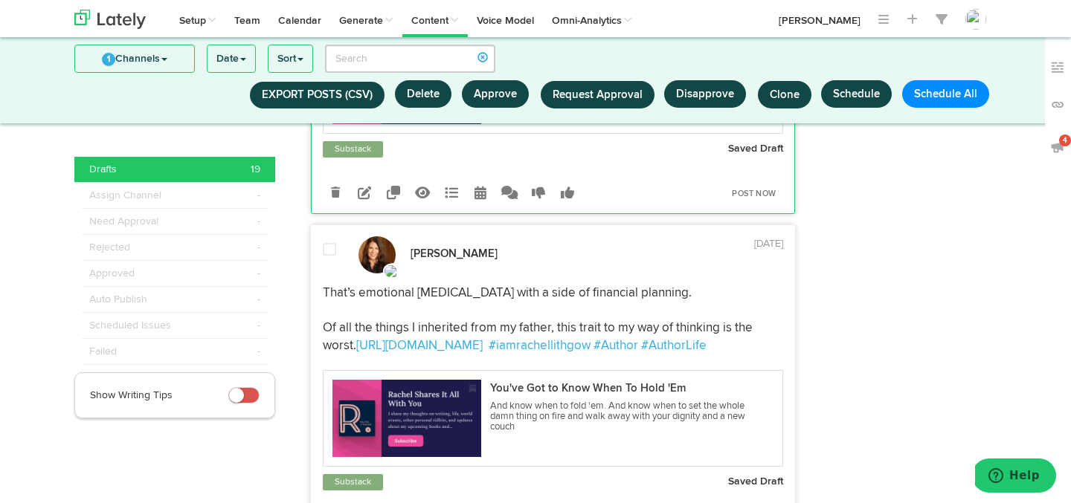
click at [330, 257] on span at bounding box center [329, 249] width 13 height 15
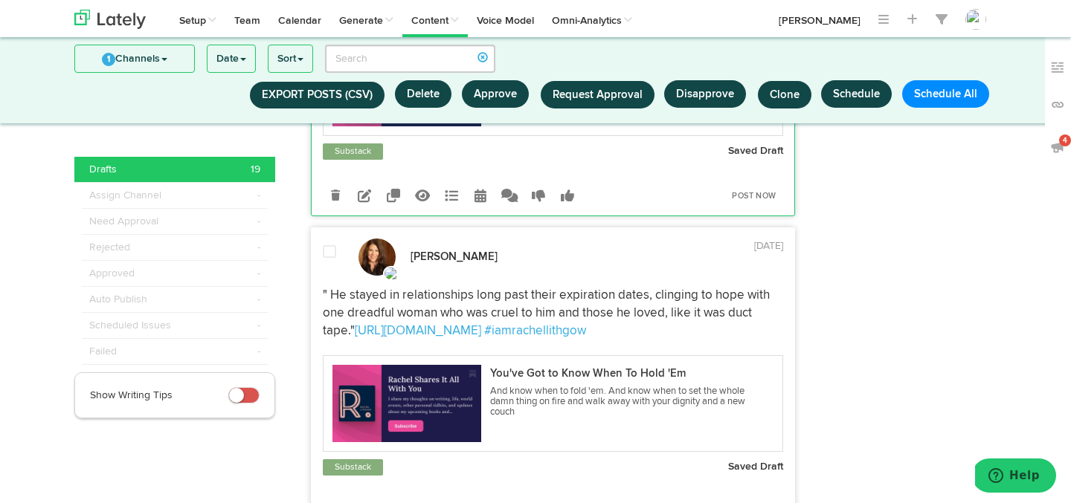
click at [330, 260] on span at bounding box center [329, 252] width 13 height 15
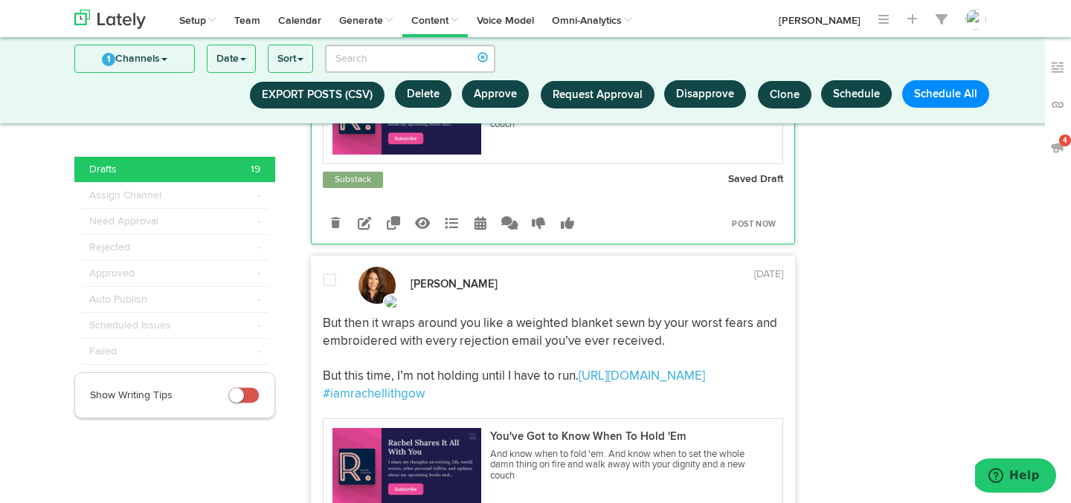
scroll to position [918, 0]
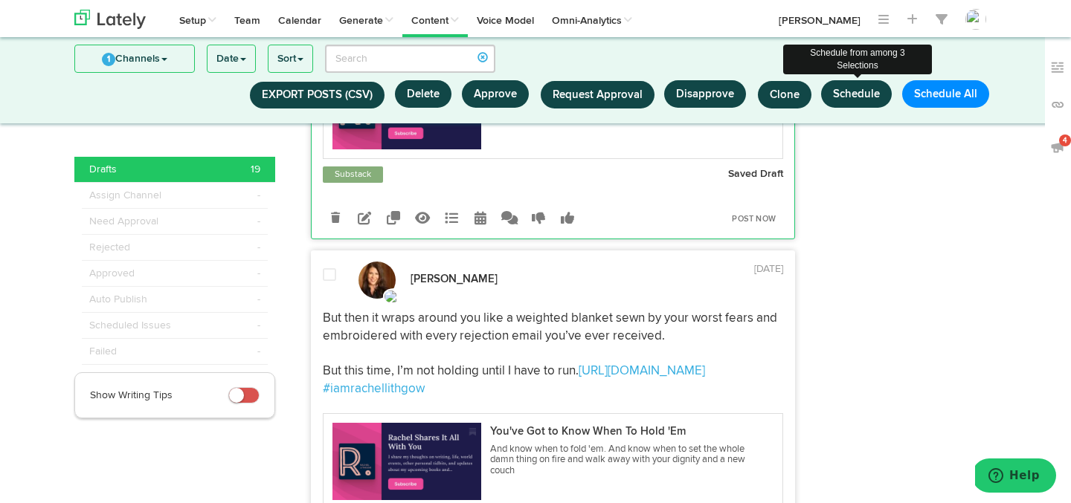
click at [862, 100] on button "Schedule" at bounding box center [856, 94] width 71 height 28
select select "11"
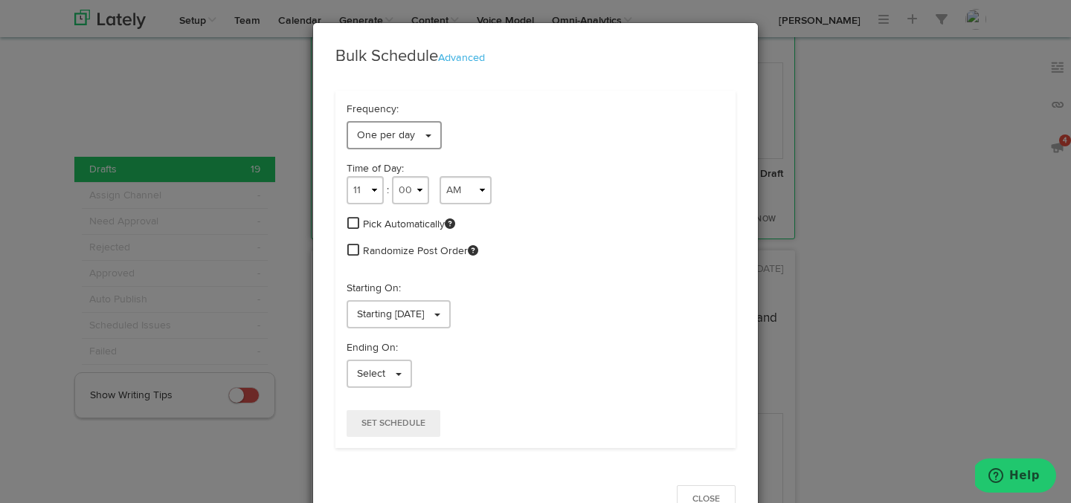
click at [437, 133] on link "One per day" at bounding box center [394, 135] width 95 height 28
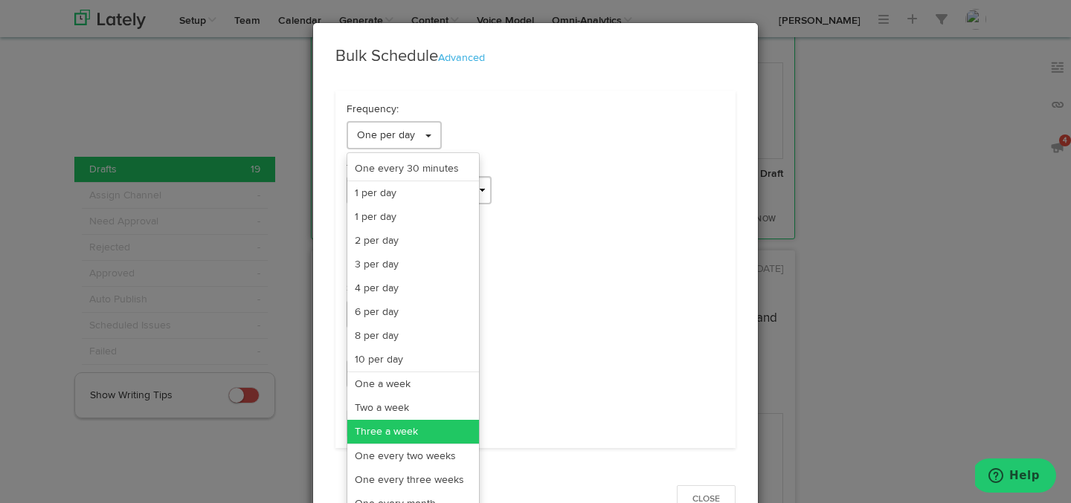
click at [416, 428] on link "Three a week" at bounding box center [413, 432] width 132 height 24
select select "11"
select select "3"
select select "PM"
select select "7"
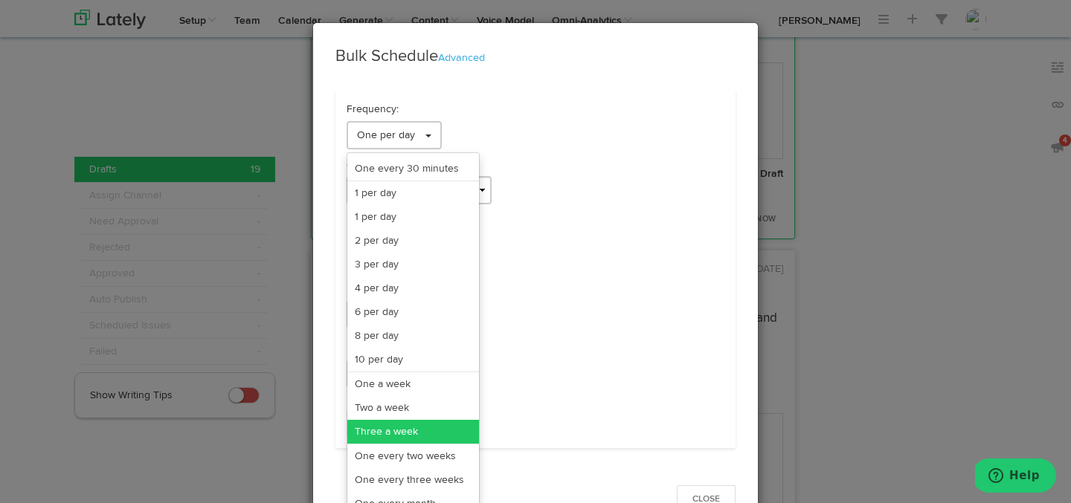
select select "PM"
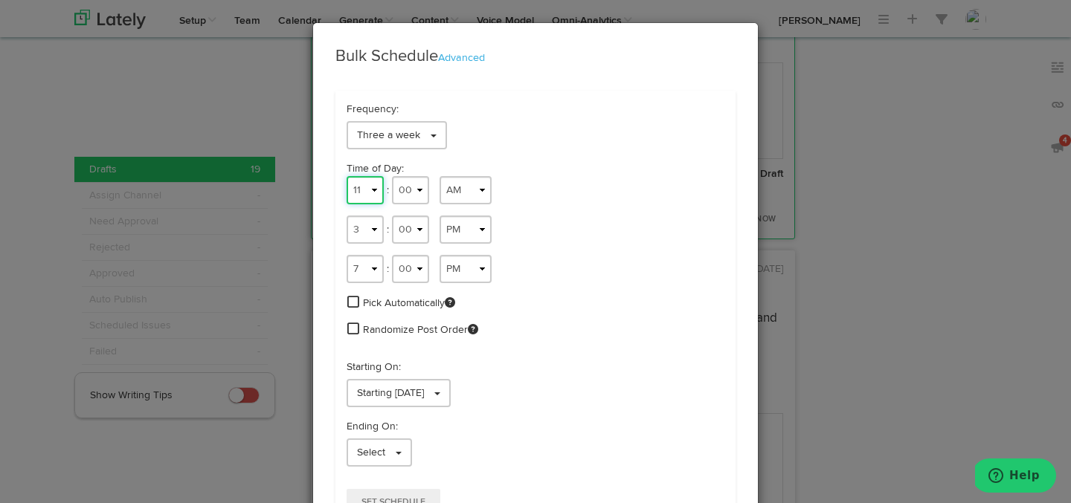
click at [373, 196] on select "1 2 3 4 5 6 7 8 9 10 11 12" at bounding box center [365, 190] width 37 height 28
select select "6"
click at [347, 176] on select "1 2 3 4 5 6 7 8 9 10 11 12" at bounding box center [365, 190] width 37 height 28
click at [403, 189] on select "00 01 02 03 04 05 06 07 08 09 10 11 12 13 14 15 16 17 18 19 20 21 22 23 24 25 2…" at bounding box center [410, 190] width 37 height 28
select select "09"
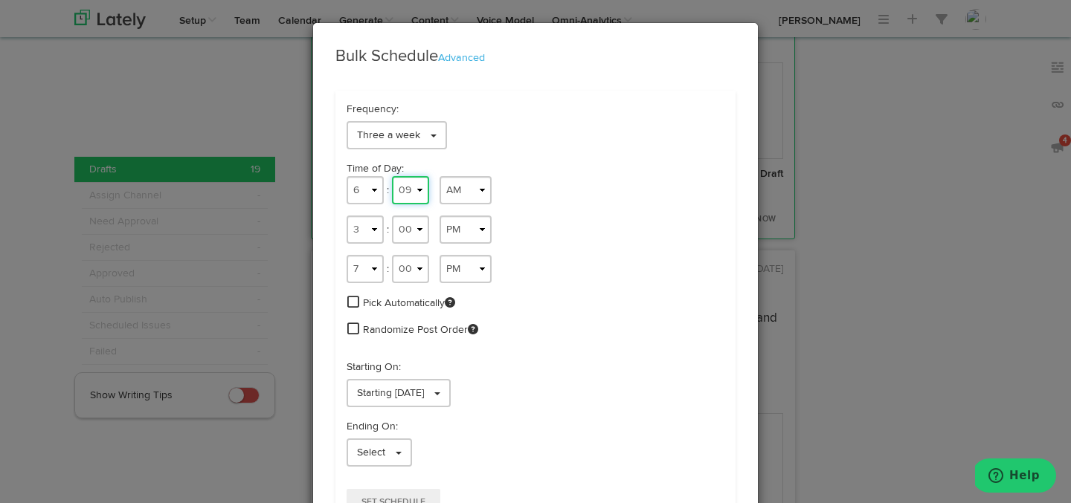
click at [392, 176] on select "00 01 02 03 04 05 06 07 08 09 10 11 12 13 14 15 16 17 18 19 20 21 22 23 24 25 2…" at bounding box center [410, 190] width 37 height 28
click at [375, 236] on select "1 2 3 4 5 6 7 8 9 10 11 12" at bounding box center [365, 230] width 37 height 28
select select "10"
click at [347, 216] on select "1 2 3 4 5 6 7 8 9 10 11 12" at bounding box center [365, 230] width 37 height 28
click at [406, 228] on select "00 01 02 03 04 05 06 07 08 09 10 11 12 13 14 15 16 17 18 19 20 21 22 23 24 25 2…" at bounding box center [410, 230] width 37 height 28
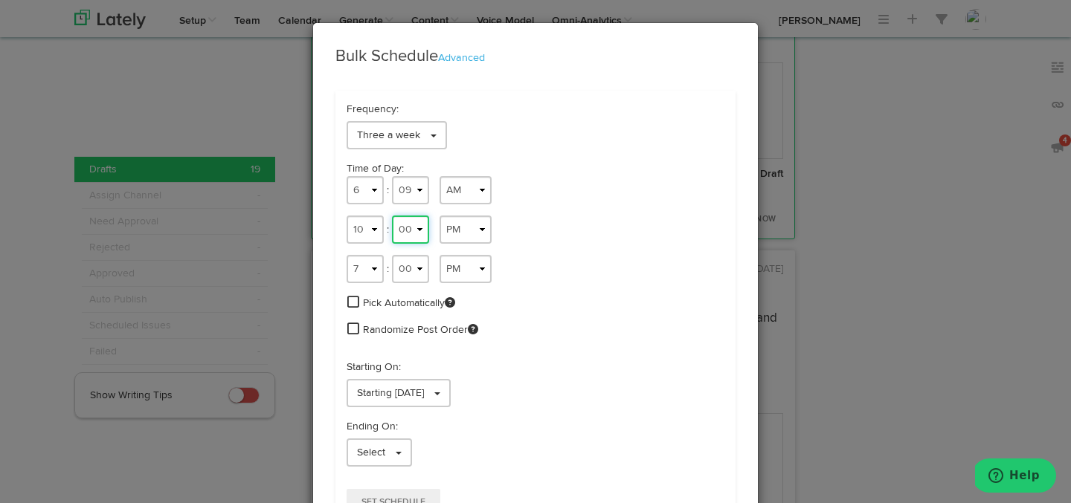
select select "11"
click at [392, 216] on select "00 01 02 03 04 05 06 07 08 09 10 11 12 13 14 15 16 17 18 19 20 21 22 23 24 25 2…" at bounding box center [410, 230] width 37 height 28
click at [458, 222] on select "AM PM" at bounding box center [466, 230] width 52 height 28
select select "AM"
click at [440, 216] on select "AM PM" at bounding box center [466, 230] width 52 height 28
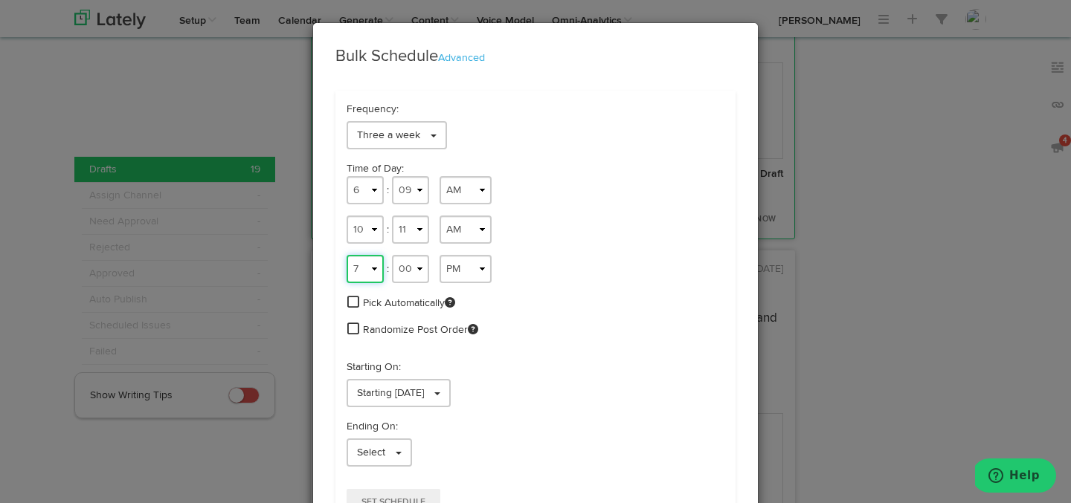
click at [369, 270] on select "1 2 3 4 5 6 7 8 9 10 11 12" at bounding box center [365, 269] width 37 height 28
click at [347, 255] on select "1 2 3 4 5 6 7 8 9 10 11 12" at bounding box center [365, 269] width 37 height 28
click at [404, 271] on select "00 01 02 03 04 05 06 07 08 09 10 11 12 13 14 15 16 17 18 19 20 21 22 23 24 25 2…" at bounding box center [410, 269] width 37 height 28
click at [369, 271] on select "1 2 3 4 5 6 7 8 9 10 11 12" at bounding box center [365, 269] width 37 height 28
select select "2"
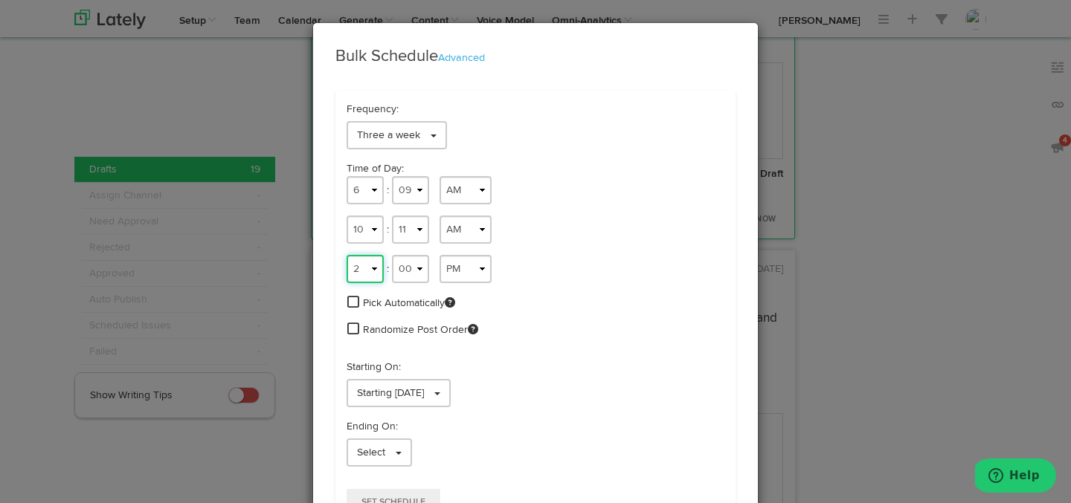
click at [347, 255] on select "1 2 3 4 5 6 7 8 9 10 11 12" at bounding box center [365, 269] width 37 height 28
click at [411, 263] on select "00 01 02 03 04 05 06 07 08 09 10 11 12 13 14 15 16 17 18 19 20 21 22 23 24 25 2…" at bounding box center [410, 269] width 37 height 28
select select "05"
click at [392, 255] on select "00 01 02 03 04 05 06 07 08 09 10 11 12 13 14 15 16 17 18 19 20 21 22 23 24 25 2…" at bounding box center [410, 269] width 37 height 28
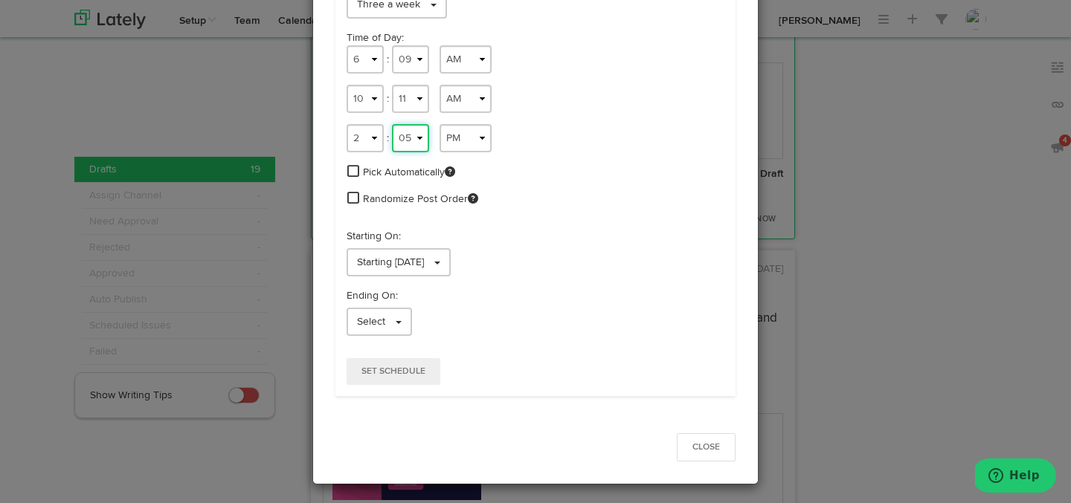
scroll to position [135, 0]
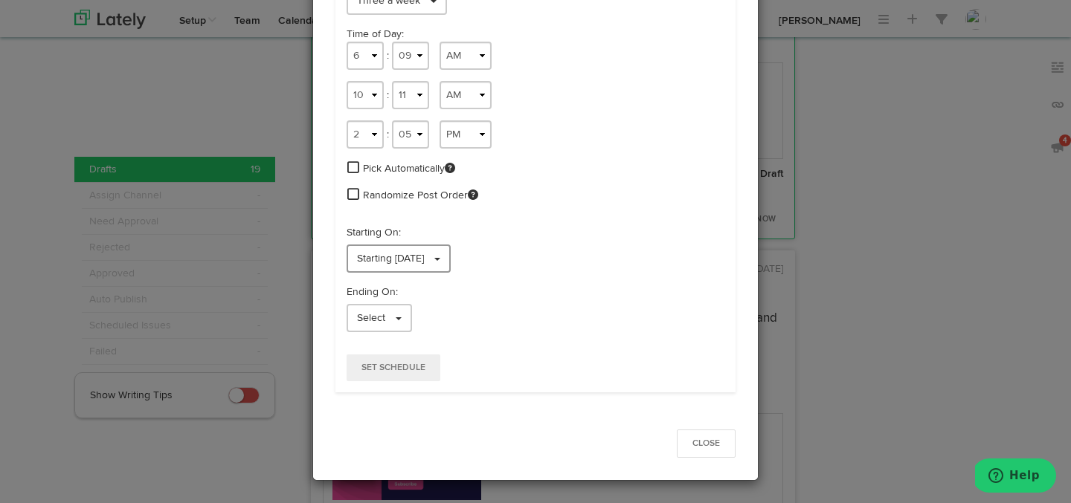
click at [440, 259] on span at bounding box center [437, 259] width 6 height 3
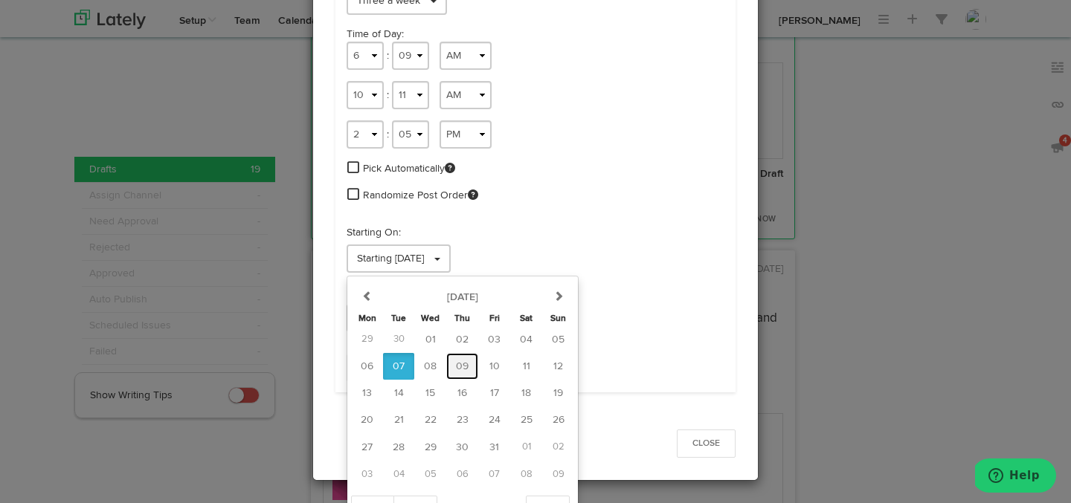
click at [464, 367] on span "09" at bounding box center [462, 366] width 13 height 10
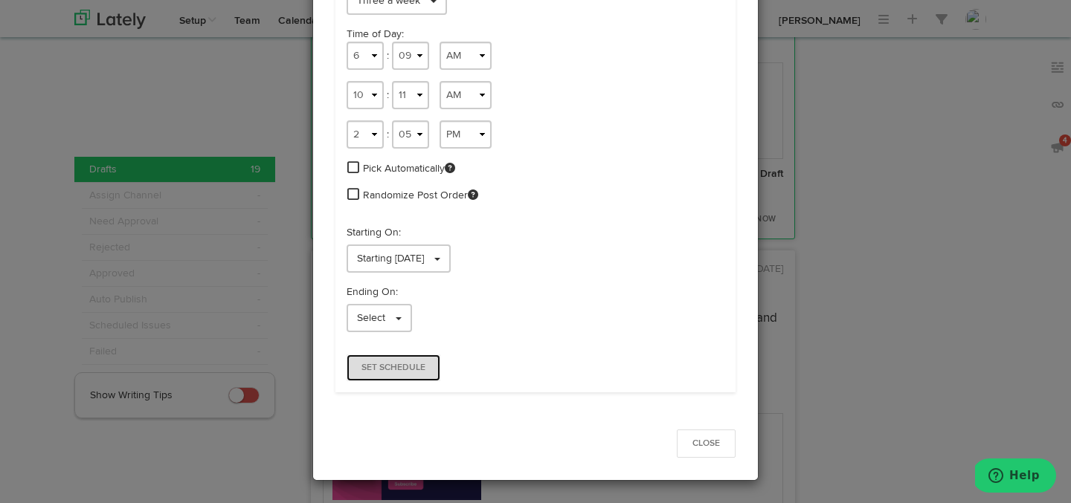
click at [404, 362] on button "Set Schedule" at bounding box center [394, 368] width 94 height 27
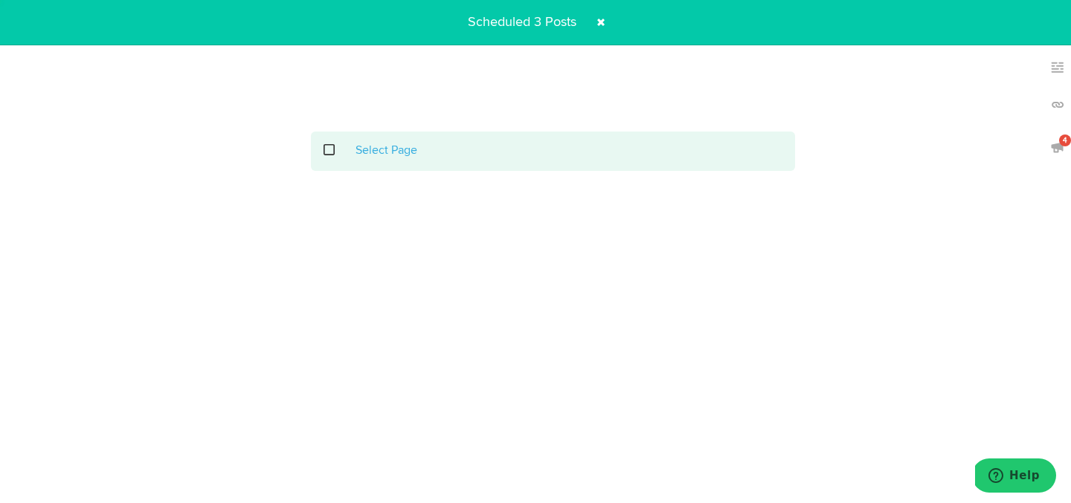
scroll to position [0, 0]
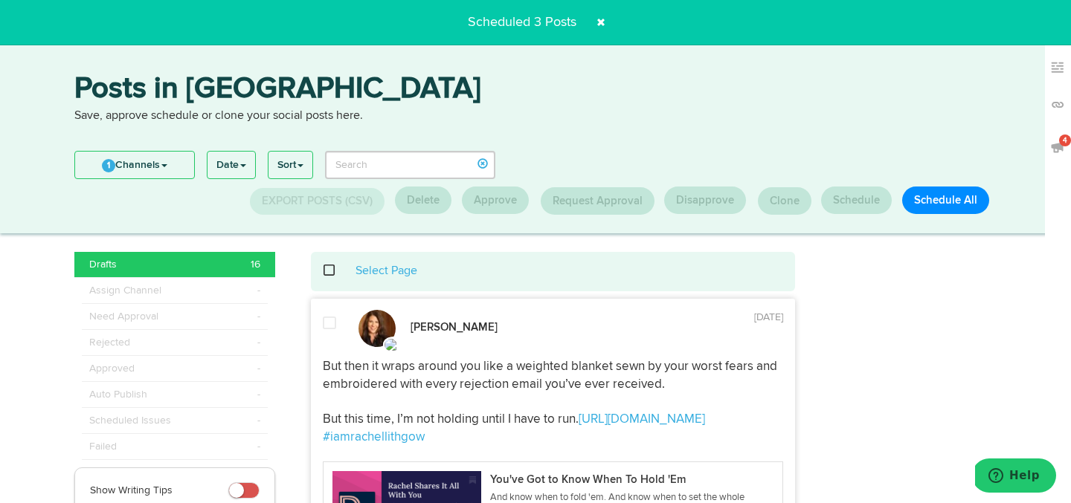
click at [606, 26] on span at bounding box center [601, 22] width 24 height 24
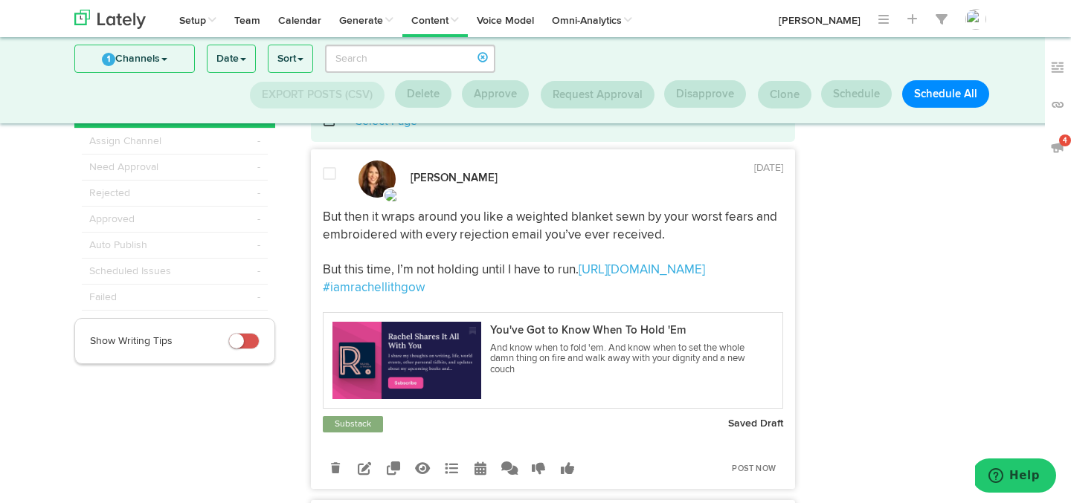
scroll to position [54, 0]
click at [337, 189] on div at bounding box center [330, 182] width 36 height 31
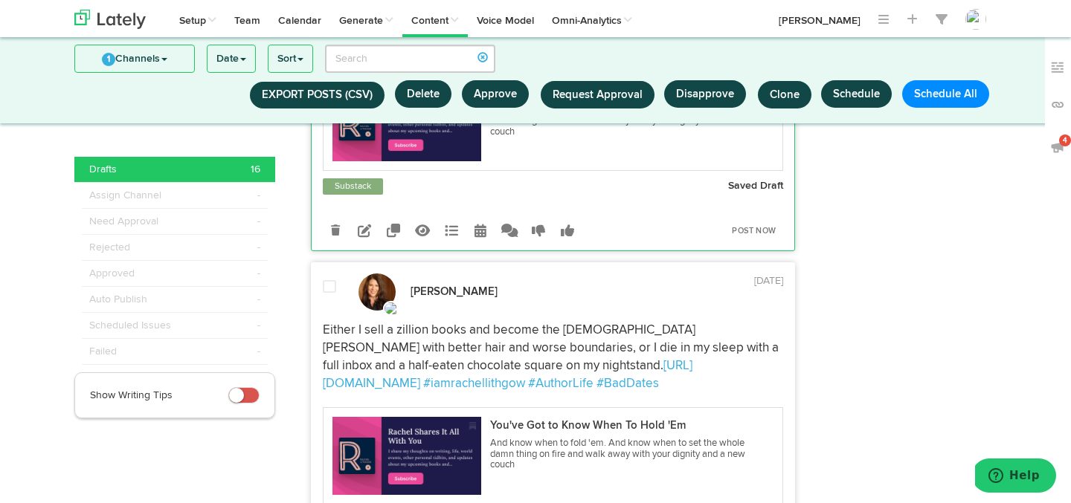
click at [331, 295] on span at bounding box center [329, 287] width 13 height 15
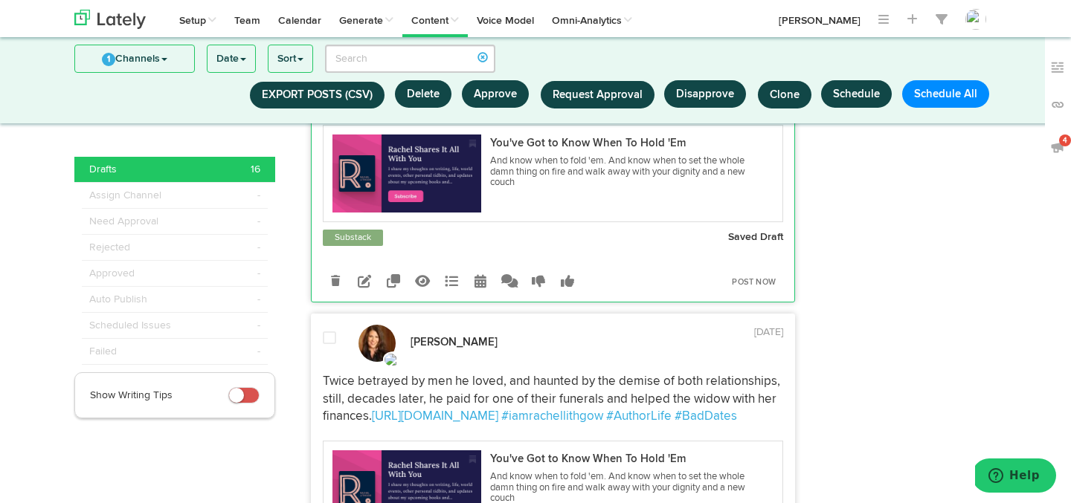
click at [329, 346] on span at bounding box center [329, 338] width 13 height 15
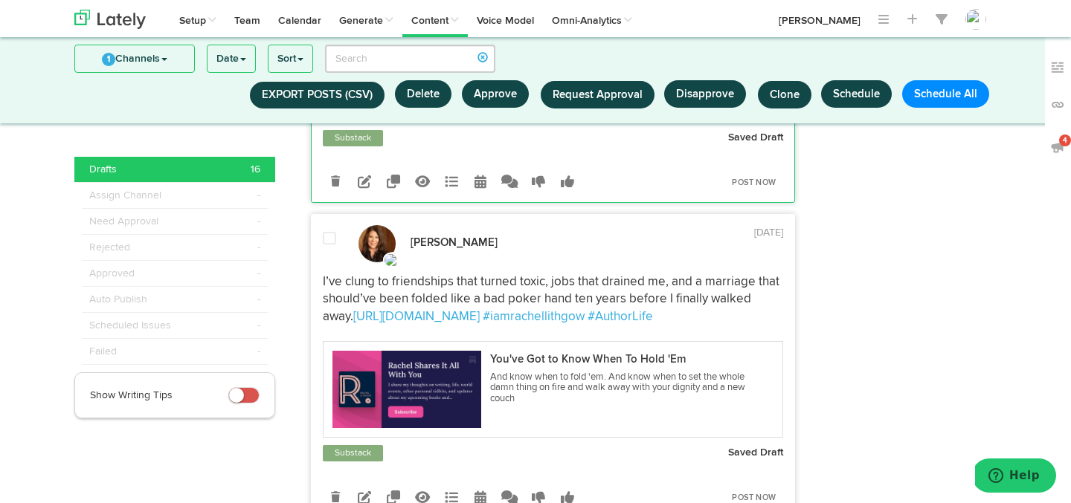
click at [331, 263] on div at bounding box center [330, 246] width 36 height 31
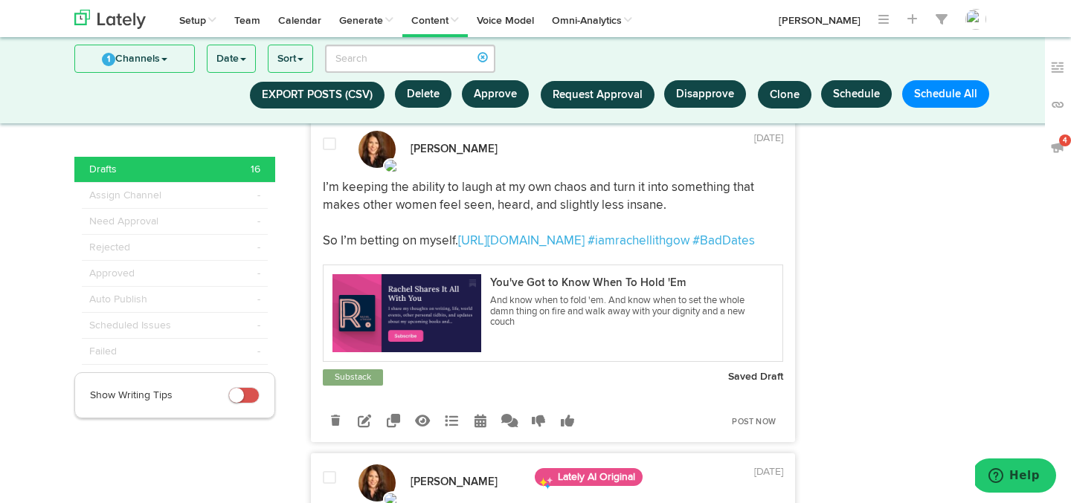
click at [337, 168] on div at bounding box center [330, 152] width 36 height 31
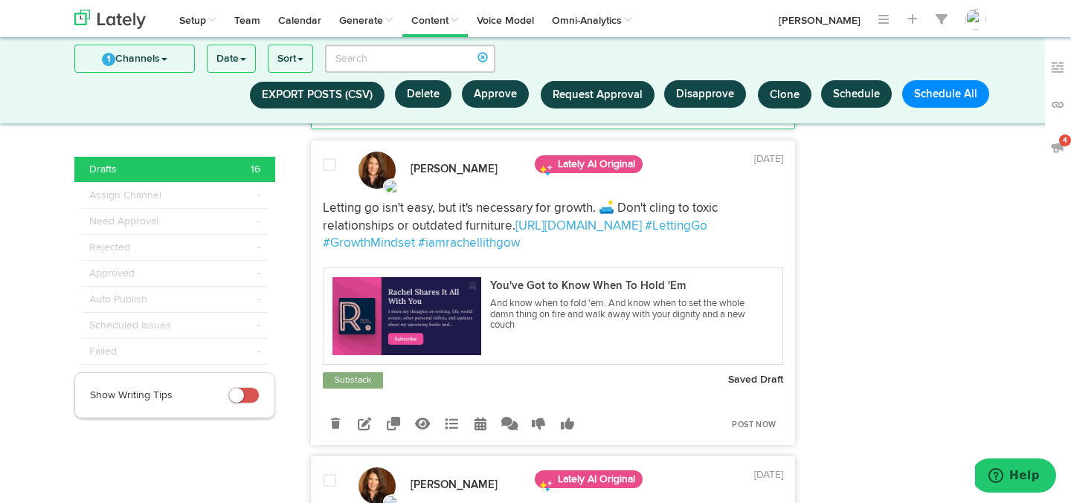
click at [332, 173] on span at bounding box center [329, 165] width 13 height 15
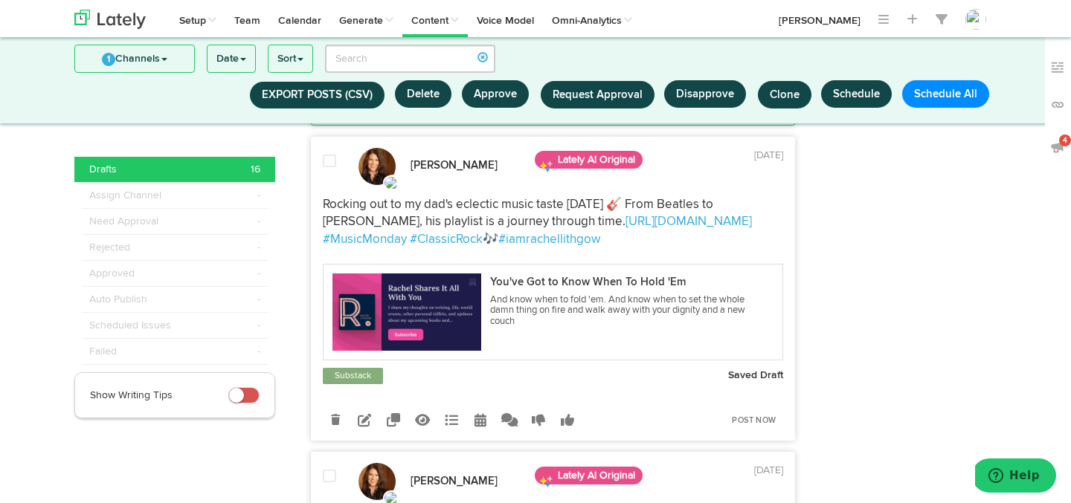
click at [332, 169] on span at bounding box center [329, 161] width 13 height 15
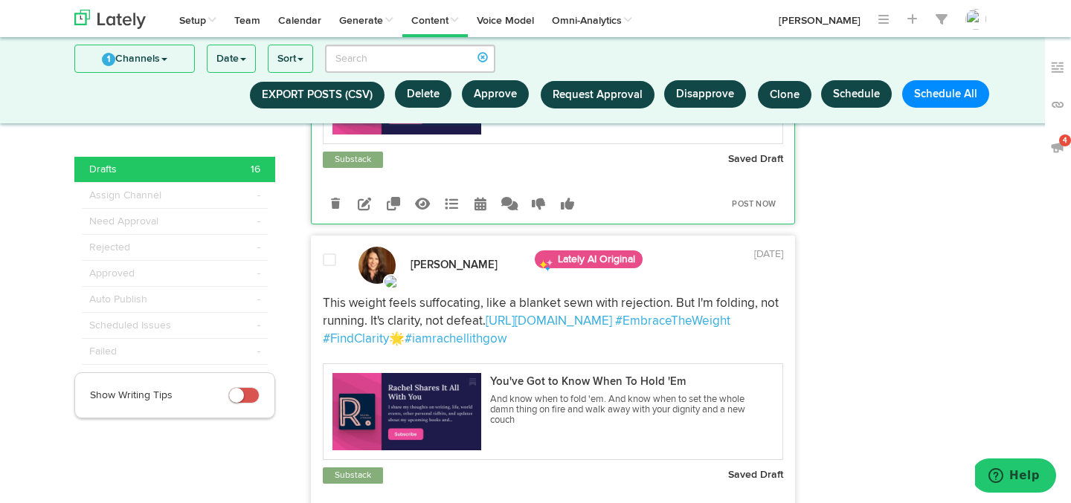
scroll to position [2306, 0]
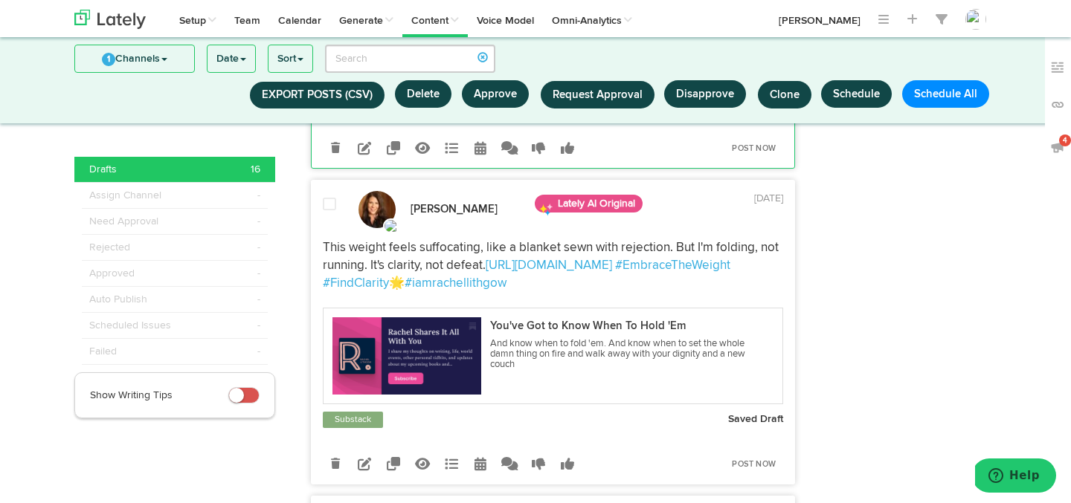
click at [329, 212] on span at bounding box center [329, 204] width 13 height 15
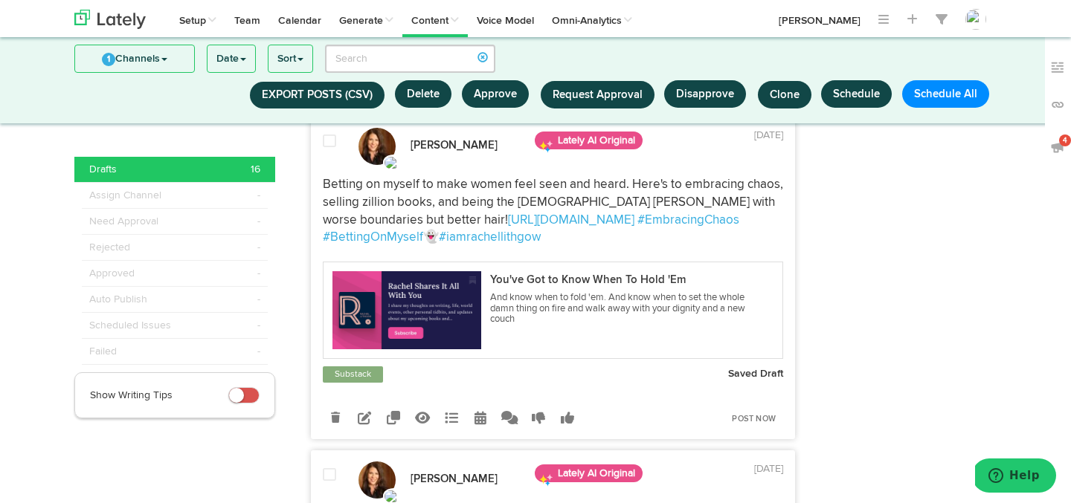
click at [332, 149] on span at bounding box center [329, 141] width 13 height 15
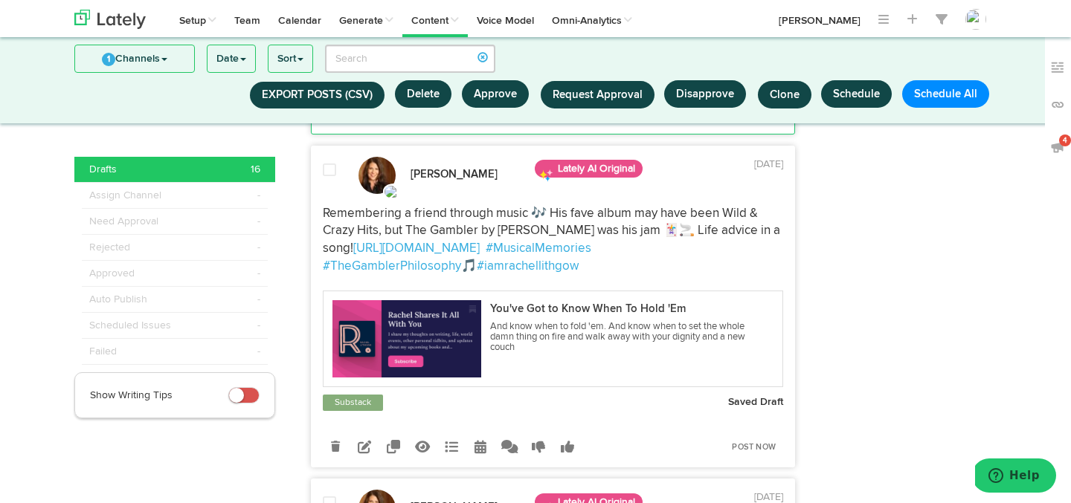
click at [333, 178] on span at bounding box center [329, 170] width 13 height 15
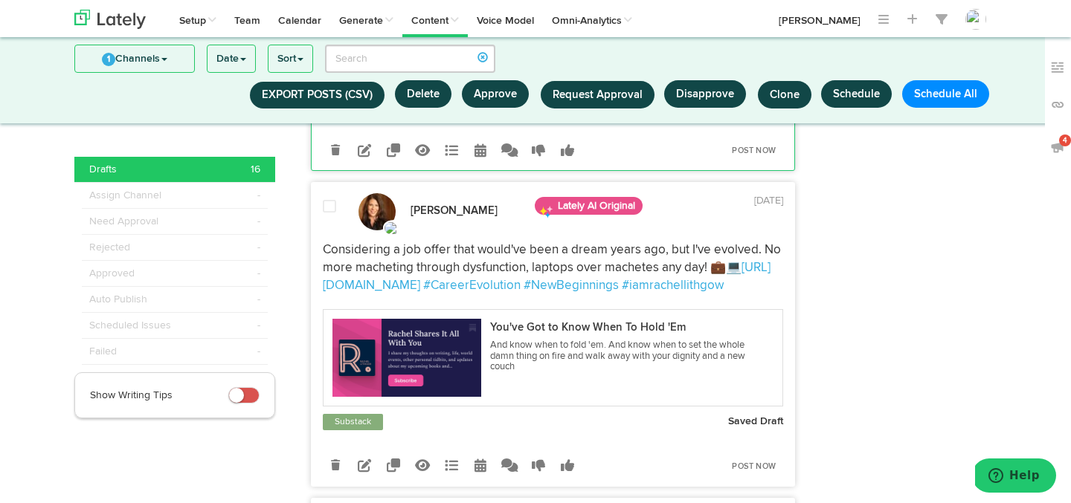
scroll to position [3372, 0]
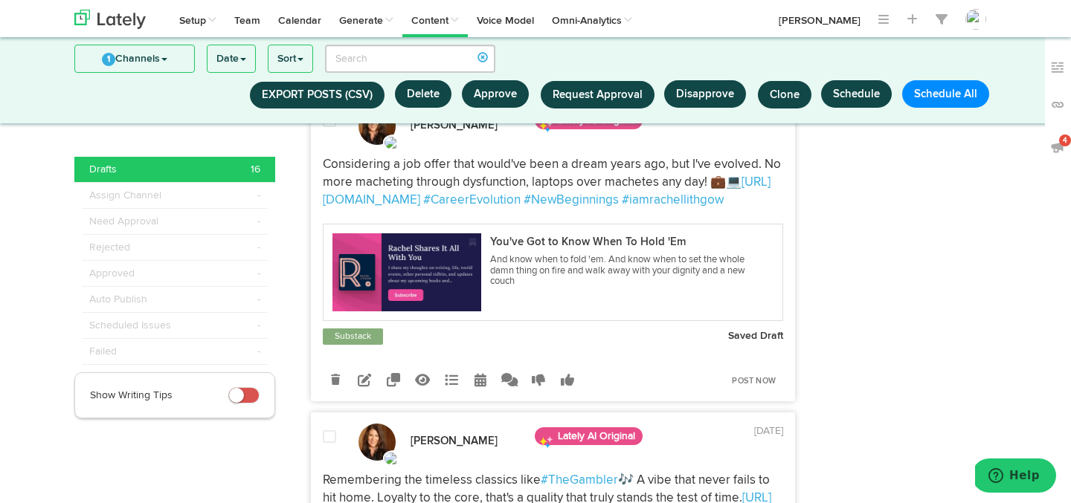
click at [333, 129] on span at bounding box center [329, 121] width 13 height 15
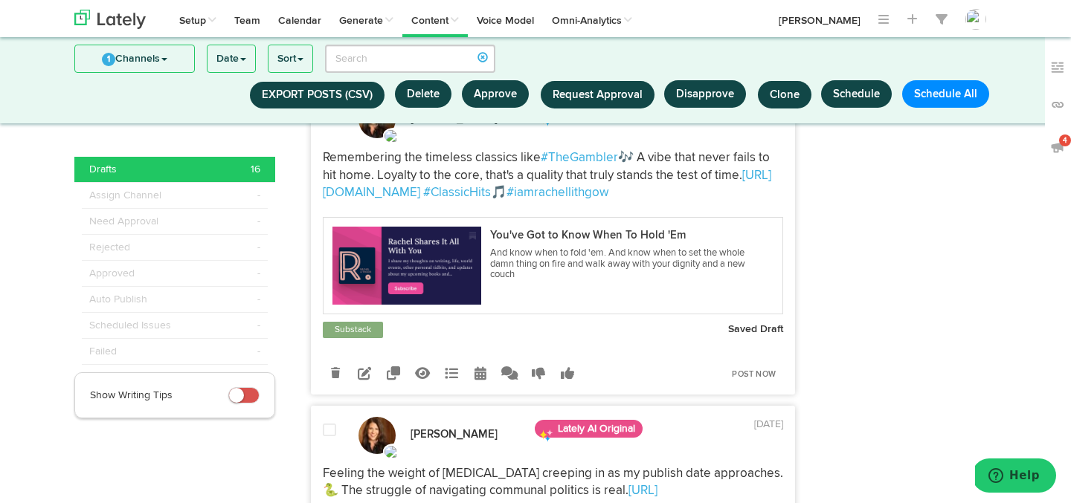
click at [332, 138] on div at bounding box center [330, 122] width 36 height 31
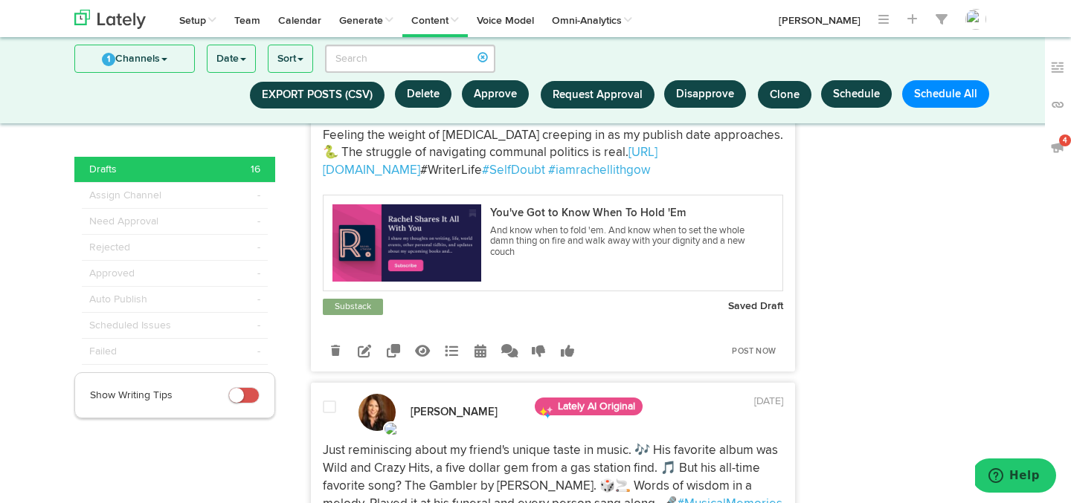
click at [332, 100] on span at bounding box center [329, 92] width 13 height 15
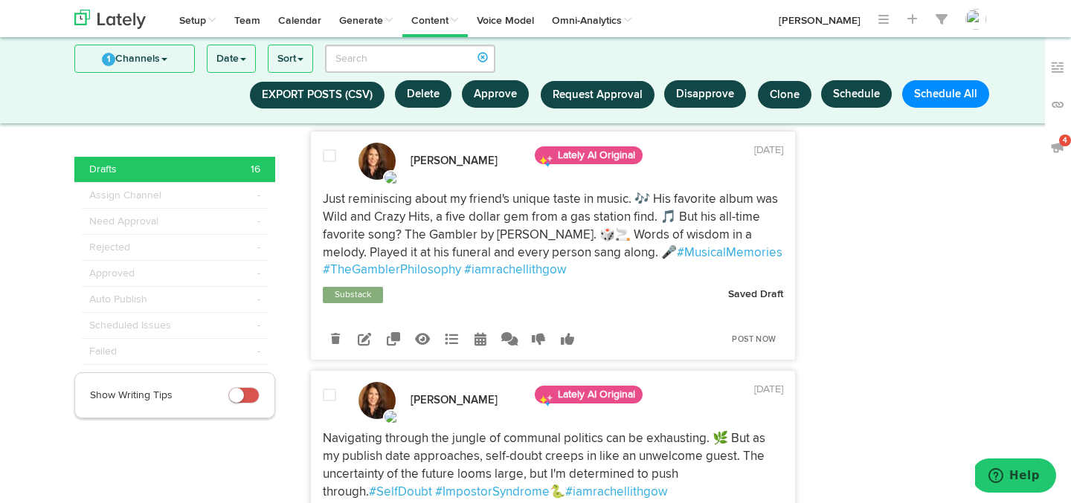
scroll to position [4319, 0]
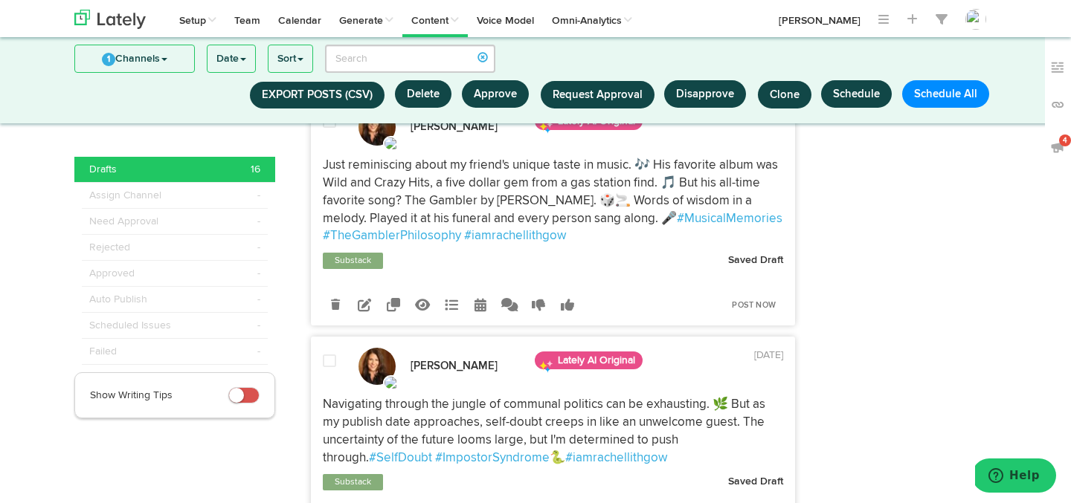
click at [332, 326] on div "Rachel Lithgow Lately AI Original 7 days ago #MusicalMemories #TheGamblerPhilos…" at bounding box center [553, 211] width 485 height 228
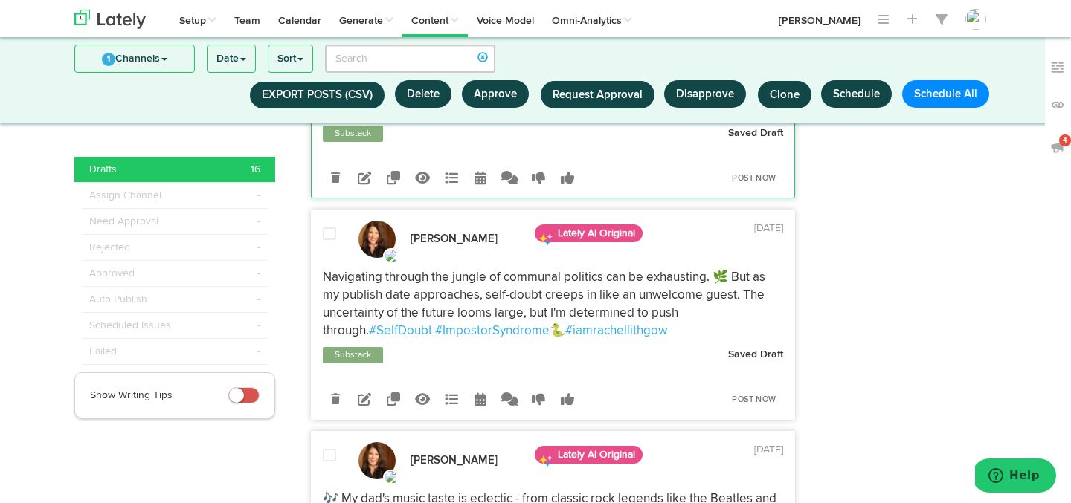
scroll to position [4447, 0]
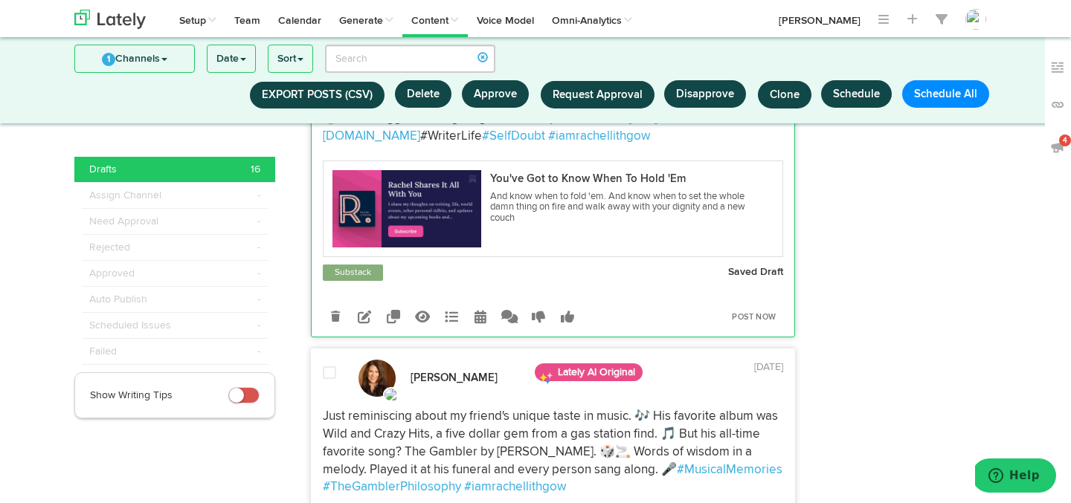
scroll to position [3522, 0]
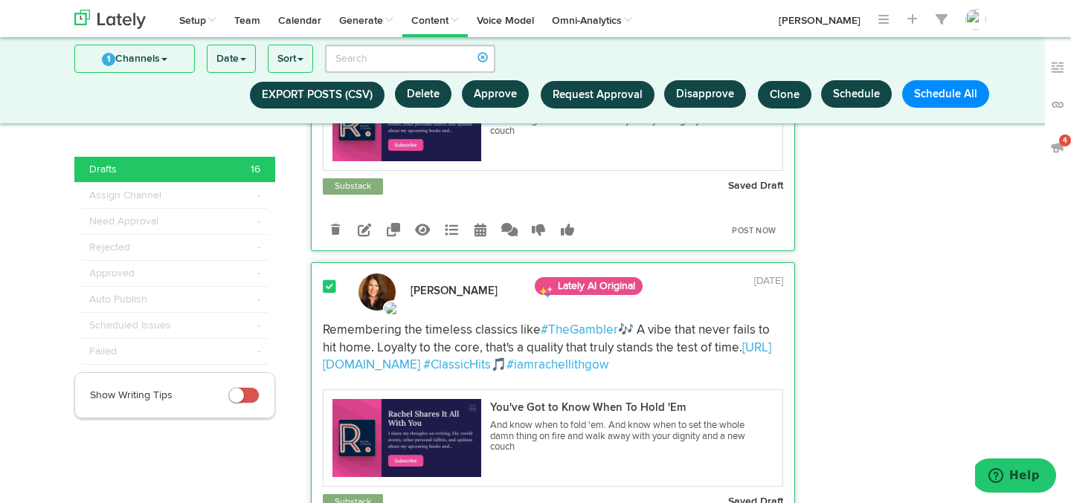
click at [852, 90] on button "Schedule" at bounding box center [856, 94] width 71 height 28
select select "11"
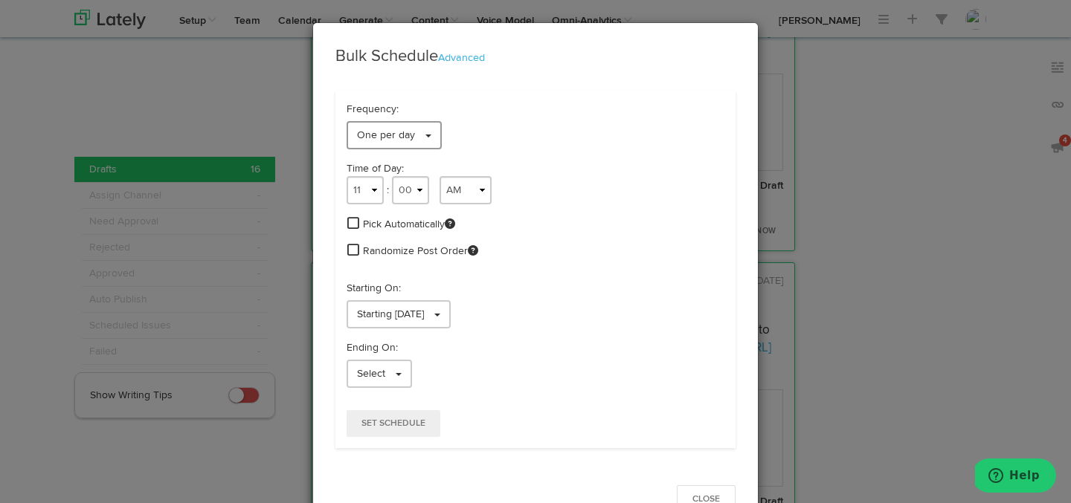
click at [416, 144] on link "One per day" at bounding box center [394, 135] width 95 height 28
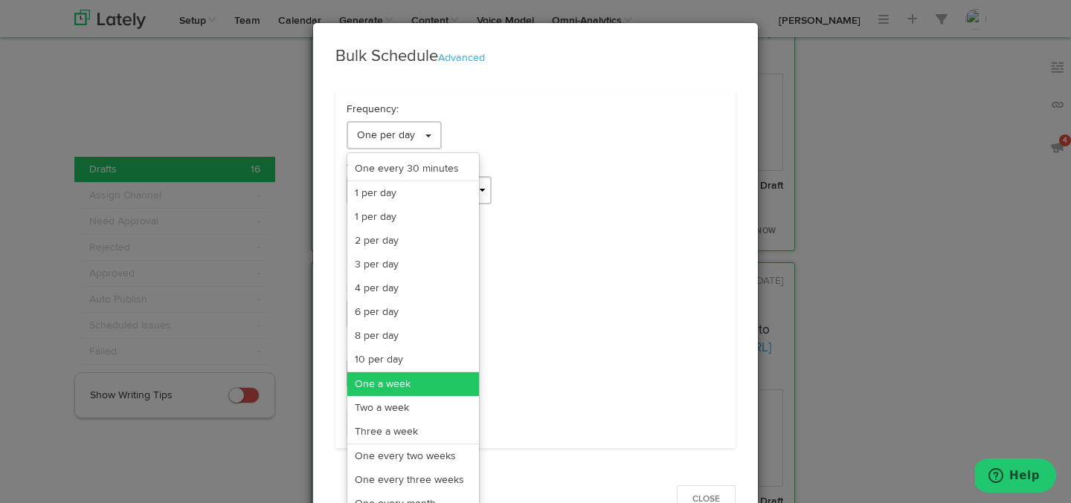
click at [401, 385] on link "One a week" at bounding box center [413, 385] width 132 height 24
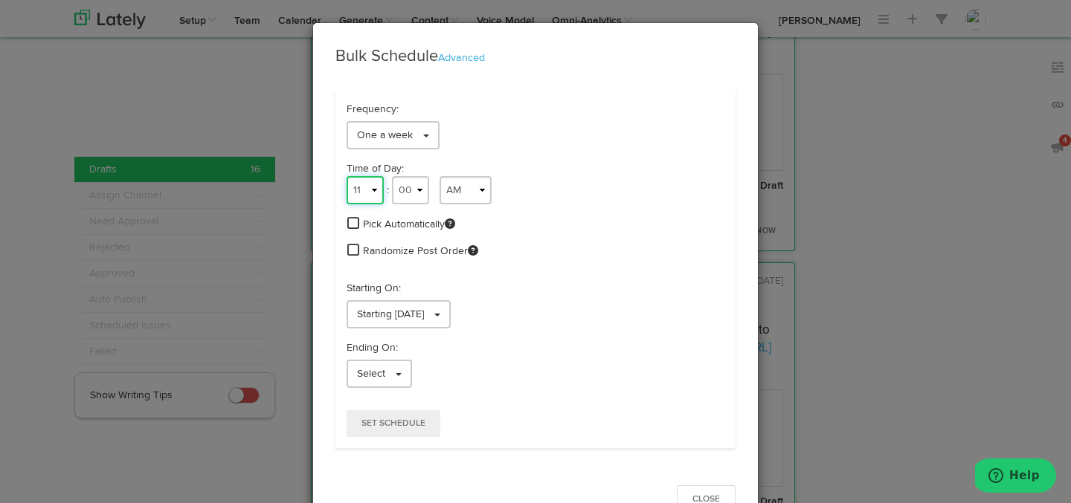
click at [363, 201] on select "1 2 3 4 5 6 7 8 9 10 11 12" at bounding box center [365, 190] width 37 height 28
select select "8"
click at [347, 176] on select "1 2 3 4 5 6 7 8 9 10 11 12" at bounding box center [365, 190] width 37 height 28
click at [408, 193] on select "00 01 02 03 04 05 06 07 08 09 10 11 12 13 14 15 16 17 18 19 20 21 22 23 24 25 2…" at bounding box center [410, 190] width 37 height 28
select select "10"
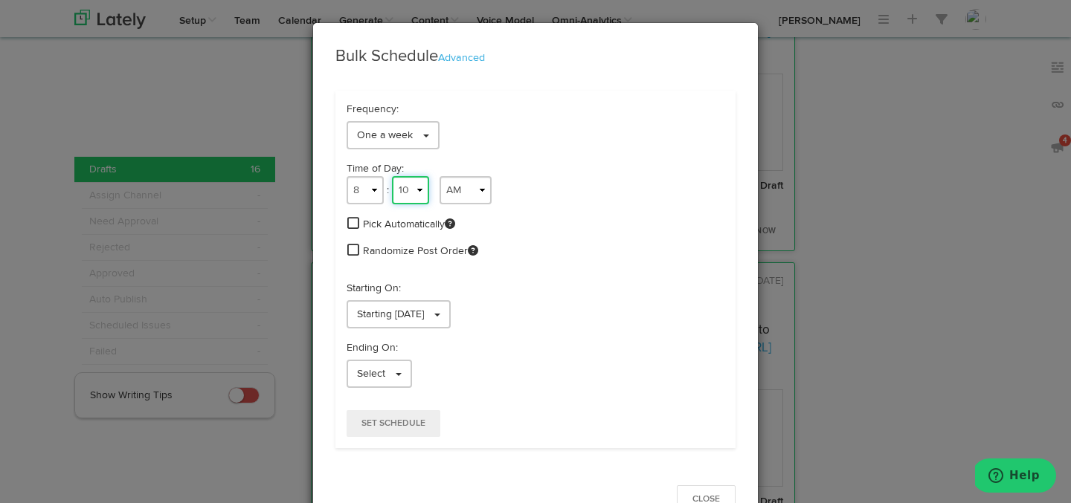
click at [392, 176] on select "00 01 02 03 04 05 06 07 08 09 10 11 12 13 14 15 16 17 18 19 20 21 22 23 24 25 2…" at bounding box center [410, 190] width 37 height 28
click at [357, 246] on span at bounding box center [353, 249] width 12 height 13
click at [374, 310] on span "Starting 10/07/2025" at bounding box center [390, 314] width 67 height 10
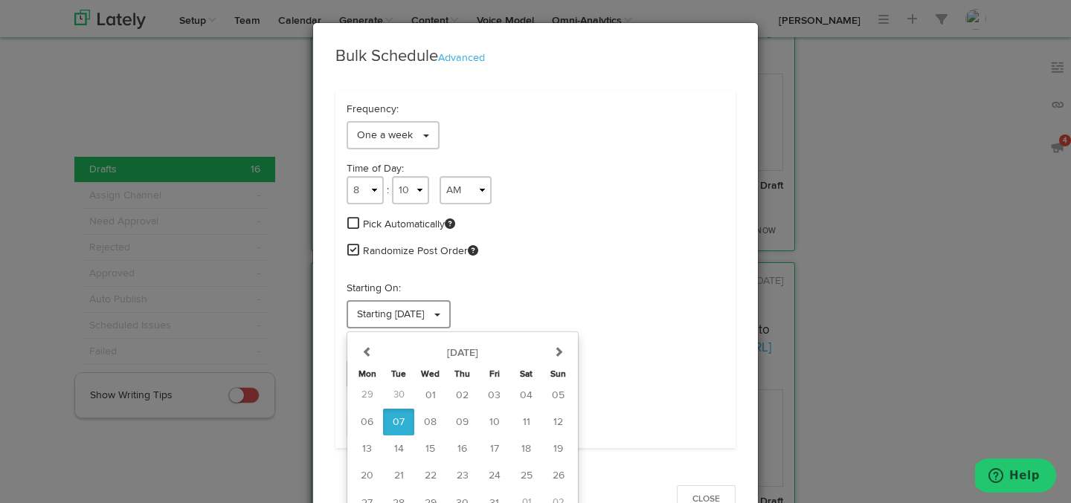
scroll to position [40, 0]
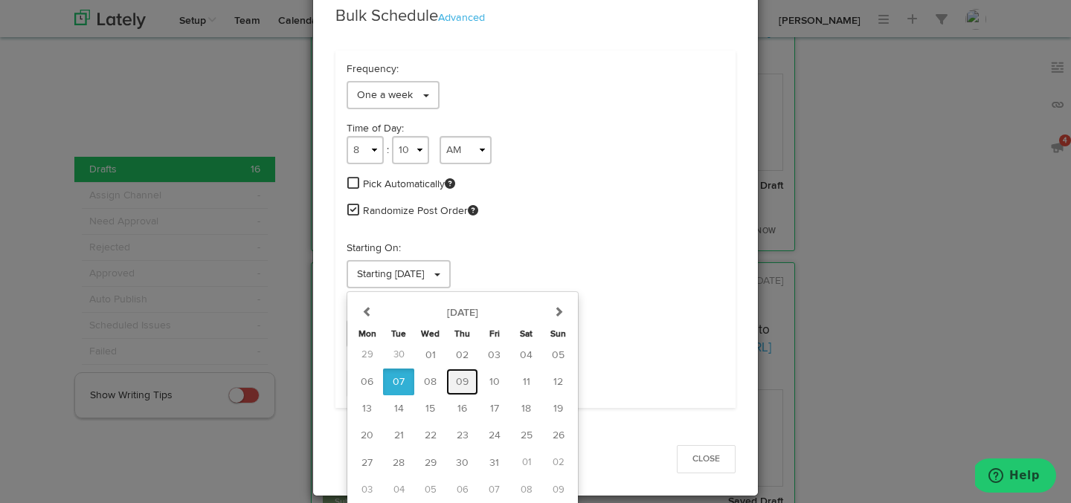
click at [448, 384] on button "09" at bounding box center [462, 382] width 32 height 27
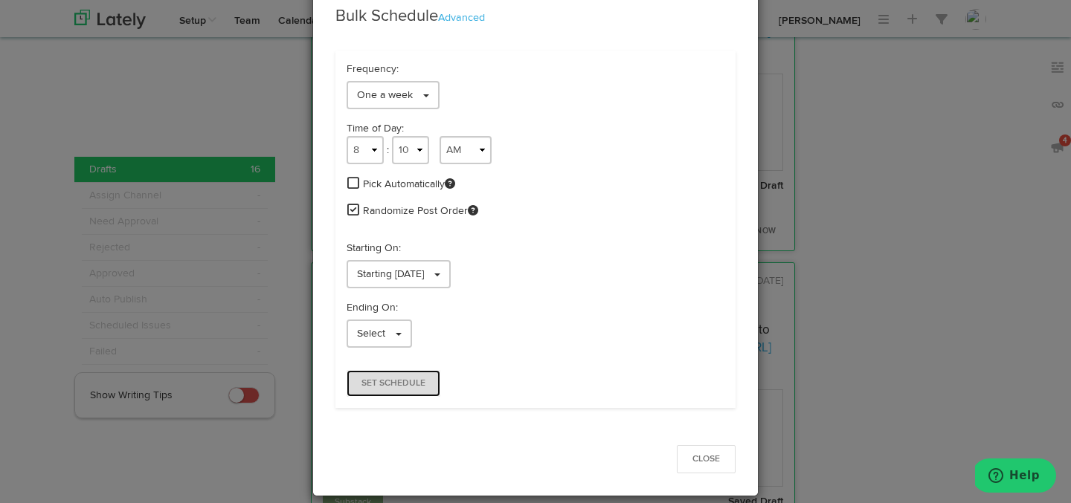
click at [408, 373] on button "Set Schedule" at bounding box center [394, 383] width 94 height 27
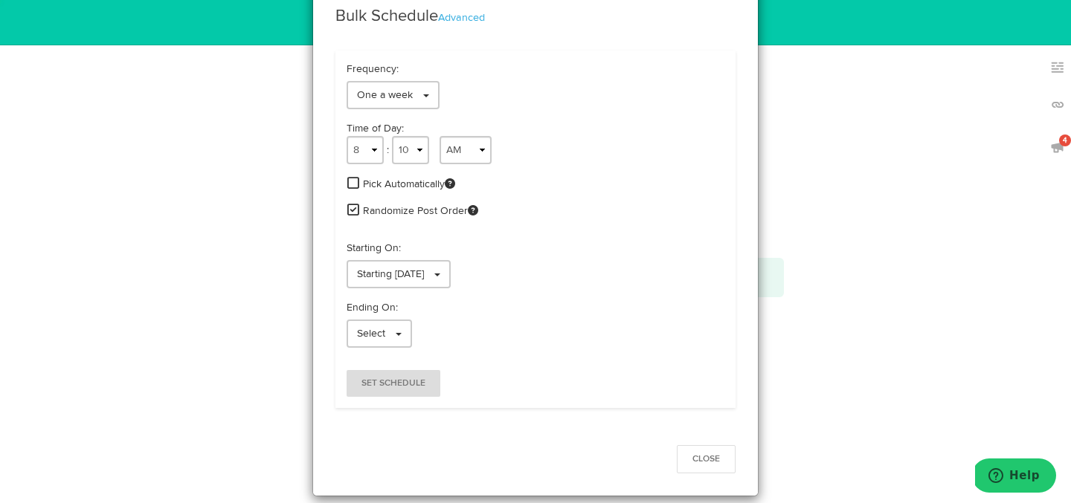
scroll to position [0, 0]
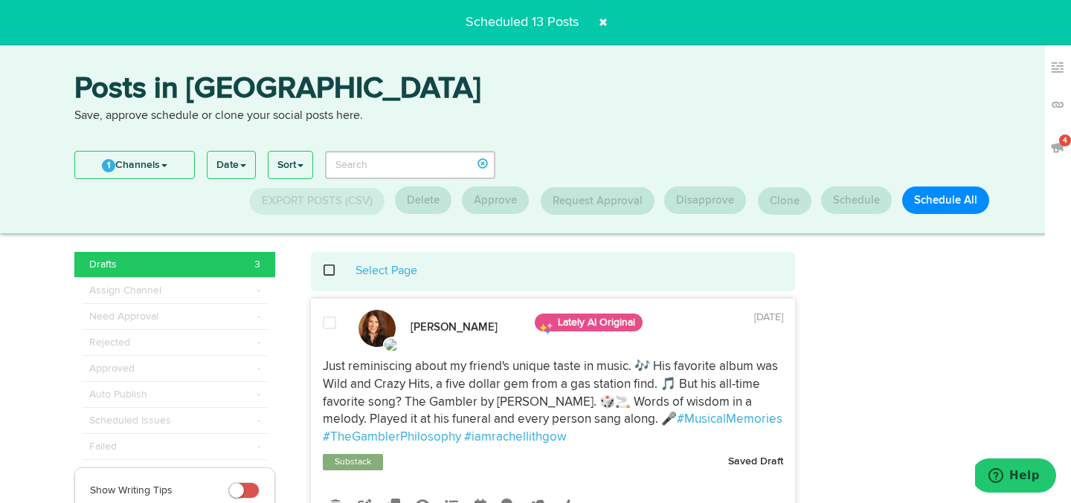
click at [330, 259] on div "Select Page" at bounding box center [553, 271] width 485 height 39
click at [330, 271] on span at bounding box center [337, 271] width 30 height 1
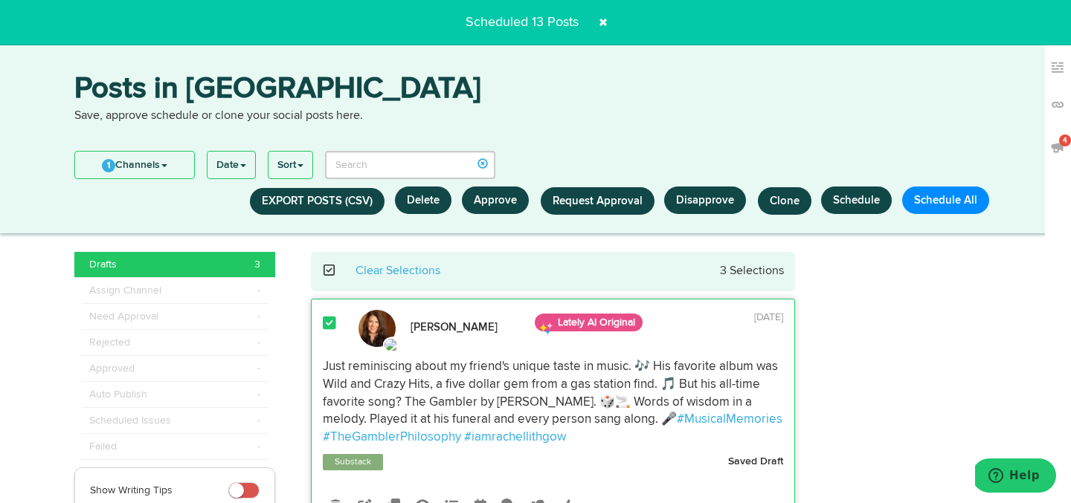
click at [420, 221] on div "Posts in Queue Save, approve schedule or clone your social posts here. 1 Channe…" at bounding box center [535, 135] width 1071 height 196
click at [421, 195] on button "Delete" at bounding box center [423, 201] width 57 height 28
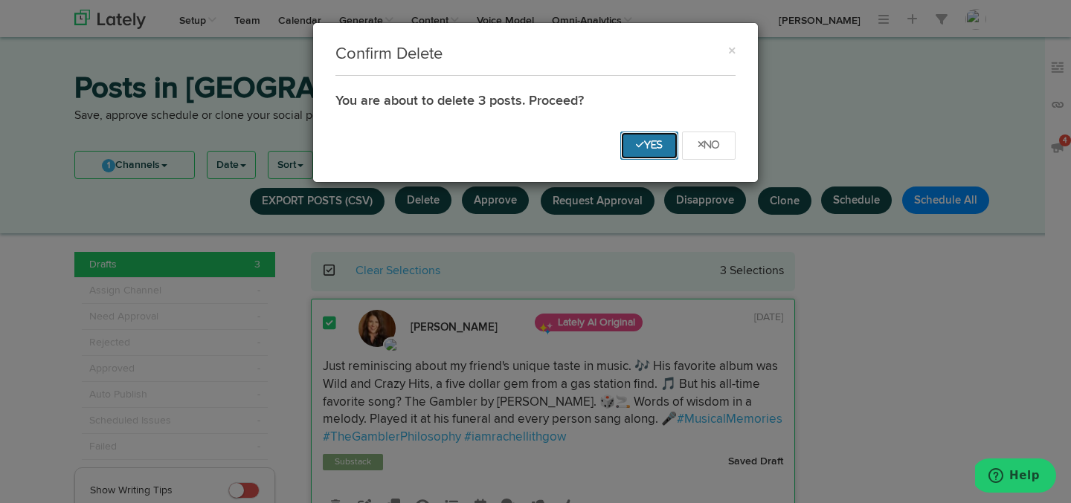
click at [643, 158] on button "Yes" at bounding box center [649, 146] width 58 height 28
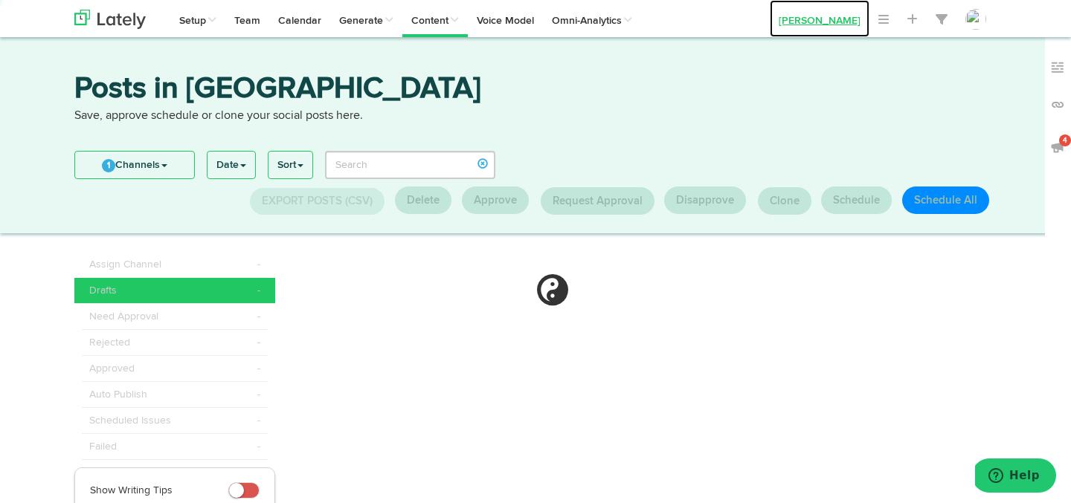
click at [819, 33] on link "[PERSON_NAME]" at bounding box center [820, 18] width 100 height 37
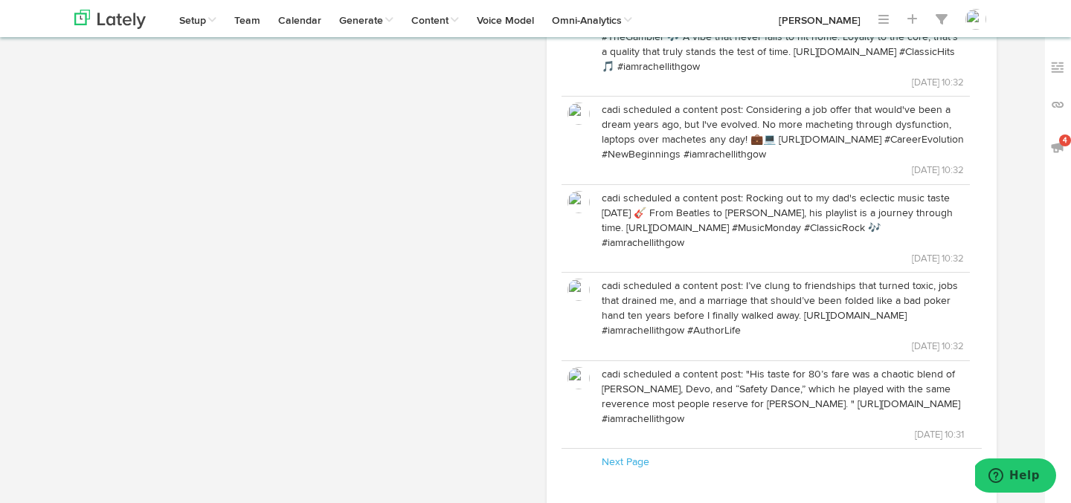
scroll to position [1504, 0]
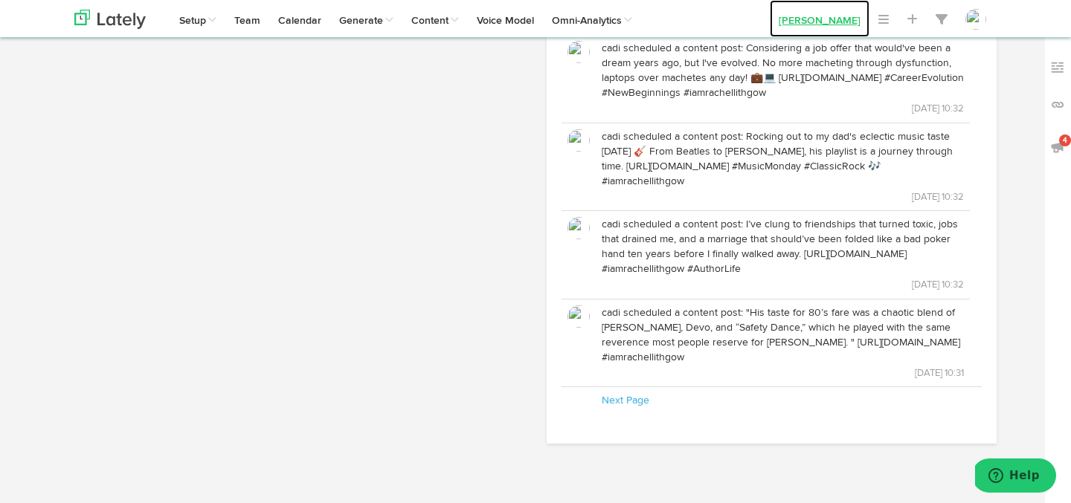
click at [794, 29] on link "[PERSON_NAME]" at bounding box center [820, 18] width 100 height 37
click at [843, 22] on link "[PERSON_NAME]" at bounding box center [820, 18] width 100 height 37
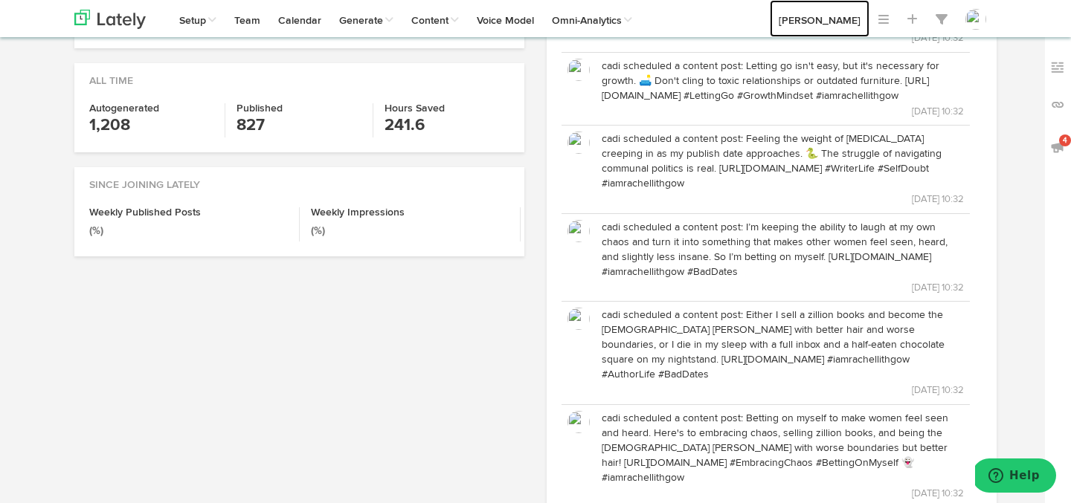
scroll to position [0, 0]
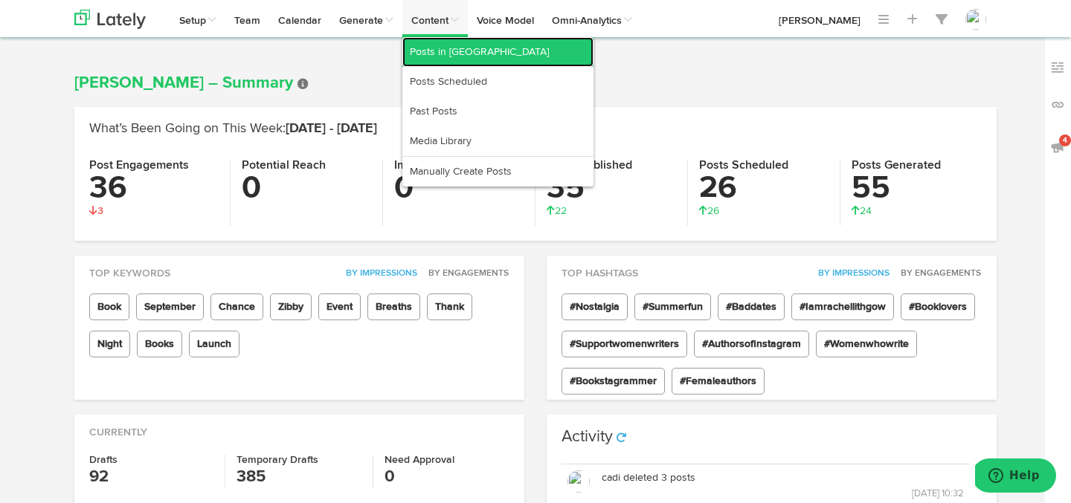
click at [442, 49] on link "Posts in [GEOGRAPHIC_DATA]" at bounding box center [497, 52] width 191 height 30
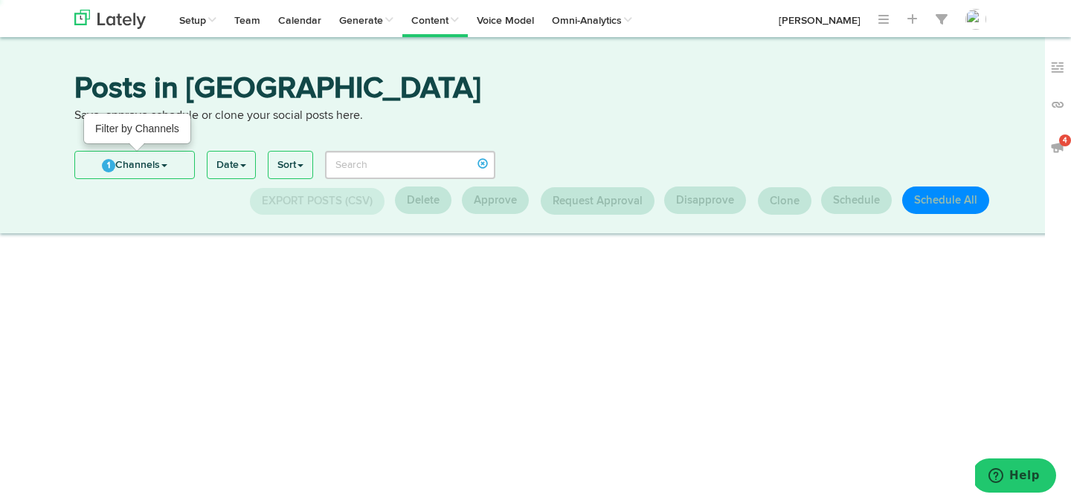
click at [118, 160] on link "1 Channels" at bounding box center [134, 165] width 119 height 27
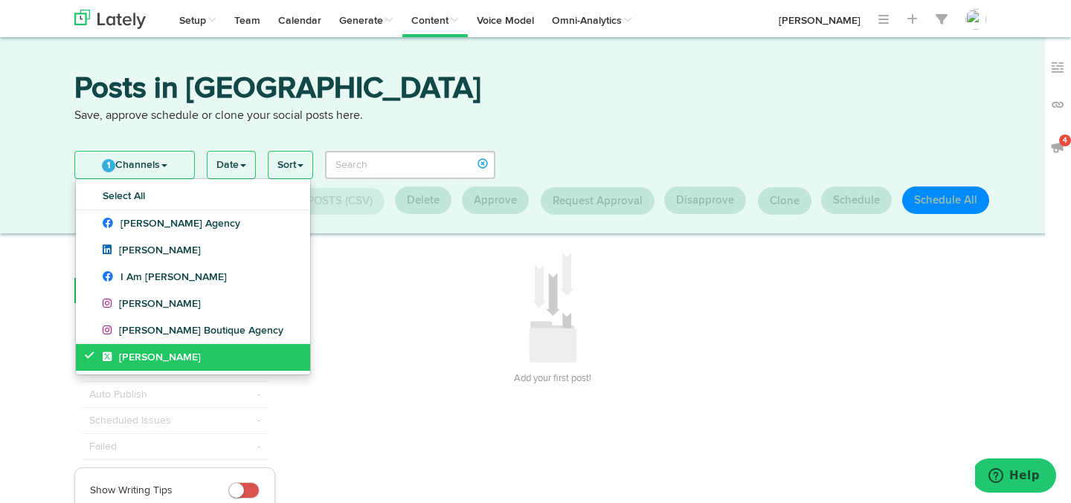
click at [84, 345] on link "[PERSON_NAME]" at bounding box center [193, 357] width 234 height 27
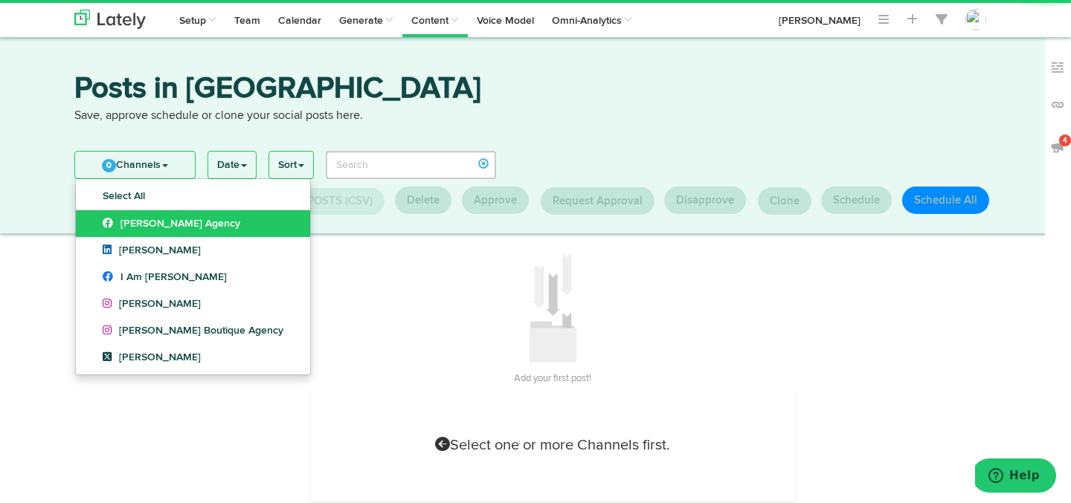
click at [94, 228] on link "[PERSON_NAME] Agency" at bounding box center [193, 223] width 234 height 27
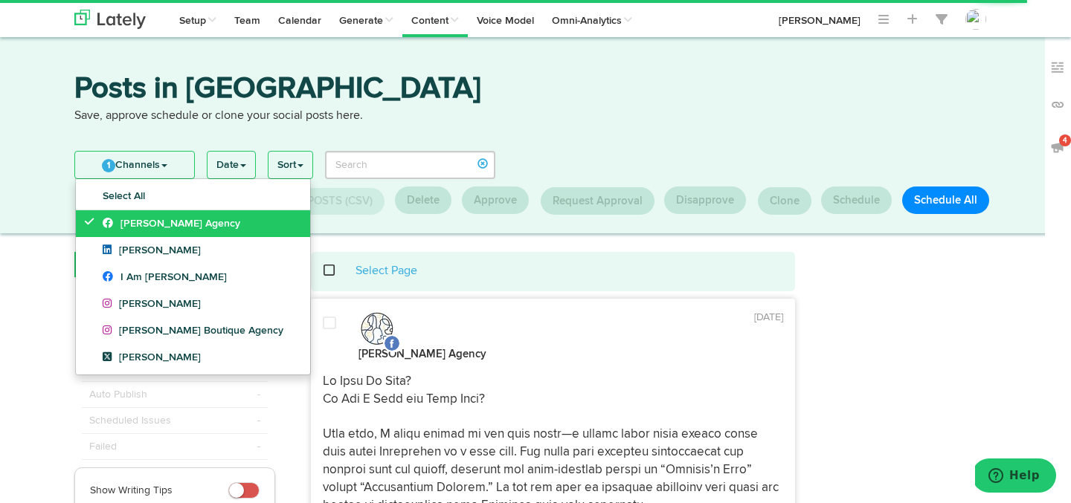
click at [89, 225] on icon at bounding box center [93, 221] width 16 height 10
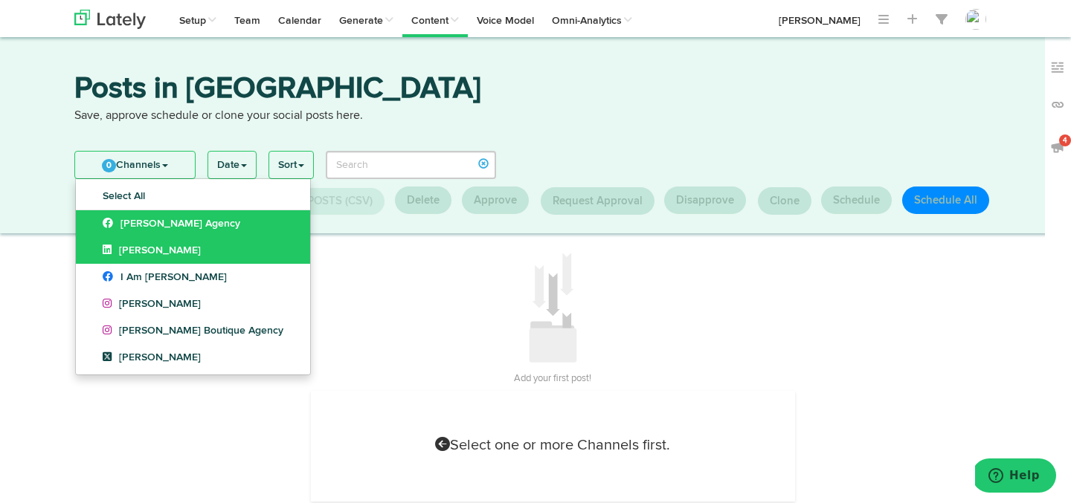
click at [92, 251] on link "[PERSON_NAME]" at bounding box center [193, 250] width 234 height 27
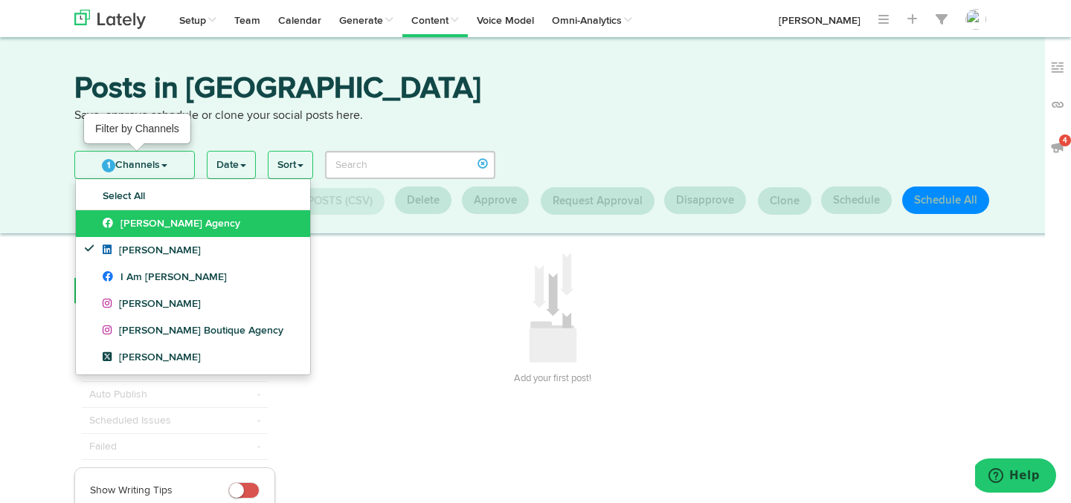
click at [129, 171] on link "1 Channels" at bounding box center [134, 165] width 119 height 27
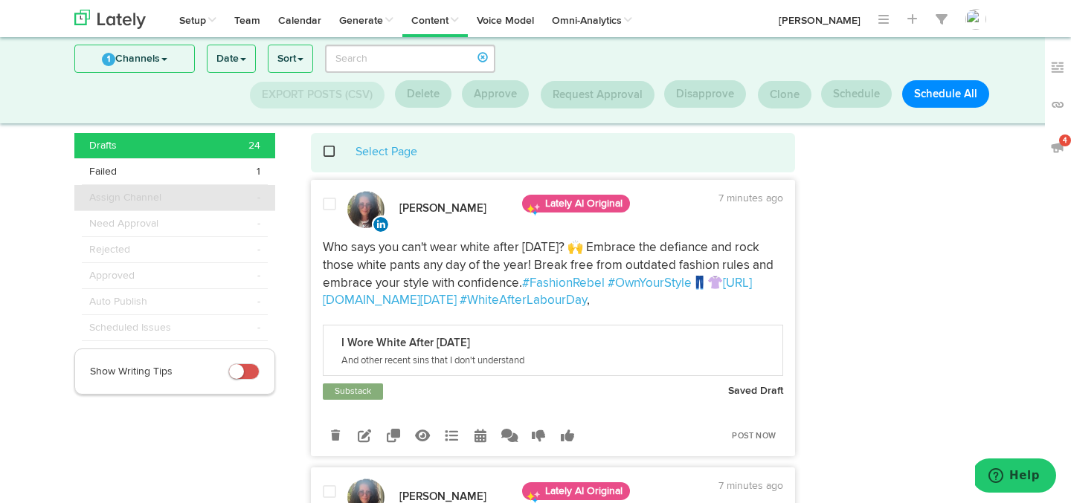
scroll to position [23, 0]
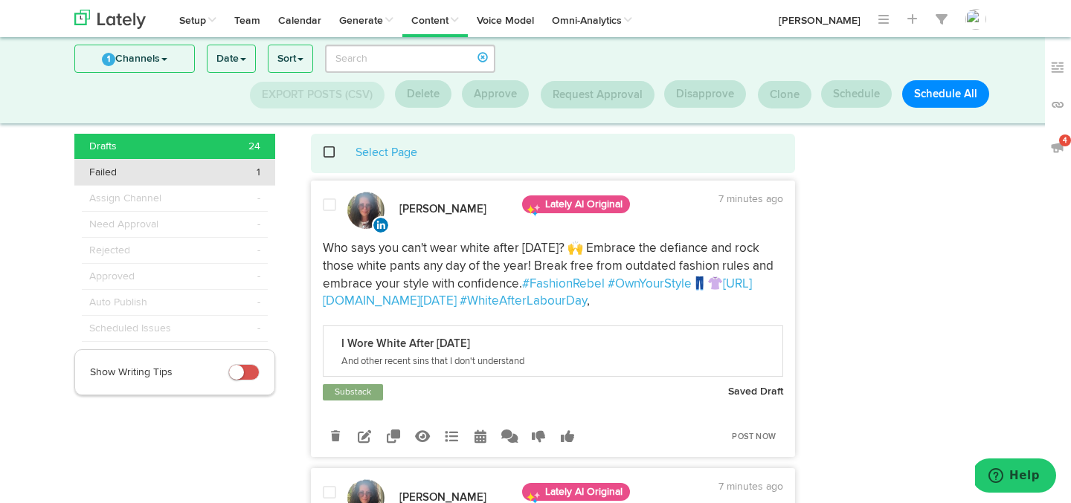
click at [192, 177] on div "Failed 1" at bounding box center [174, 172] width 171 height 15
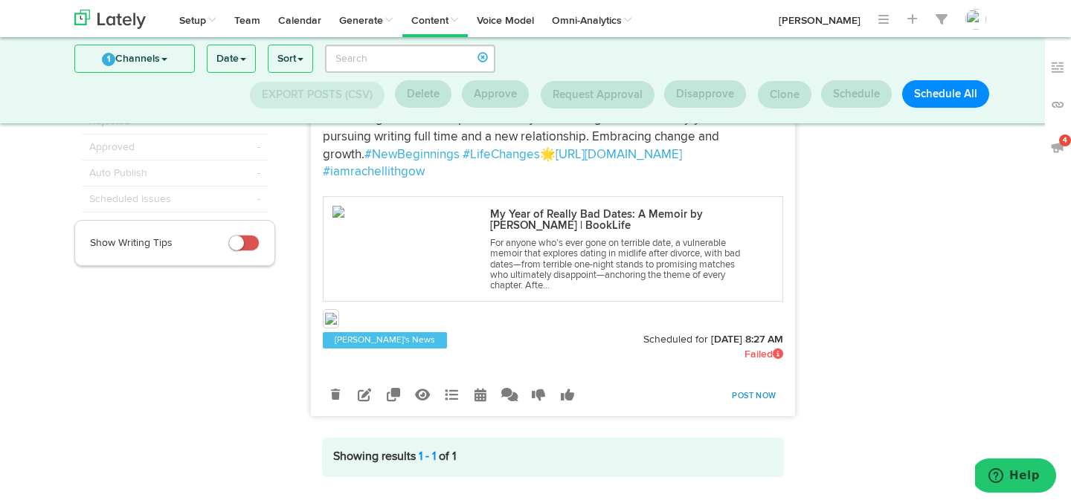
scroll to position [155, 0]
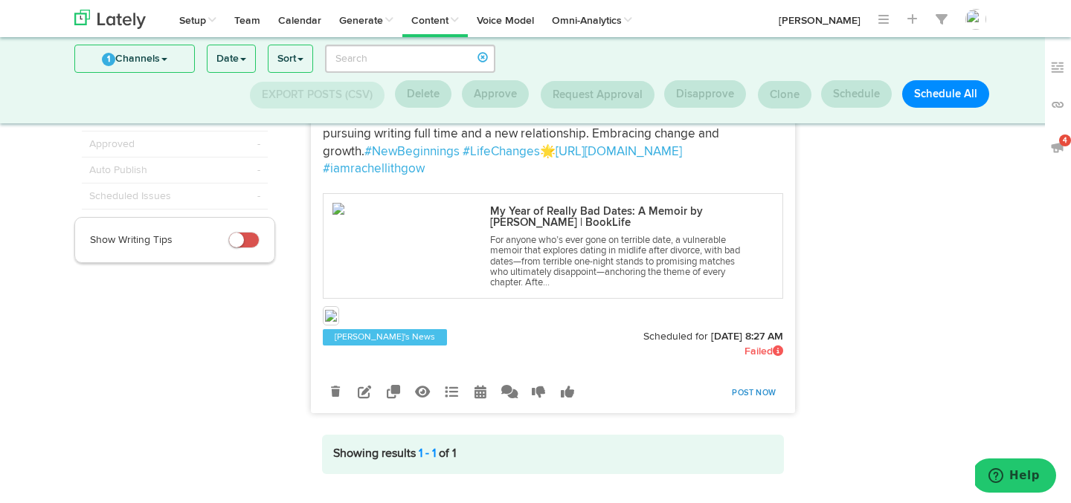
click at [745, 383] on link "Post Now" at bounding box center [753, 393] width 59 height 21
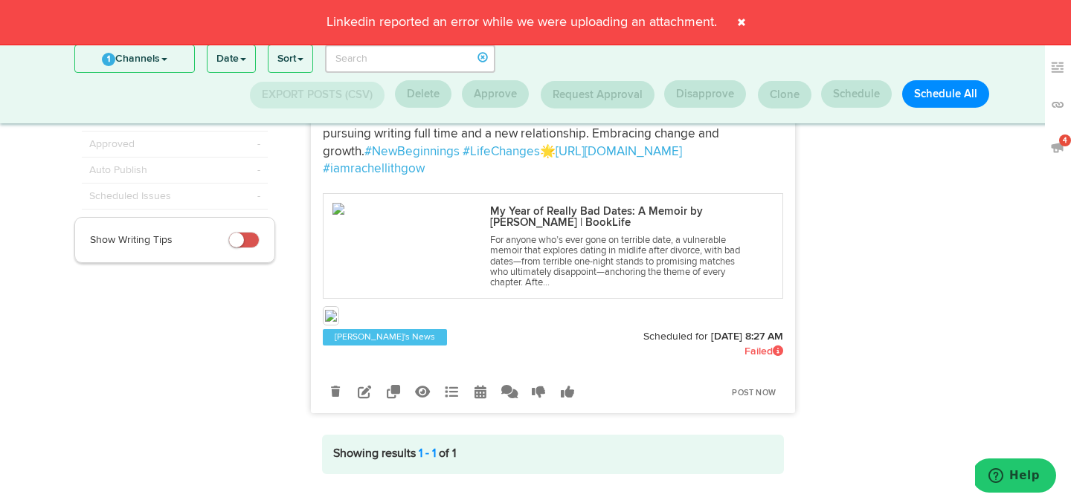
click at [742, 25] on span at bounding box center [742, 22] width 24 height 24
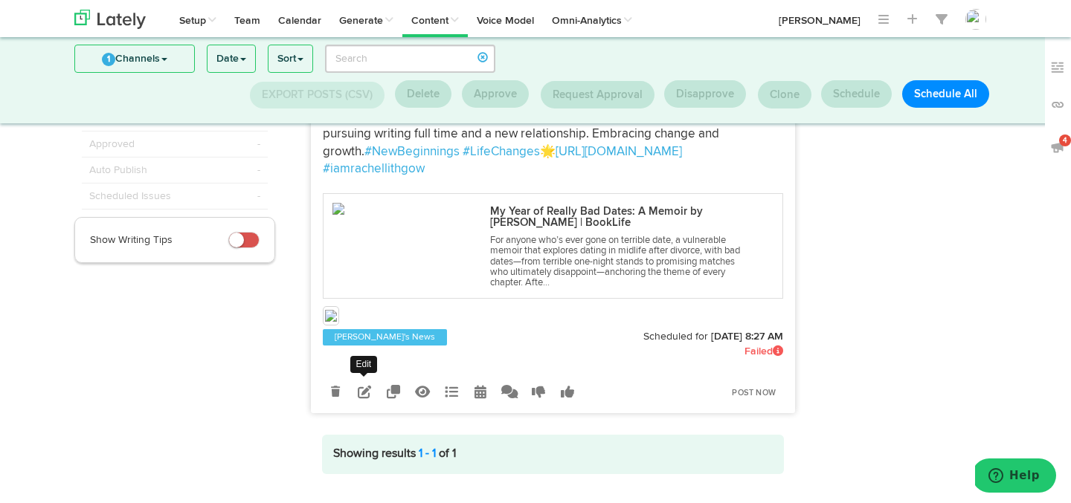
click at [369, 385] on icon at bounding box center [364, 391] width 13 height 13
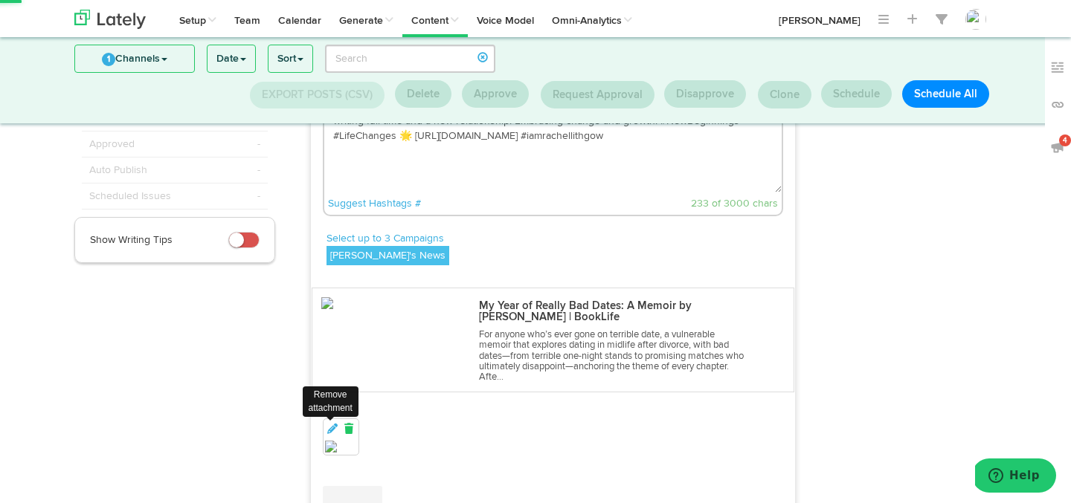
click at [353, 424] on icon at bounding box center [348, 429] width 13 height 10
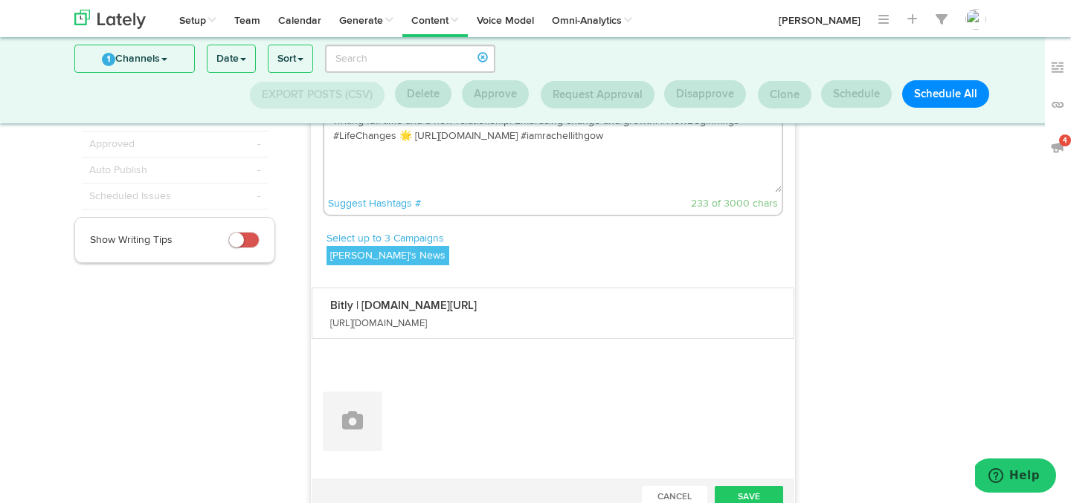
scroll to position [131, 0]
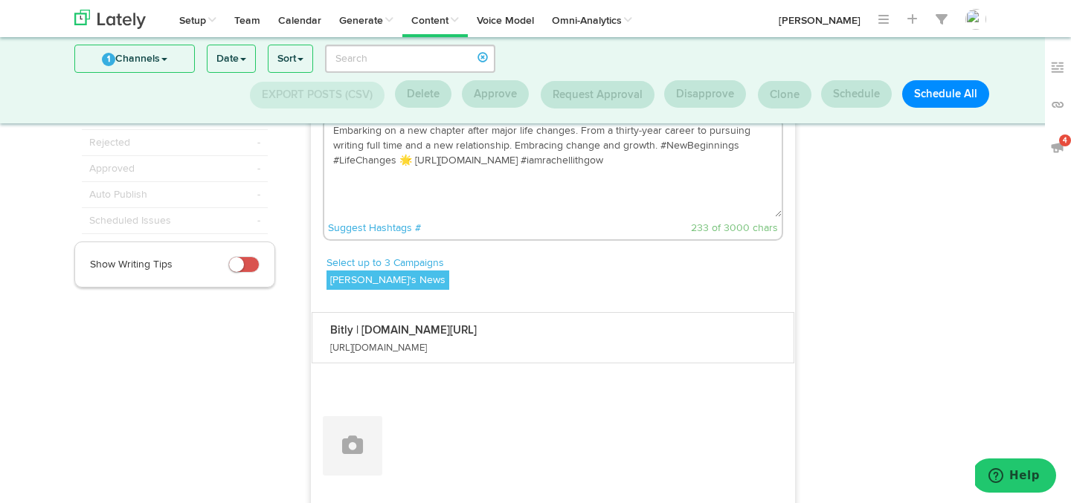
drag, startPoint x: 509, startPoint y: 160, endPoint x: 413, endPoint y: 163, distance: 96.0
click at [413, 163] on textarea "Embarking on a new chapter after major life changes. From a thirty-year career …" at bounding box center [553, 168] width 458 height 98
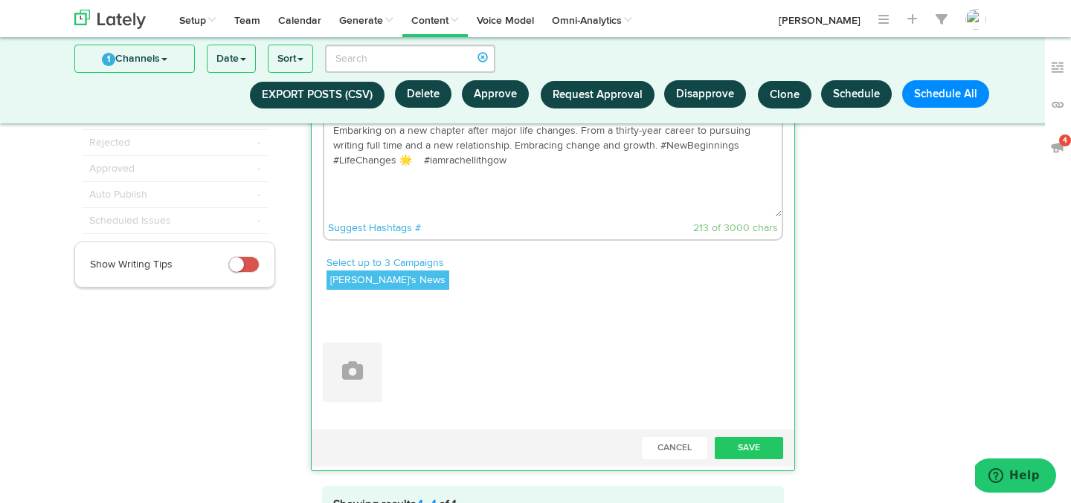
click at [416, 161] on textarea "Embarking on a new chapter after major life changes. From a thirty-year career …" at bounding box center [553, 168] width 458 height 98
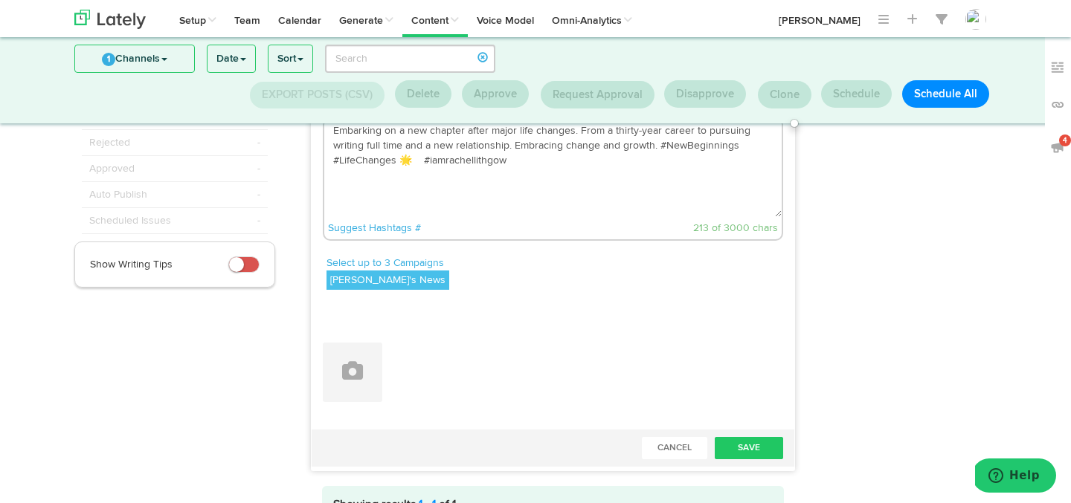
paste textarea "[URL][DOMAIN_NAME]"
click at [463, 178] on textarea "Embarking on a new chapter after major life changes. From a thirty-year career …" at bounding box center [553, 168] width 458 height 98
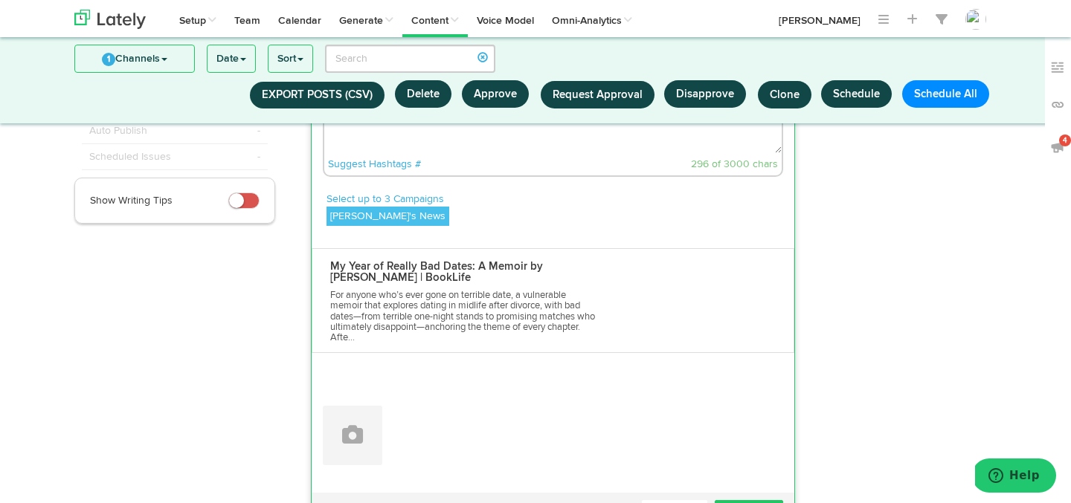
scroll to position [252, 0]
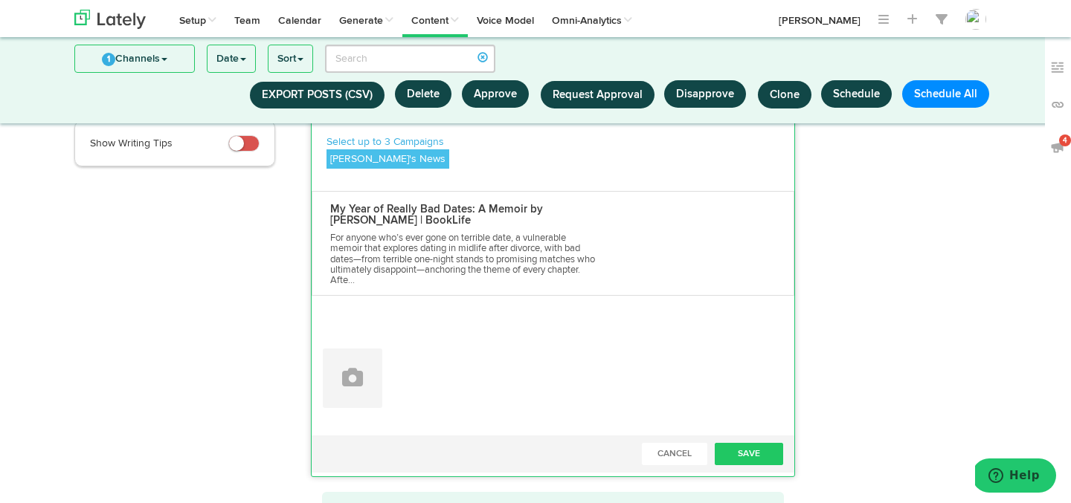
type textarea "Embarking on a new chapter after major life changes. From a thirty-year career …"
click at [374, 399] on button at bounding box center [352, 378] width 59 height 59
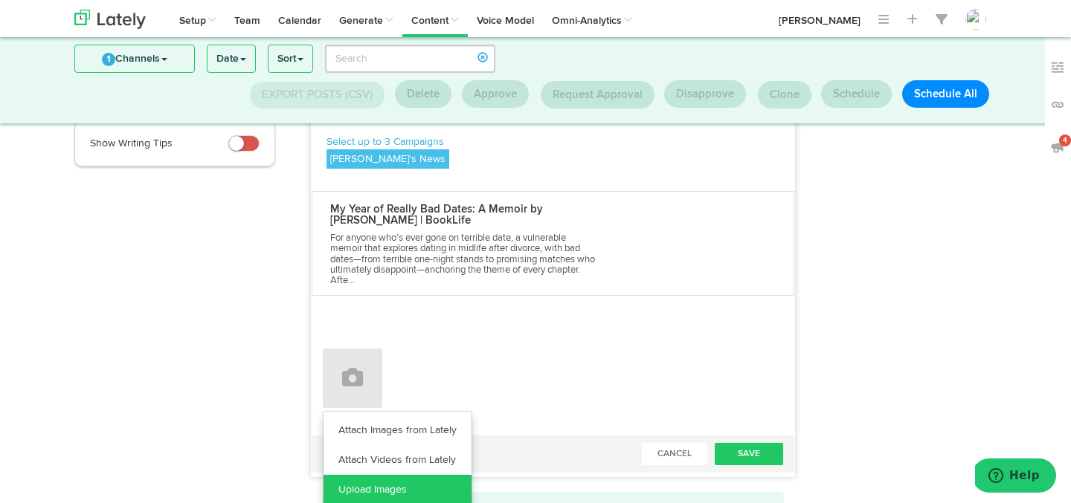
click at [358, 478] on link "Upload Images" at bounding box center [398, 490] width 148 height 30
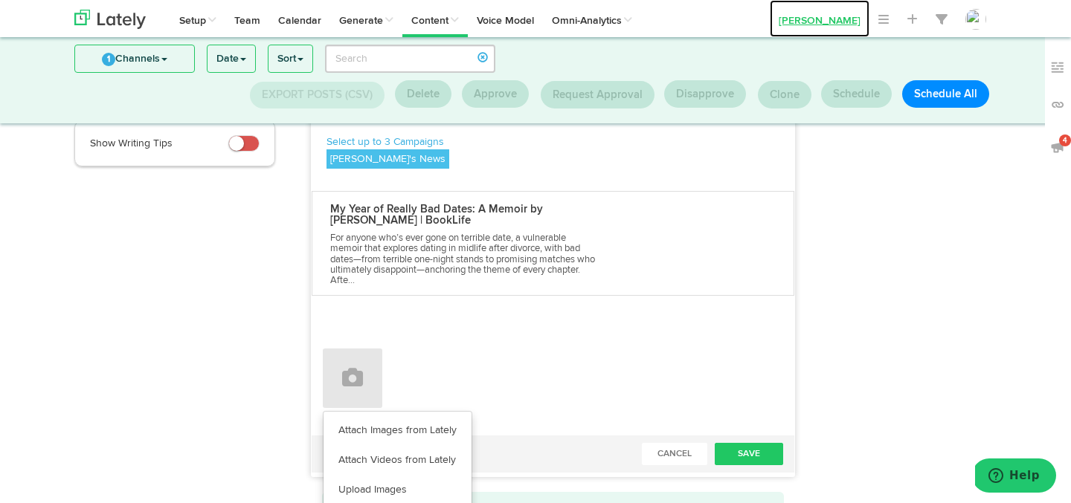
click at [836, 19] on link "[PERSON_NAME]" at bounding box center [820, 18] width 100 height 37
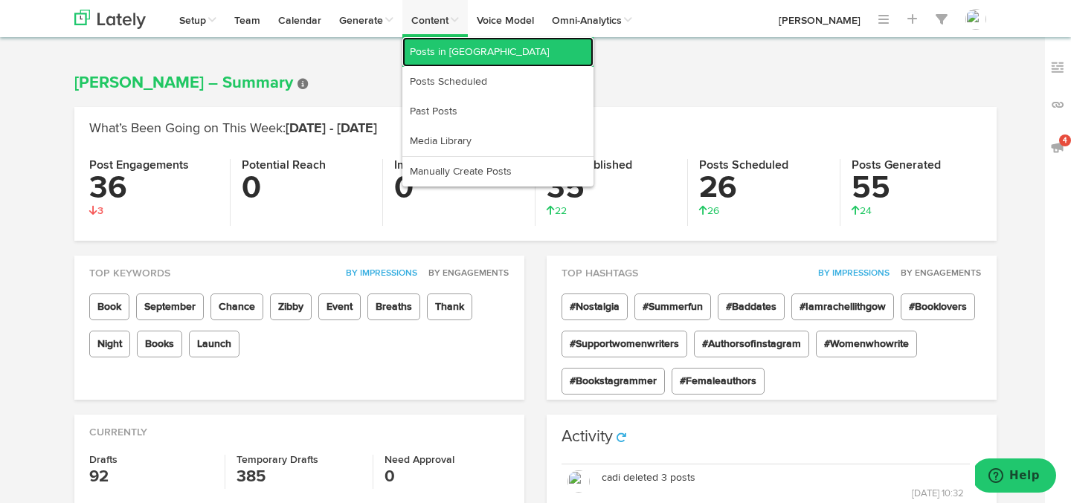
click at [440, 48] on link "Posts in [GEOGRAPHIC_DATA]" at bounding box center [497, 52] width 191 height 30
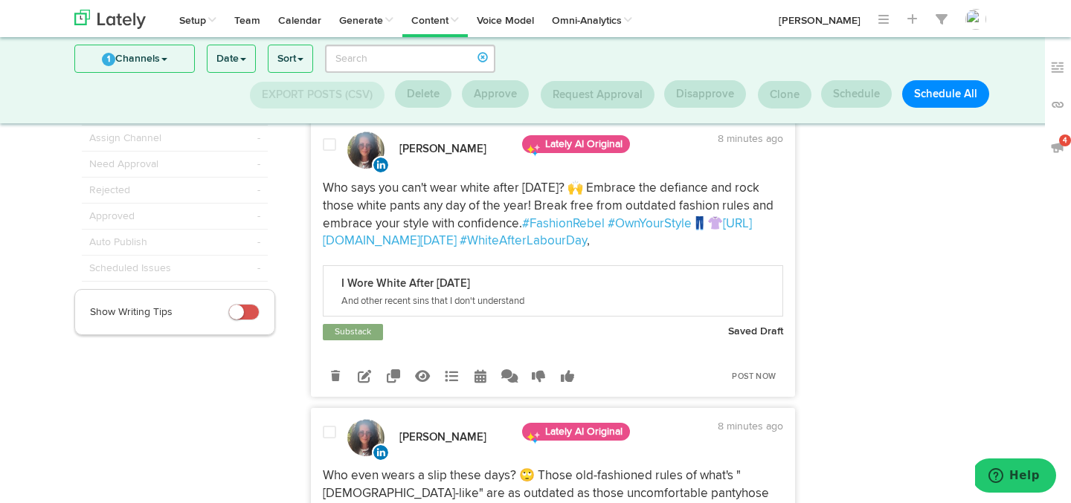
scroll to position [52, 0]
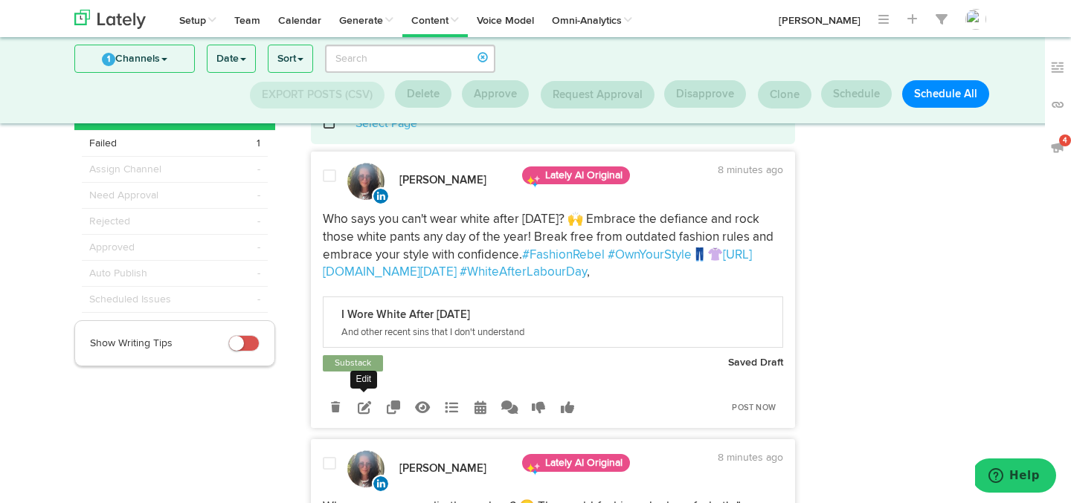
click at [358, 414] on icon at bounding box center [364, 407] width 13 height 13
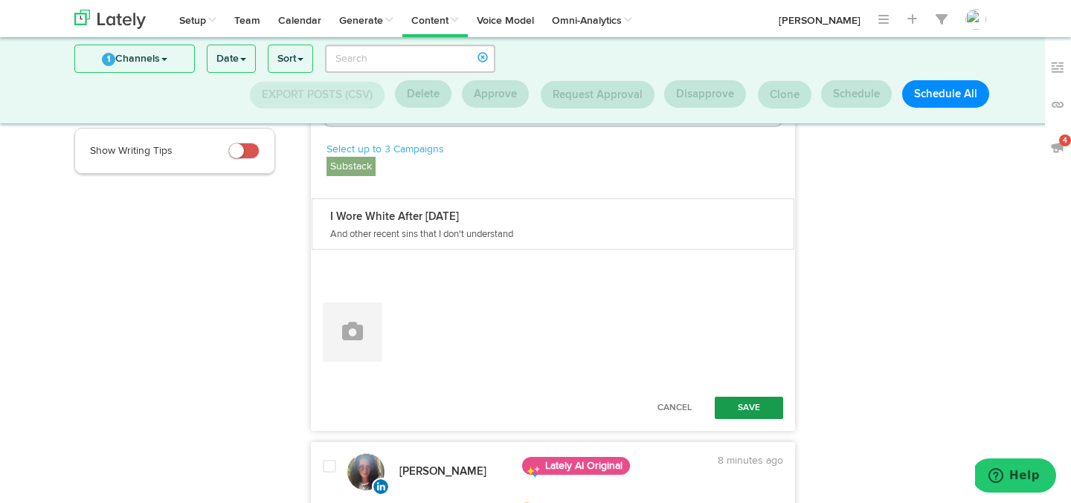
scroll to position [259, 0]
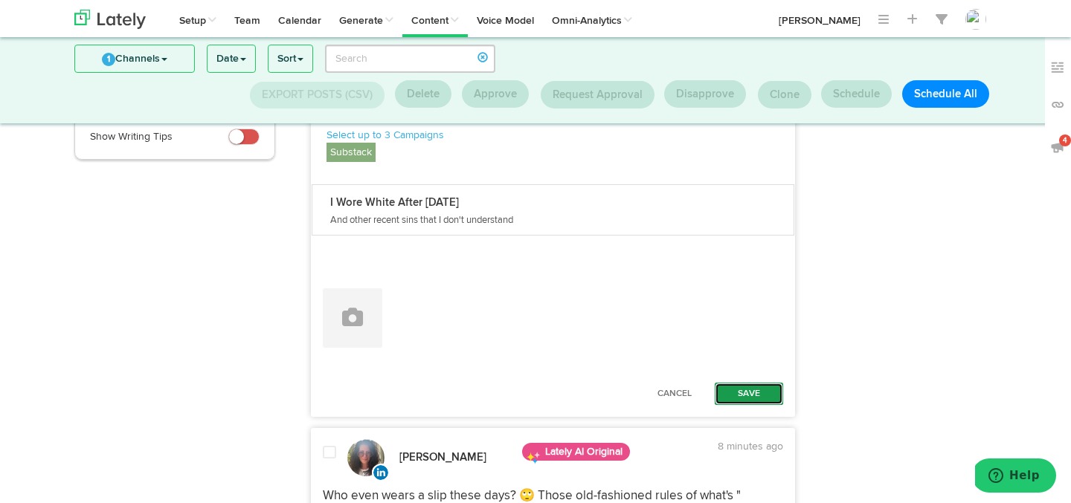
click at [767, 391] on button "Save" at bounding box center [749, 394] width 68 height 22
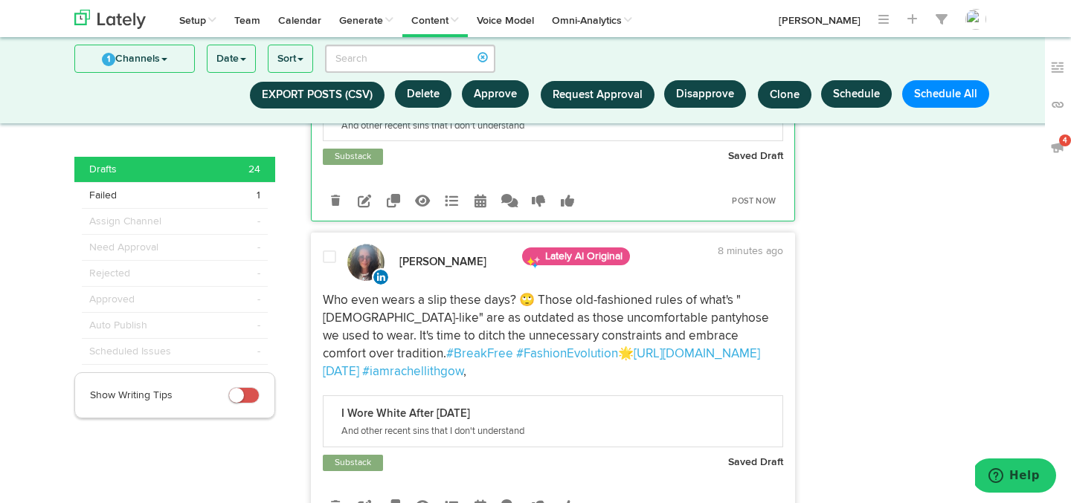
scroll to position [391, 0]
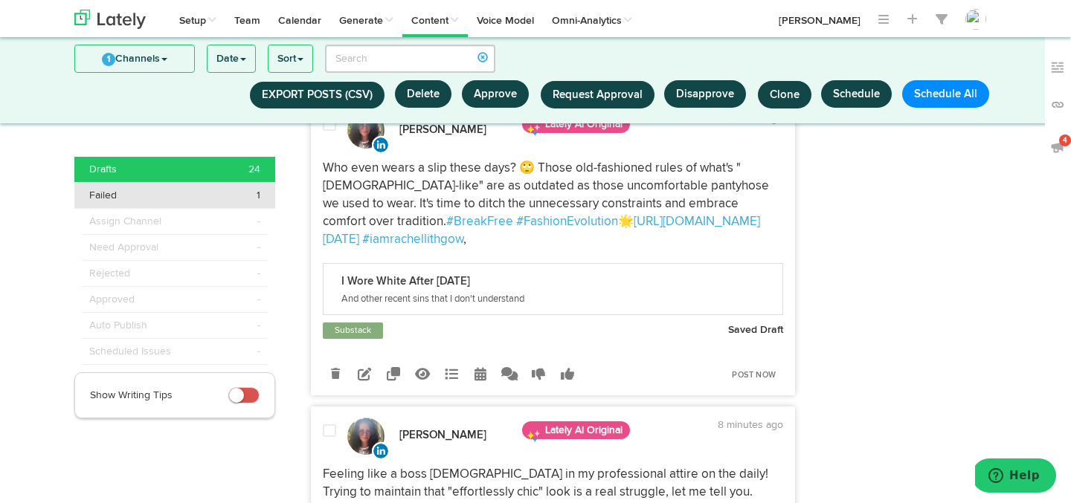
click at [141, 190] on div "Failed 1" at bounding box center [174, 195] width 171 height 15
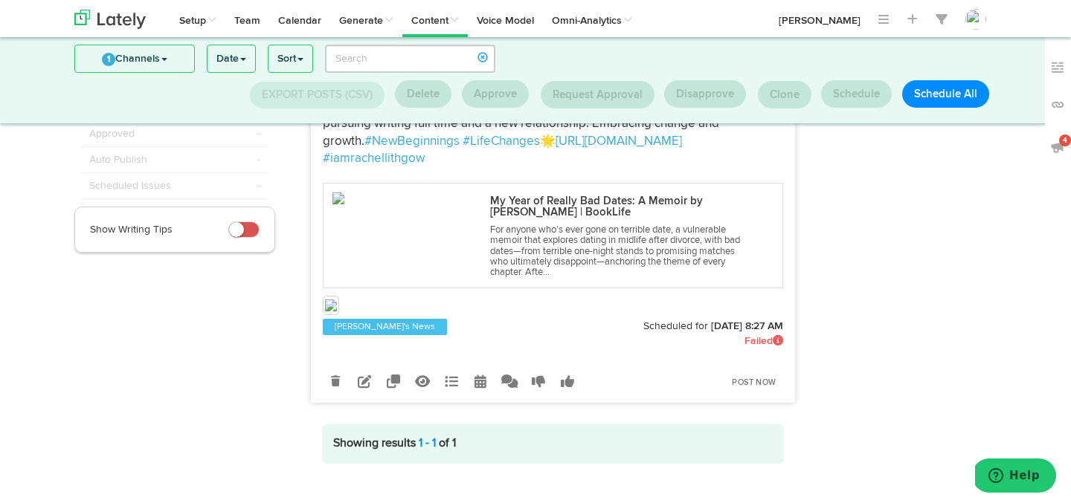
scroll to position [184, 0]
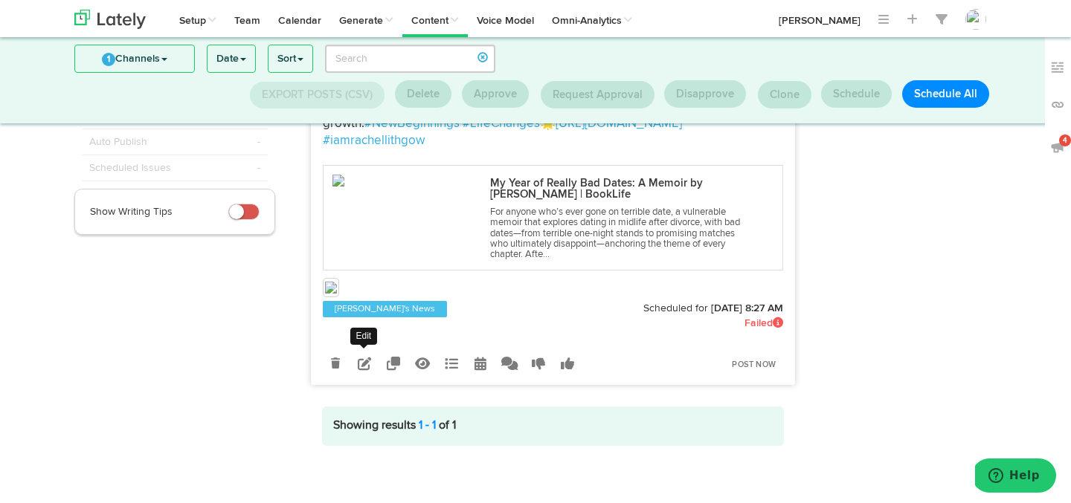
click at [362, 357] on icon at bounding box center [364, 363] width 13 height 13
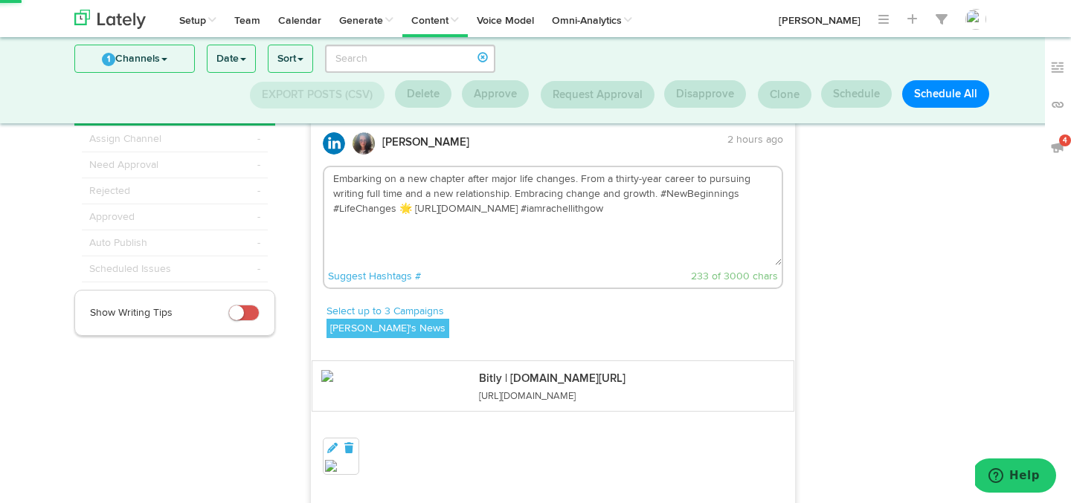
scroll to position [39, 0]
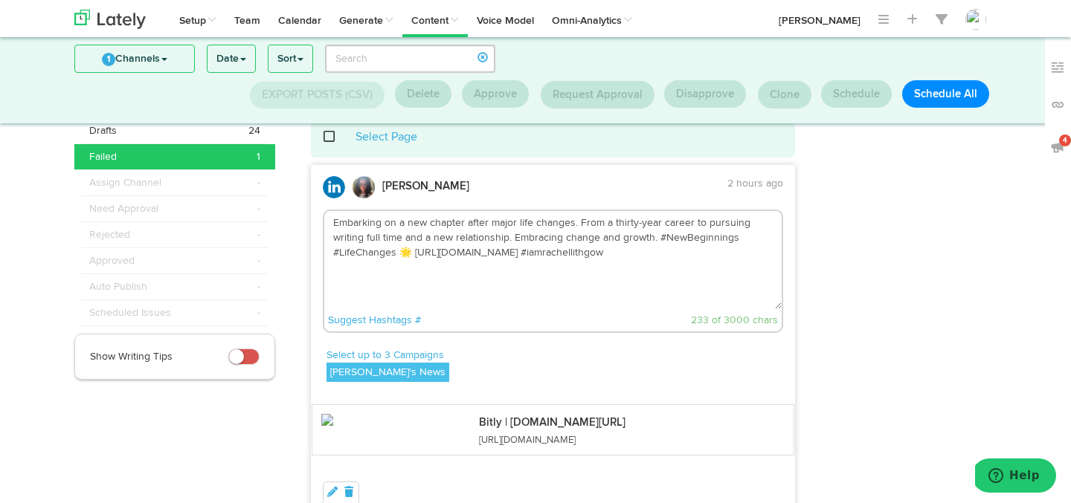
drag, startPoint x: 508, startPoint y: 250, endPoint x: 414, endPoint y: 251, distance: 94.5
click at [414, 251] on textarea "Embarking on a new chapter after major life changes. From a thirty-year career …" at bounding box center [553, 260] width 458 height 98
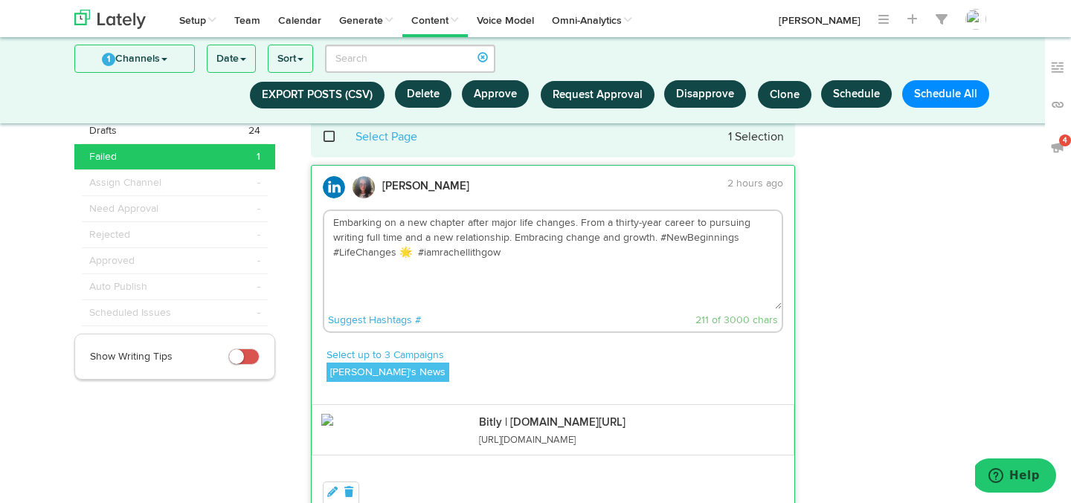
paste textarea "[URL][DOMAIN_NAME]"
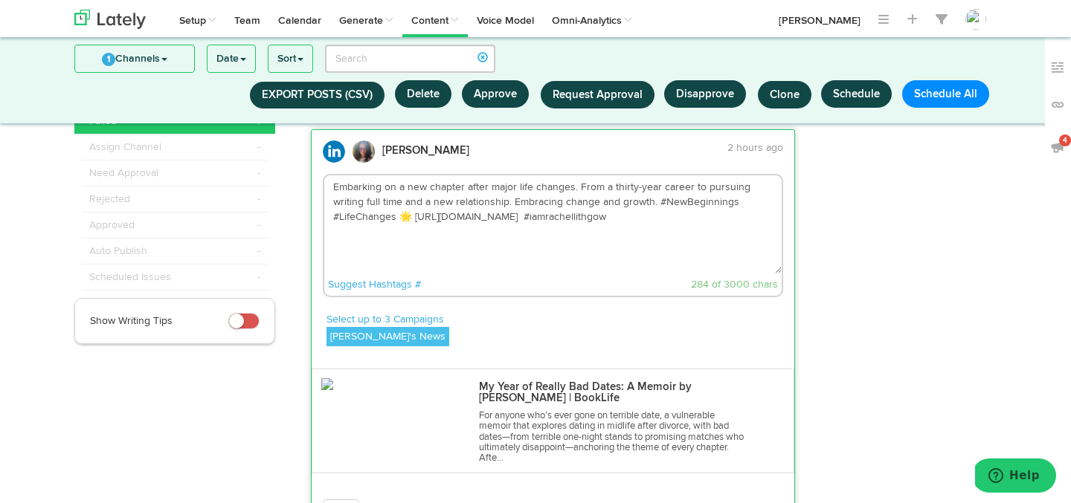
scroll to position [106, 0]
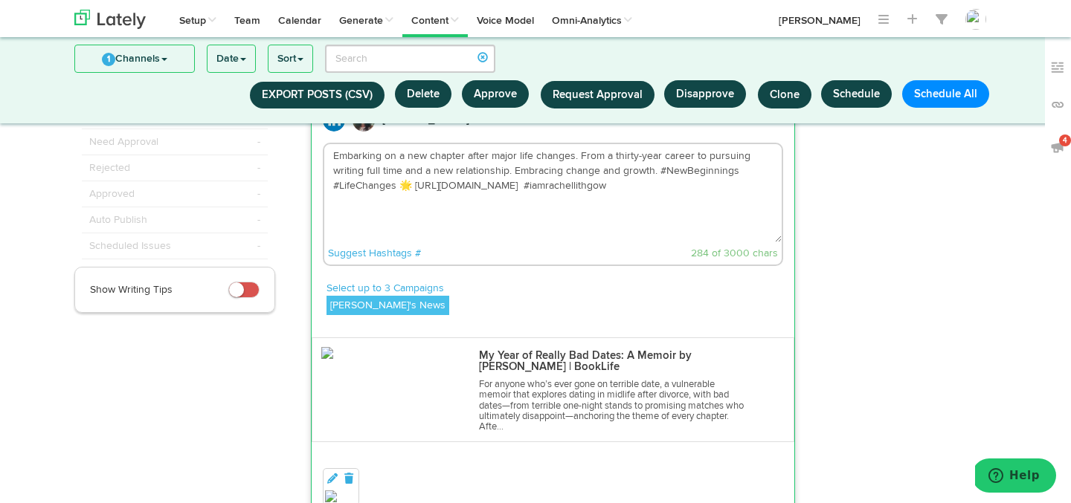
type textarea "Embarking on a new chapter after major life changes. From a thirty-year career …"
click at [355, 471] on div at bounding box center [341, 487] width 32 height 33
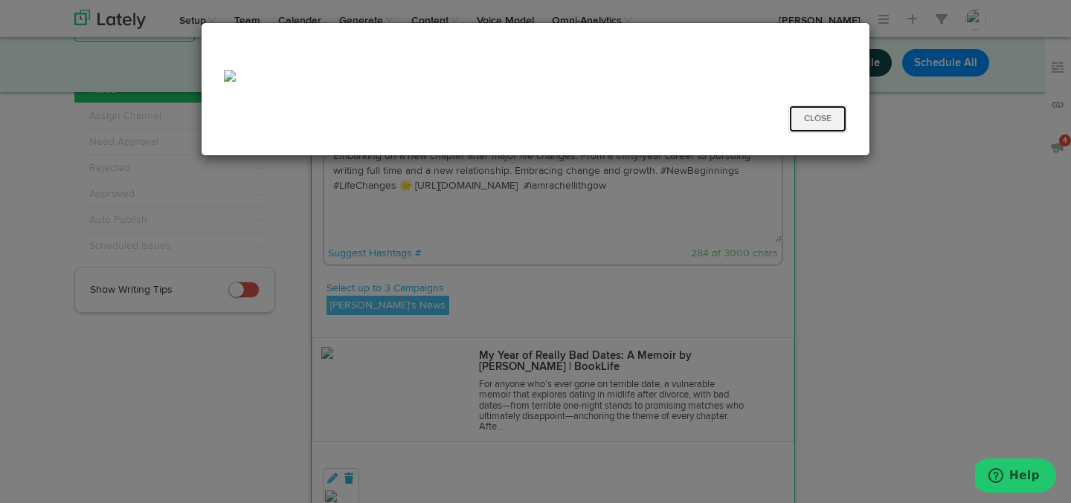
click at [817, 116] on button "Close" at bounding box center [817, 119] width 59 height 28
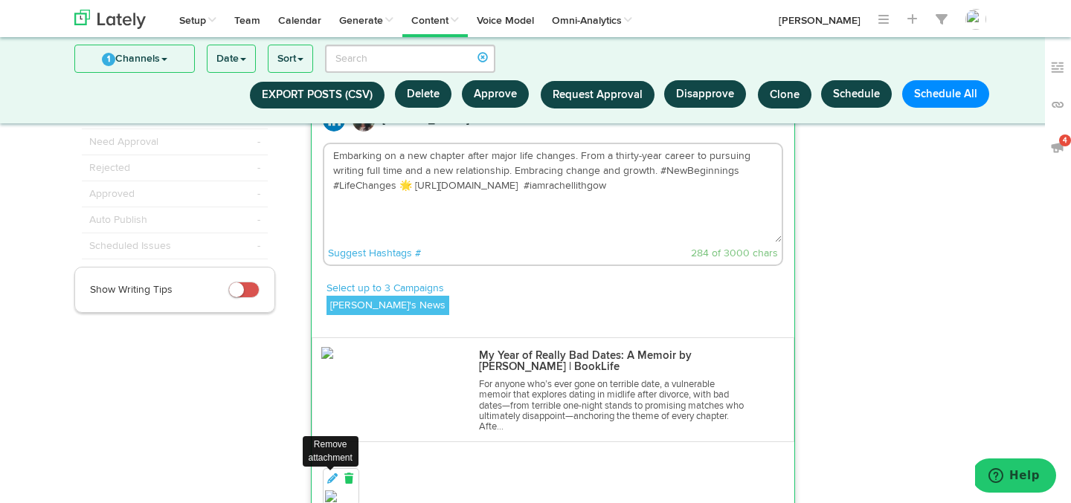
click at [349, 475] on icon at bounding box center [348, 479] width 13 height 10
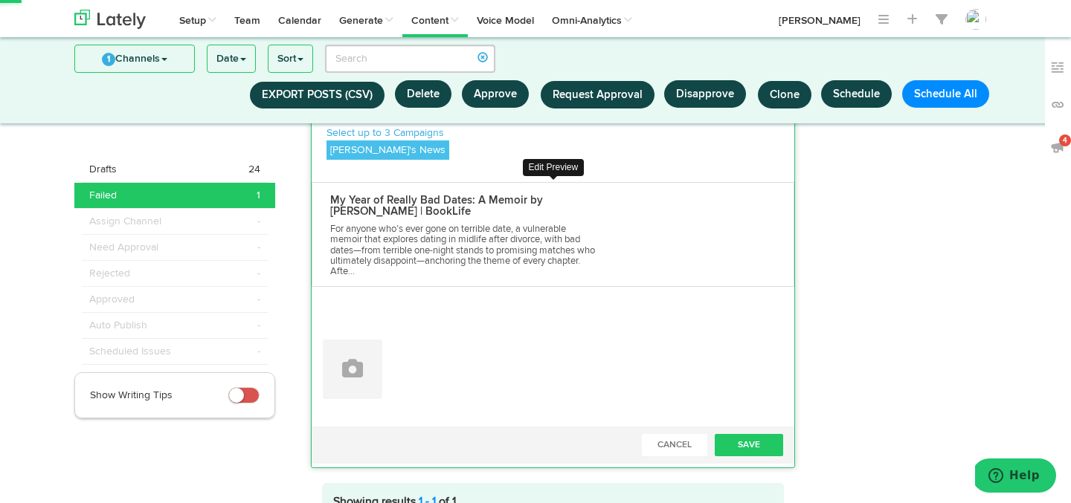
scroll to position [273, 0]
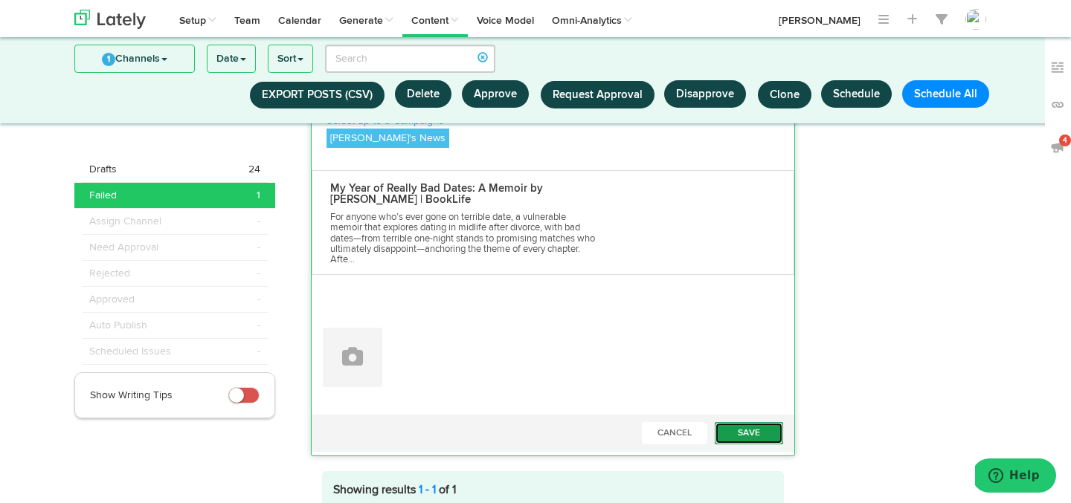
click at [754, 434] on button "Save" at bounding box center [749, 433] width 68 height 22
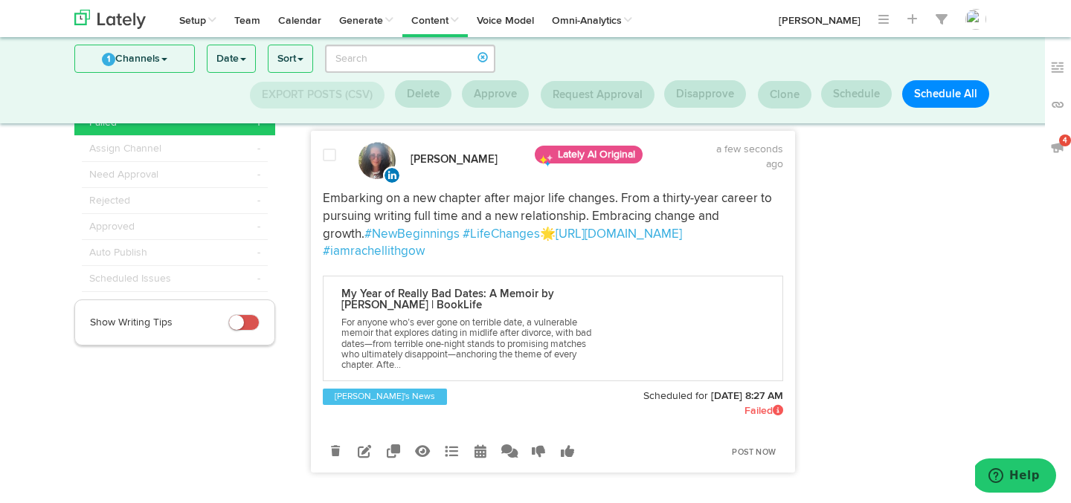
scroll to position [185, 0]
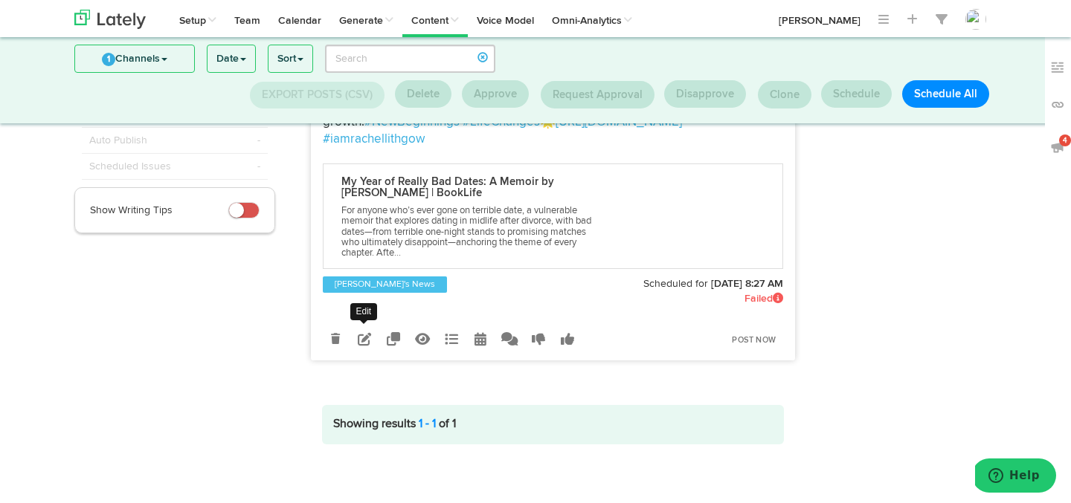
click at [361, 338] on icon at bounding box center [364, 338] width 13 height 13
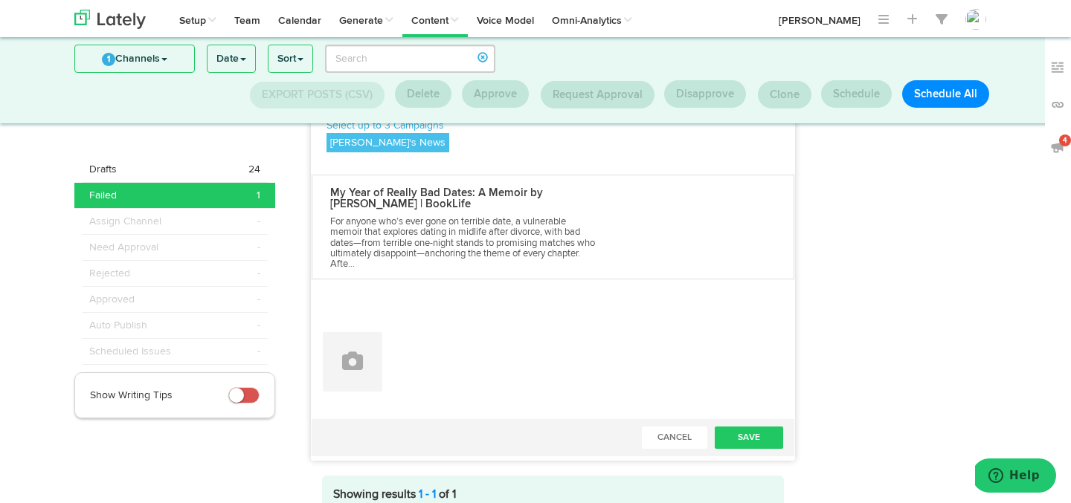
scroll to position [298, 0]
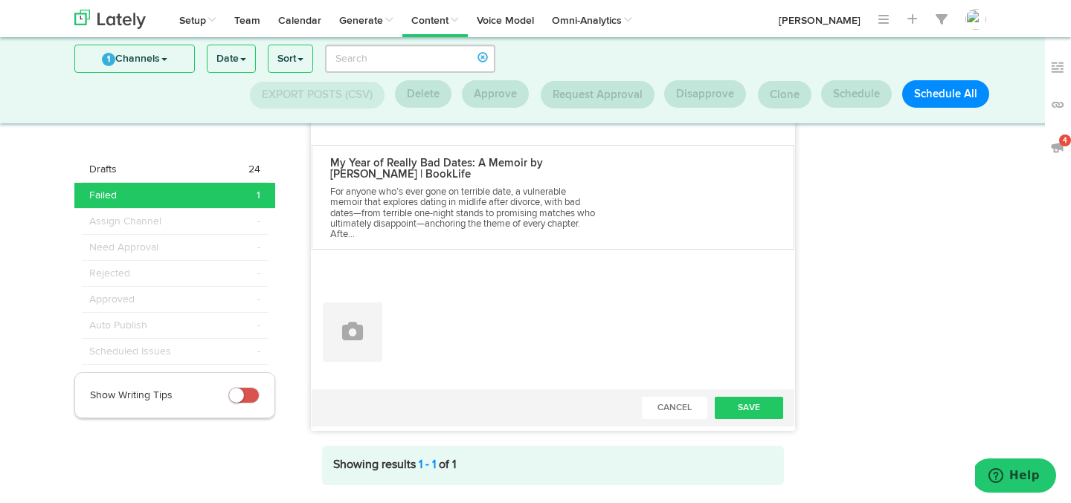
click at [361, 338] on icon at bounding box center [352, 331] width 21 height 21
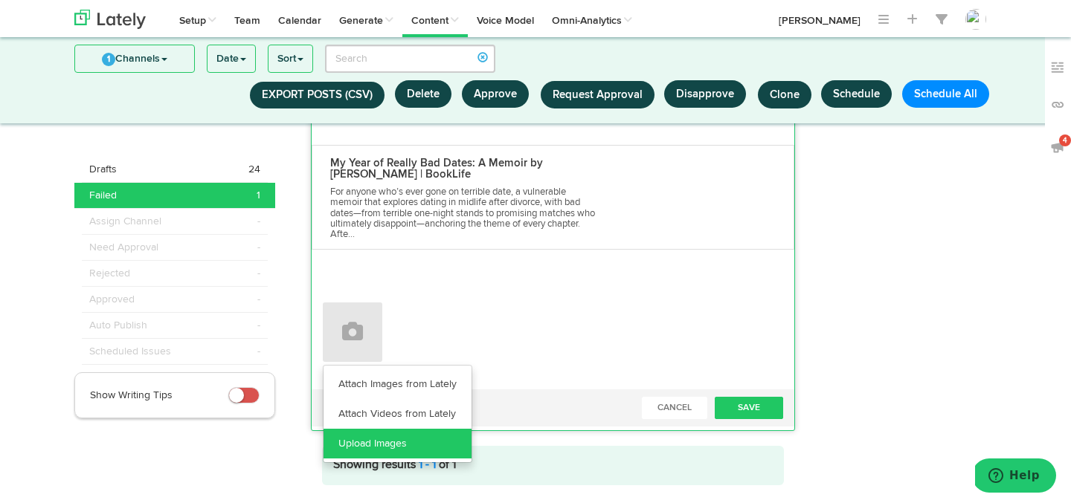
click at [358, 444] on link "Upload Images" at bounding box center [398, 444] width 148 height 30
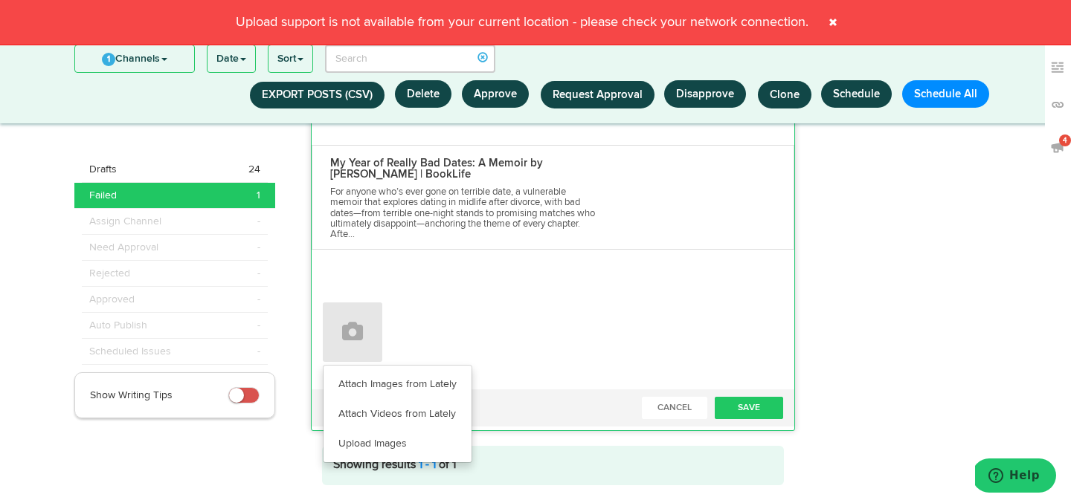
click at [834, 22] on span at bounding box center [833, 22] width 24 height 24
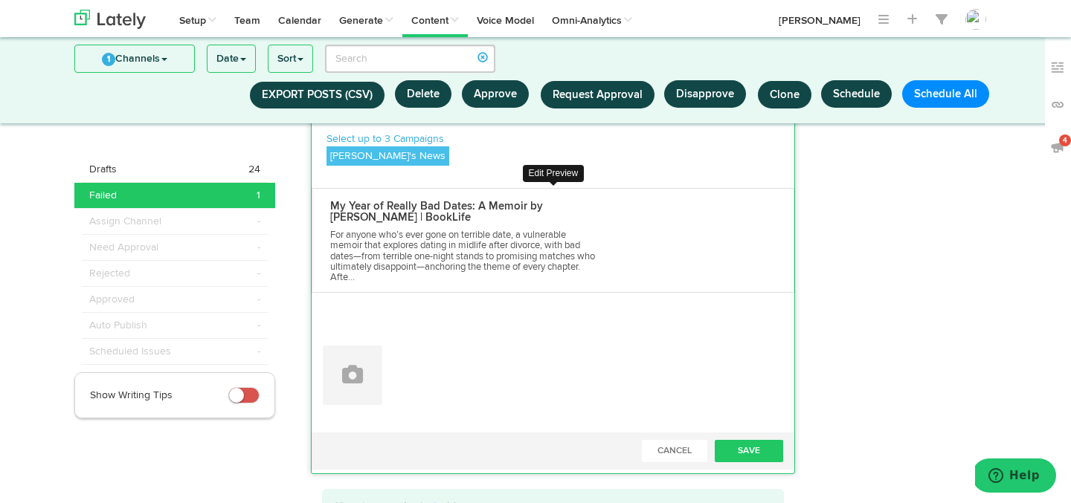
scroll to position [347, 0]
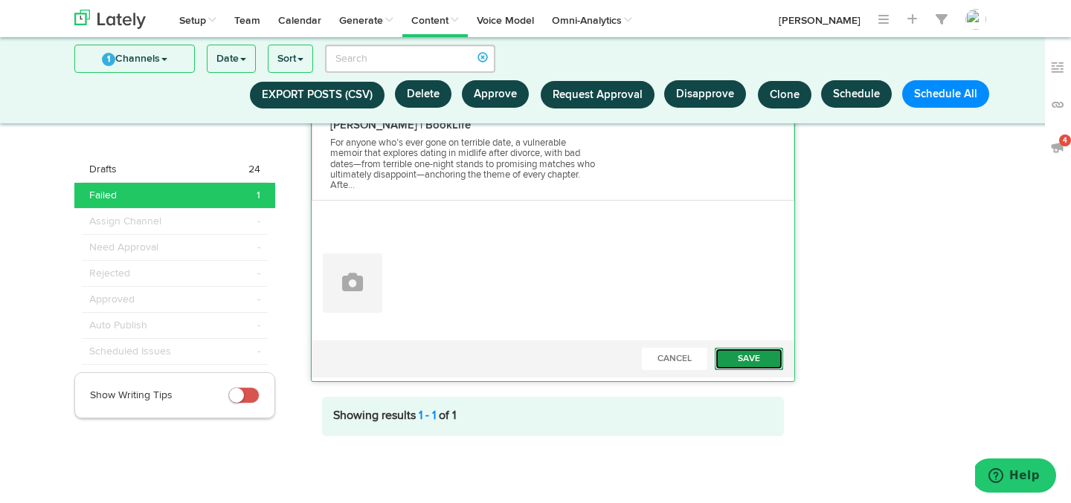
click at [753, 358] on button "Save" at bounding box center [749, 359] width 68 height 22
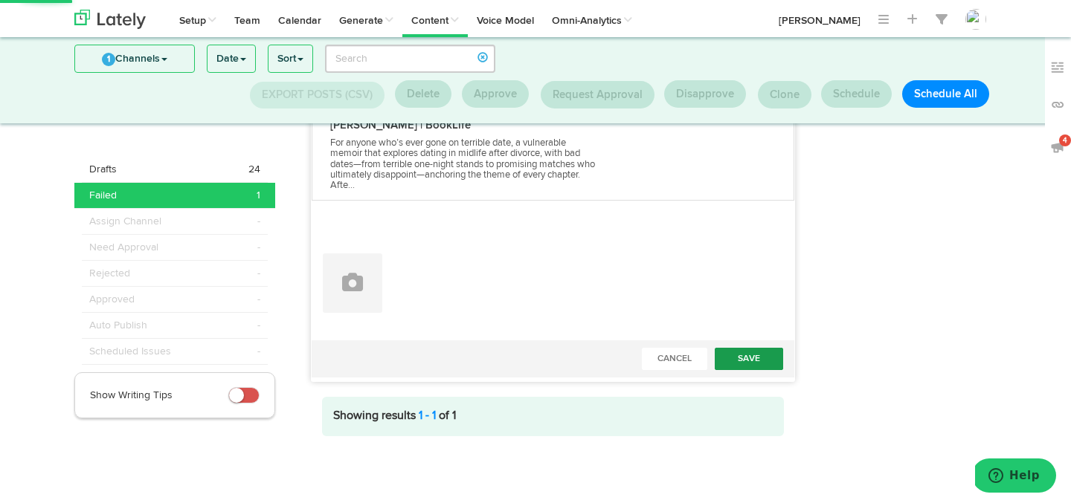
scroll to position [193, 0]
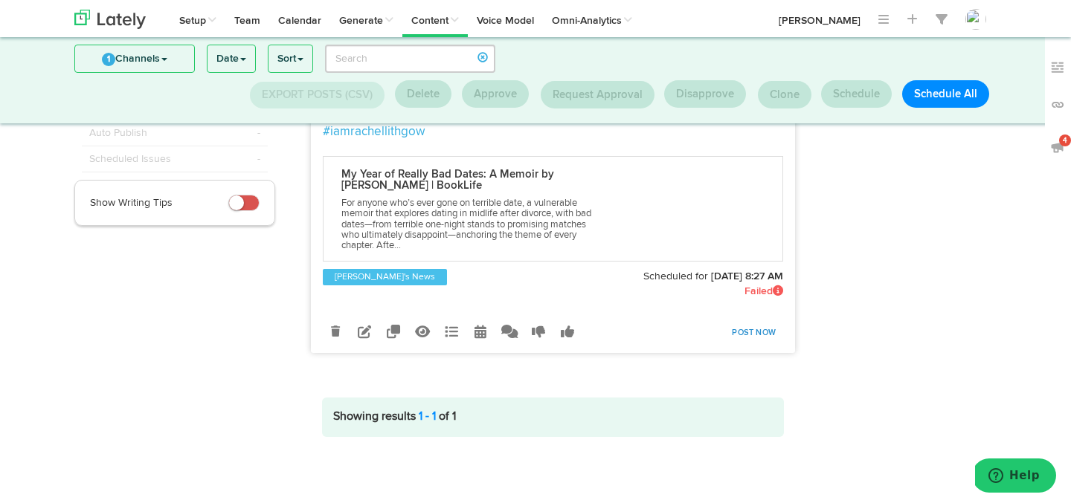
click at [747, 332] on link "Post Now" at bounding box center [753, 333] width 59 height 21
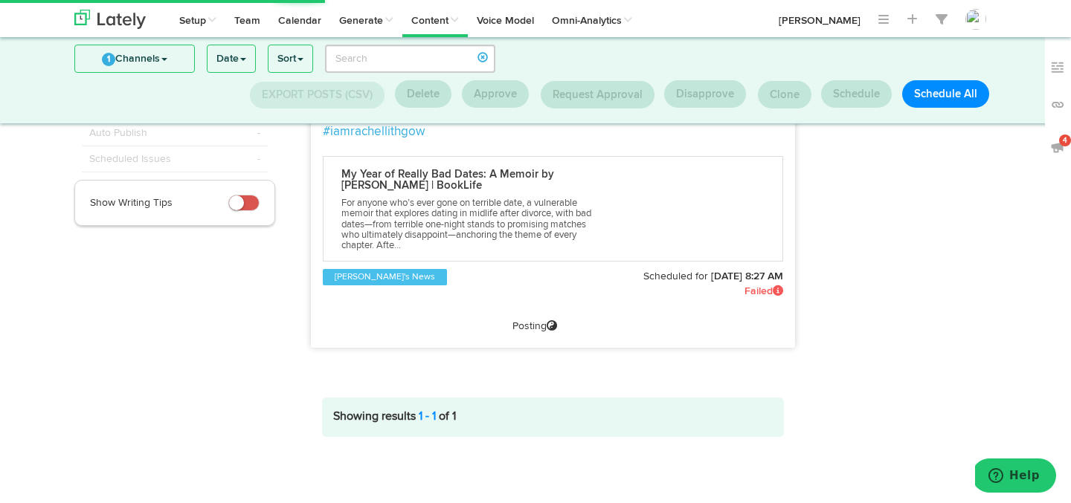
scroll to position [0, 0]
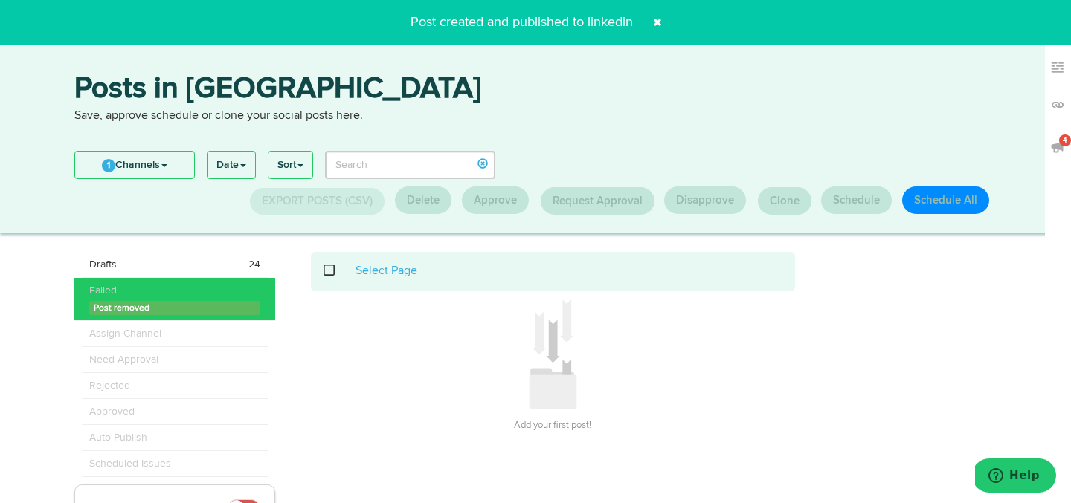
click at [653, 23] on span at bounding box center [658, 22] width 24 height 24
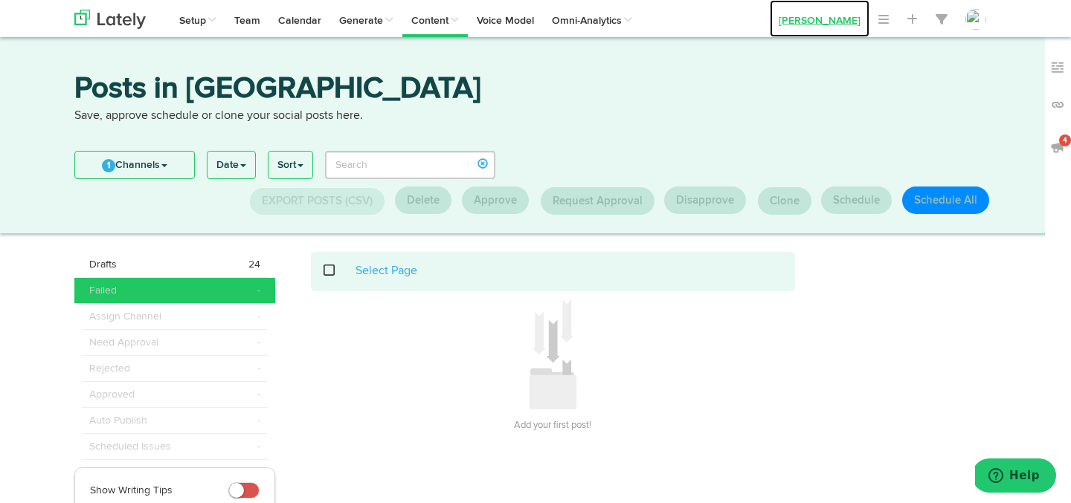
click at [814, 16] on link "[PERSON_NAME]" at bounding box center [820, 18] width 100 height 37
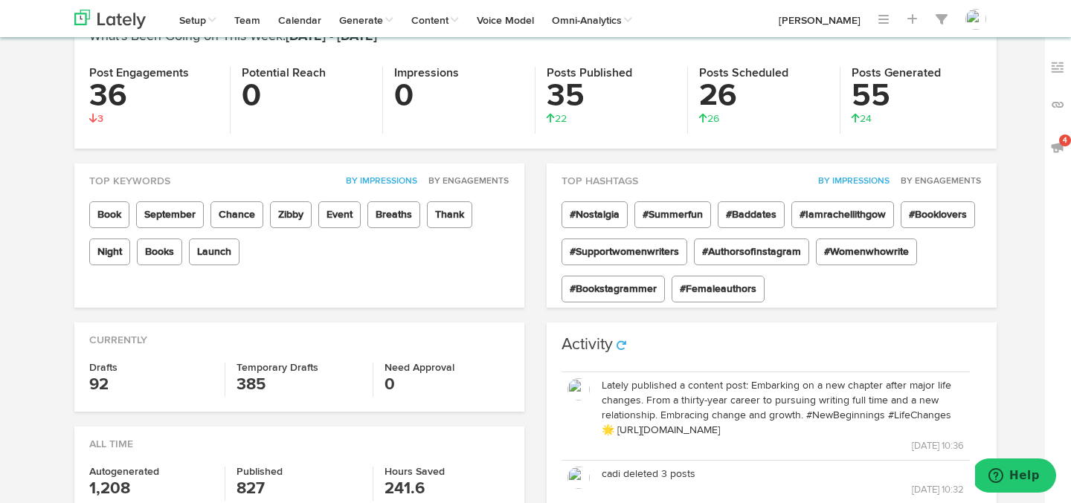
scroll to position [109, 0]
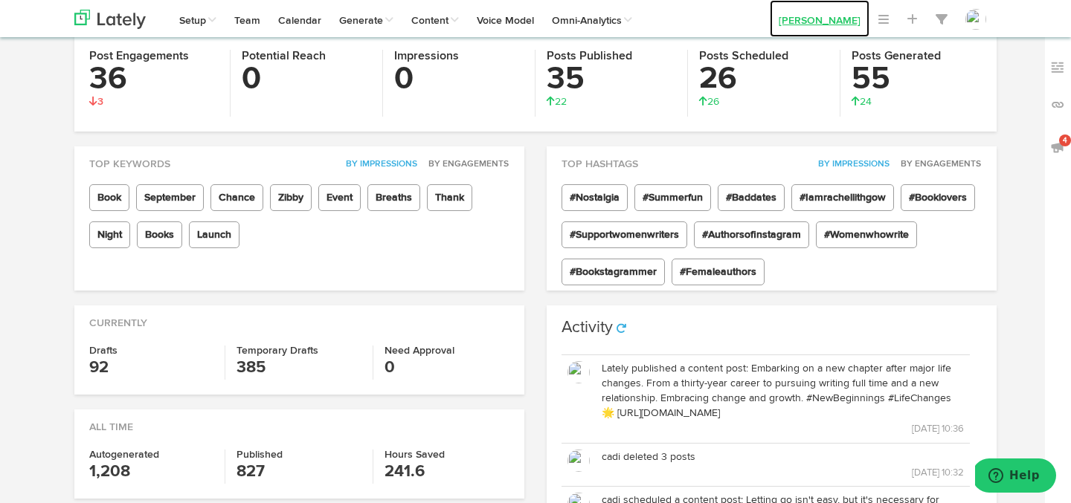
click at [809, 18] on link "[PERSON_NAME]" at bounding box center [820, 18] width 100 height 37
click at [814, 15] on link "[PERSON_NAME]" at bounding box center [820, 18] width 100 height 37
click at [524, 147] on div "Top Keywords By Impressions By Engagements Book September Chance Zibby Event Br…" at bounding box center [299, 219] width 450 height 144
